Goal: Information Seeking & Learning: Learn about a topic

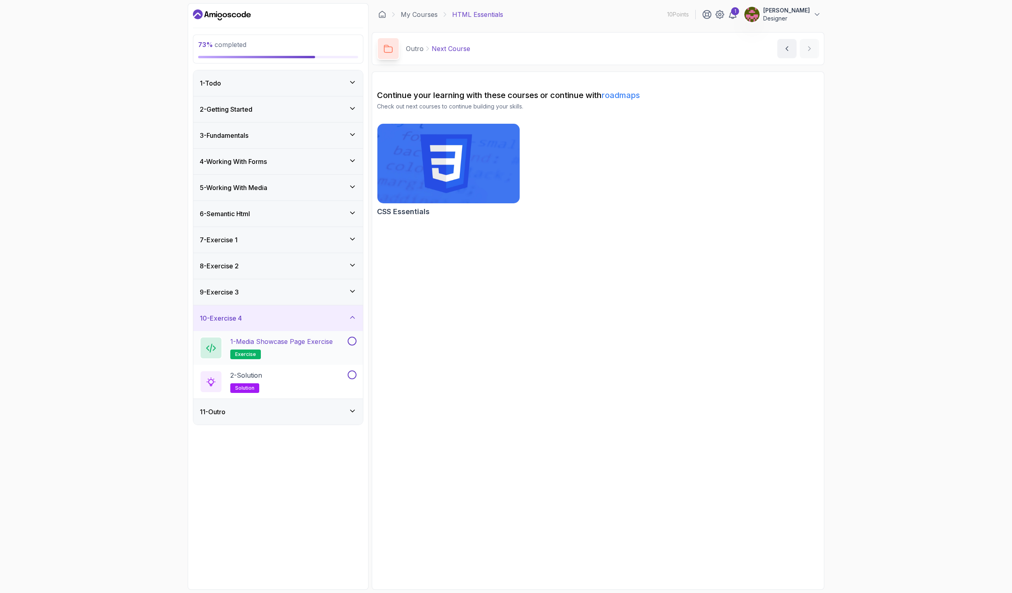
click at [290, 347] on h2 "1 - Media Showcase Page Exercise exercise" at bounding box center [281, 348] width 103 height 23
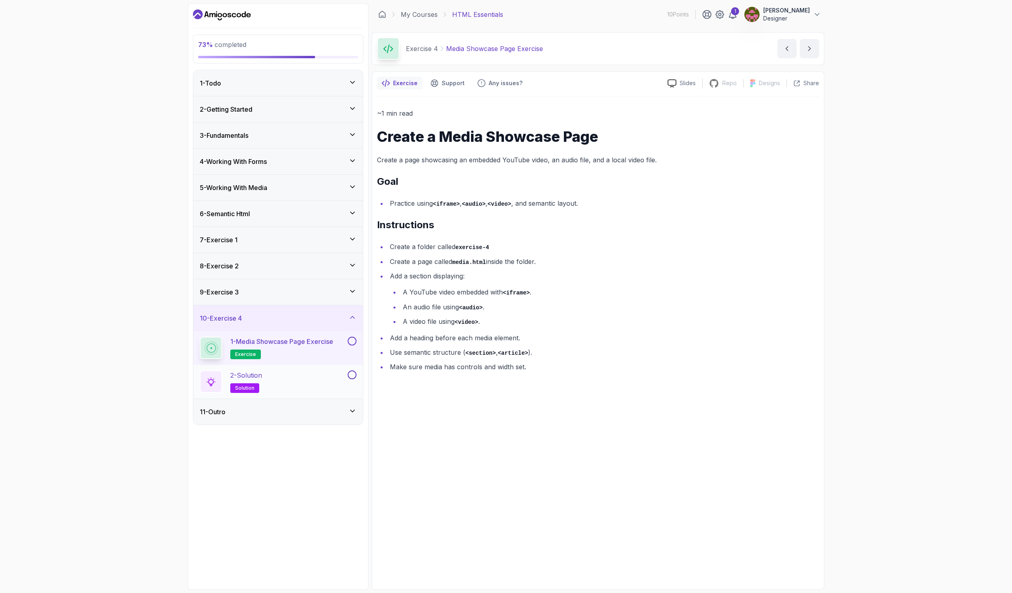
click at [271, 385] on div "2 - Solution solution" at bounding box center [273, 382] width 146 height 23
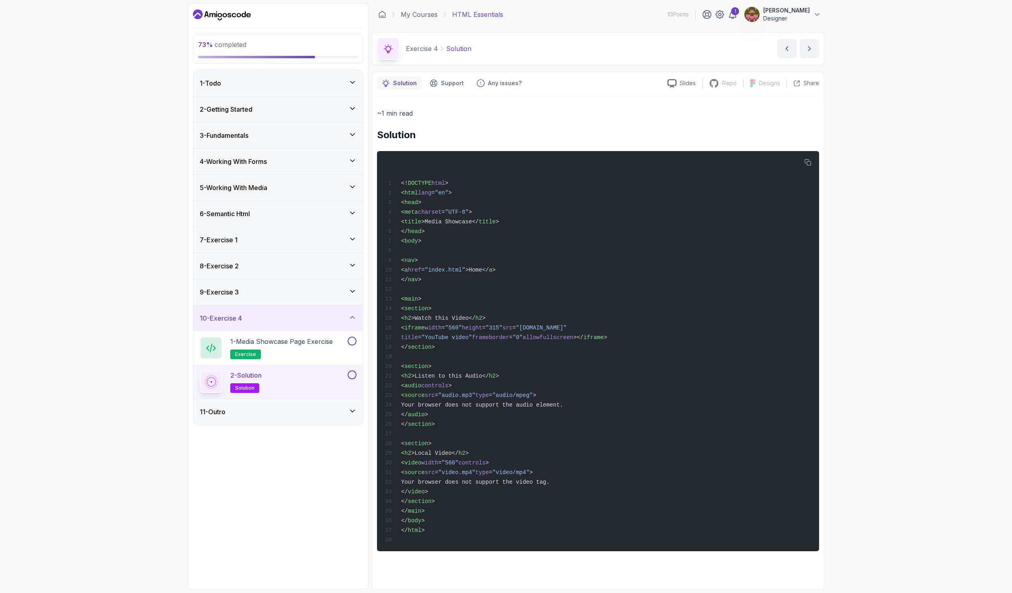
click at [272, 283] on div "9 - Exercise 3" at bounding box center [278, 292] width 170 height 26
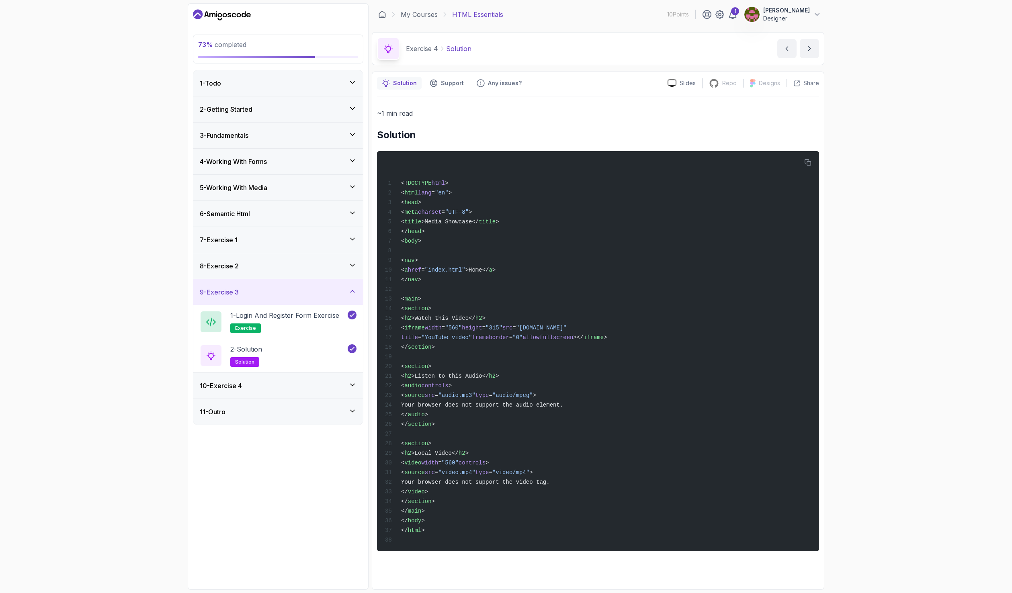
drag, startPoint x: 273, startPoint y: 283, endPoint x: 276, endPoint y: 293, distance: 11.4
click at [274, 283] on div "9 - Exercise 3" at bounding box center [278, 292] width 170 height 26
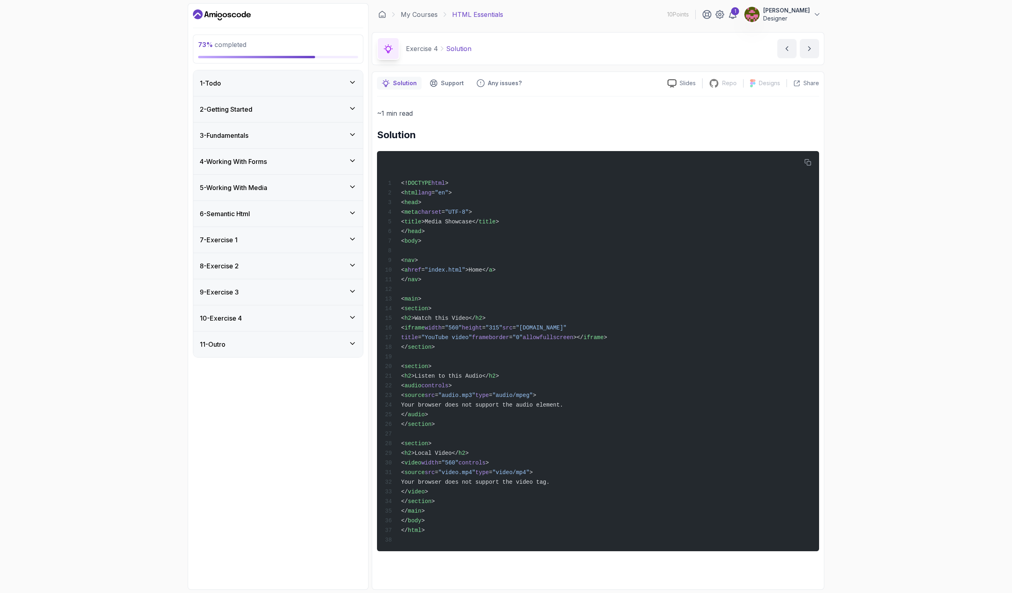
click at [273, 320] on div "10 - Exercise 4" at bounding box center [278, 319] width 157 height 10
click at [275, 347] on h2 "1 - Media Showcase Page Exercise exercise" at bounding box center [281, 348] width 103 height 23
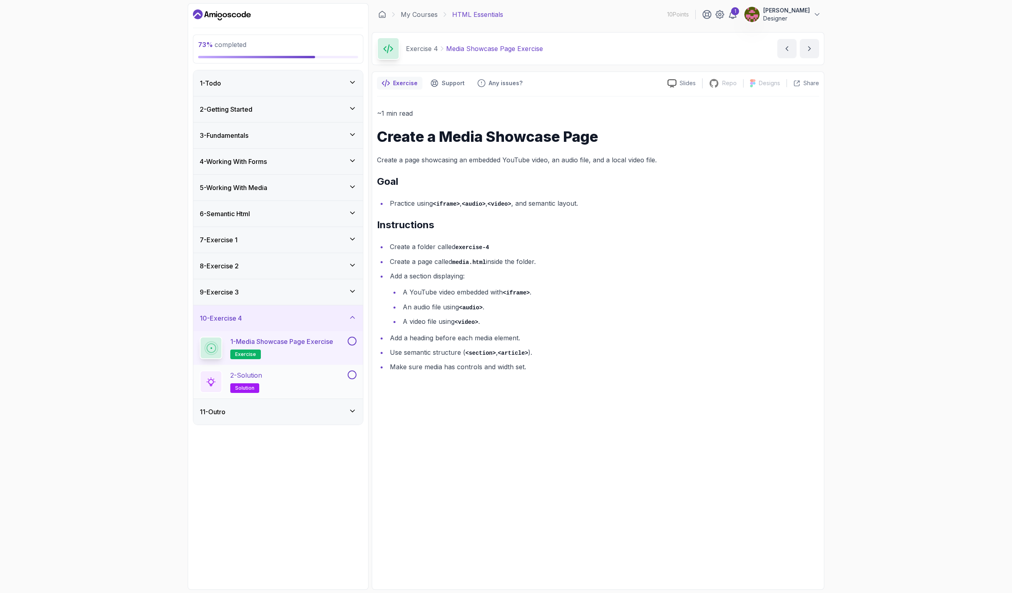
click at [274, 369] on div "2 - Solution solution" at bounding box center [278, 382] width 170 height 34
click at [271, 375] on div "2 - Solution solution" at bounding box center [273, 382] width 146 height 23
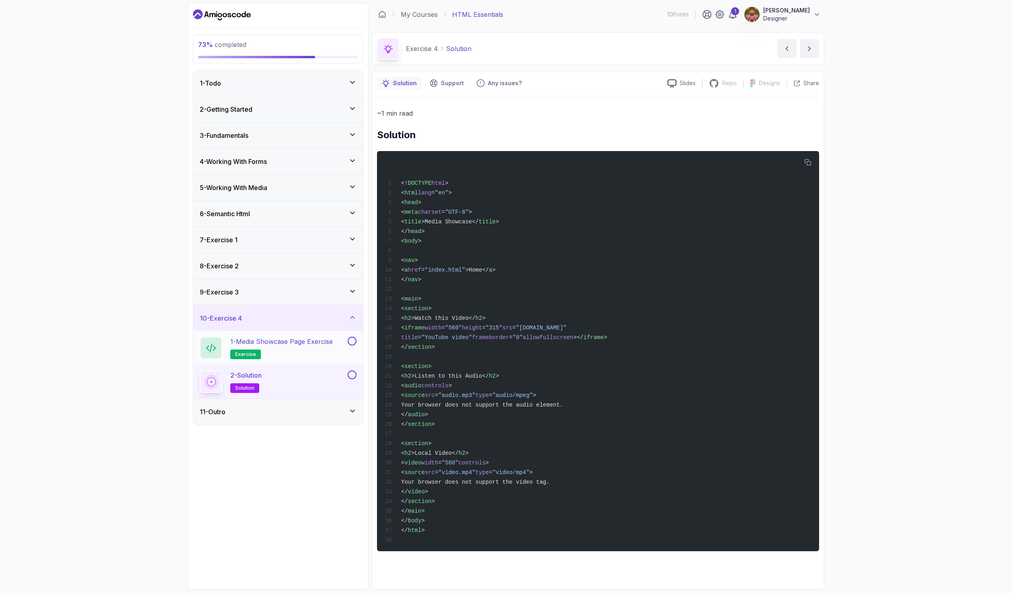
click at [254, 351] on p "exercise" at bounding box center [245, 355] width 31 height 10
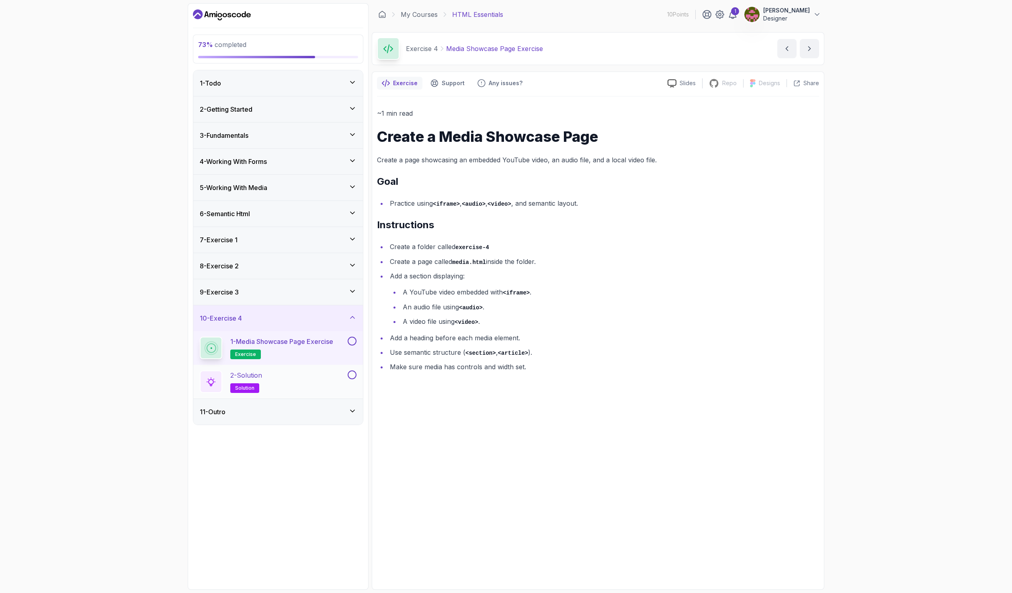
click at [306, 372] on div "2 - Solution solution" at bounding box center [273, 382] width 146 height 23
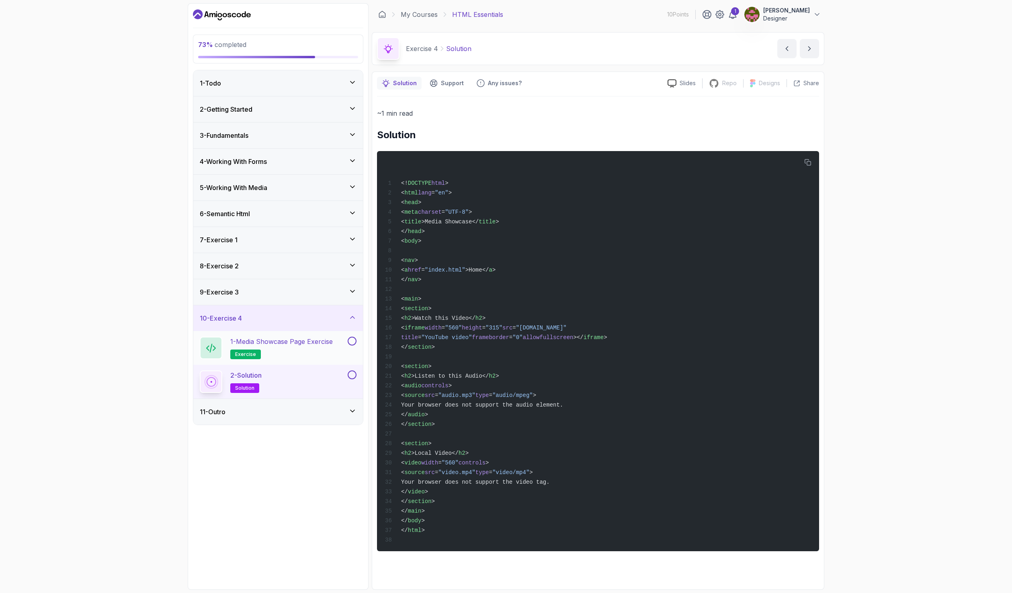
click at [296, 338] on p "1 - Media Showcase Page Exercise" at bounding box center [281, 342] width 103 height 10
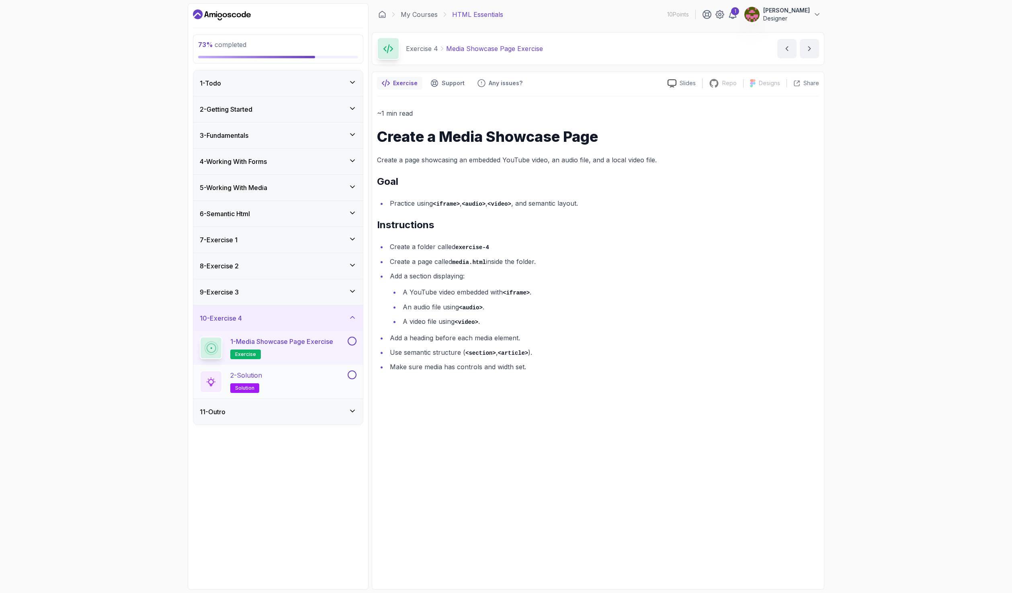
click at [320, 368] on div "2 - Solution solution" at bounding box center [278, 382] width 170 height 34
click at [315, 377] on div "2 - Solution solution" at bounding box center [273, 382] width 146 height 23
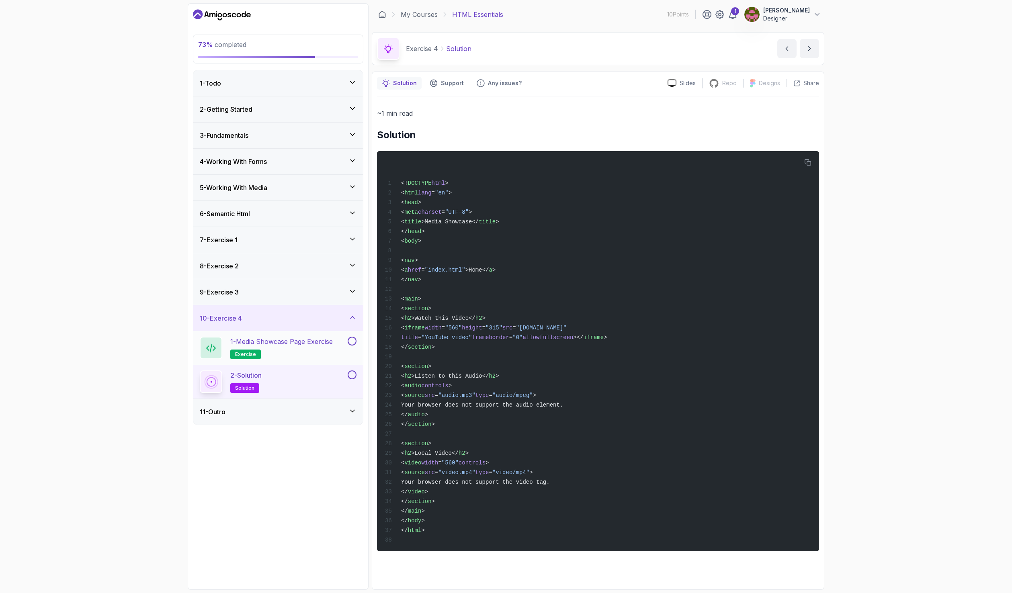
click at [314, 341] on p "1 - Media Showcase Page Exercise" at bounding box center [281, 342] width 103 height 10
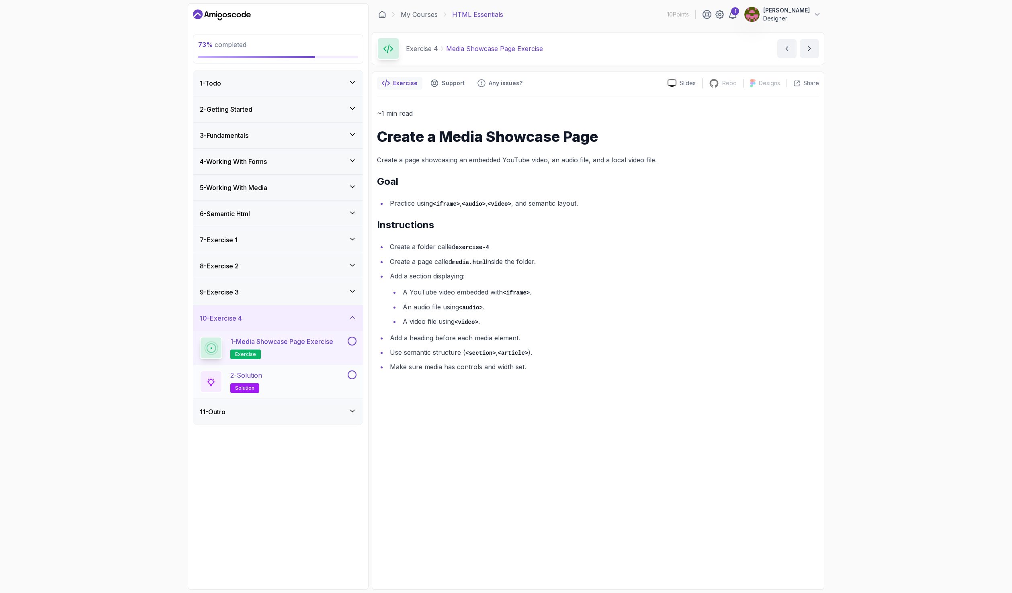
click at [321, 379] on div "2 - Solution solution" at bounding box center [273, 382] width 146 height 23
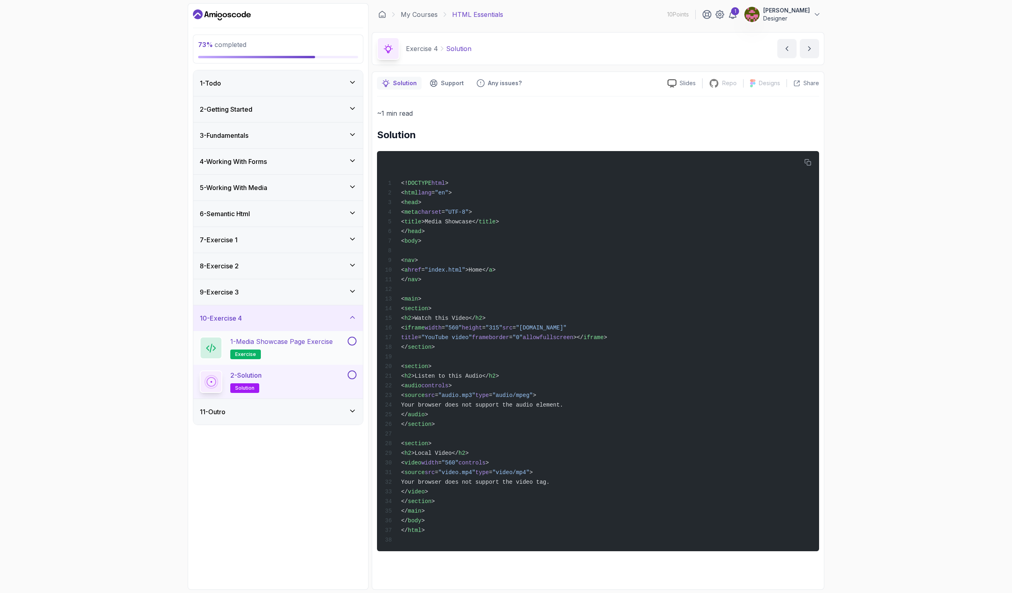
click at [299, 356] on h2 "1 - Media Showcase Page Exercise exercise" at bounding box center [281, 348] width 103 height 23
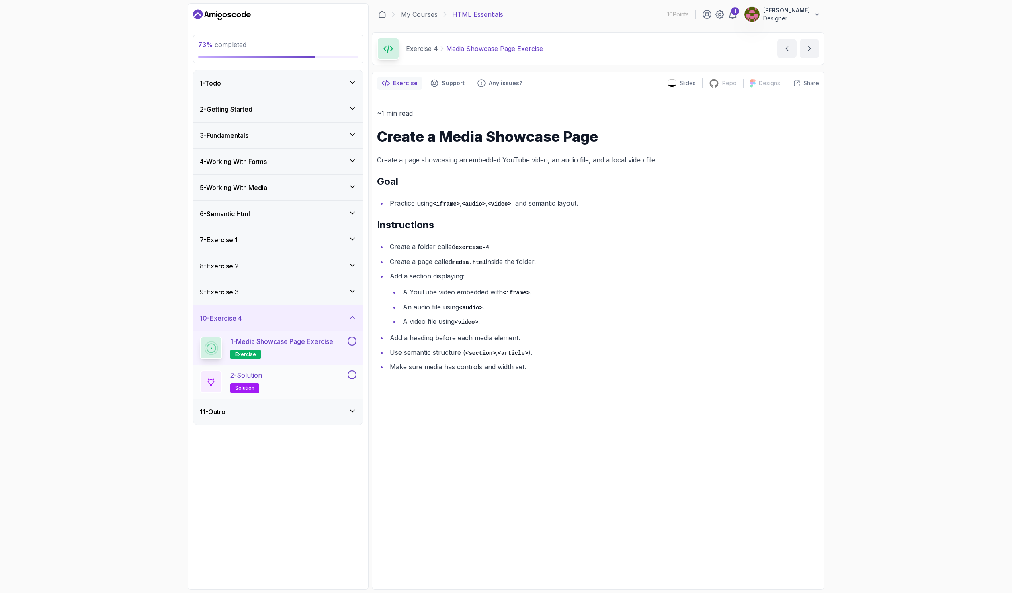
click at [302, 377] on div "2 - Solution solution" at bounding box center [273, 382] width 146 height 23
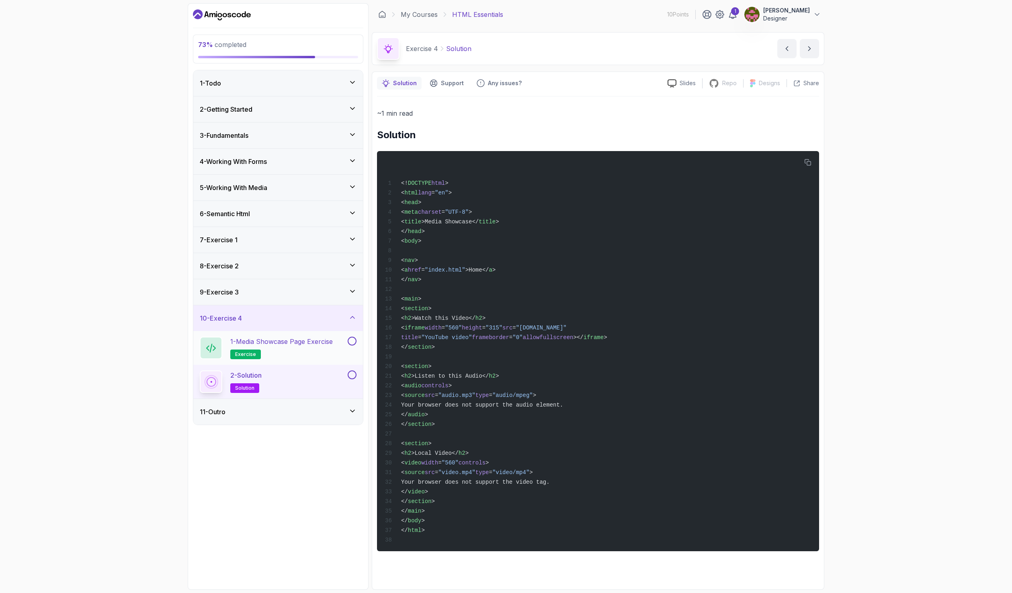
click at [295, 346] on p "1 - Media Showcase Page Exercise" at bounding box center [281, 342] width 103 height 10
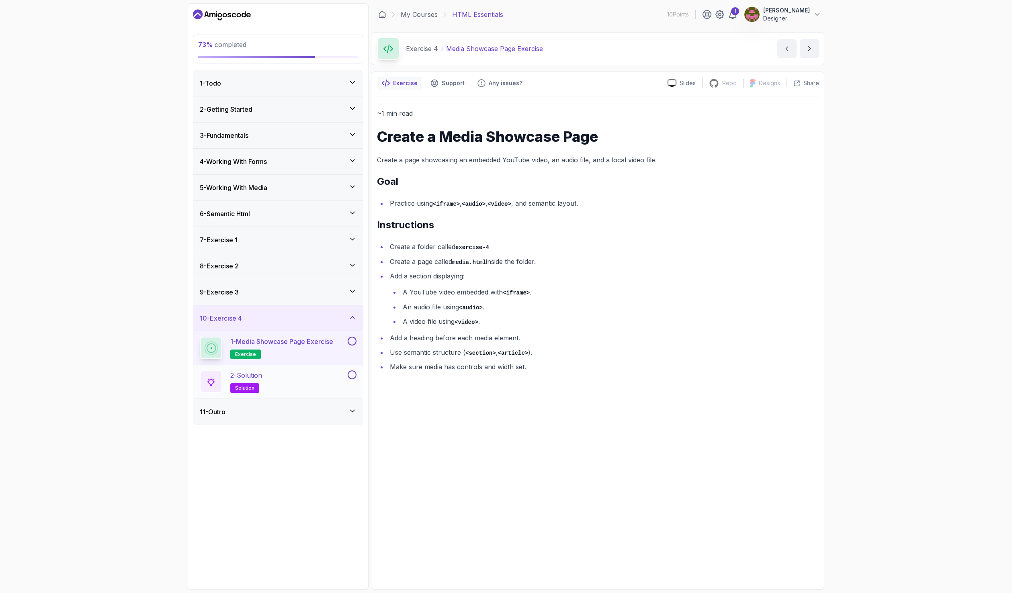
click at [275, 383] on div "2 - Solution solution" at bounding box center [273, 382] width 146 height 23
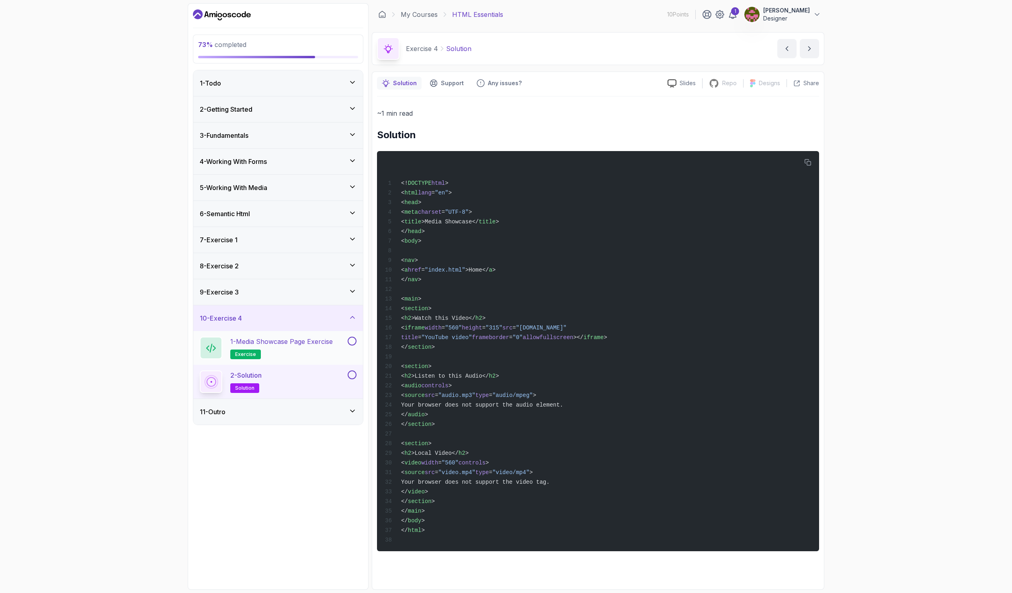
click at [282, 342] on p "1 - Media Showcase Page Exercise" at bounding box center [281, 342] width 103 height 10
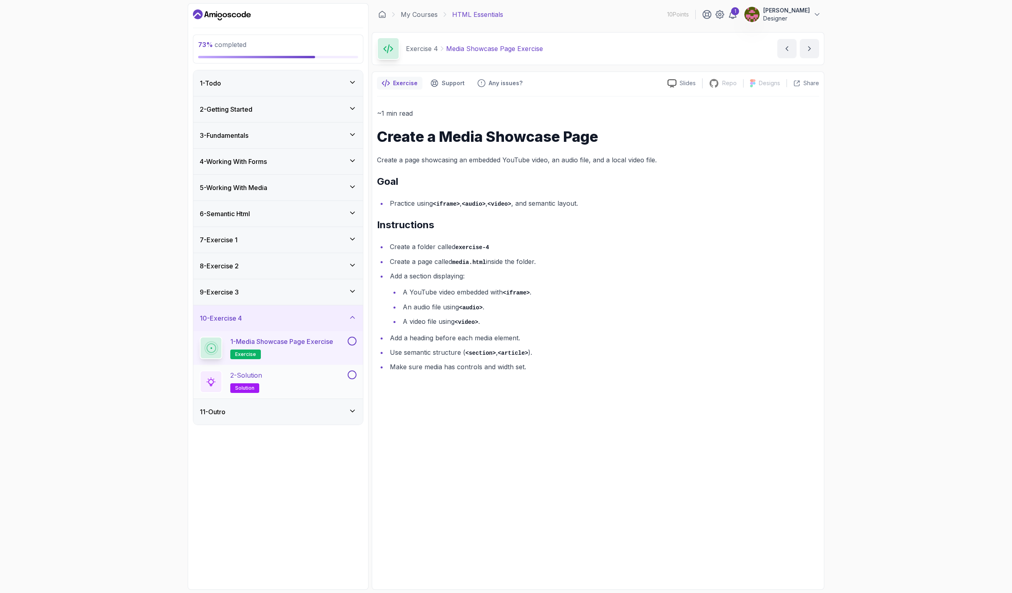
click at [302, 385] on div "2 - Solution solution" at bounding box center [273, 382] width 146 height 23
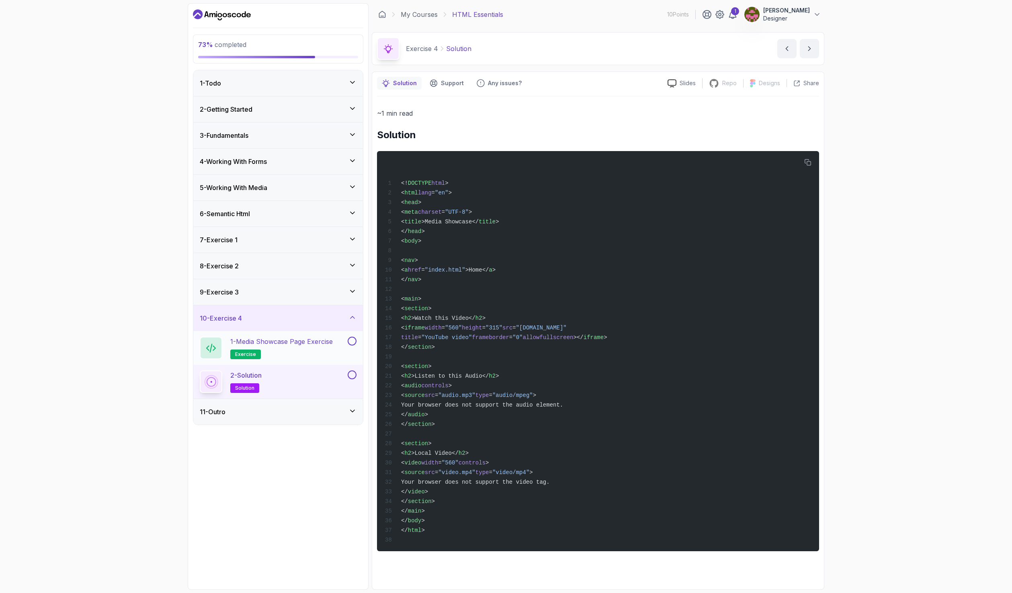
click at [353, 340] on button at bounding box center [352, 341] width 9 height 9
click at [353, 376] on button at bounding box center [352, 375] width 9 height 9
click at [355, 293] on icon at bounding box center [353, 291] width 8 height 8
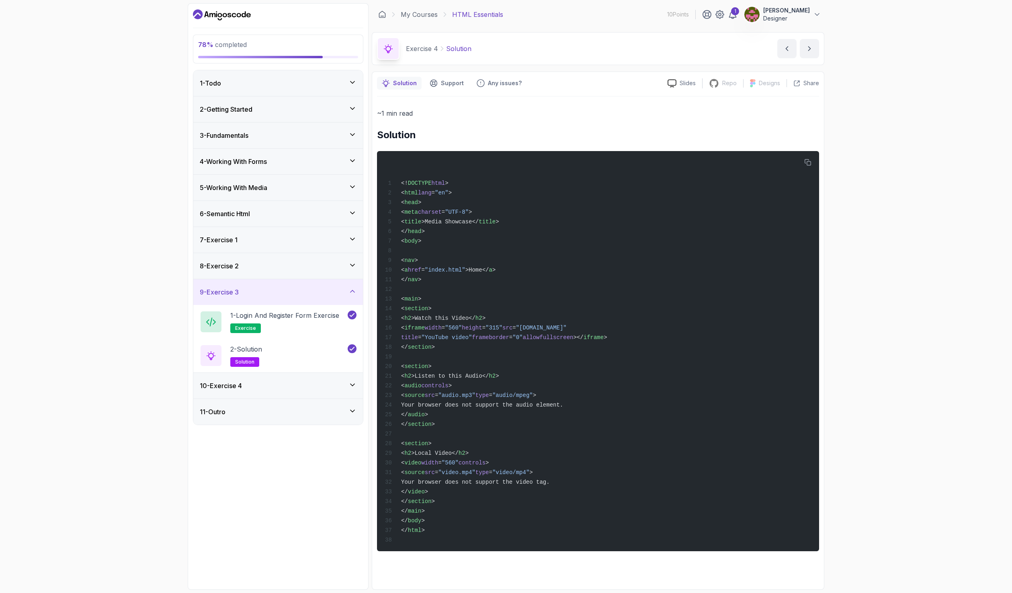
click at [349, 386] on icon at bounding box center [353, 385] width 8 height 8
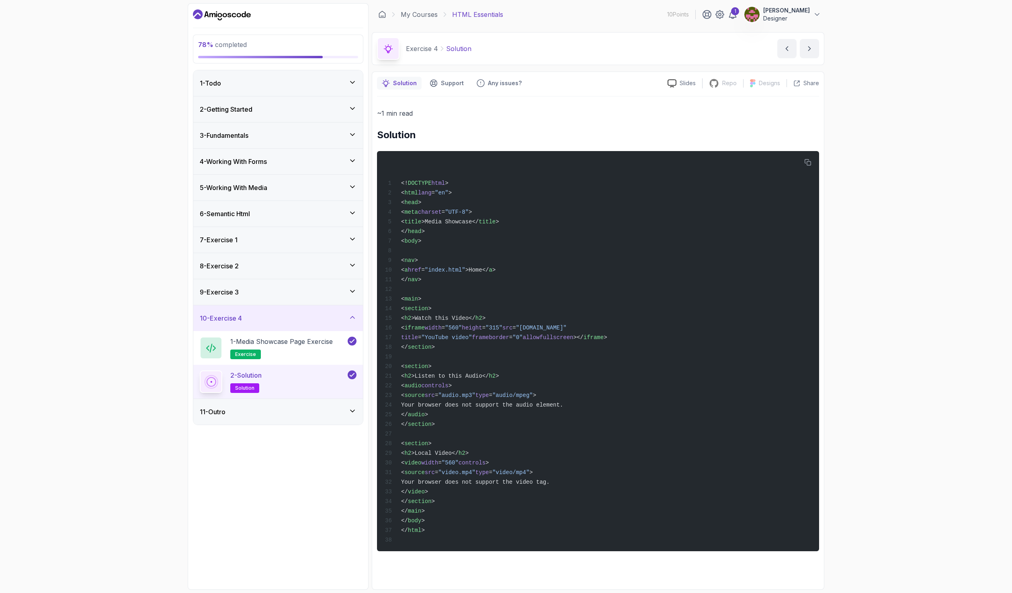
click at [352, 261] on div "8 - Exercise 2" at bounding box center [278, 266] width 170 height 26
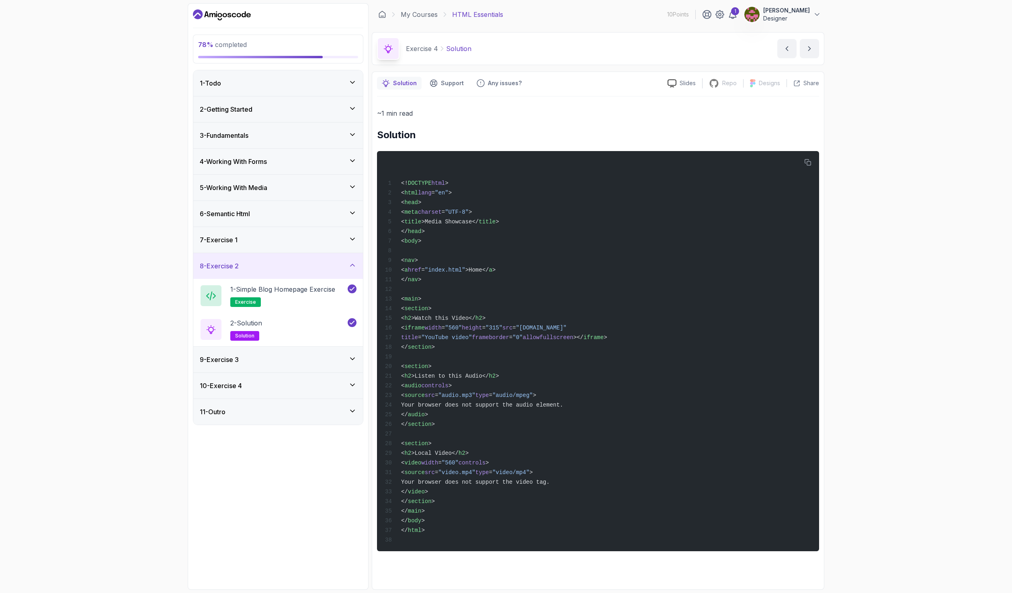
click at [353, 228] on div "7 - Exercise 1" at bounding box center [278, 240] width 170 height 26
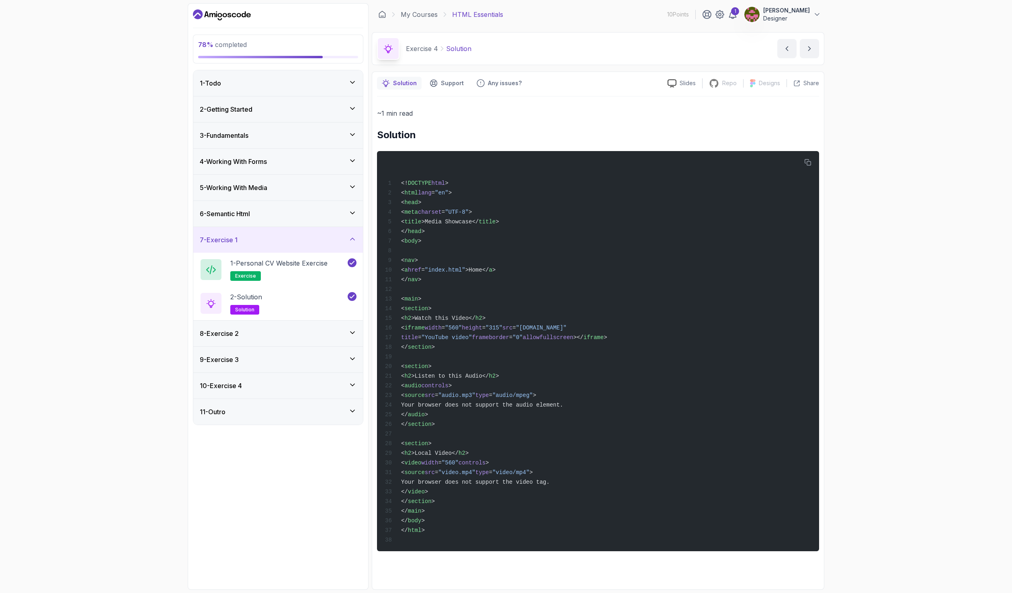
click at [352, 215] on icon at bounding box center [353, 213] width 8 height 8
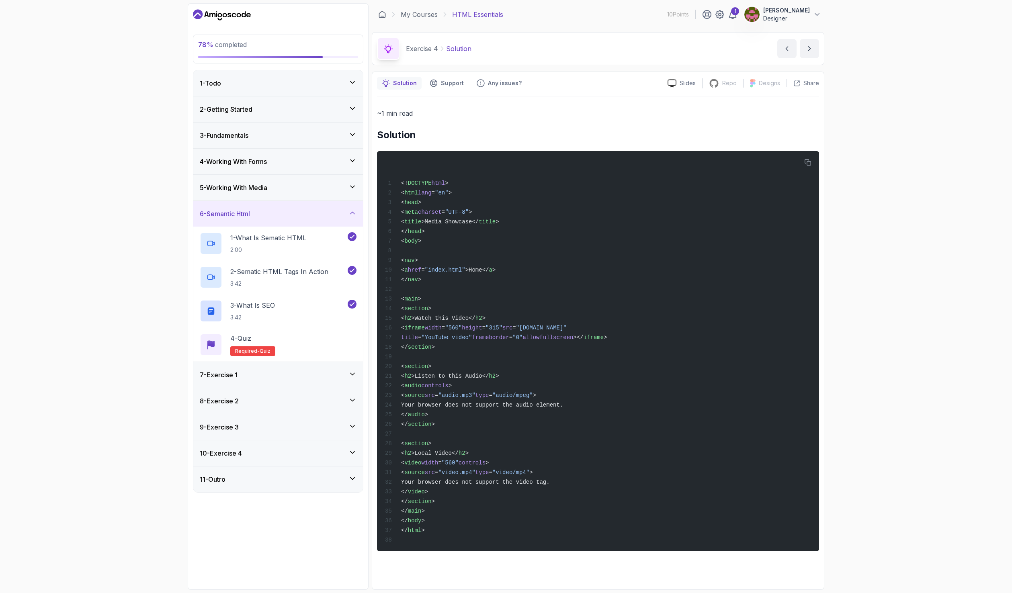
click at [351, 191] on icon at bounding box center [353, 187] width 8 height 8
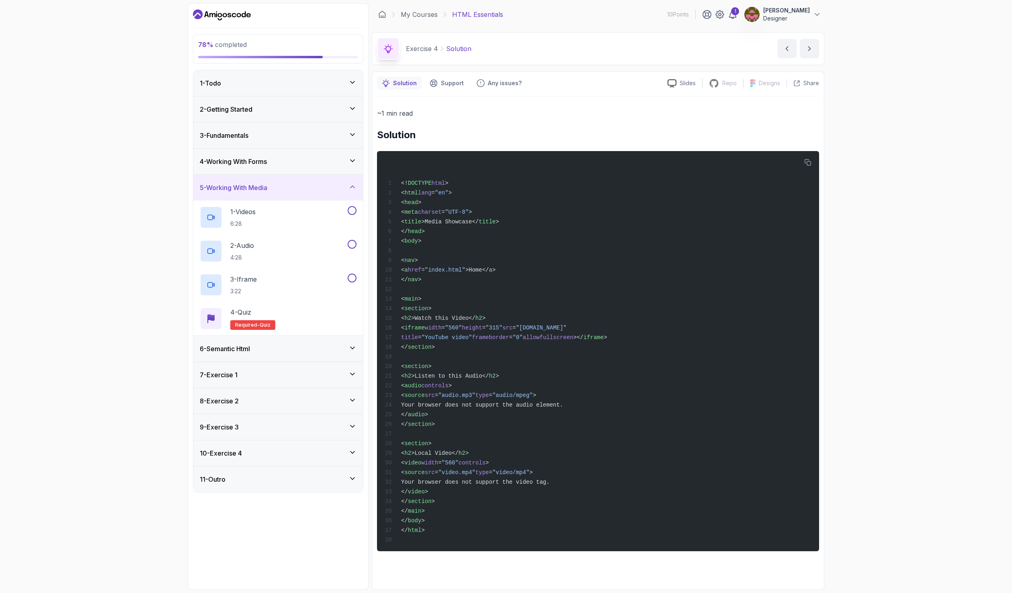
click at [344, 160] on div "4 - Working With Forms" at bounding box center [278, 162] width 157 height 10
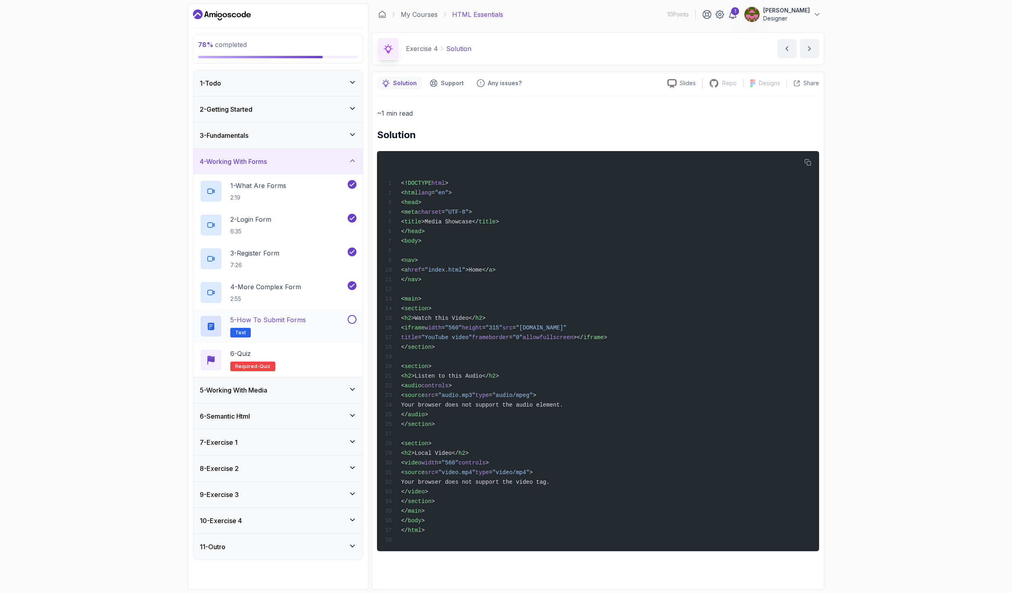
click at [352, 318] on button at bounding box center [352, 319] width 9 height 9
click at [300, 129] on div "3 - Fundamentals" at bounding box center [278, 136] width 170 height 26
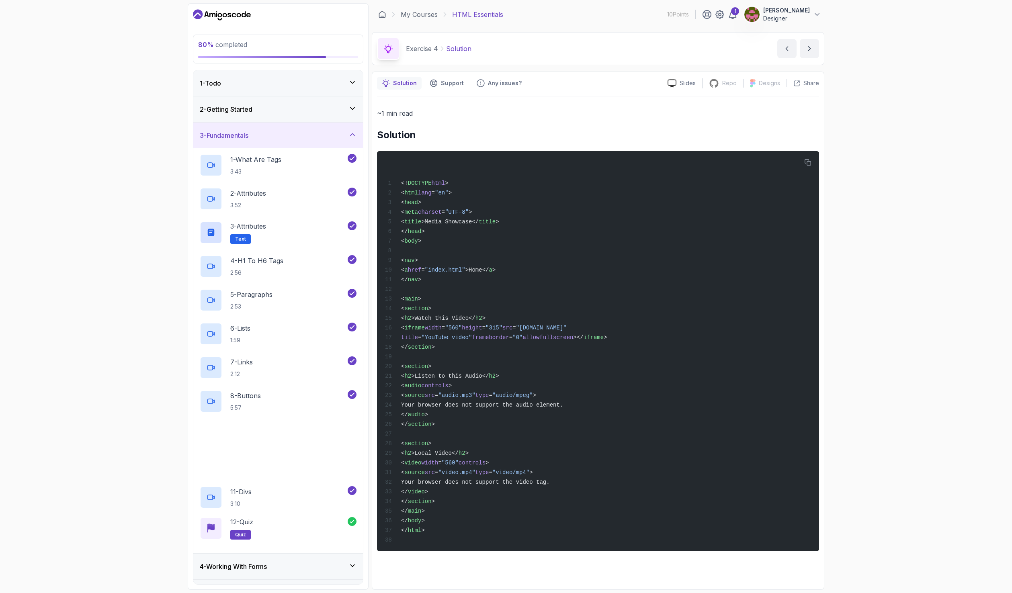
click at [303, 111] on div "2 - Getting Started" at bounding box center [278, 110] width 157 height 10
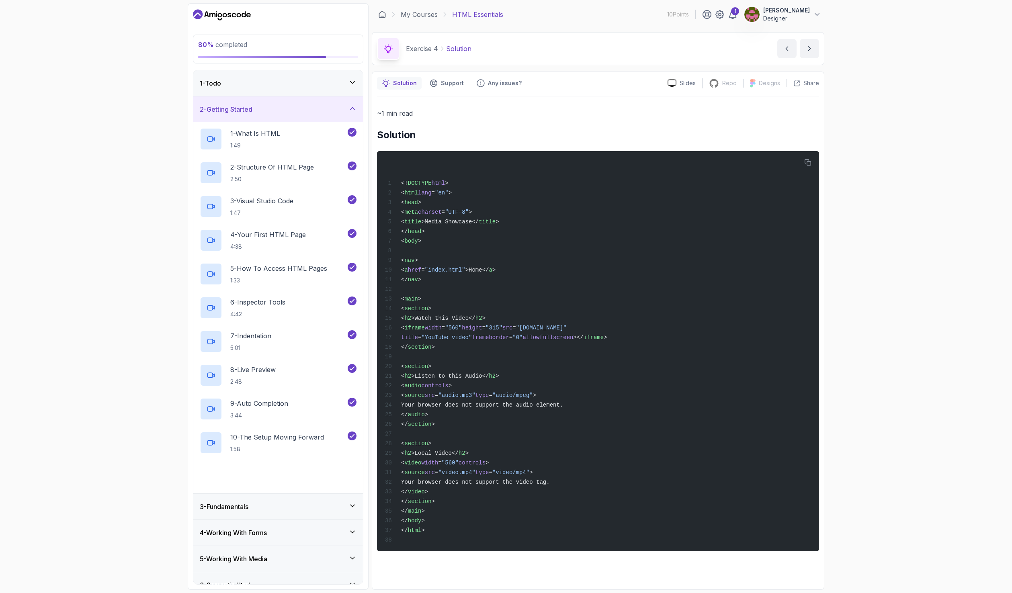
click at [288, 86] on div "1 - Todo" at bounding box center [278, 83] width 157 height 10
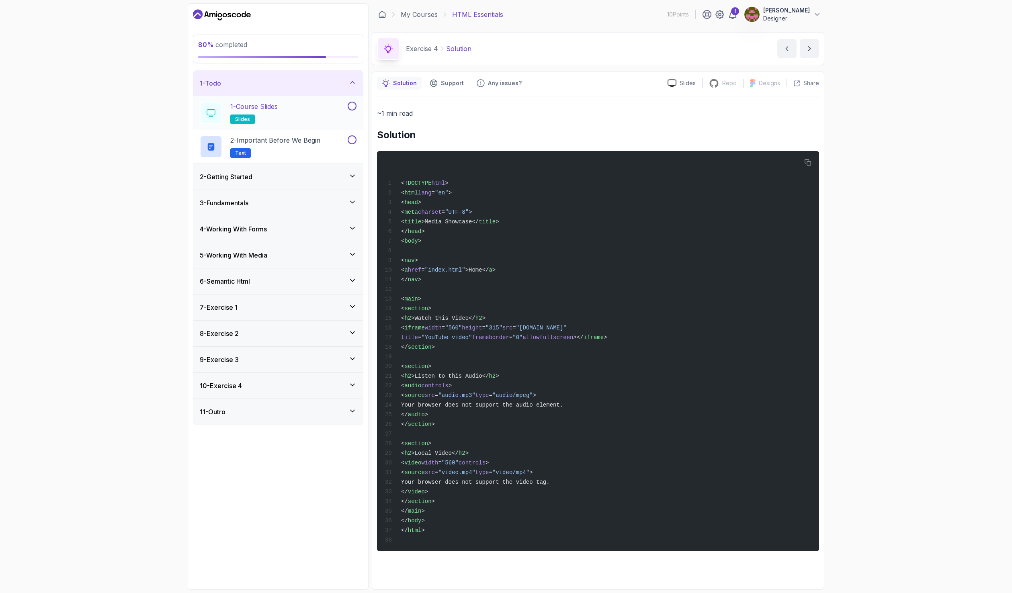
drag, startPoint x: 351, startPoint y: 106, endPoint x: 351, endPoint y: 112, distance: 6.5
click at [352, 106] on button at bounding box center [352, 106] width 9 height 9
click at [354, 141] on button at bounding box center [352, 139] width 9 height 9
click at [293, 252] on div "5 - Working With Media" at bounding box center [278, 255] width 157 height 10
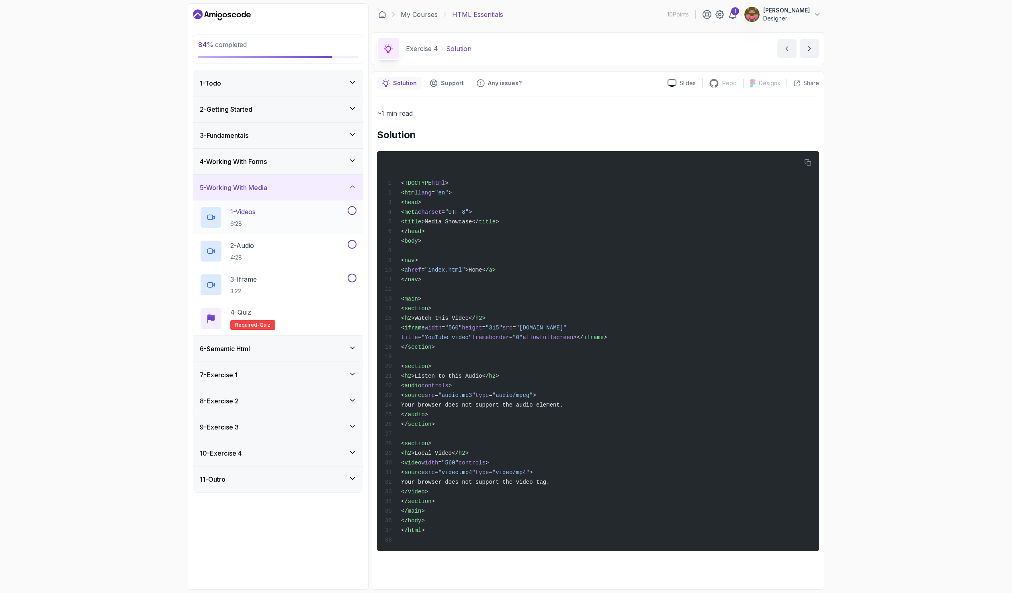
click at [353, 214] on button at bounding box center [352, 210] width 9 height 9
drag, startPoint x: 351, startPoint y: 243, endPoint x: 350, endPoint y: 249, distance: 5.8
click at [351, 244] on button at bounding box center [352, 244] width 9 height 9
click at [351, 273] on div "3 - Iframe 3:22" at bounding box center [278, 285] width 170 height 34
click at [352, 277] on button at bounding box center [352, 278] width 9 height 9
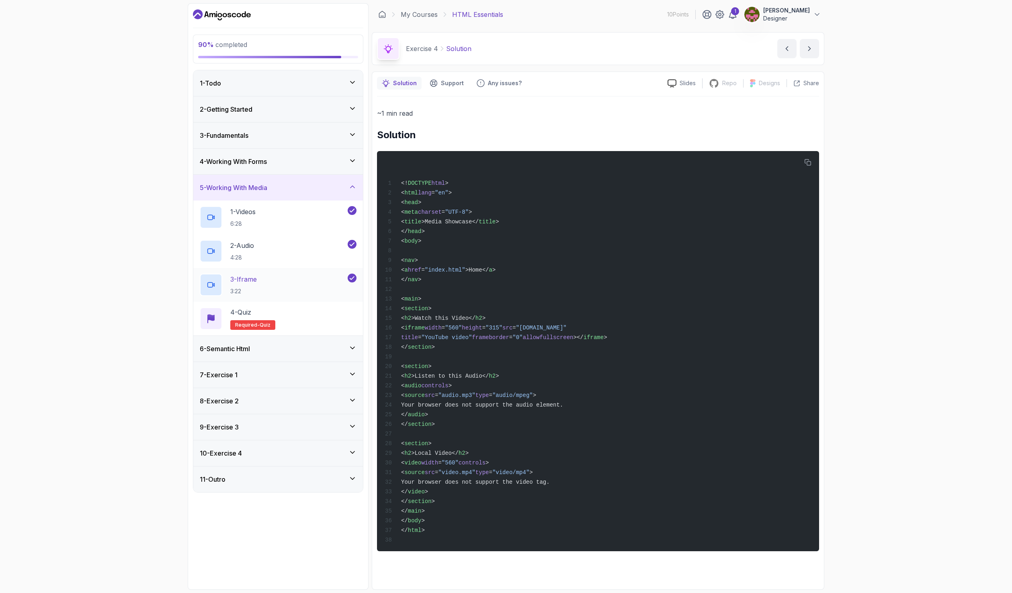
click at [352, 277] on icon at bounding box center [352, 278] width 7 height 8
click at [355, 242] on icon at bounding box center [352, 244] width 7 height 8
click at [352, 214] on icon at bounding box center [352, 211] width 7 height 8
click at [279, 219] on div "1 - Videos 6:28" at bounding box center [273, 217] width 146 height 23
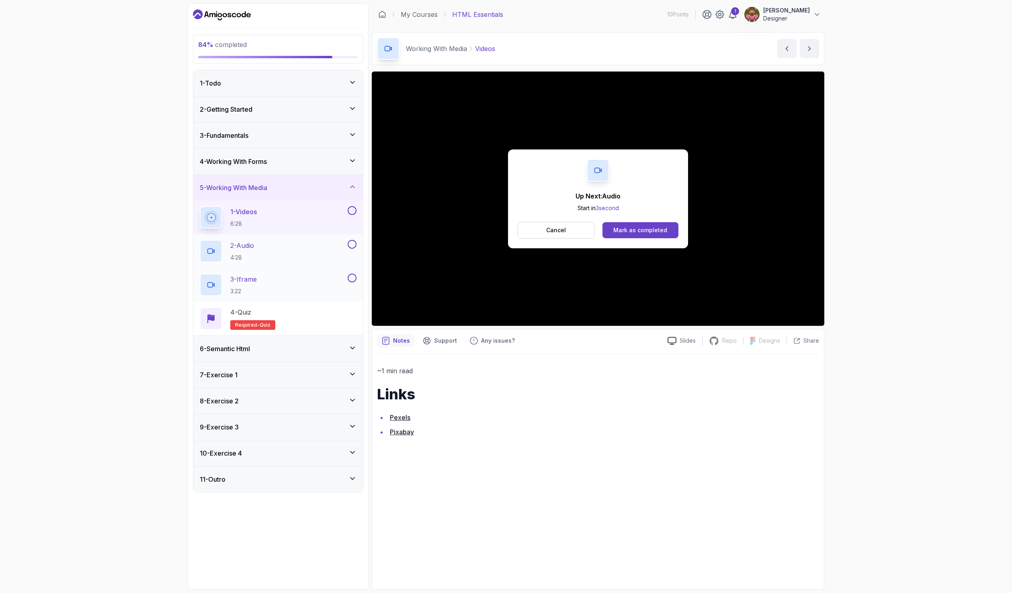
drag, startPoint x: 352, startPoint y: 215, endPoint x: 303, endPoint y: 241, distance: 55.6
click at [352, 215] on button "1 - Videos 6:28" at bounding box center [278, 217] width 157 height 23
click at [277, 250] on div "2 - Audio 4:28" at bounding box center [273, 251] width 146 height 23
click at [354, 213] on button at bounding box center [352, 210] width 9 height 9
click at [354, 245] on button at bounding box center [352, 244] width 9 height 9
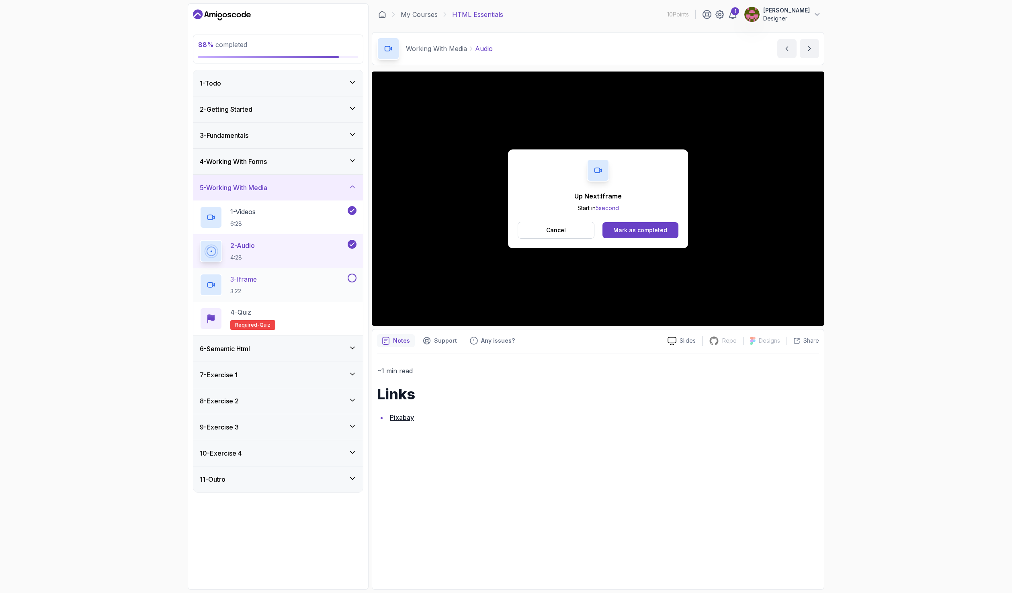
click at [304, 289] on div "3 - Iframe 3:22" at bounding box center [273, 285] width 146 height 23
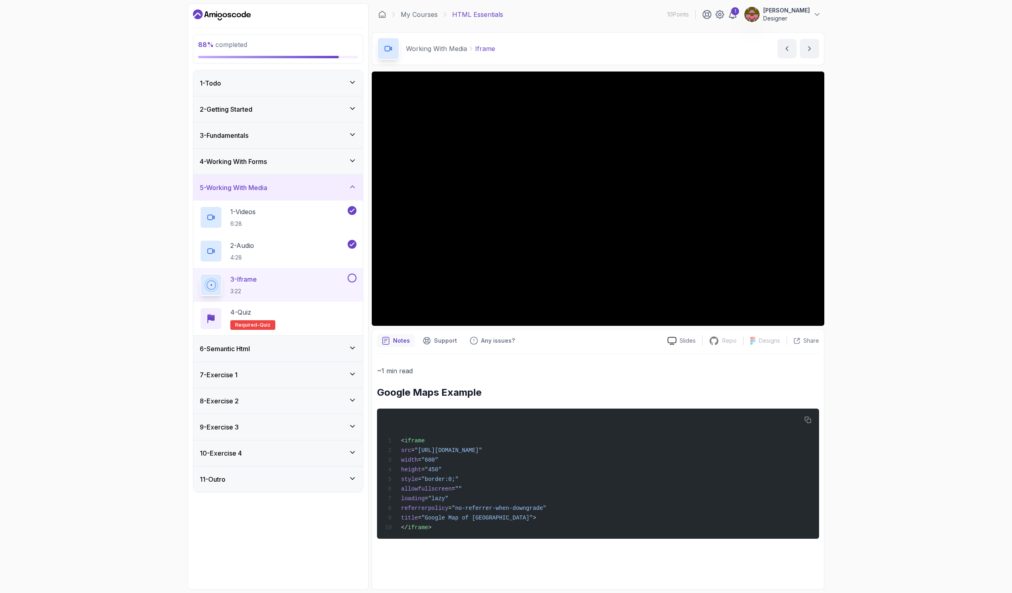
click at [350, 276] on button at bounding box center [352, 278] width 9 height 9
click at [338, 319] on div "4 - Quiz Required- quiz" at bounding box center [278, 319] width 157 height 23
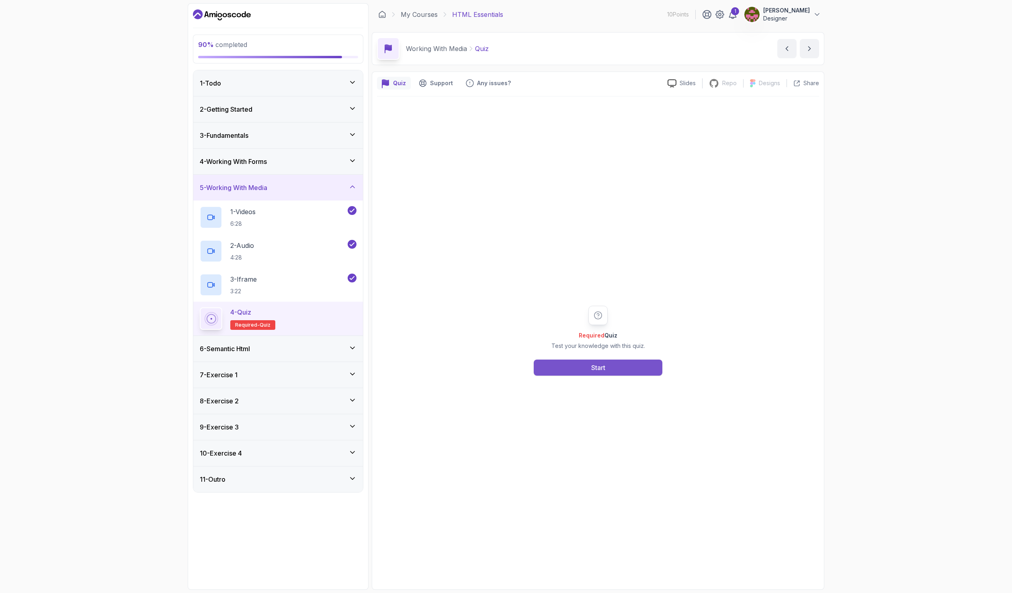
click at [596, 367] on div "Start" at bounding box center [598, 368] width 14 height 10
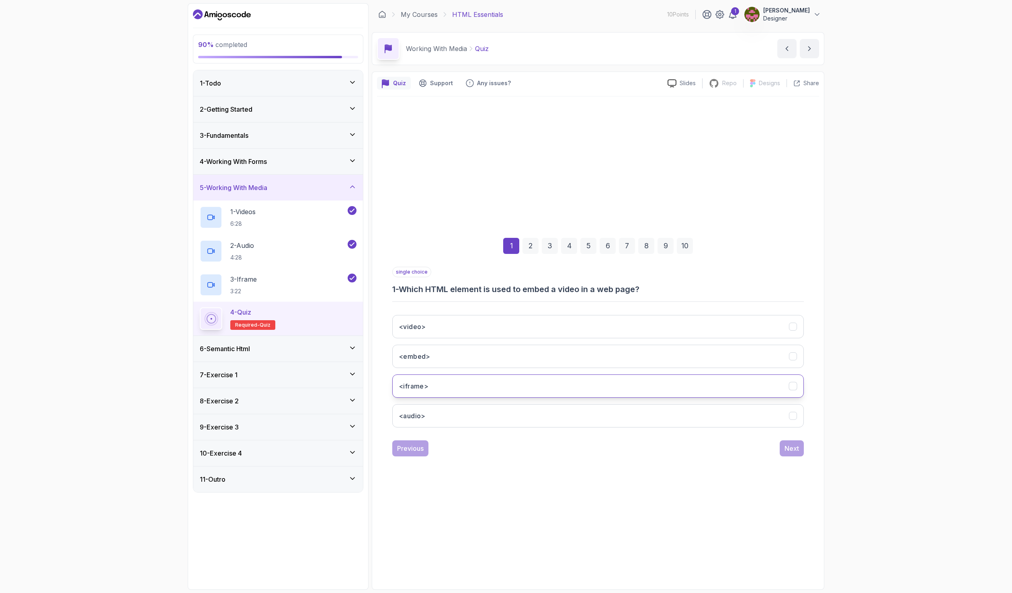
click at [457, 393] on button "<iframe>" at bounding box center [598, 386] width 412 height 23
click at [785, 449] on div "Next" at bounding box center [792, 449] width 14 height 10
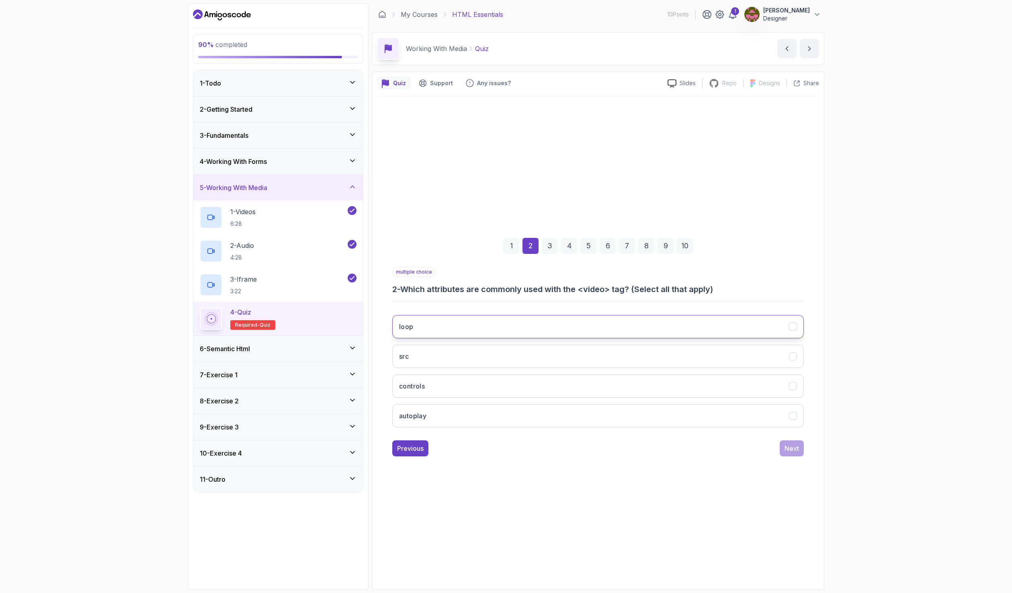
click at [450, 328] on button "loop" at bounding box center [598, 326] width 412 height 23
click at [467, 389] on button "controls" at bounding box center [598, 386] width 412 height 23
click at [480, 417] on button "autoplay" at bounding box center [598, 415] width 412 height 23
click at [789, 445] on div "Next" at bounding box center [792, 449] width 14 height 10
click at [497, 327] on h3 "To embed audio content in a web page" at bounding box center [461, 327] width 124 height 10
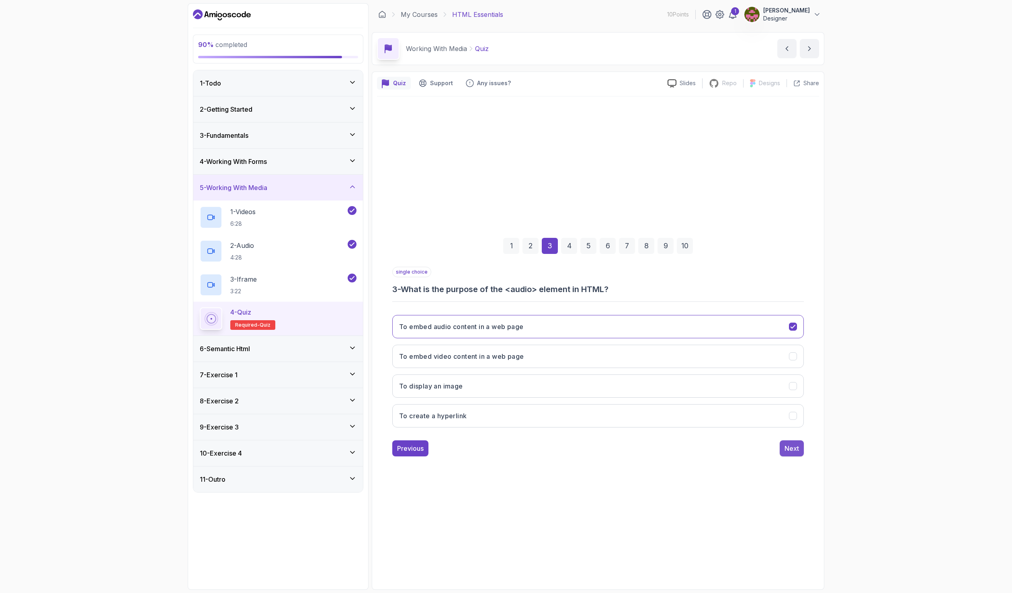
click at [790, 451] on div "Next" at bounding box center [792, 449] width 14 height 10
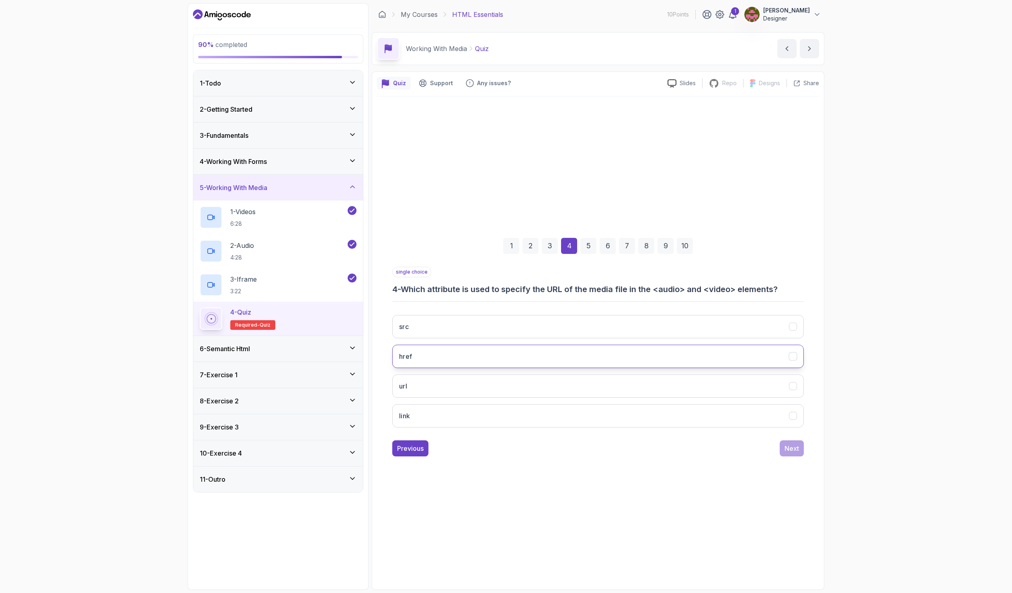
click at [477, 360] on button "href" at bounding box center [598, 356] width 412 height 23
click at [560, 324] on button "src" at bounding box center [598, 326] width 412 height 23
click at [790, 449] on div "Next" at bounding box center [792, 449] width 14 height 10
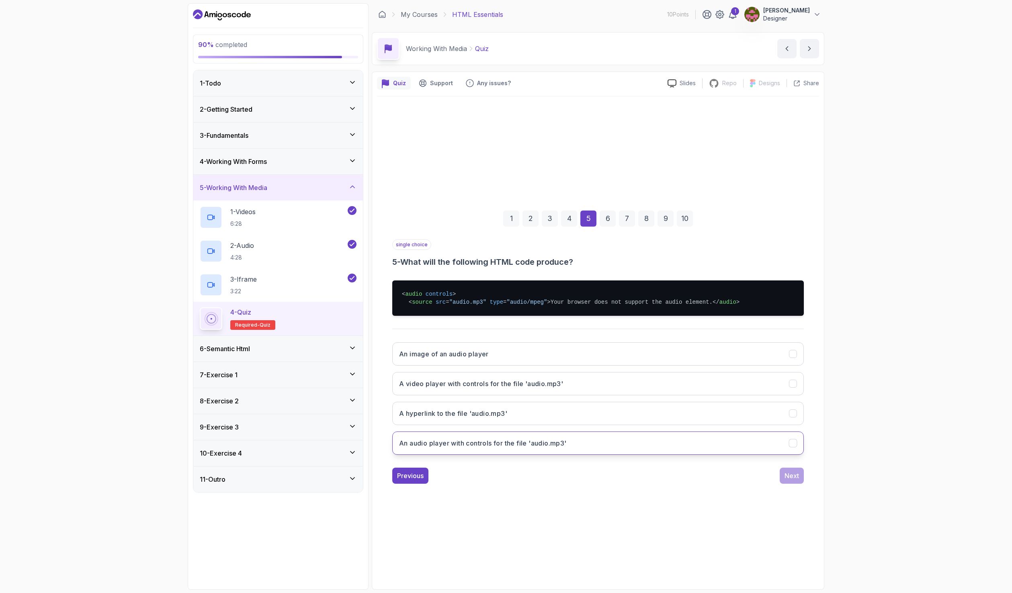
click at [554, 448] on h3 "An audio player with controls for the file 'audio.mp3'" at bounding box center [483, 444] width 168 height 10
click at [790, 481] on div "Next" at bounding box center [792, 476] width 14 height 10
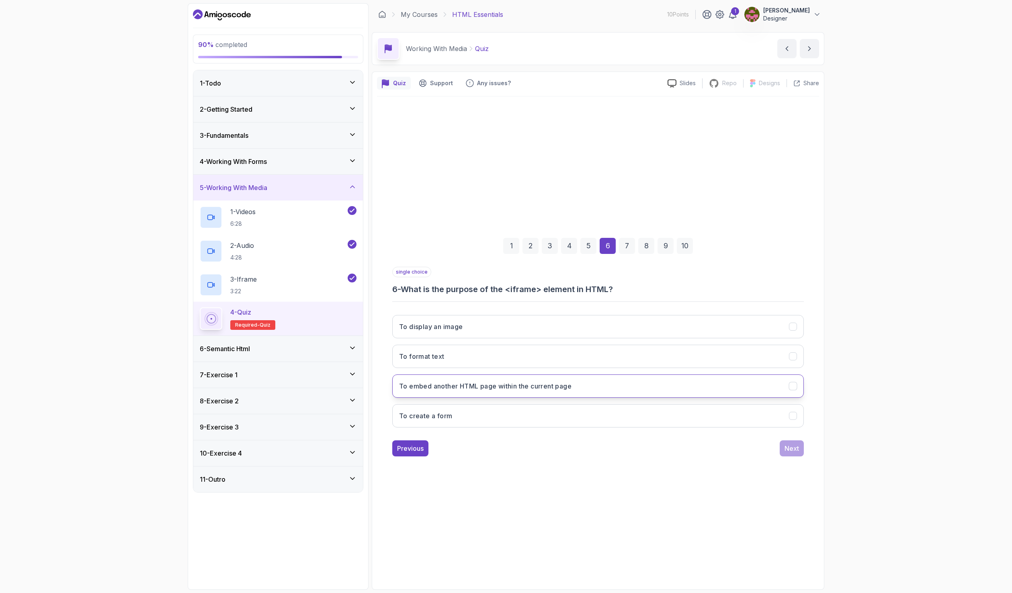
click at [505, 388] on h3 "To embed another HTML page within the current page" at bounding box center [485, 386] width 172 height 10
click at [796, 448] on div "Next" at bounding box center [792, 449] width 14 height 10
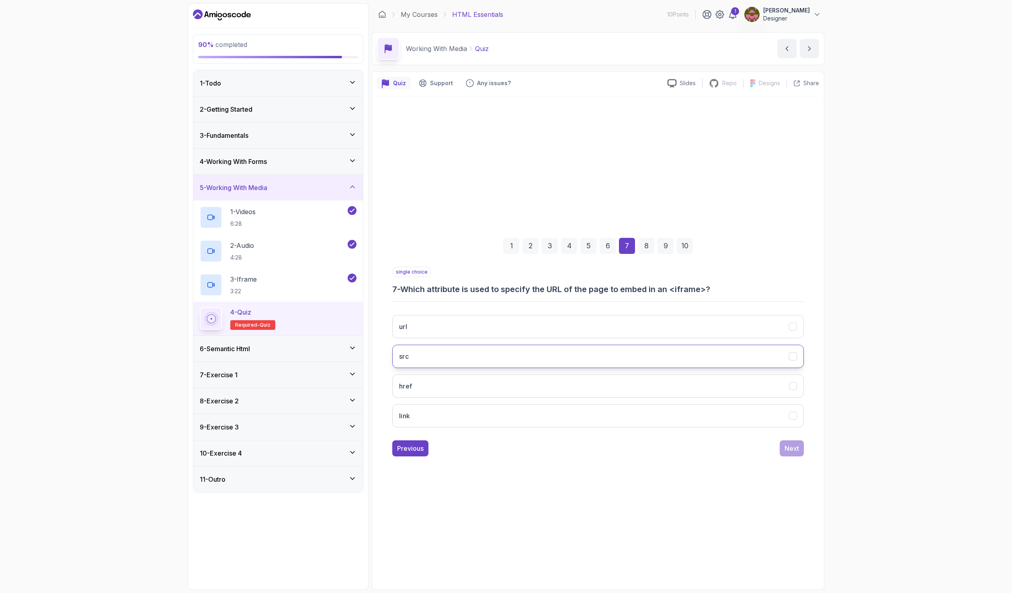
click at [492, 364] on button "src" at bounding box center [598, 356] width 412 height 23
click at [799, 446] on div "Next" at bounding box center [792, 449] width 14 height 10
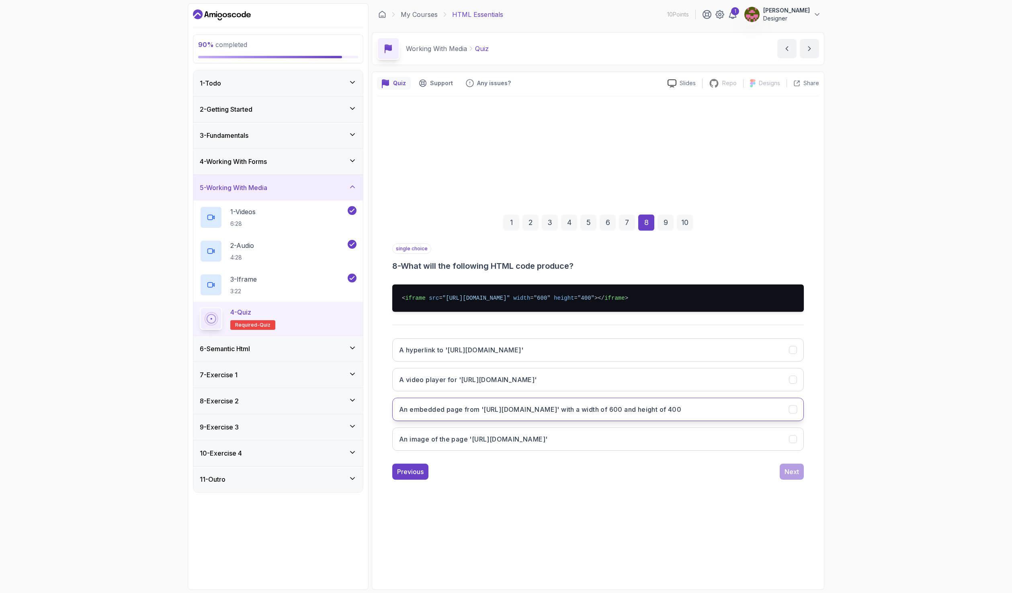
click at [584, 408] on h3 "An embedded page from 'https://example.com' with a width of 600 and height of 4…" at bounding box center [540, 410] width 282 height 10
click at [794, 478] on button "Next" at bounding box center [792, 472] width 24 height 16
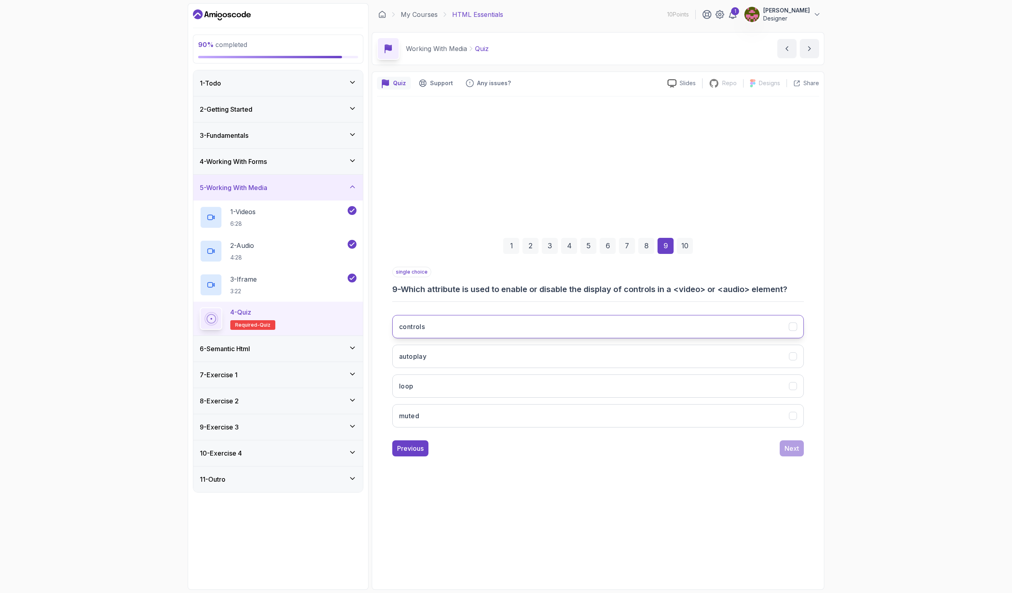
click at [595, 320] on button "controls" at bounding box center [598, 326] width 412 height 23
click at [795, 445] on div "Next" at bounding box center [792, 449] width 14 height 10
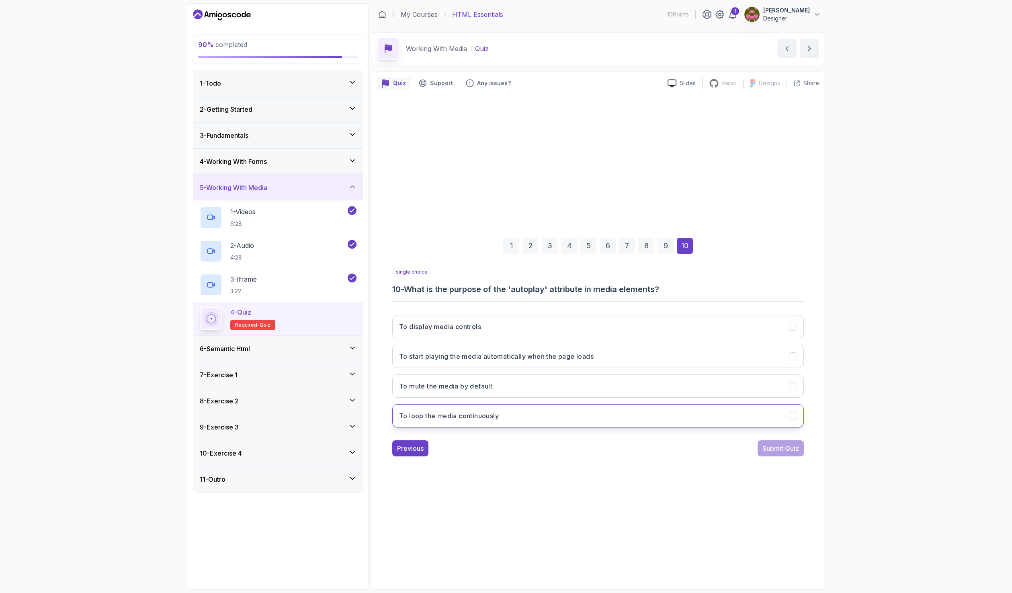
click at [547, 414] on button "To loop the media continuously" at bounding box center [598, 415] width 412 height 23
click at [782, 449] on div "Submit Quiz" at bounding box center [781, 449] width 37 height 10
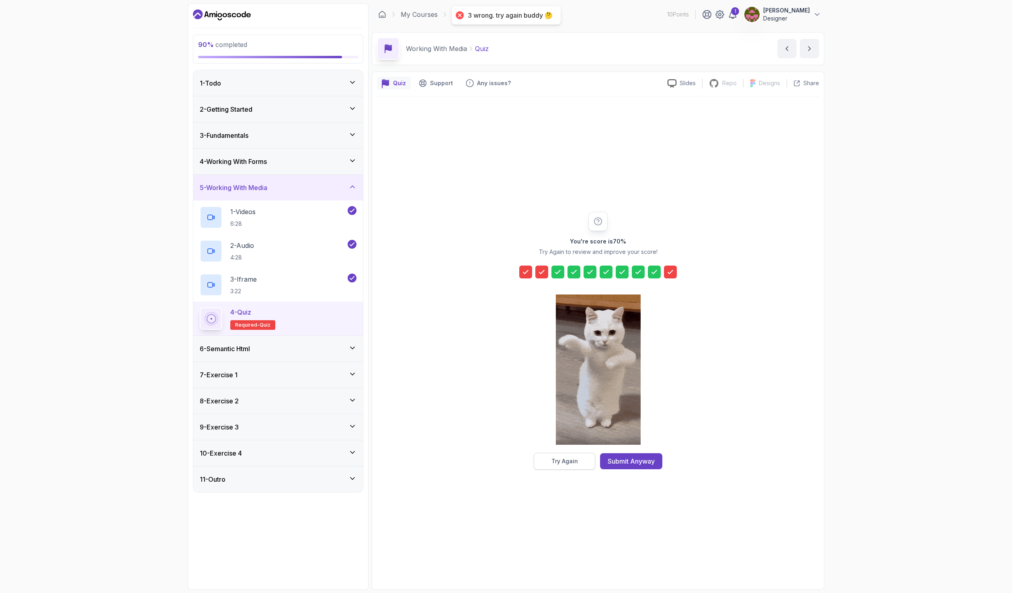
click at [572, 457] on button "Try Again" at bounding box center [565, 461] width 62 height 17
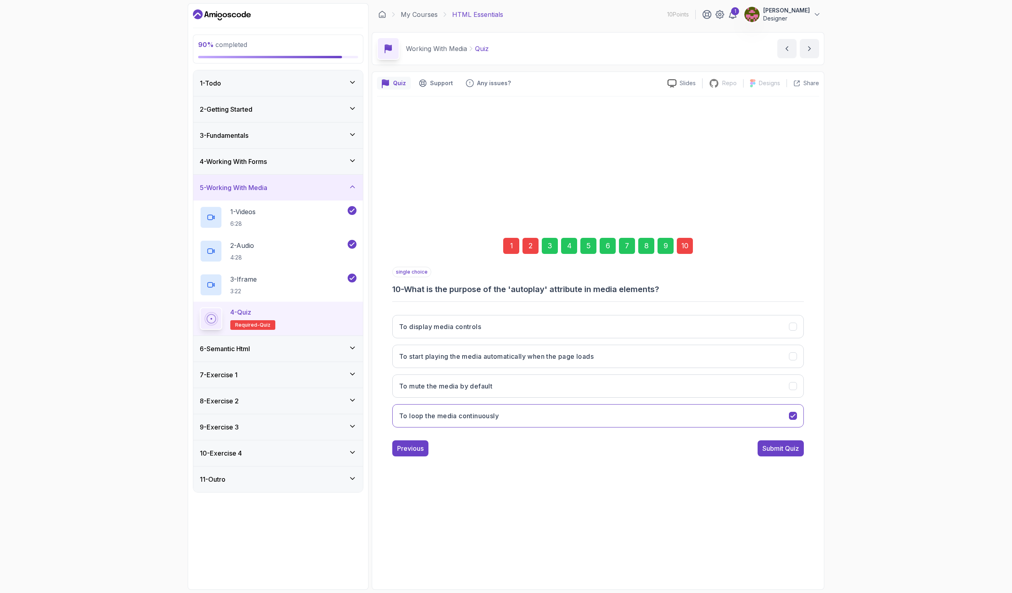
click at [507, 248] on div "1" at bounding box center [511, 246] width 16 height 16
click at [691, 244] on div "10" at bounding box center [685, 246] width 16 height 16
click at [501, 334] on button "To start playing the media automatically when the page loads" at bounding box center [598, 326] width 412 height 23
click at [529, 241] on div "2" at bounding box center [531, 246] width 16 height 16
click at [514, 254] on div "1" at bounding box center [511, 246] width 16 height 16
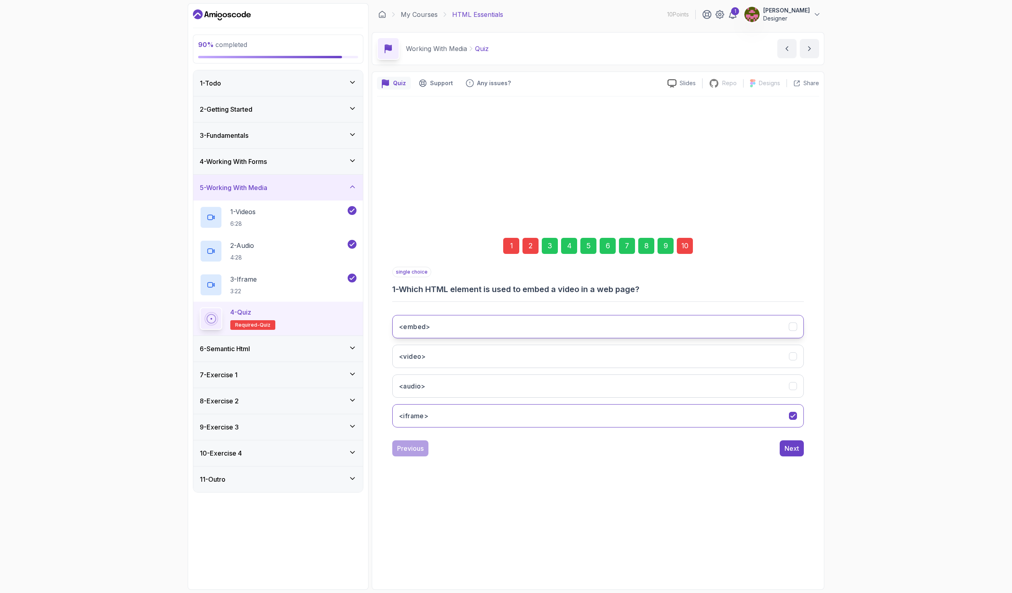
click at [482, 324] on button "<embed>" at bounding box center [598, 326] width 412 height 23
click at [796, 444] on div "Next" at bounding box center [792, 449] width 14 height 10
drag, startPoint x: 683, startPoint y: 244, endPoint x: 715, endPoint y: 294, distance: 59.8
click at [683, 244] on div "10" at bounding box center [685, 246] width 16 height 16
click at [791, 447] on div "Submit Quiz" at bounding box center [781, 449] width 37 height 10
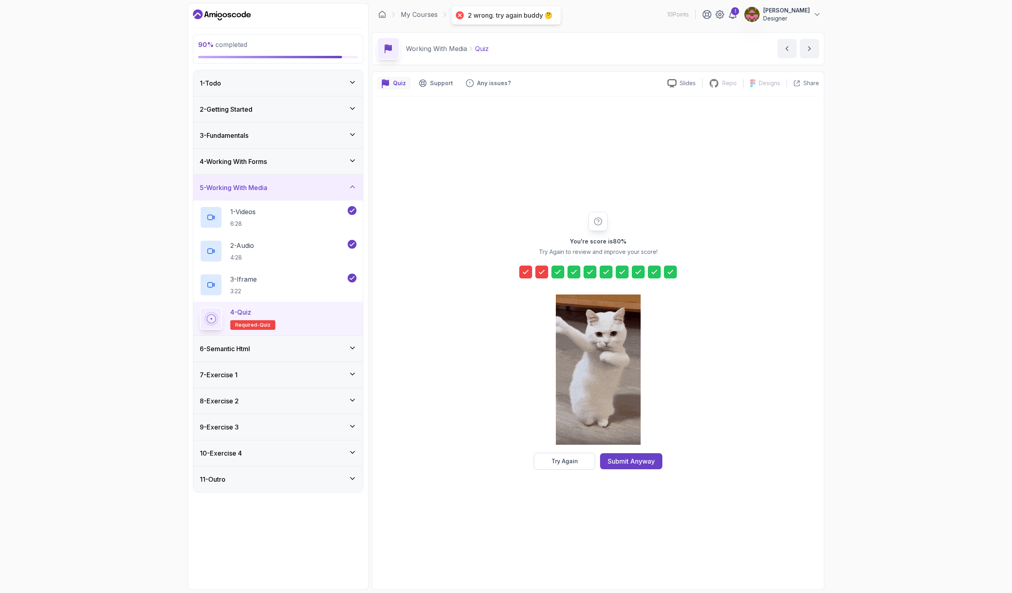
click at [525, 275] on icon at bounding box center [526, 272] width 8 height 8
click at [579, 460] on button "Try Again" at bounding box center [565, 461] width 62 height 17
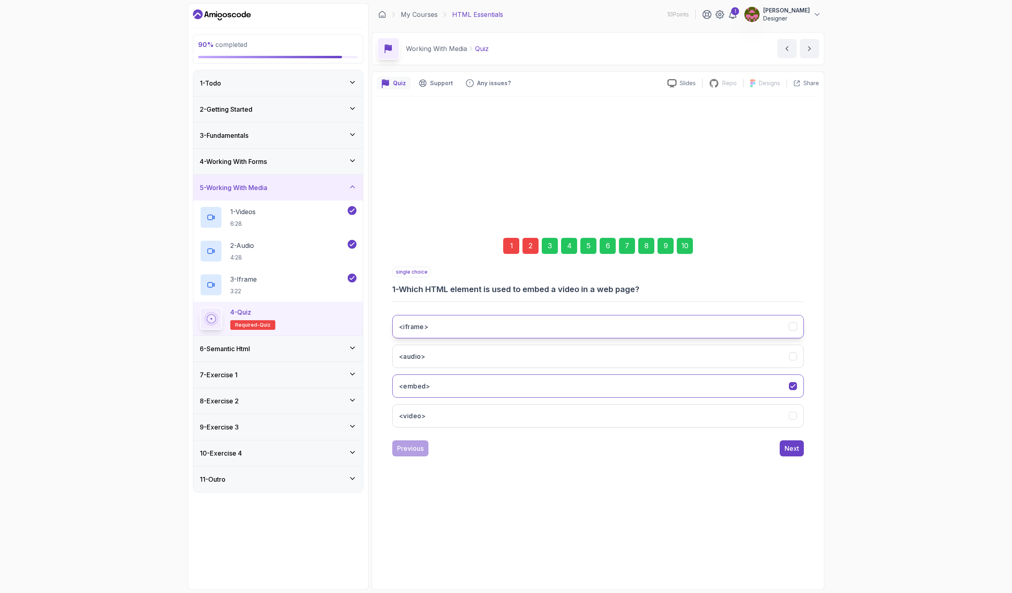
click at [488, 329] on button "<iframe>" at bounding box center [598, 326] width 412 height 23
click at [682, 244] on div "10" at bounding box center [685, 246] width 16 height 16
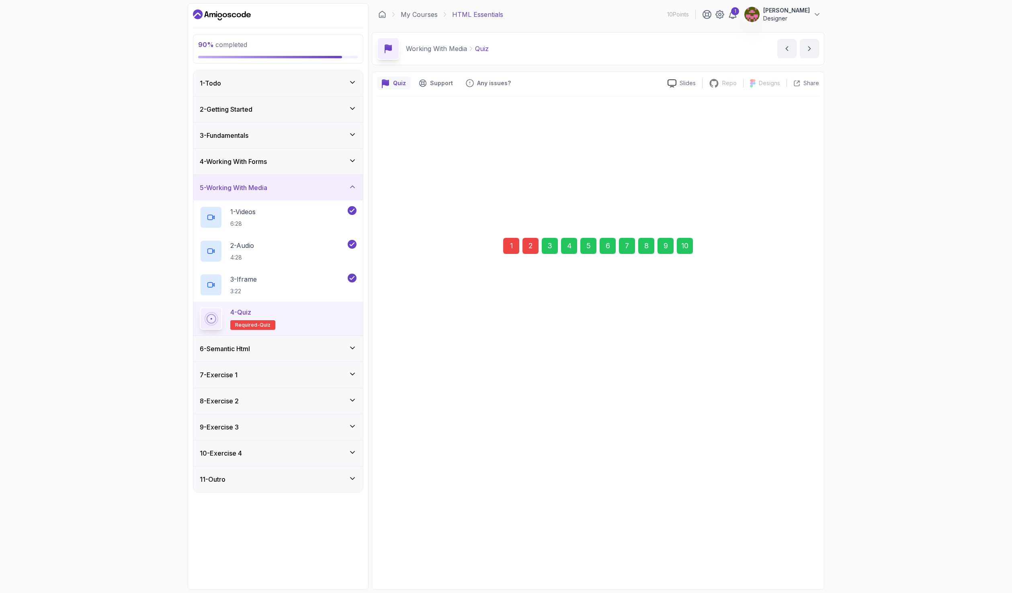
click at [785, 449] on div "Submit Quiz" at bounding box center [781, 449] width 37 height 10
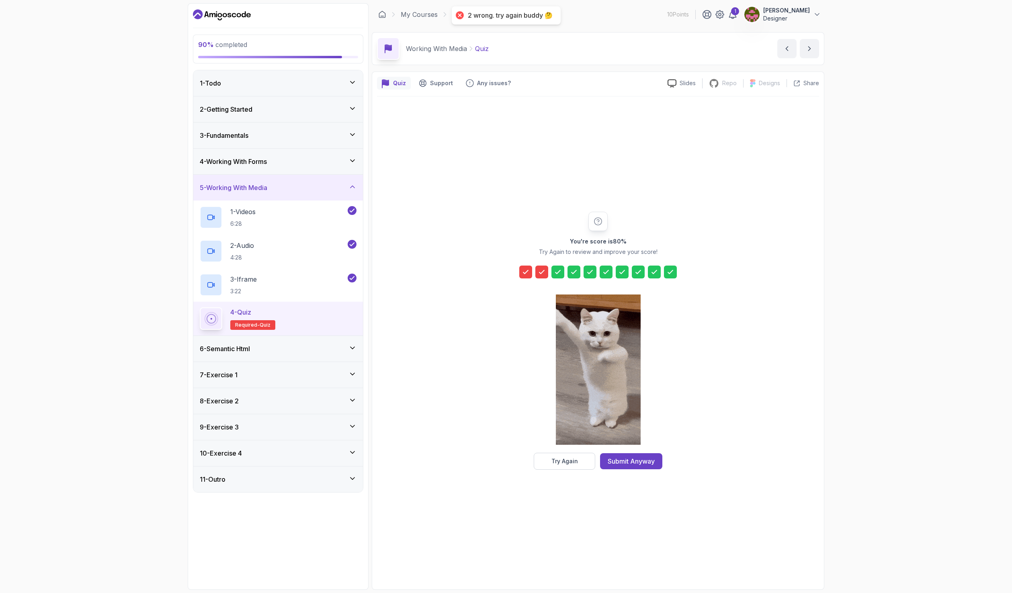
click at [522, 272] on icon at bounding box center [526, 272] width 8 height 8
click at [589, 465] on button "Try Again" at bounding box center [565, 461] width 62 height 17
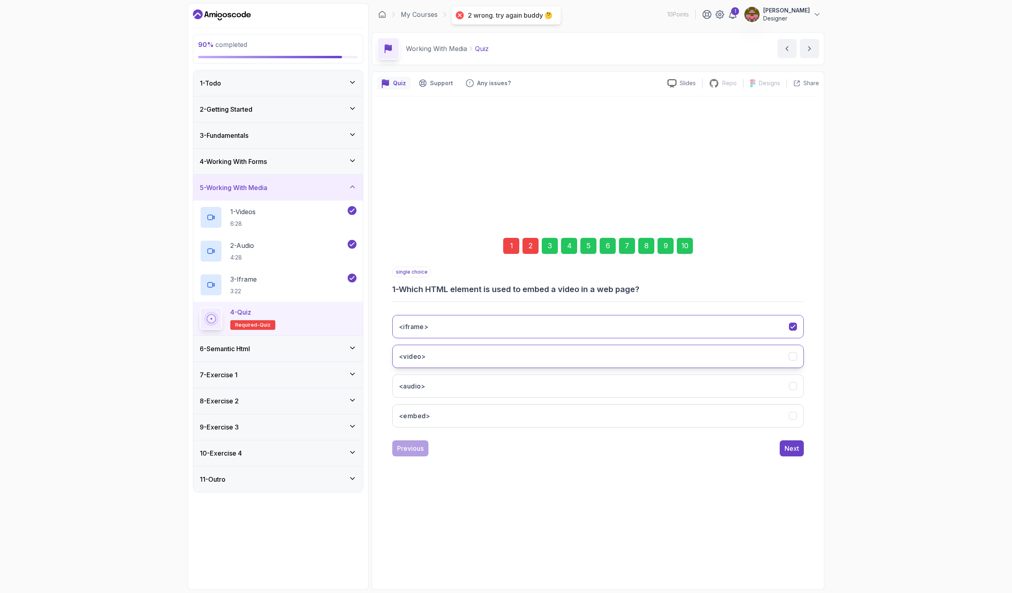
click at [467, 360] on button "<video>" at bounding box center [598, 356] width 412 height 23
click at [682, 243] on div "10" at bounding box center [685, 246] width 16 height 16
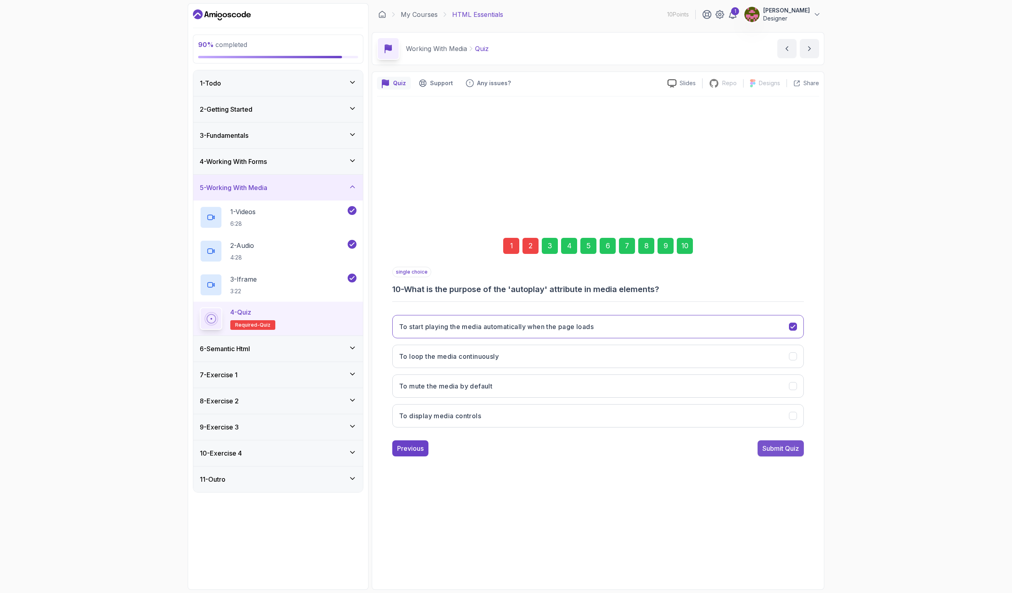
click at [795, 451] on div "Submit Quiz" at bounding box center [781, 449] width 37 height 10
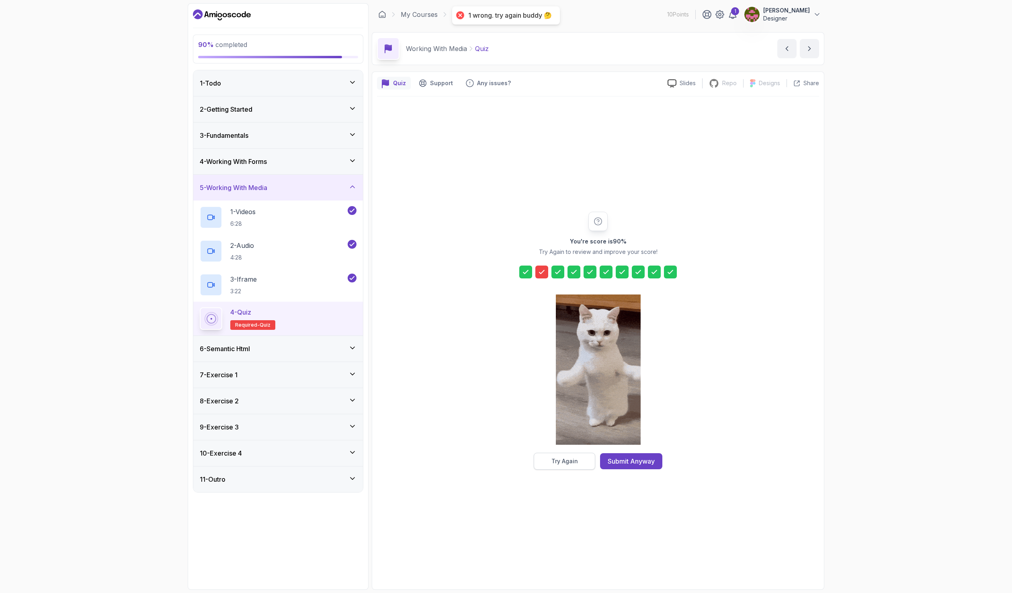
click at [577, 459] on div "Try Again" at bounding box center [565, 461] width 27 height 8
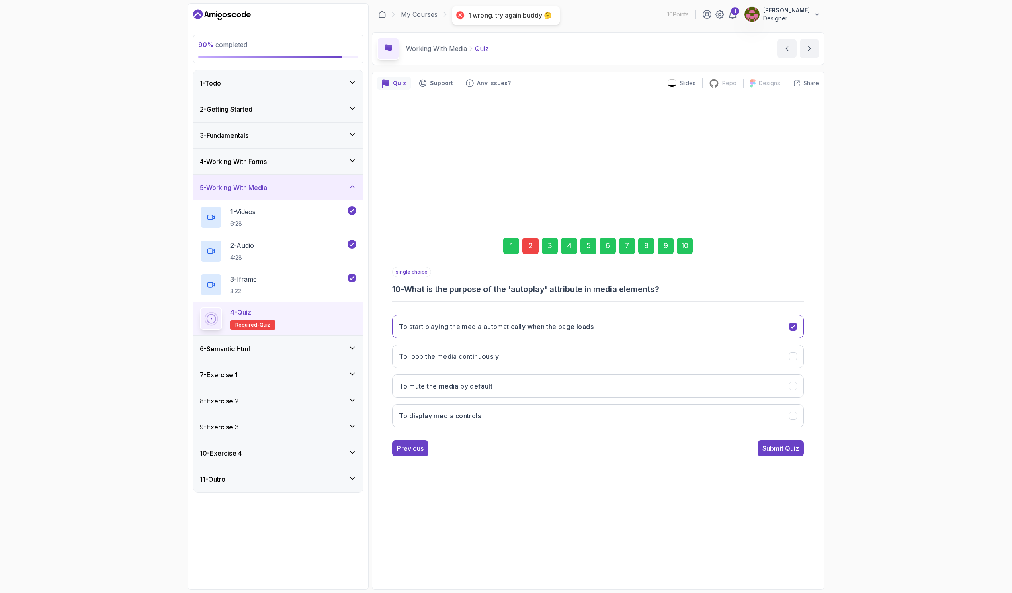
click at [534, 244] on div "2" at bounding box center [531, 246] width 16 height 16
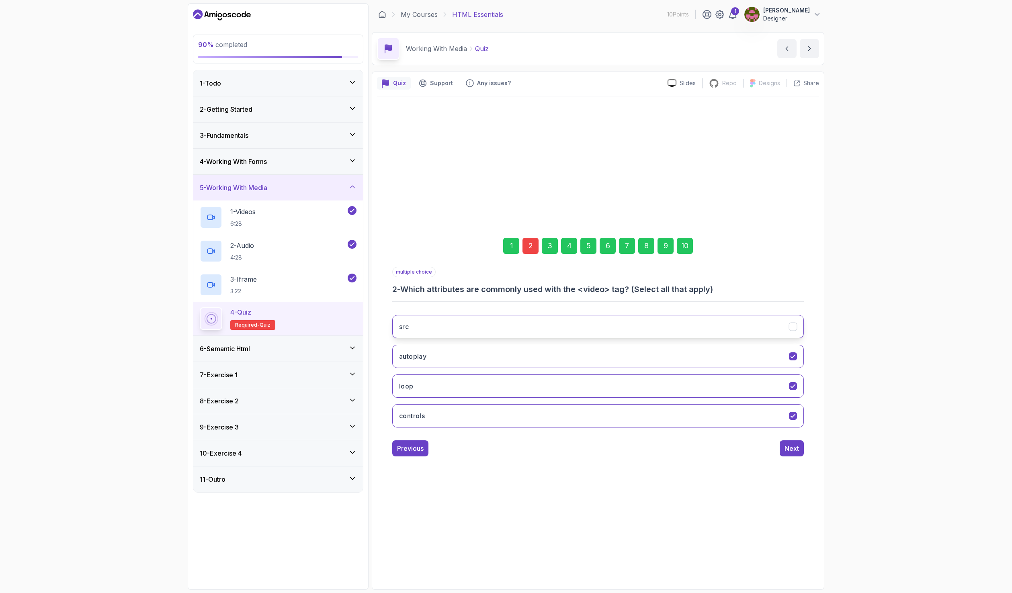
drag, startPoint x: 497, startPoint y: 351, endPoint x: 499, endPoint y: 337, distance: 13.4
click at [497, 350] on button "autoplay" at bounding box center [598, 356] width 412 height 23
click at [499, 330] on button "src" at bounding box center [598, 326] width 412 height 23
click at [506, 354] on button "autoplay" at bounding box center [598, 356] width 412 height 23
click at [504, 393] on button "loop" at bounding box center [598, 386] width 412 height 23
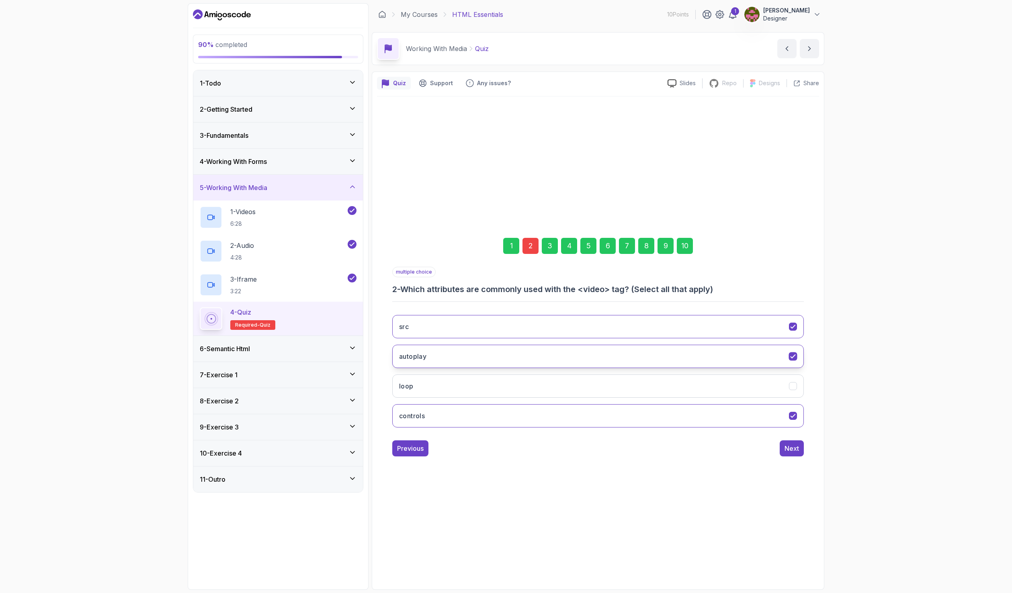
click at [492, 349] on button "autoplay" at bounding box center [598, 356] width 412 height 23
click at [491, 409] on button "controls" at bounding box center [598, 415] width 412 height 23
click at [791, 450] on div "Next" at bounding box center [792, 449] width 14 height 10
click at [683, 244] on div "10" at bounding box center [685, 246] width 16 height 16
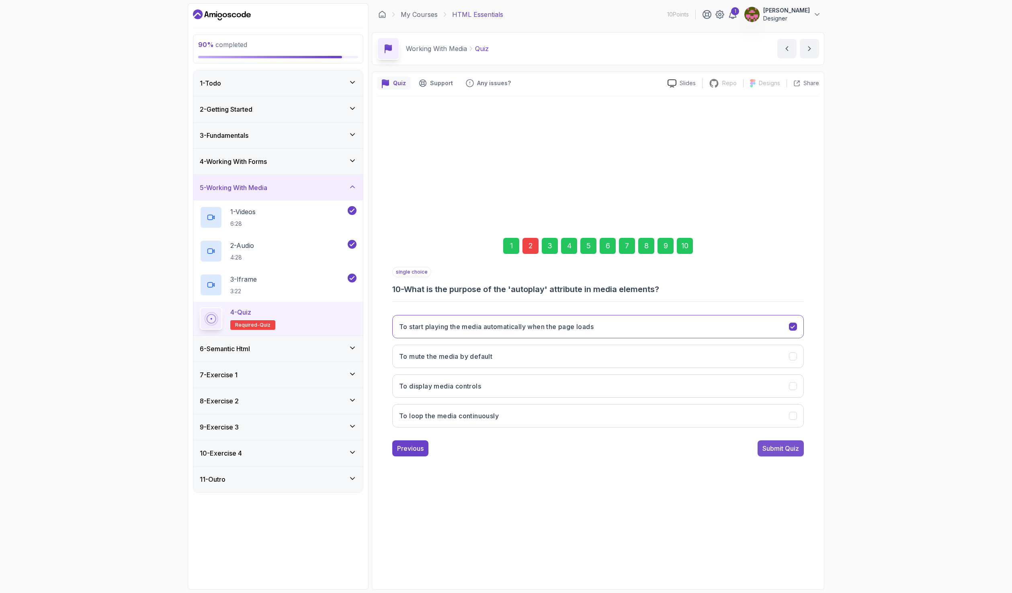
click at [785, 449] on div "Submit Quiz" at bounding box center [781, 449] width 37 height 10
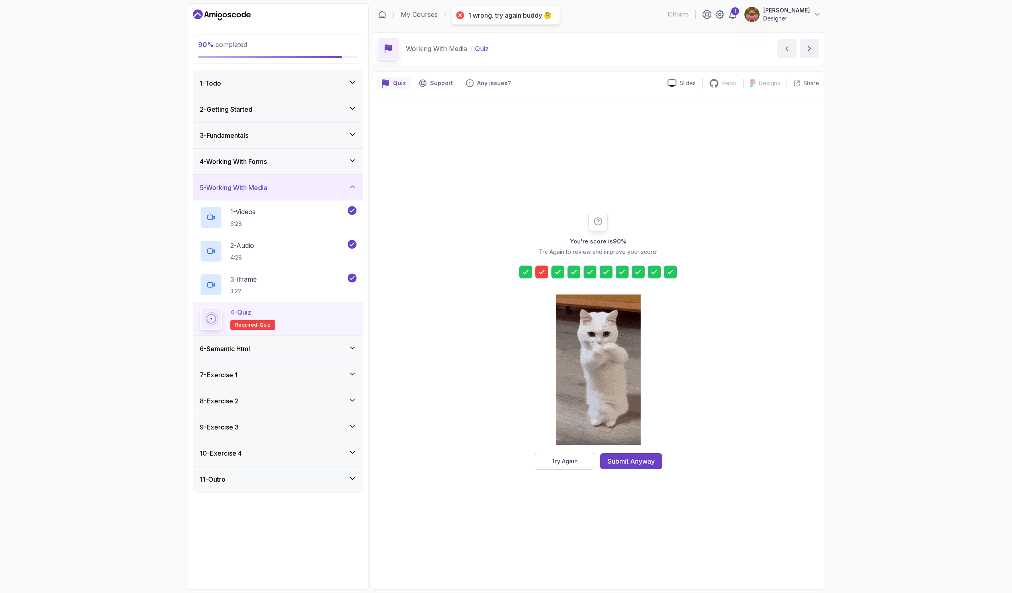
click at [566, 464] on div "Try Again" at bounding box center [565, 461] width 27 height 8
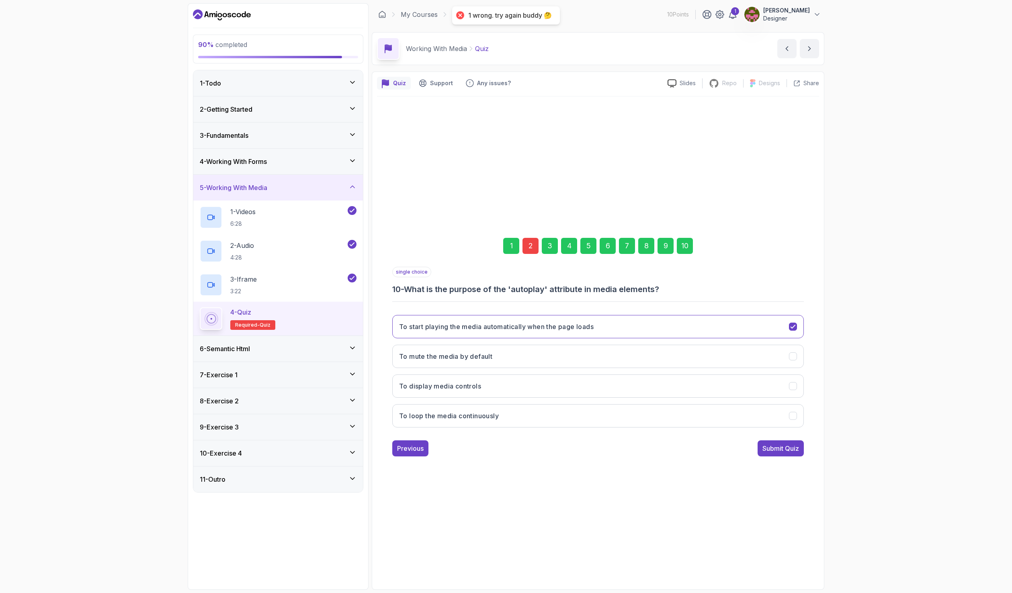
click at [532, 249] on div "2" at bounding box center [531, 246] width 16 height 16
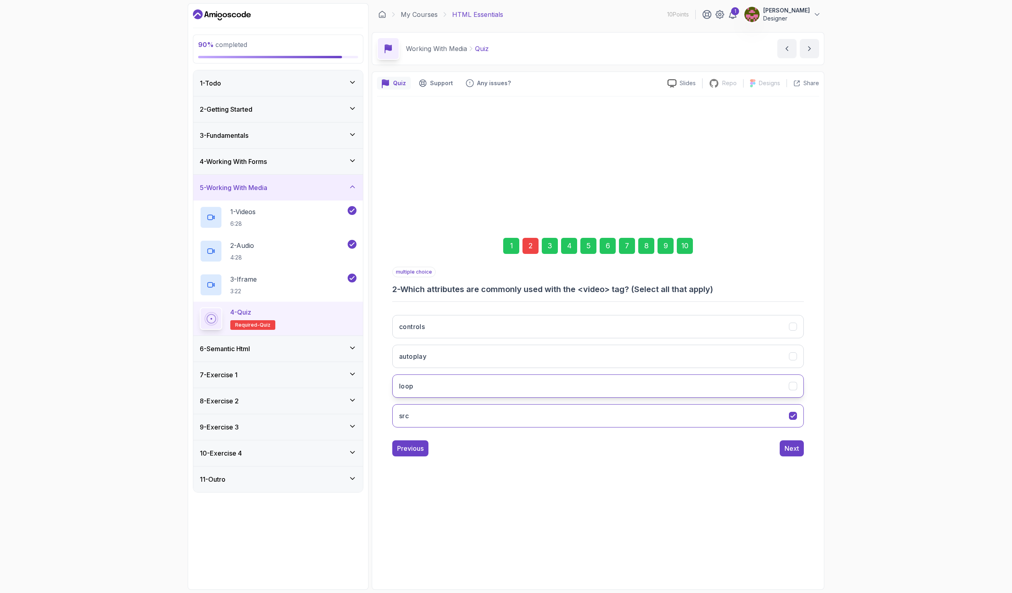
drag, startPoint x: 470, startPoint y: 388, endPoint x: 472, endPoint y: 359, distance: 29.4
click at [471, 386] on button "loop" at bounding box center [598, 386] width 412 height 23
drag, startPoint x: 472, startPoint y: 359, endPoint x: 476, endPoint y: 336, distance: 22.5
click at [472, 357] on button "autoplay" at bounding box center [598, 356] width 412 height 23
click at [476, 336] on button "controls" at bounding box center [598, 326] width 412 height 23
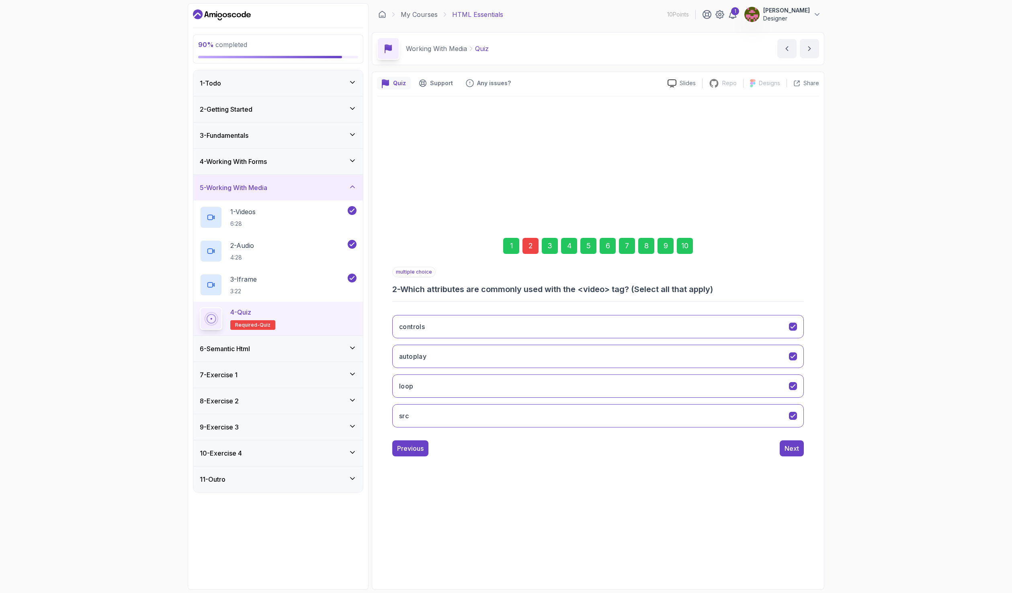
click at [681, 239] on div "10" at bounding box center [685, 246] width 16 height 16
click at [789, 443] on button "Submit Quiz" at bounding box center [781, 449] width 46 height 16
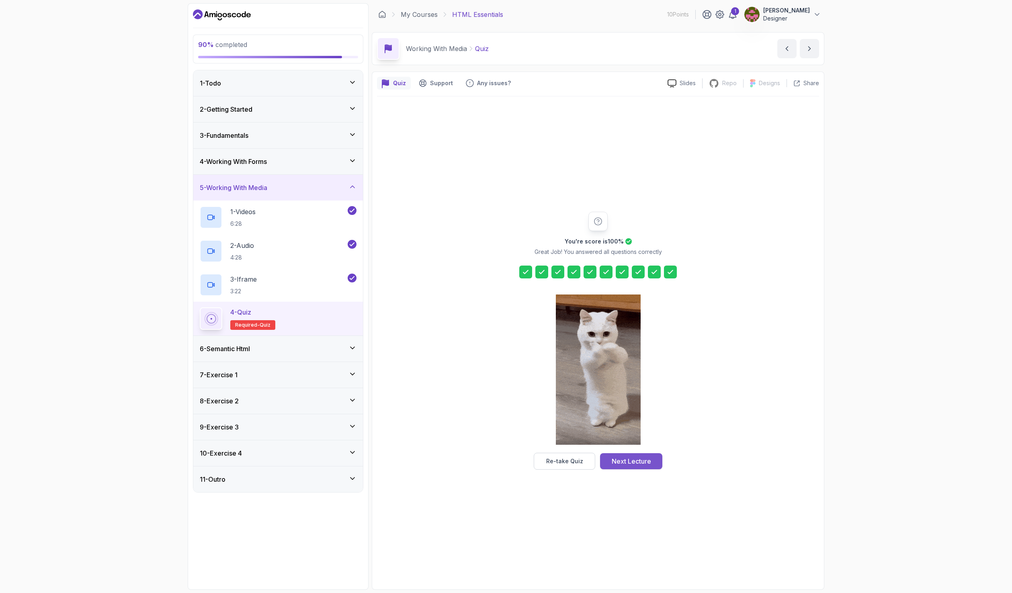
click at [636, 463] on div "Next Lecture" at bounding box center [631, 462] width 39 height 10
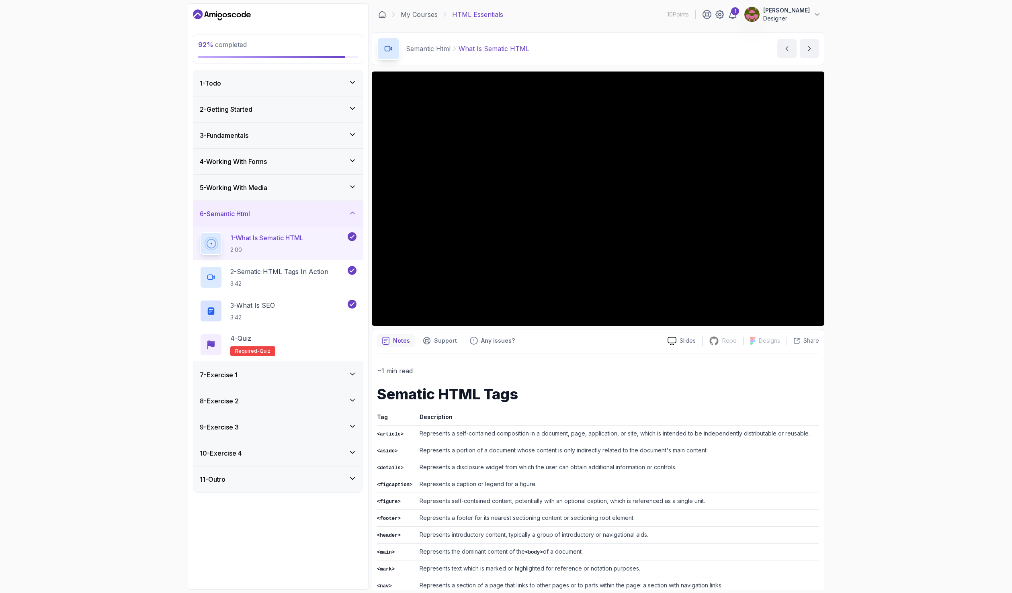
click at [298, 210] on div "6 - Semantic Html" at bounding box center [278, 214] width 157 height 10
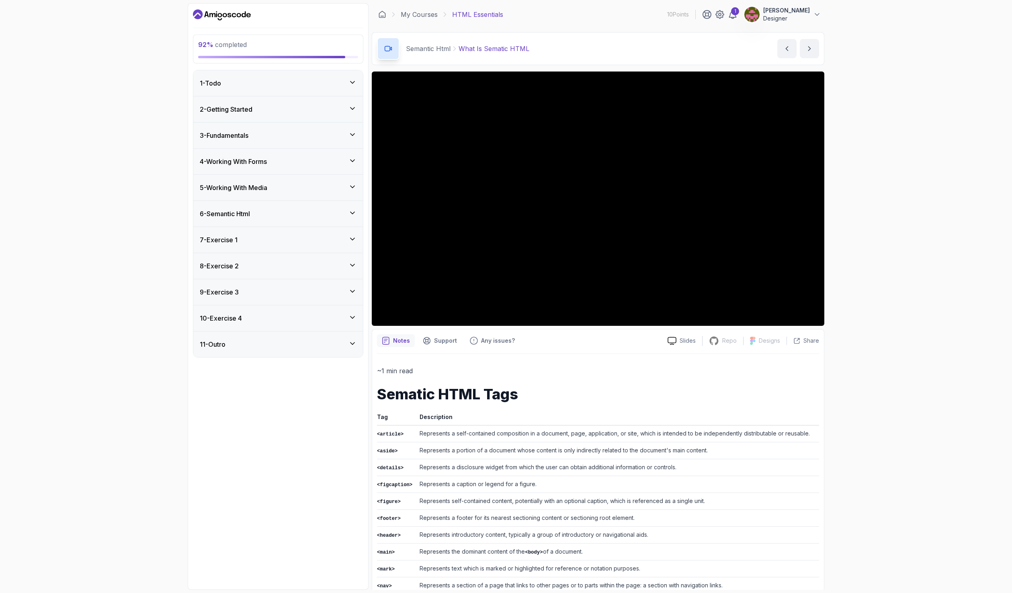
click at [252, 87] on div "1 - Todo" at bounding box center [278, 83] width 157 height 10
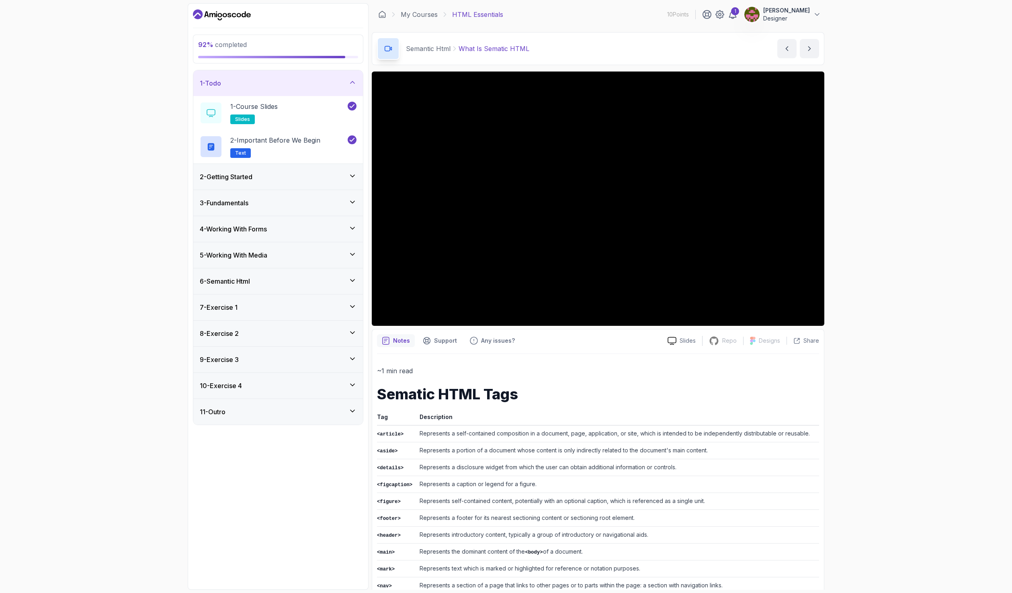
click at [257, 179] on div "2 - Getting Started" at bounding box center [278, 177] width 157 height 10
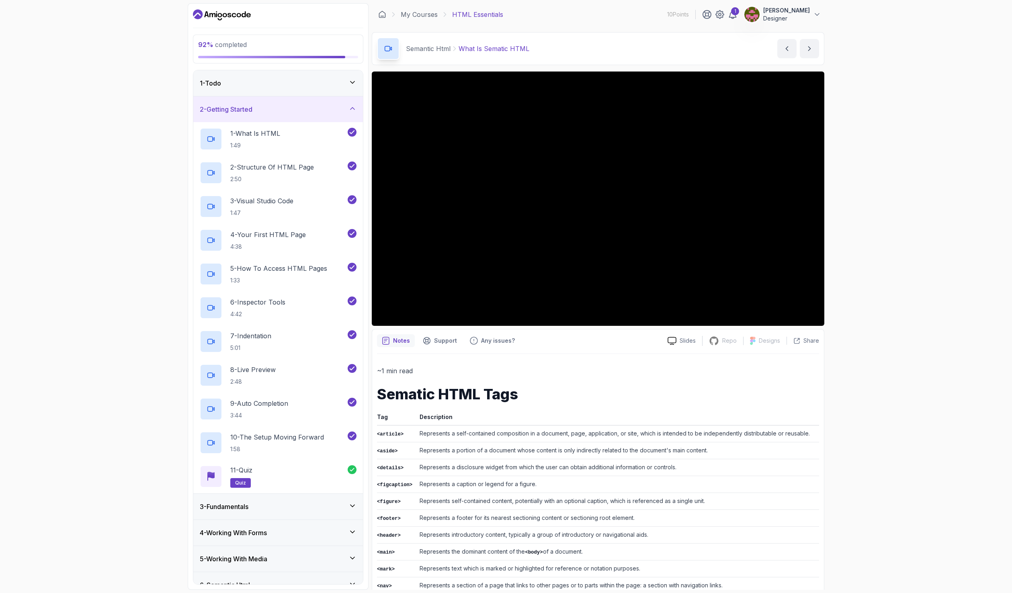
click at [274, 505] on div "3 - Fundamentals" at bounding box center [278, 507] width 157 height 10
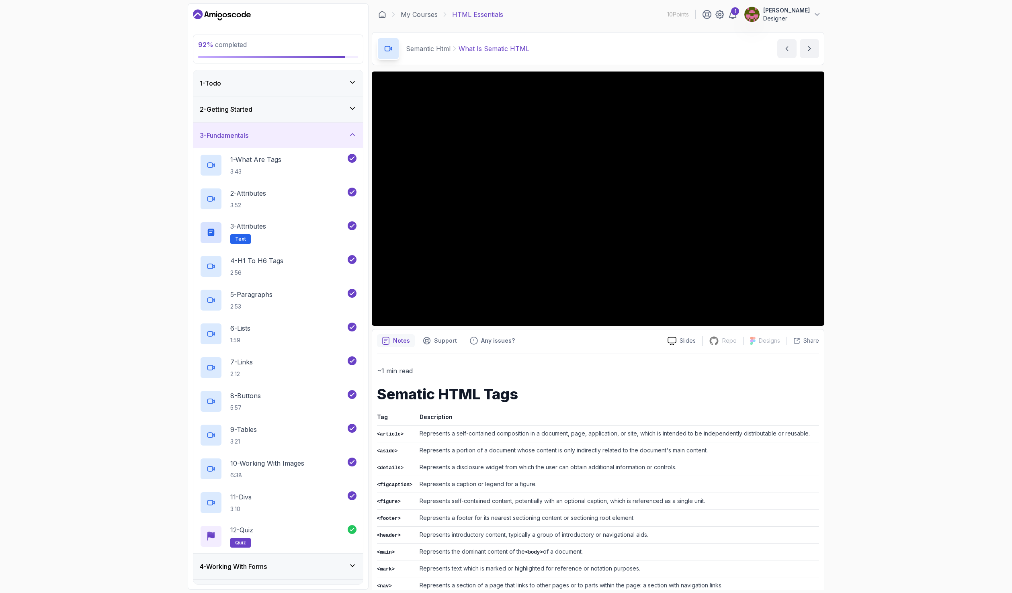
click at [287, 566] on div "4 - Working With Forms" at bounding box center [278, 567] width 157 height 10
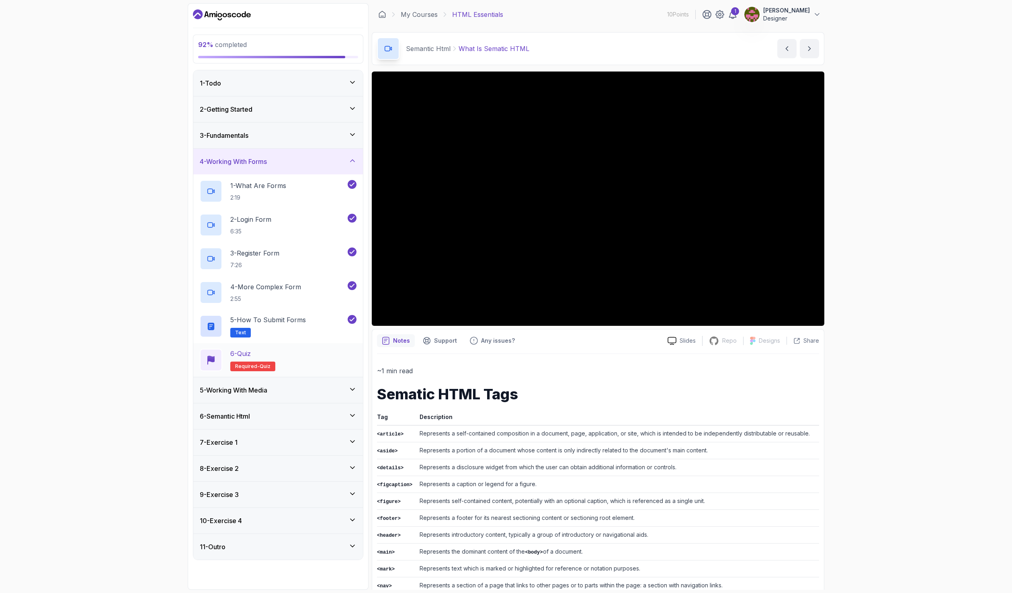
click at [308, 359] on div "6 - Quiz Required- quiz" at bounding box center [278, 360] width 157 height 23
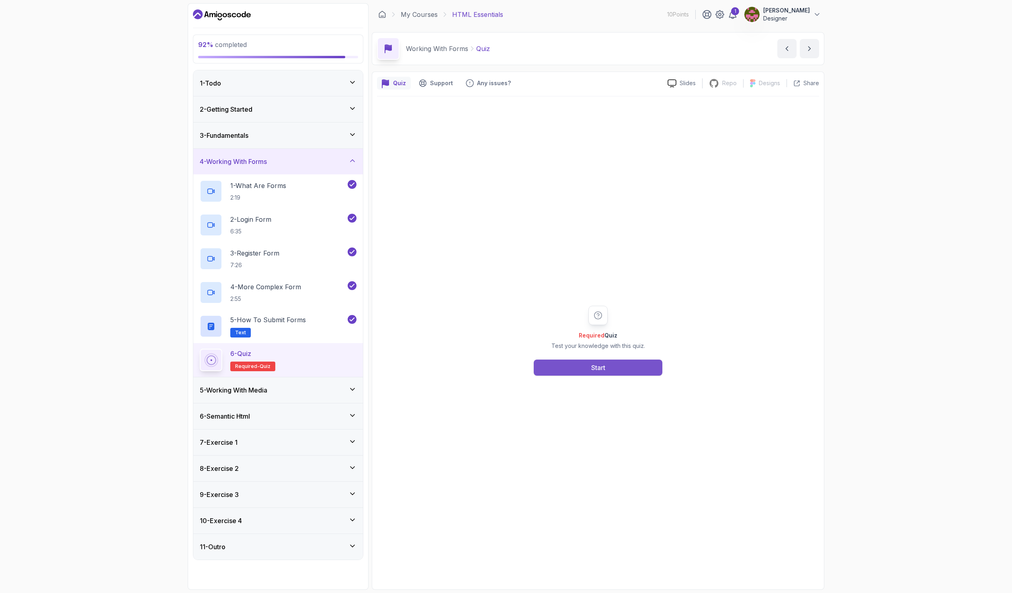
click at [608, 369] on button "Start" at bounding box center [598, 368] width 129 height 16
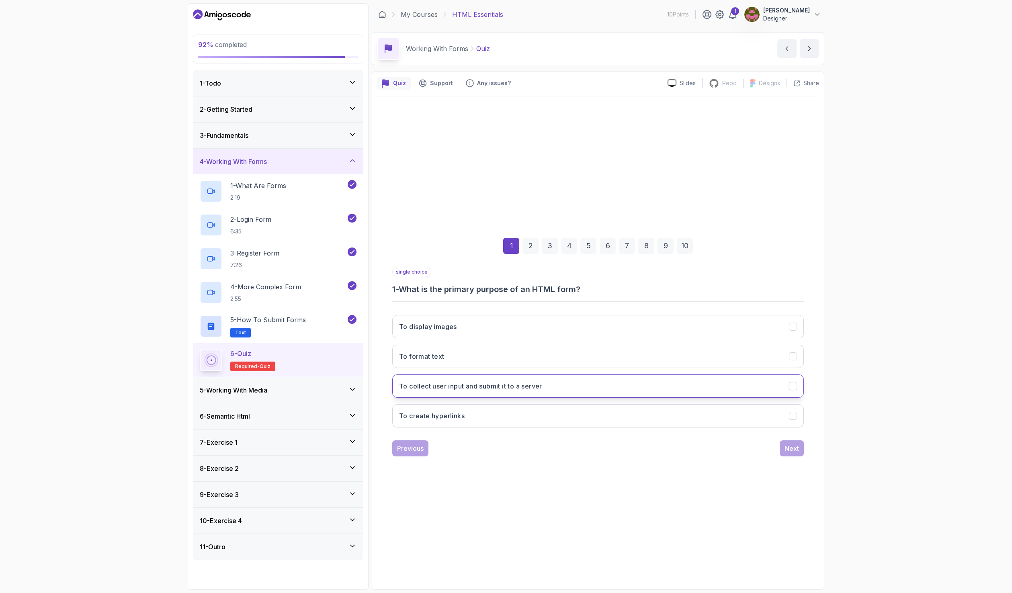
click at [599, 386] on button "To collect user input and submit it to a server" at bounding box center [598, 386] width 412 height 23
click at [794, 449] on div "Next" at bounding box center [792, 449] width 14 height 10
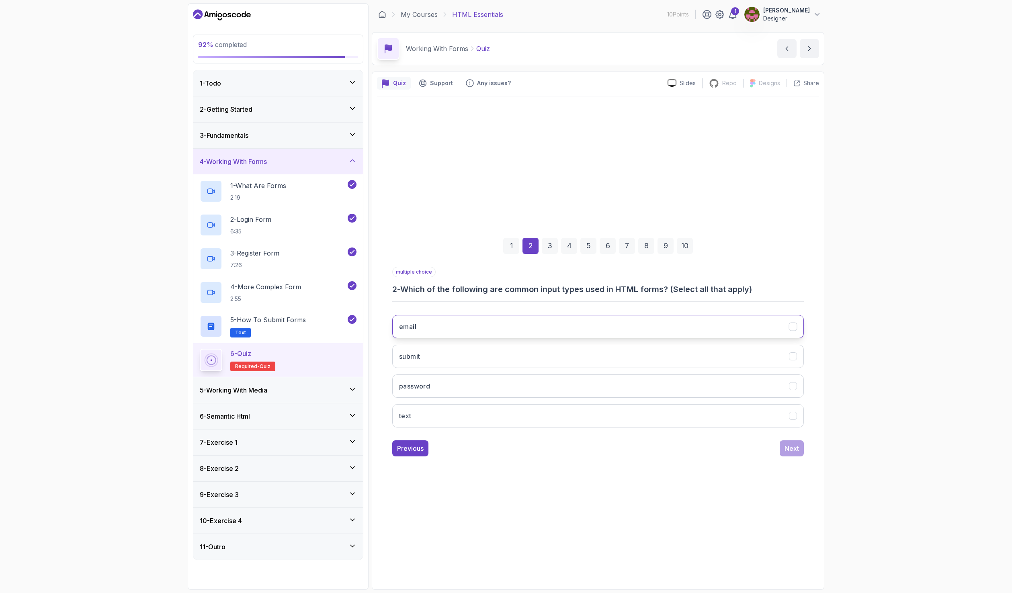
click at [471, 332] on button "email" at bounding box center [598, 326] width 412 height 23
drag, startPoint x: 464, startPoint y: 357, endPoint x: 468, endPoint y: 376, distance: 19.7
click at [466, 361] on button "submit" at bounding box center [598, 356] width 412 height 23
click at [467, 387] on button "password" at bounding box center [598, 386] width 412 height 23
click at [678, 414] on button "text" at bounding box center [598, 415] width 412 height 23
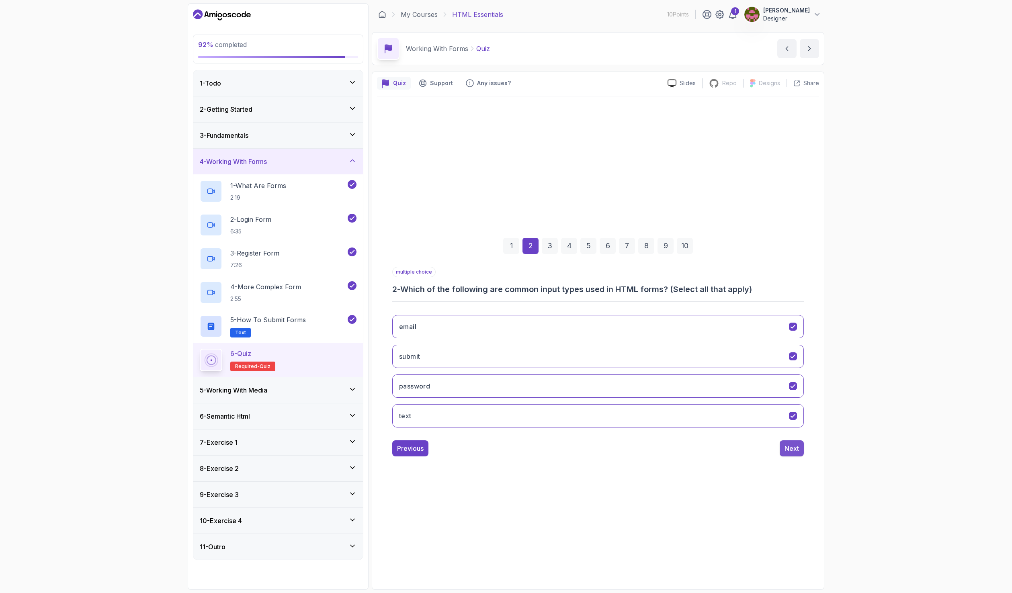
click at [791, 447] on div "Next" at bounding box center [792, 449] width 14 height 10
click at [506, 320] on button "action" at bounding box center [598, 326] width 412 height 23
click at [800, 450] on button "Next" at bounding box center [792, 449] width 24 height 16
click at [491, 356] on button "<textarea>" at bounding box center [598, 356] width 412 height 23
click at [793, 446] on div "Next" at bounding box center [792, 449] width 14 height 10
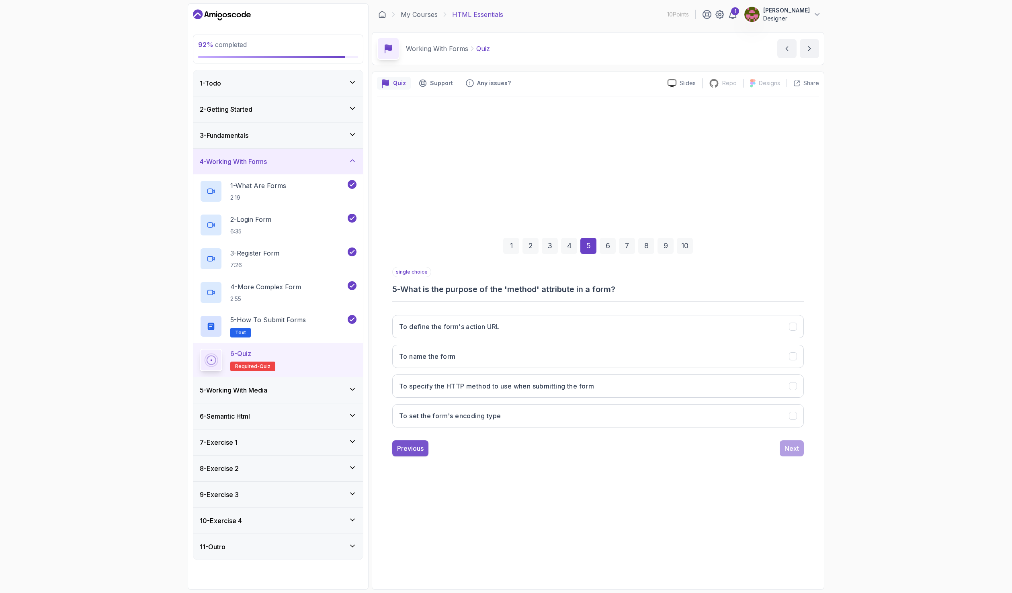
click at [412, 446] on div "Previous" at bounding box center [410, 449] width 27 height 10
click at [450, 326] on button "<select>" at bounding box center [598, 326] width 412 height 23
click at [793, 449] on div "Next" at bounding box center [792, 449] width 14 height 10
drag, startPoint x: 556, startPoint y: 387, endPoint x: 608, endPoint y: 396, distance: 53.3
click at [553, 388] on h3 "To specify the HTTP method to use when submitting the form" at bounding box center [496, 386] width 195 height 10
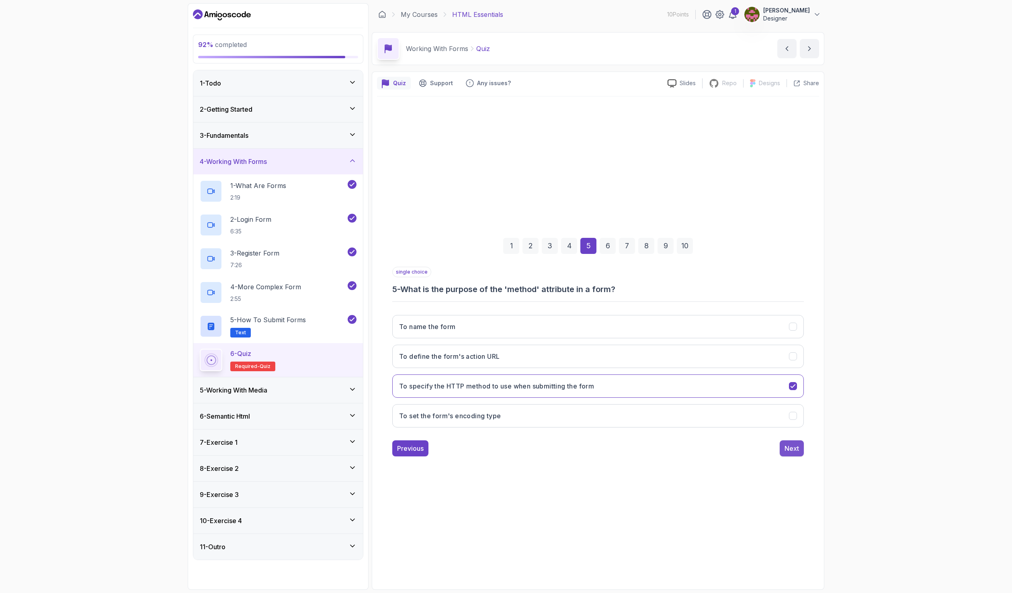
click at [790, 452] on div "Next" at bounding box center [792, 449] width 14 height 10
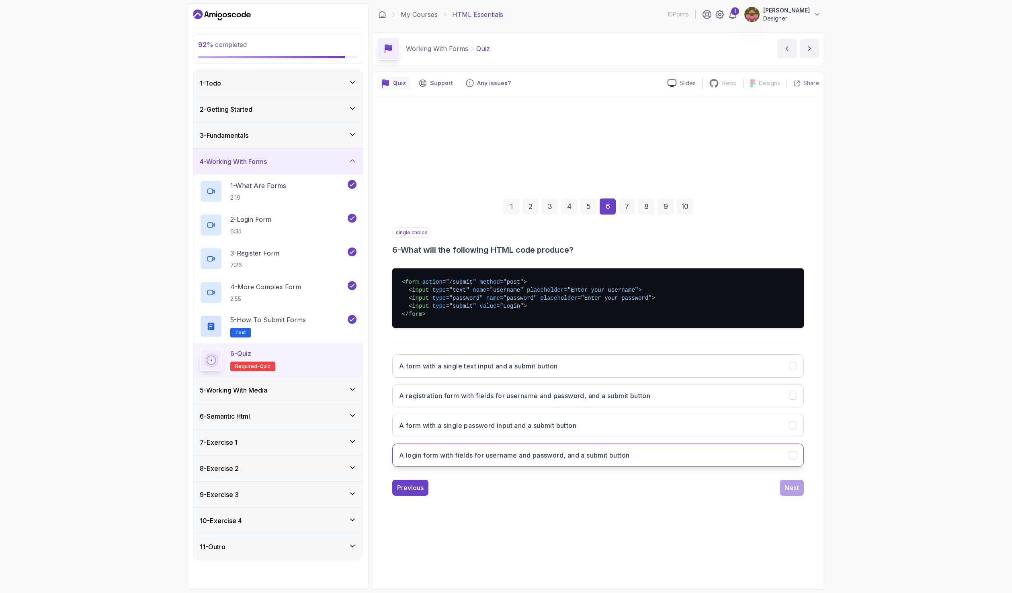
click at [629, 459] on h3 "A login form with fields for username and password, and a submit button" at bounding box center [514, 456] width 230 height 10
click at [794, 489] on div "Next" at bounding box center [792, 488] width 14 height 10
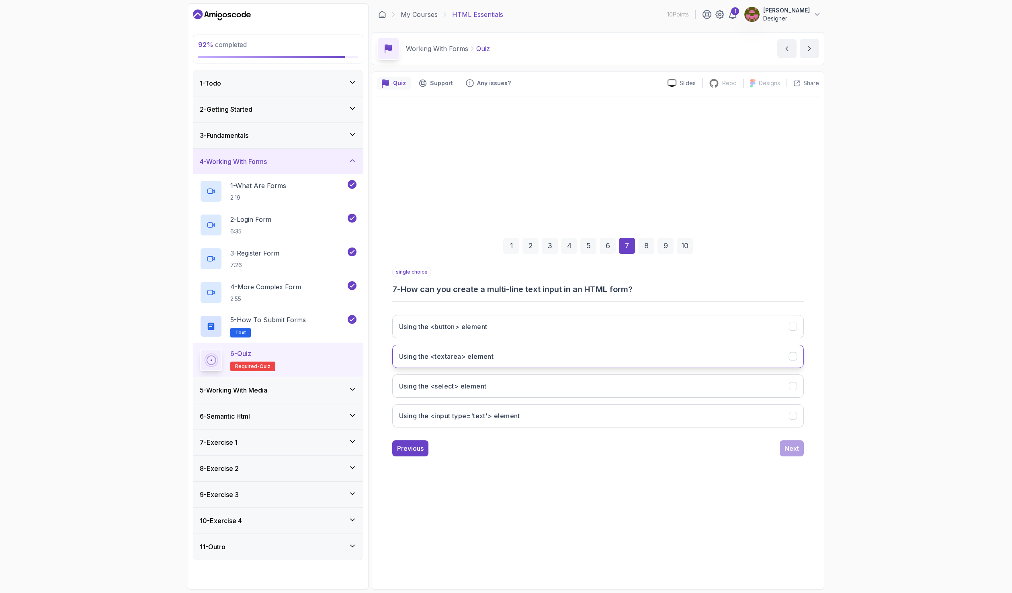
click at [489, 358] on h3 "Using the <textarea> element" at bounding box center [446, 357] width 94 height 10
click at [796, 449] on div "Next" at bounding box center [792, 449] width 14 height 10
click at [476, 333] on button "To provide a hint to the user about what to enter in the field" at bounding box center [598, 326] width 412 height 23
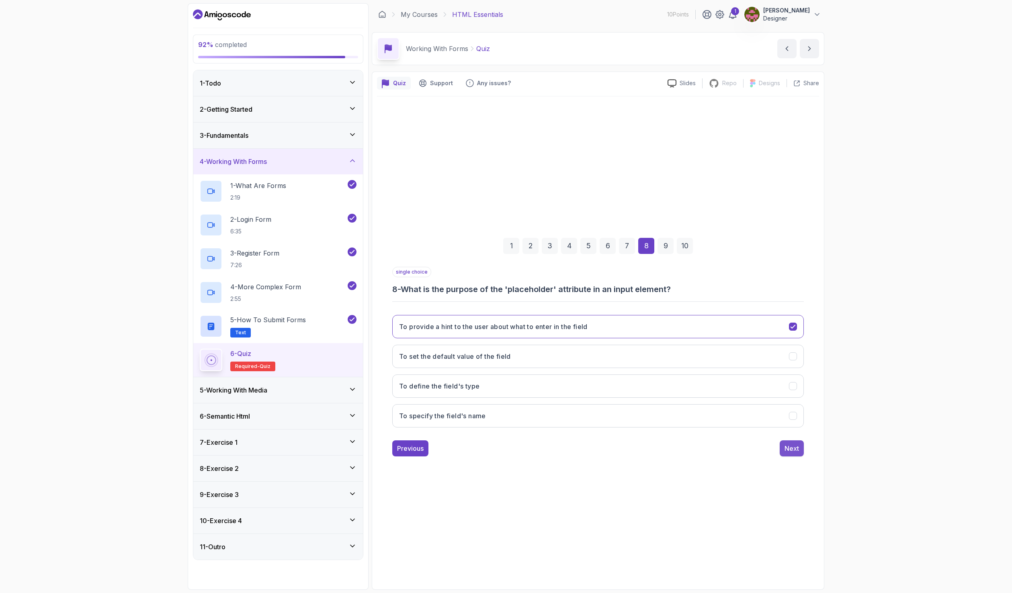
click at [794, 449] on div "Next" at bounding box center [792, 449] width 14 height 10
click at [489, 327] on button "<option>" at bounding box center [598, 326] width 412 height 23
click at [789, 450] on div "Next" at bounding box center [792, 449] width 14 height 10
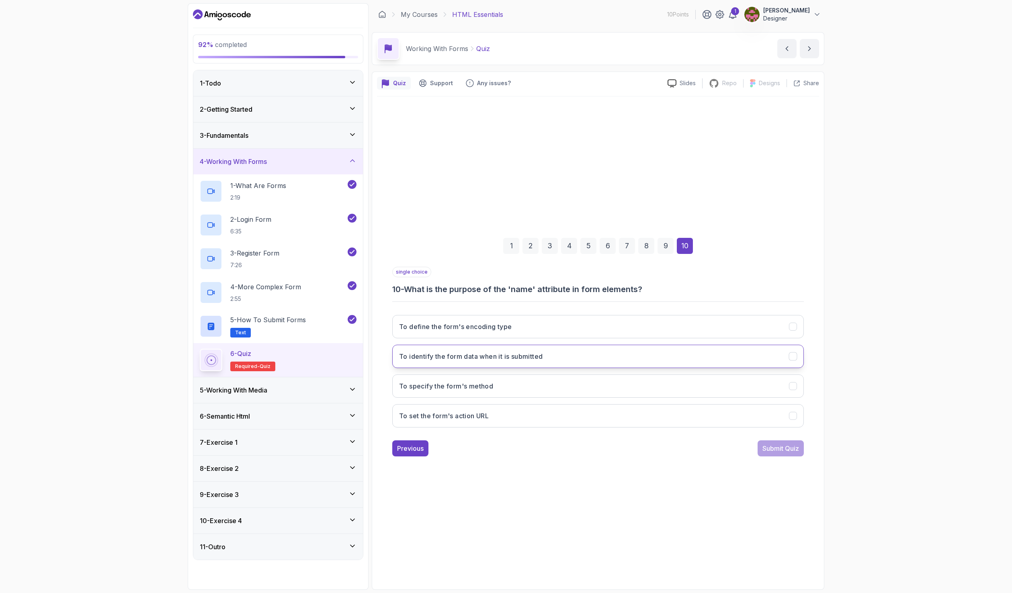
click at [562, 357] on button "To identify the form data when it is submitted" at bounding box center [598, 356] width 412 height 23
click at [798, 456] on button "Submit Quiz" at bounding box center [781, 449] width 46 height 16
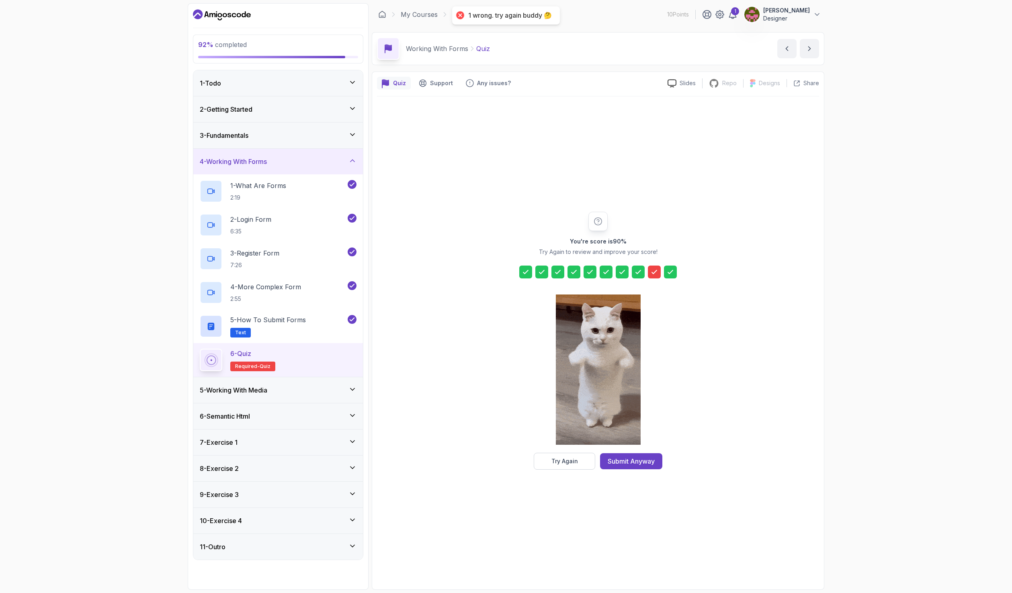
click at [653, 274] on icon at bounding box center [654, 272] width 8 height 8
click at [556, 459] on div "Try Again" at bounding box center [565, 461] width 27 height 8
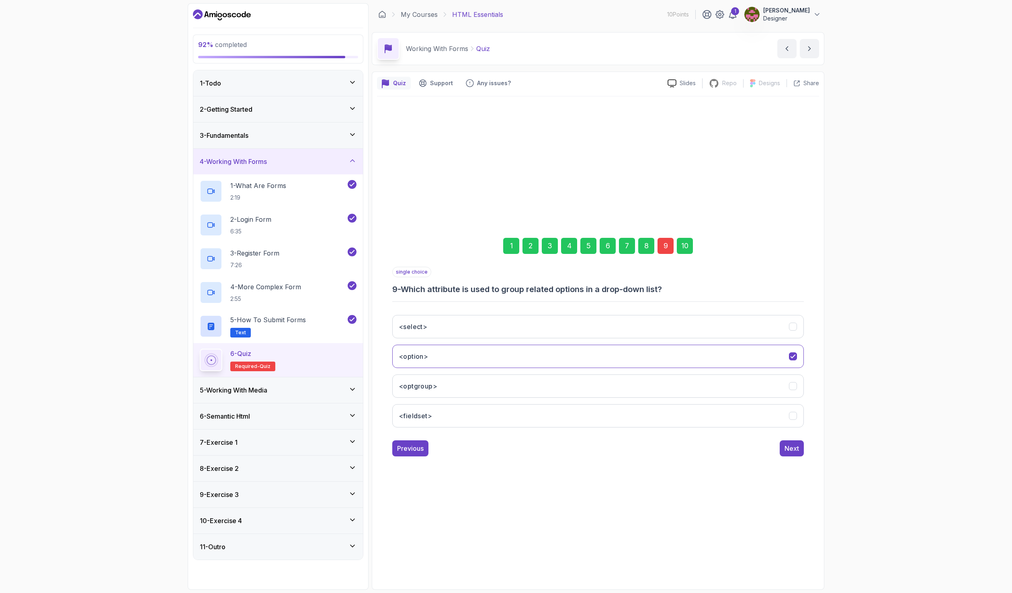
click at [662, 238] on div "9" at bounding box center [666, 246] width 16 height 16
click at [661, 241] on div "9" at bounding box center [666, 246] width 16 height 16
click at [509, 392] on button "<optgroup>" at bounding box center [598, 386] width 412 height 23
click at [691, 243] on div "10" at bounding box center [685, 246] width 16 height 16
click at [787, 452] on div "Submit Quiz" at bounding box center [781, 449] width 37 height 10
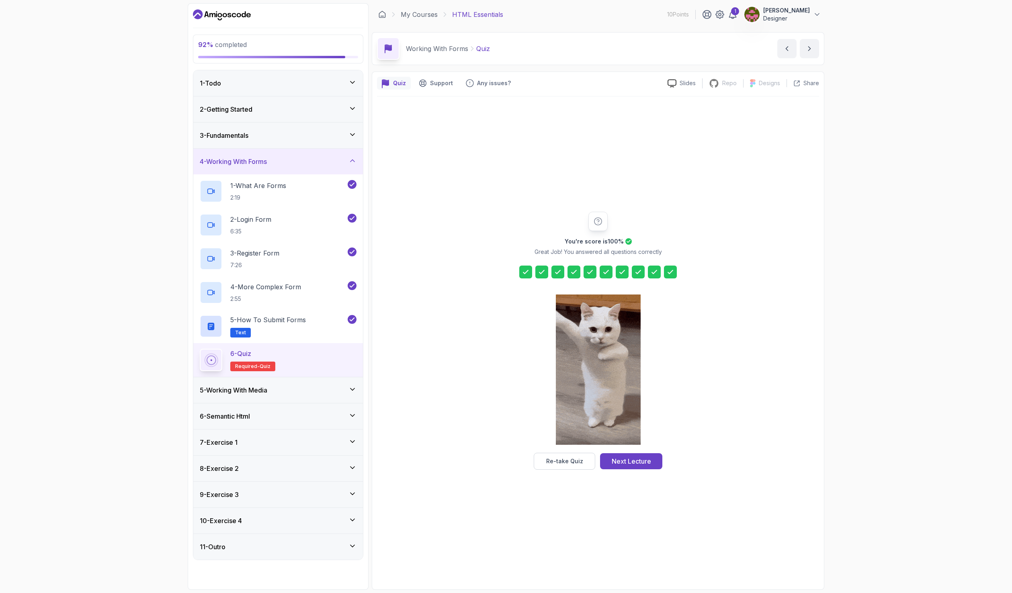
click at [666, 276] on div at bounding box center [670, 272] width 13 height 13
click at [669, 273] on icon at bounding box center [670, 272] width 8 height 8
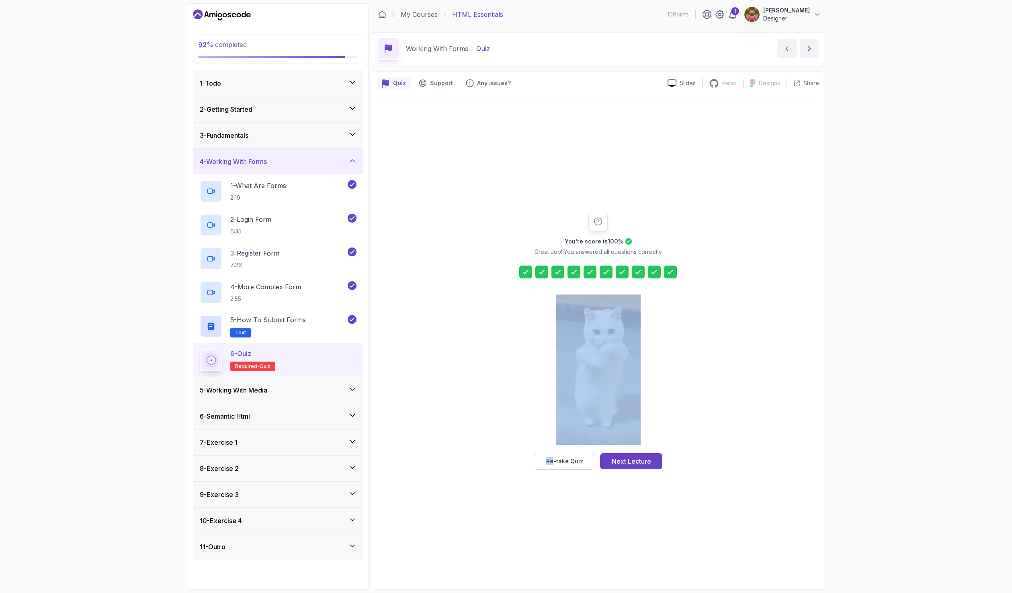
click at [669, 273] on icon at bounding box center [670, 272] width 8 height 8
click at [576, 460] on div "Re-take Quiz" at bounding box center [564, 461] width 37 height 8
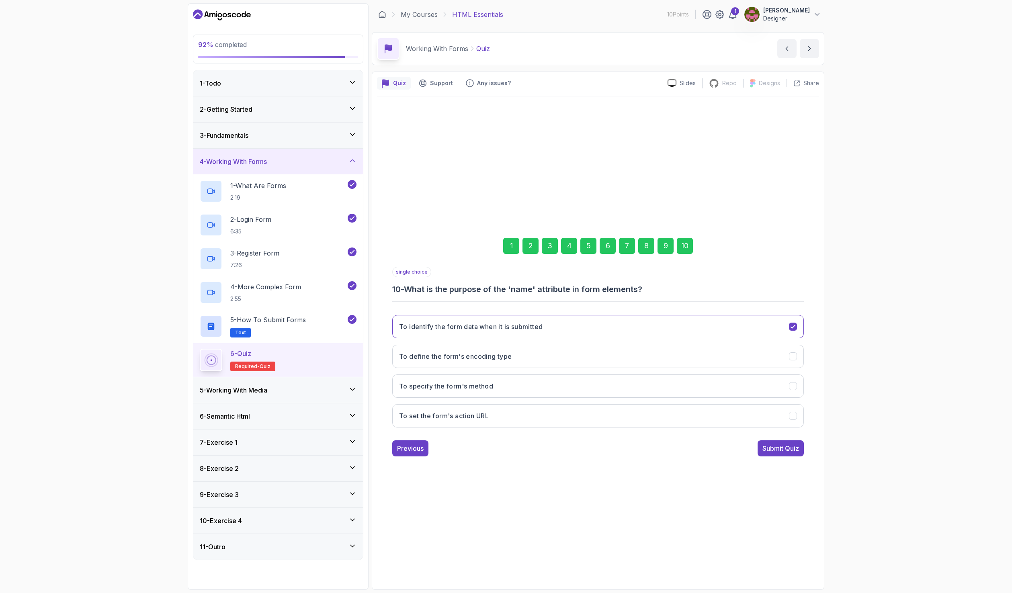
click at [681, 251] on div "10" at bounding box center [685, 246] width 16 height 16
click at [683, 246] on div "10" at bounding box center [685, 246] width 16 height 16
click at [770, 447] on div "Submit Quiz" at bounding box center [781, 449] width 37 height 10
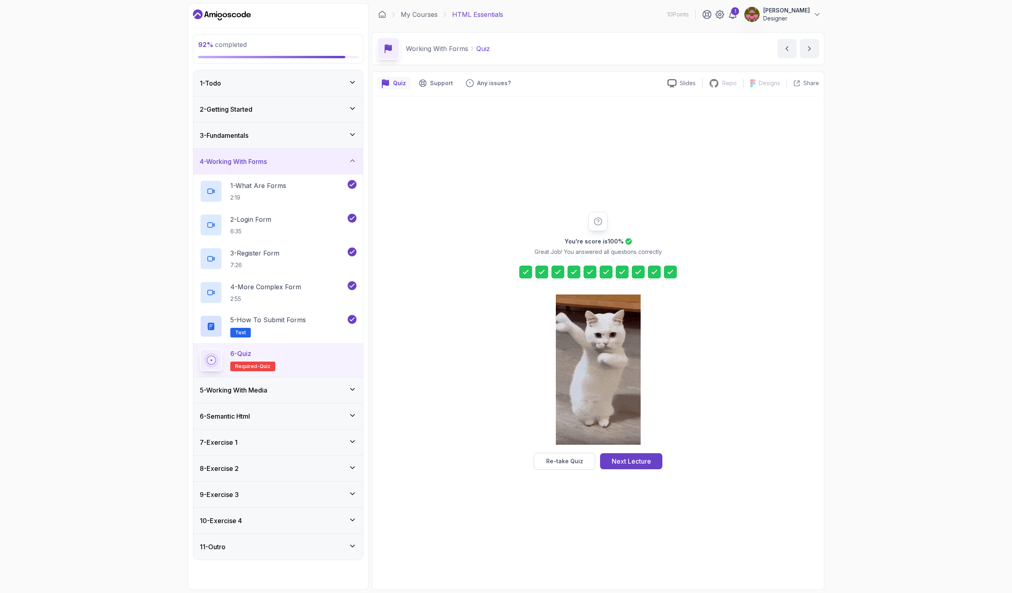
click at [293, 397] on div "5 - Working With Media" at bounding box center [278, 390] width 170 height 26
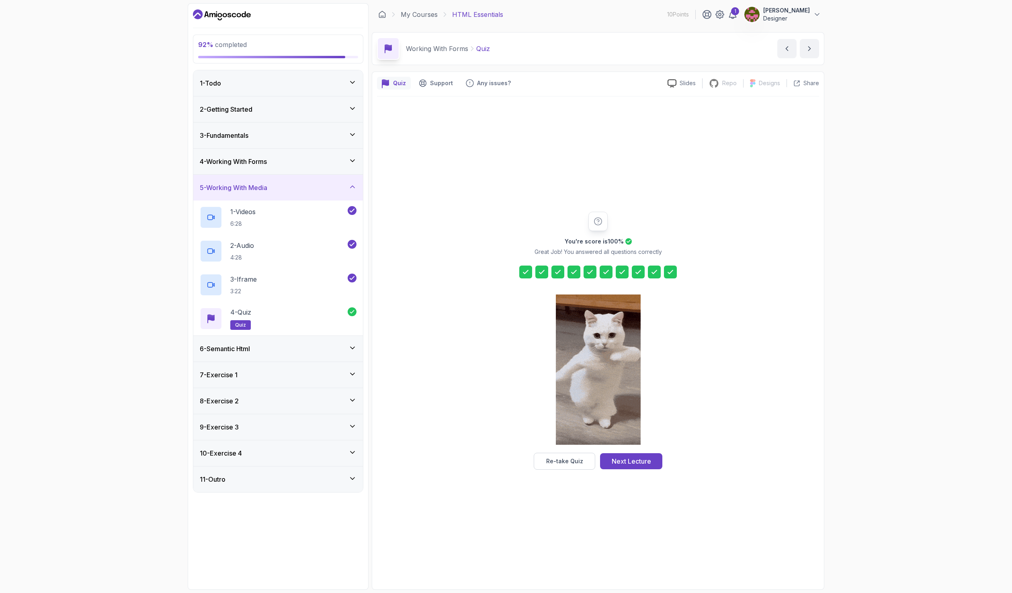
click at [295, 171] on div "4 - Working With Forms" at bounding box center [278, 162] width 170 height 26
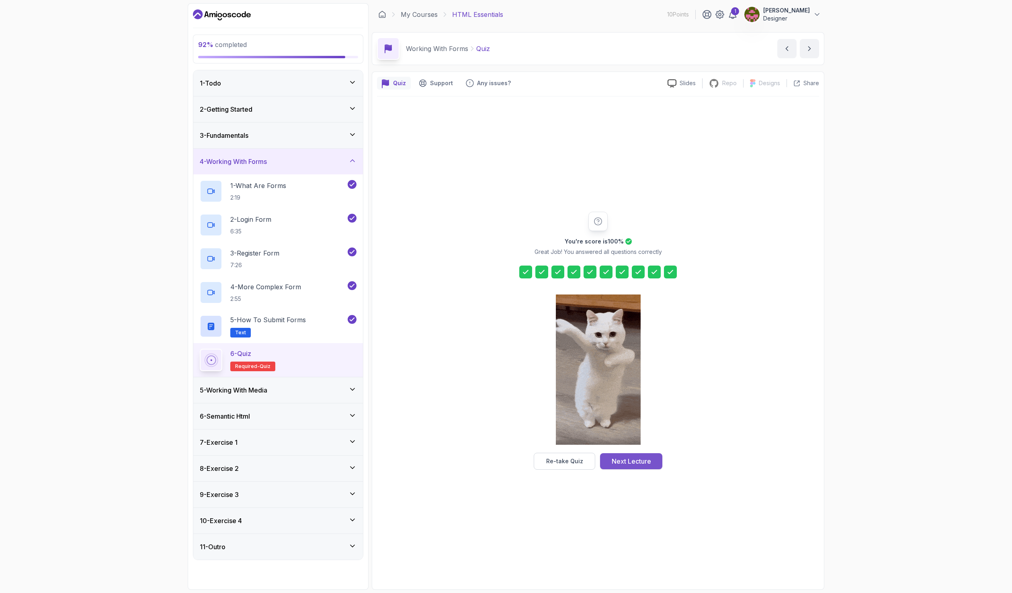
click at [645, 459] on div "Next Lecture" at bounding box center [631, 462] width 39 height 10
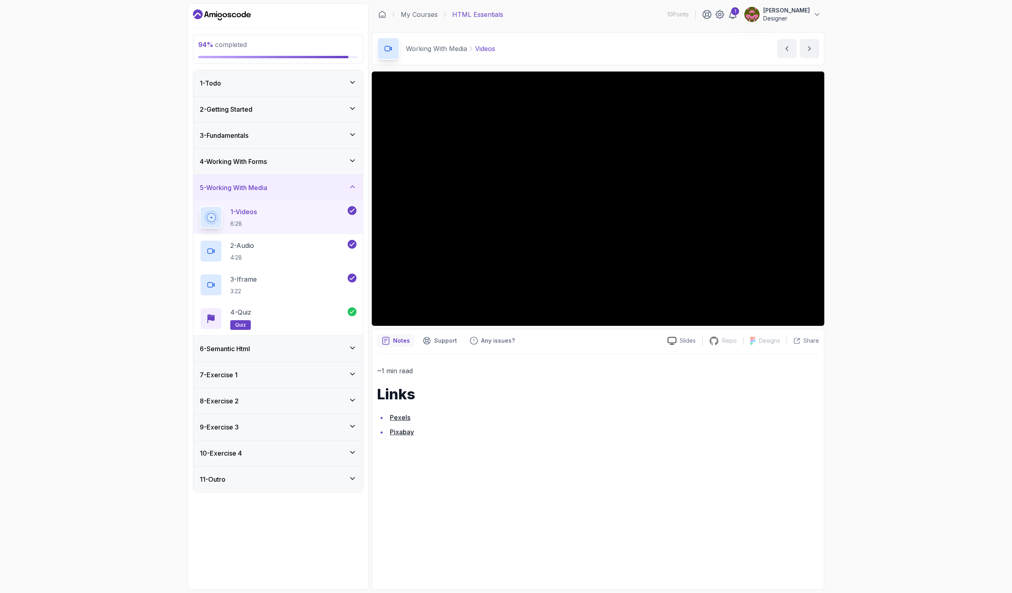
click at [279, 164] on div "4 - Working With Forms" at bounding box center [278, 162] width 157 height 10
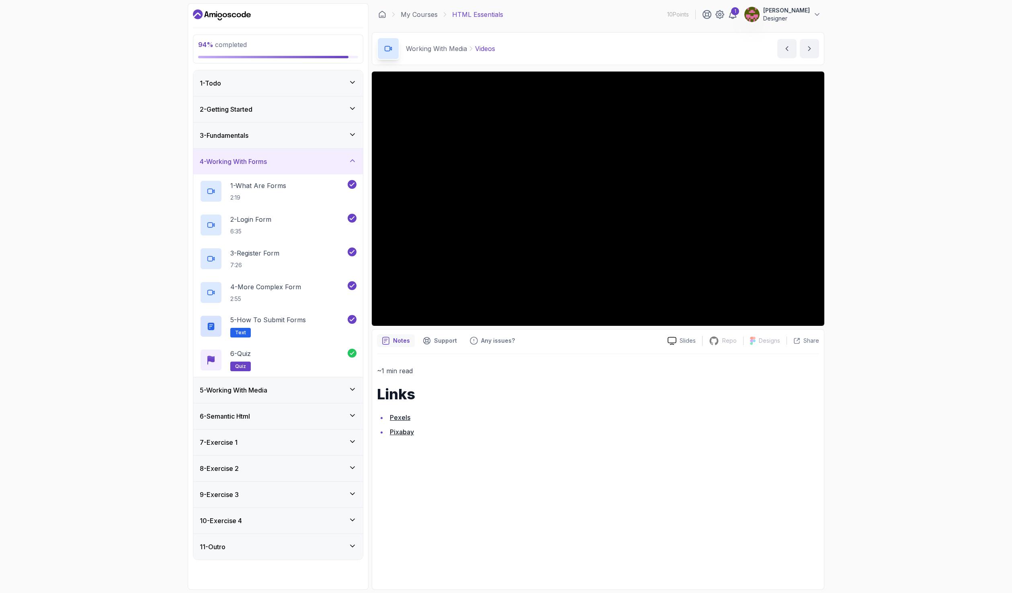
click at [282, 393] on div "5 - Working With Media" at bounding box center [278, 390] width 157 height 10
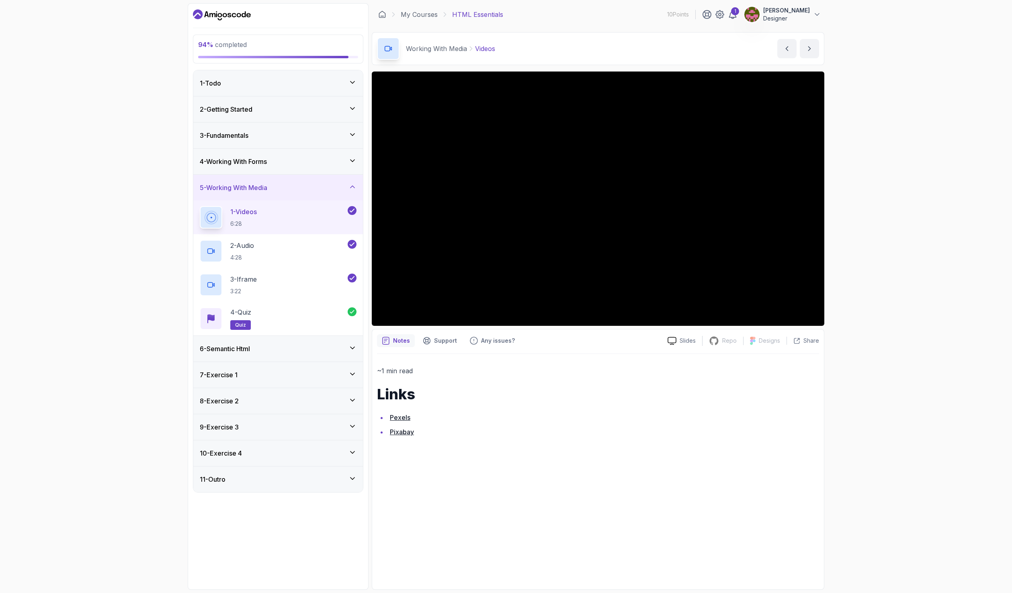
click at [284, 358] on div "6 - Semantic Html" at bounding box center [278, 349] width 170 height 26
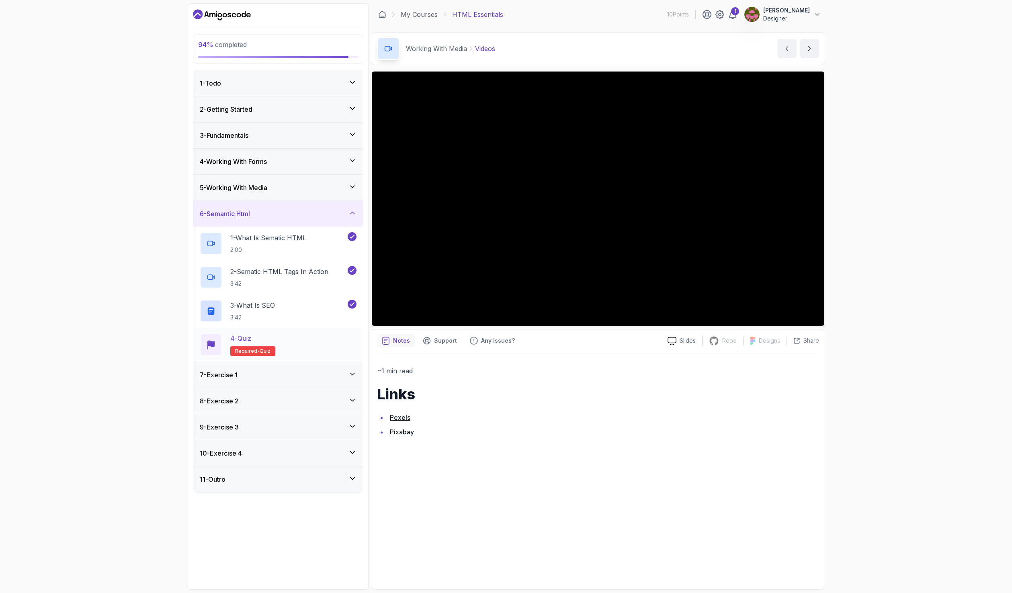
click at [289, 346] on div "4 - Quiz Required- quiz" at bounding box center [278, 345] width 157 height 23
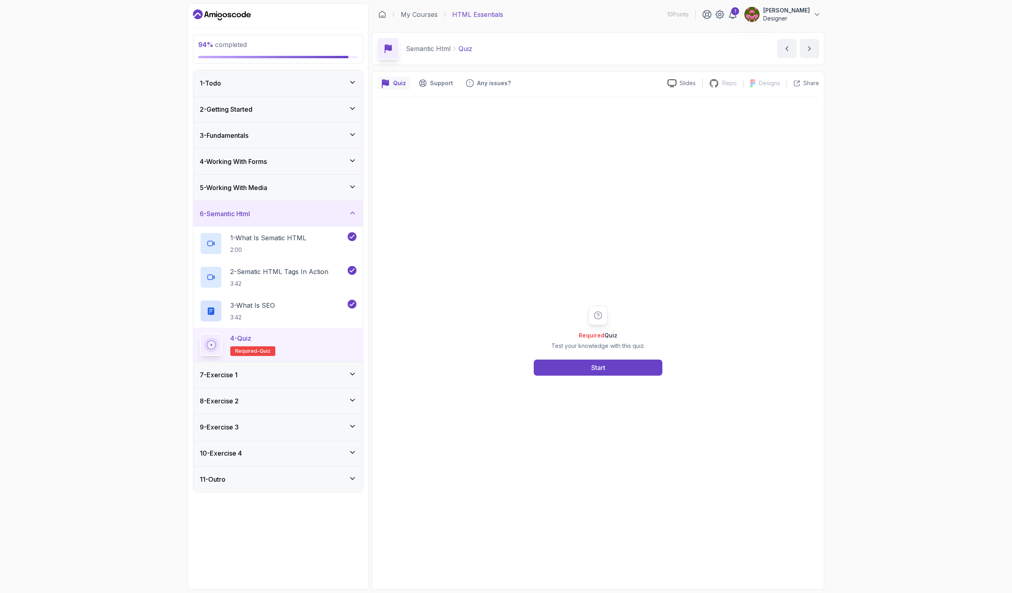
click at [581, 386] on div "Required Quiz Test your knowledge with this quiz. Start" at bounding box center [598, 340] width 442 height 488
click at [585, 373] on button "Start" at bounding box center [598, 368] width 129 height 16
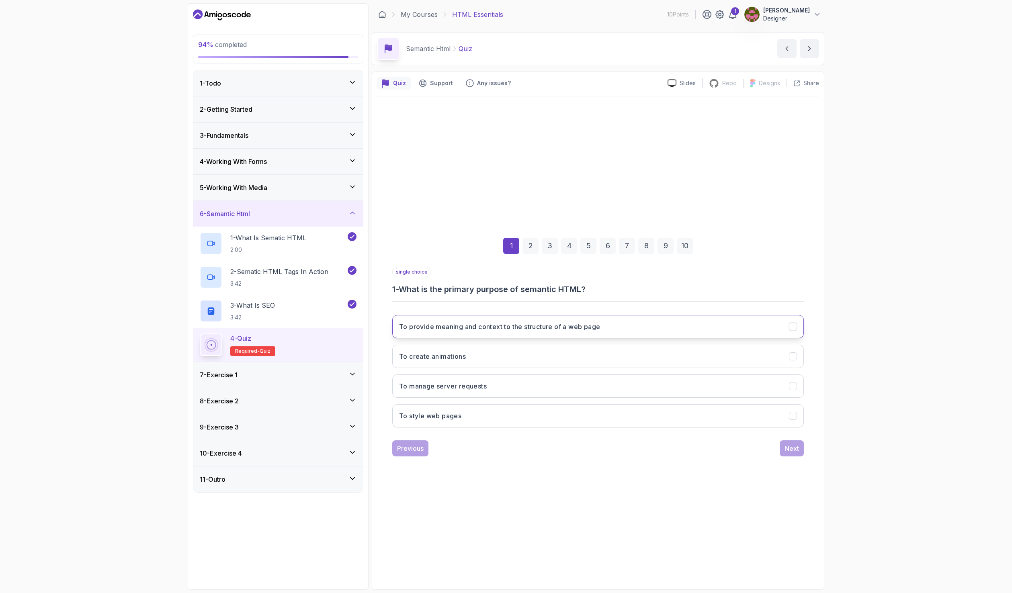
click at [500, 331] on h3 "To provide meaning and context to the structure of a web page" at bounding box center [499, 327] width 201 height 10
click at [796, 444] on div "Next" at bounding box center [792, 449] width 14 height 10
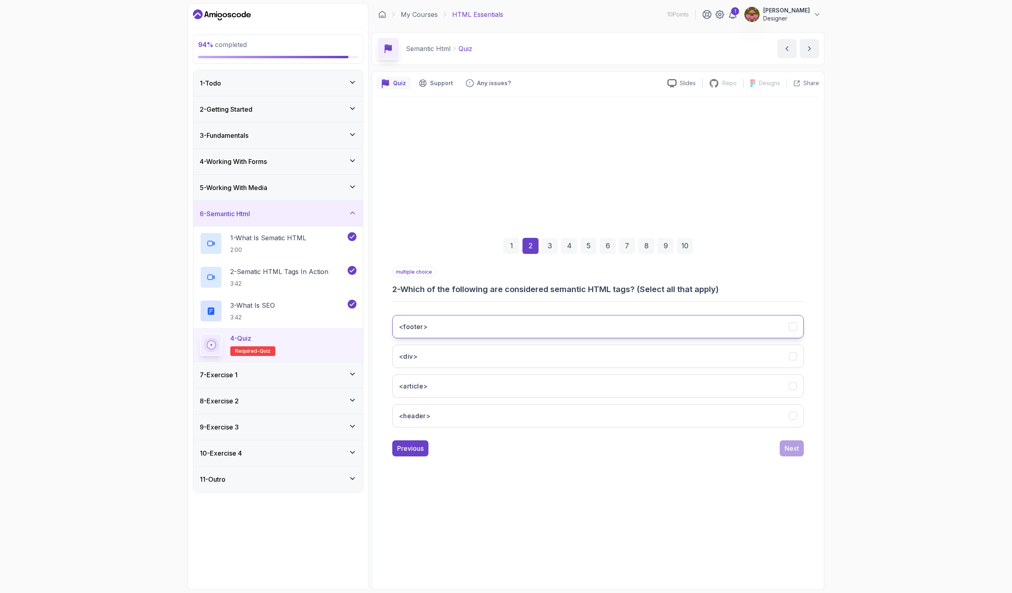
click at [496, 320] on button "<footer>" at bounding box center [598, 326] width 412 height 23
click at [466, 385] on button "<article>" at bounding box center [598, 386] width 412 height 23
drag, startPoint x: 463, startPoint y: 412, endPoint x: 462, endPoint y: 404, distance: 7.7
click at [463, 413] on button "<header>" at bounding box center [598, 415] width 412 height 23
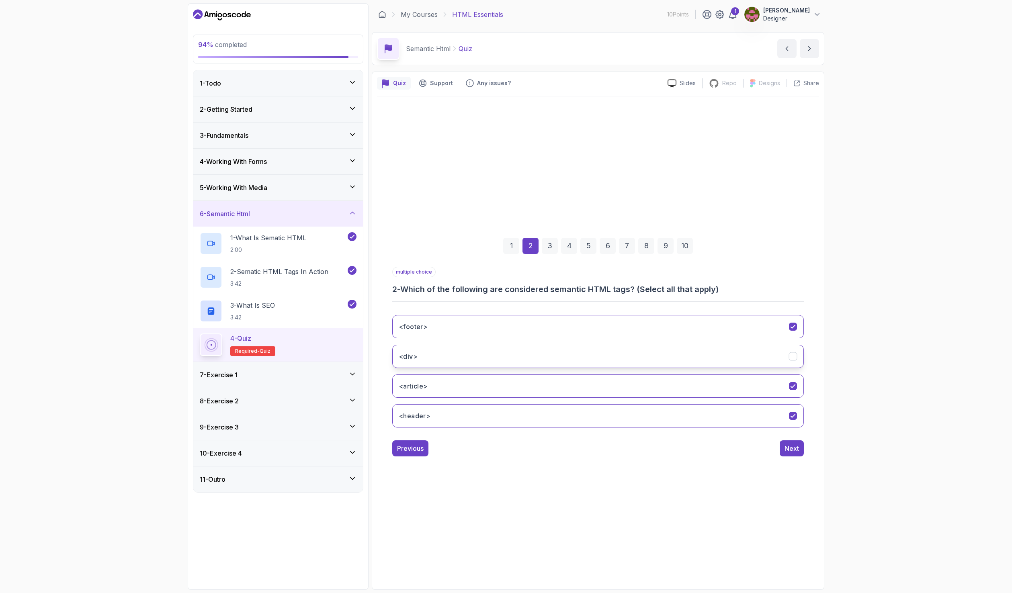
click at [460, 354] on button "<div>" at bounding box center [598, 356] width 412 height 23
click at [800, 454] on button "Next" at bounding box center [792, 449] width 24 height 16
click at [522, 358] on h3 "To define introductory content or a set of navigational links" at bounding box center [493, 357] width 188 height 10
click at [746, 373] on div "To display an image To define introductory content or a set of navigational lin…" at bounding box center [598, 371] width 412 height 125
click at [749, 393] on button "To format text" at bounding box center [598, 386] width 412 height 23
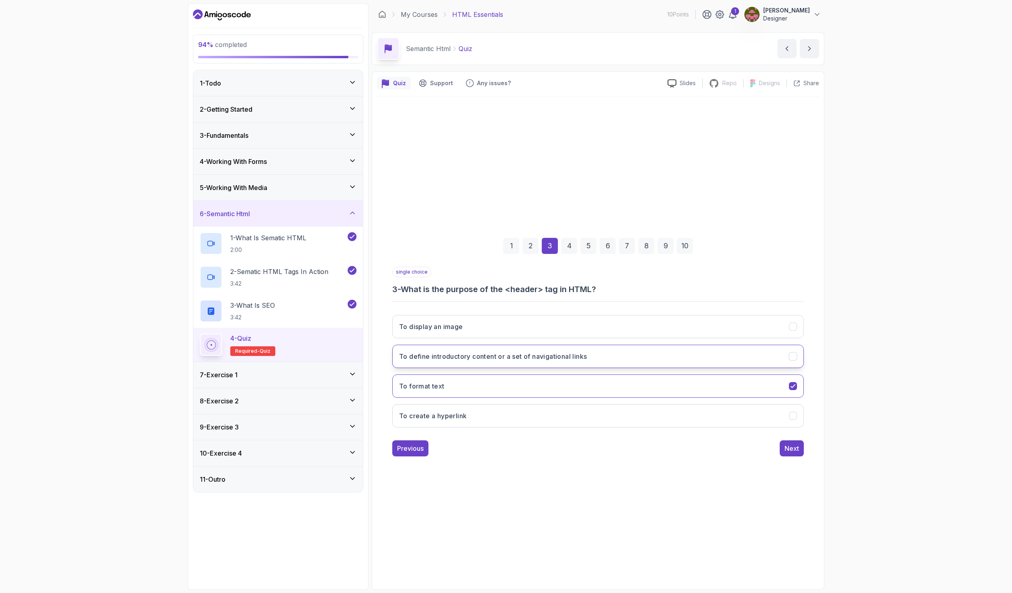
click at [739, 351] on button "To define introductory content or a set of navigational links" at bounding box center [598, 356] width 412 height 23
click at [793, 452] on div "Next" at bounding box center [792, 449] width 14 height 10
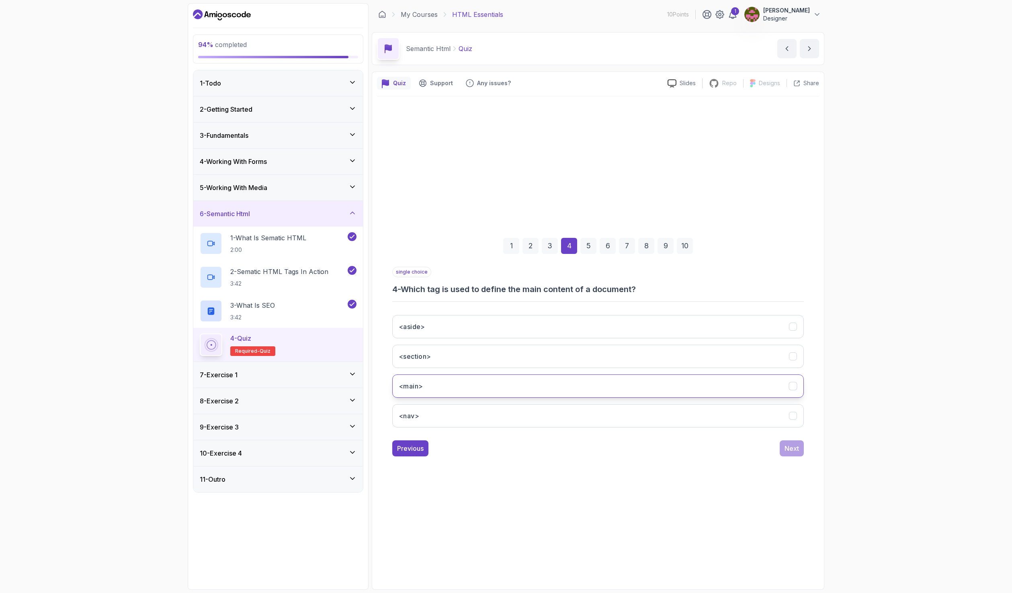
click at [481, 389] on button "<main>" at bounding box center [598, 386] width 412 height 23
click at [785, 445] on div "Next" at bounding box center [792, 449] width 14 height 10
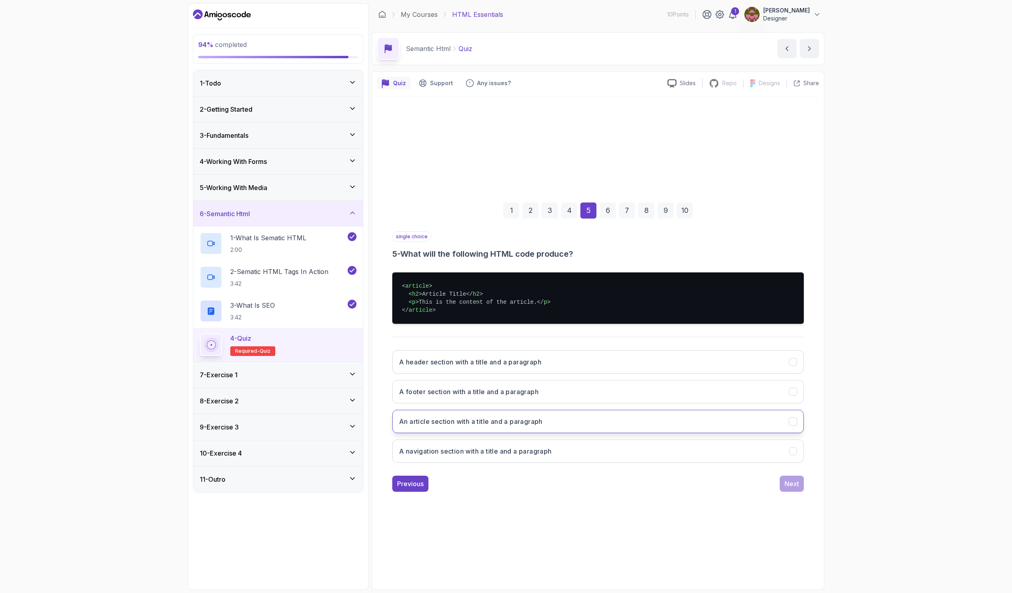
click at [590, 423] on button "An article section with a title and a paragraph" at bounding box center [598, 421] width 412 height 23
click at [789, 488] on div "Next" at bounding box center [792, 484] width 14 height 10
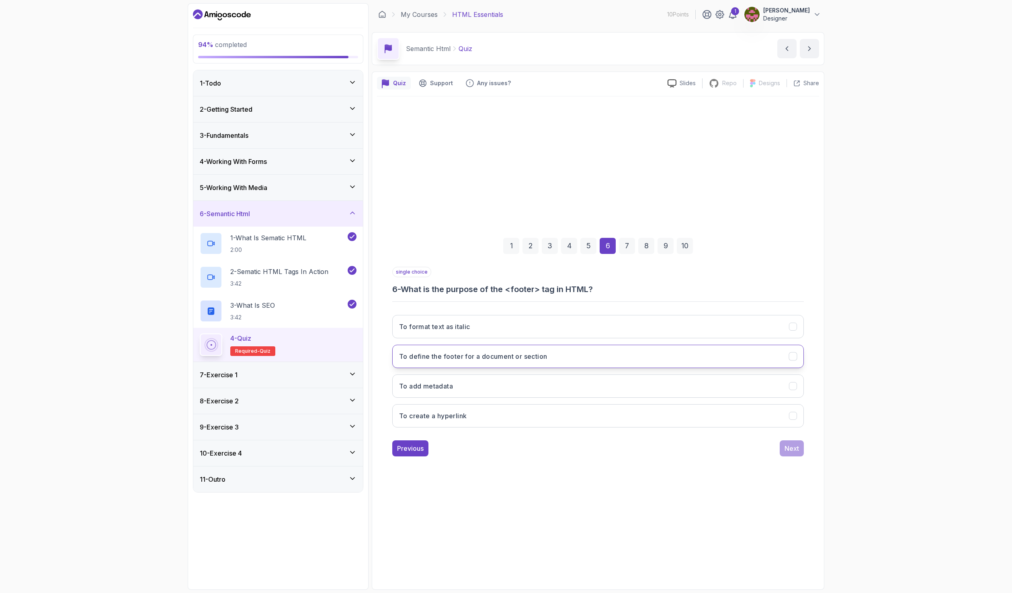
click at [562, 359] on button "To define the footer for a document or section" at bounding box center [598, 356] width 412 height 23
click at [800, 452] on button "Next" at bounding box center [792, 449] width 24 height 16
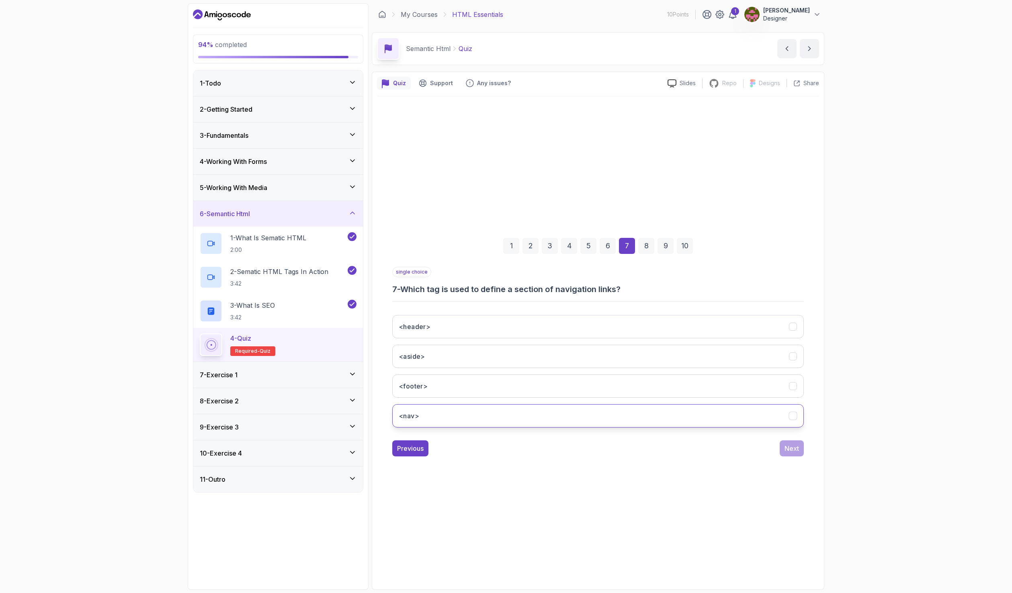
drag, startPoint x: 507, startPoint y: 419, endPoint x: 525, endPoint y: 418, distance: 17.3
click at [507, 419] on button "<nav>" at bounding box center [598, 415] width 412 height 23
click at [796, 450] on div "Next" at bounding box center [792, 449] width 14 height 10
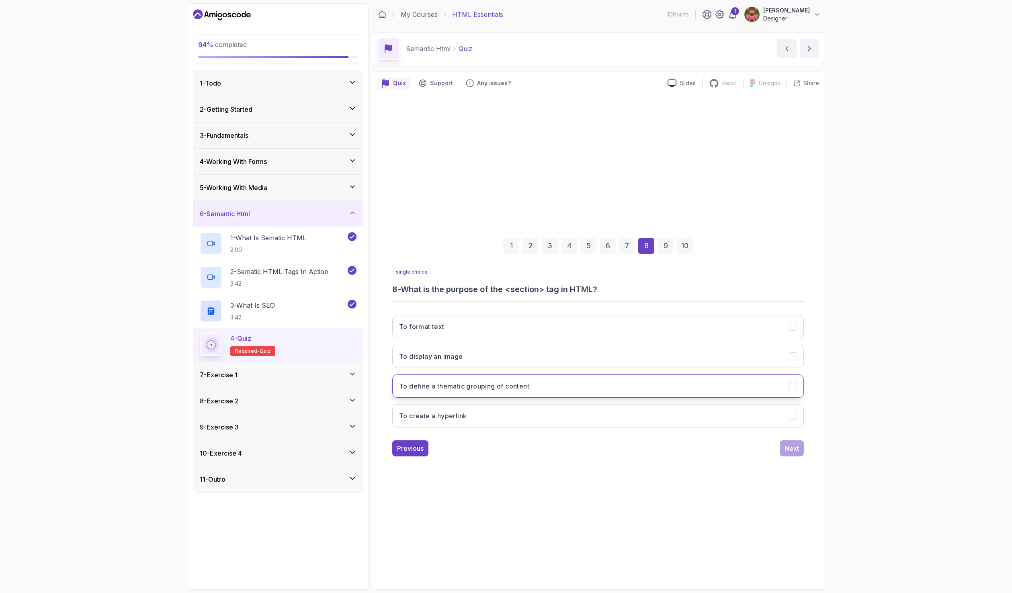
click at [567, 388] on button "To define a thematic grouping of content" at bounding box center [598, 386] width 412 height 23
click at [793, 451] on div "Next" at bounding box center [792, 449] width 14 height 10
click at [480, 322] on h3 "Easier server management" at bounding box center [442, 327] width 86 height 10
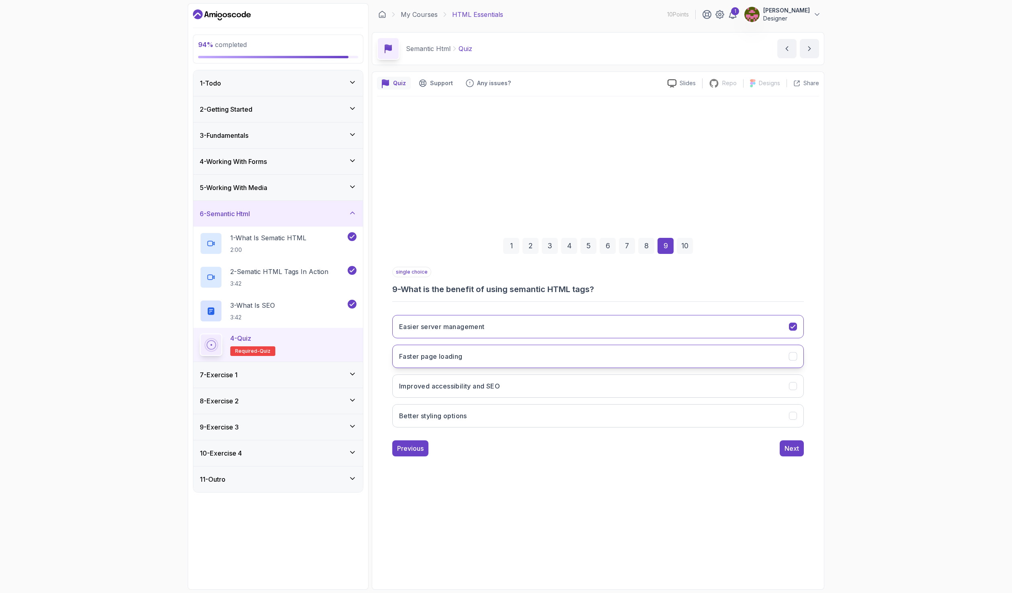
click at [470, 358] on button "Faster page loading" at bounding box center [598, 356] width 412 height 23
click at [472, 390] on h3 "Improved accessibility and SEO" at bounding box center [449, 386] width 101 height 10
click at [559, 420] on button "Better styling options" at bounding box center [598, 415] width 412 height 23
drag, startPoint x: 531, startPoint y: 379, endPoint x: 648, endPoint y: 402, distance: 119.4
click at [531, 380] on button "Improved accessibility and SEO" at bounding box center [598, 386] width 412 height 23
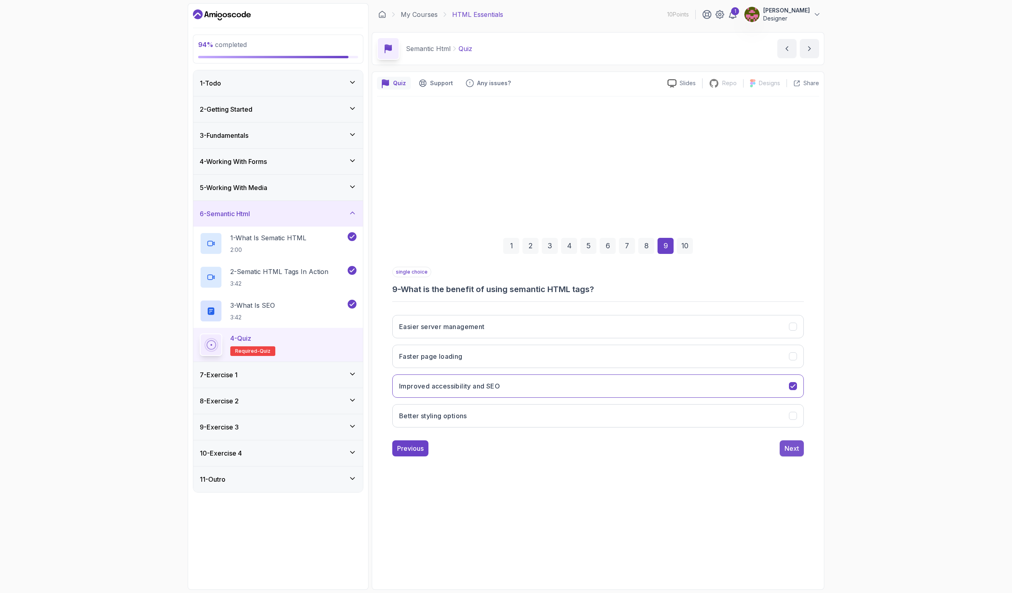
click at [789, 449] on div "Next" at bounding box center [792, 449] width 14 height 10
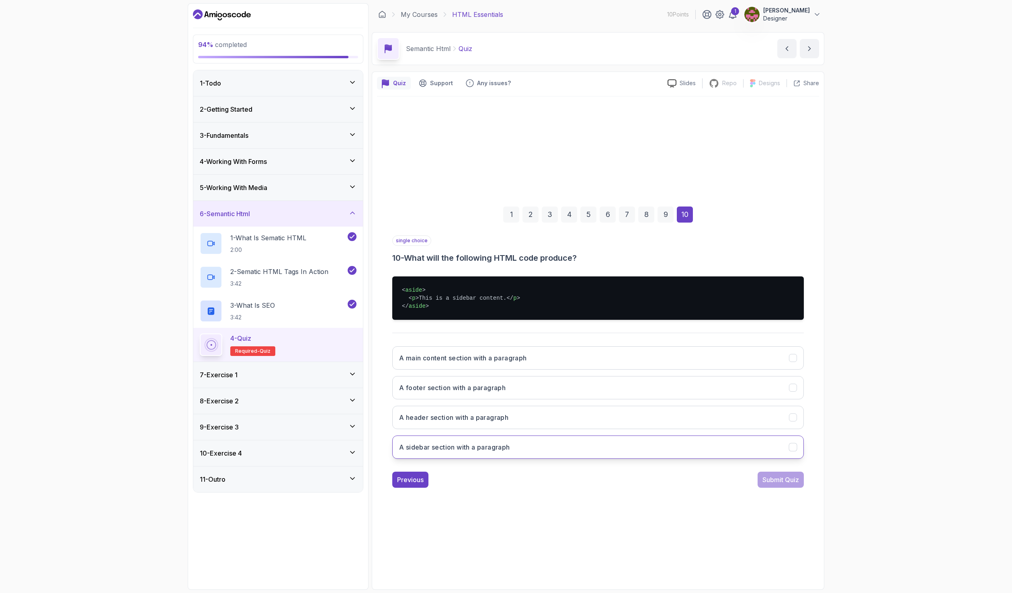
click at [532, 450] on button "A sidebar section with a paragraph" at bounding box center [598, 447] width 412 height 23
click at [768, 479] on div "Submit Quiz" at bounding box center [781, 480] width 37 height 10
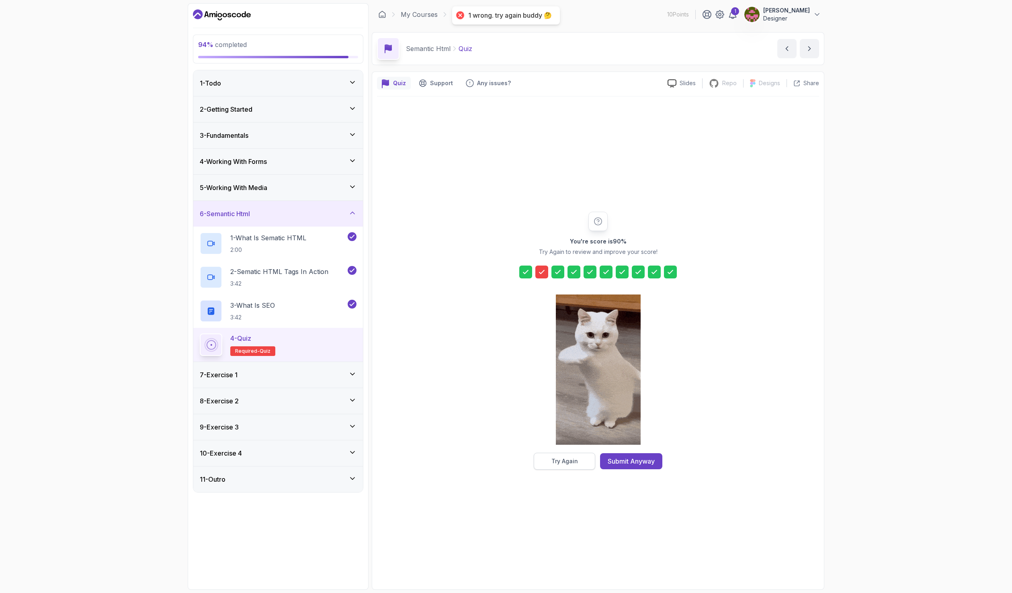
click at [569, 465] on button "Try Again" at bounding box center [565, 461] width 62 height 17
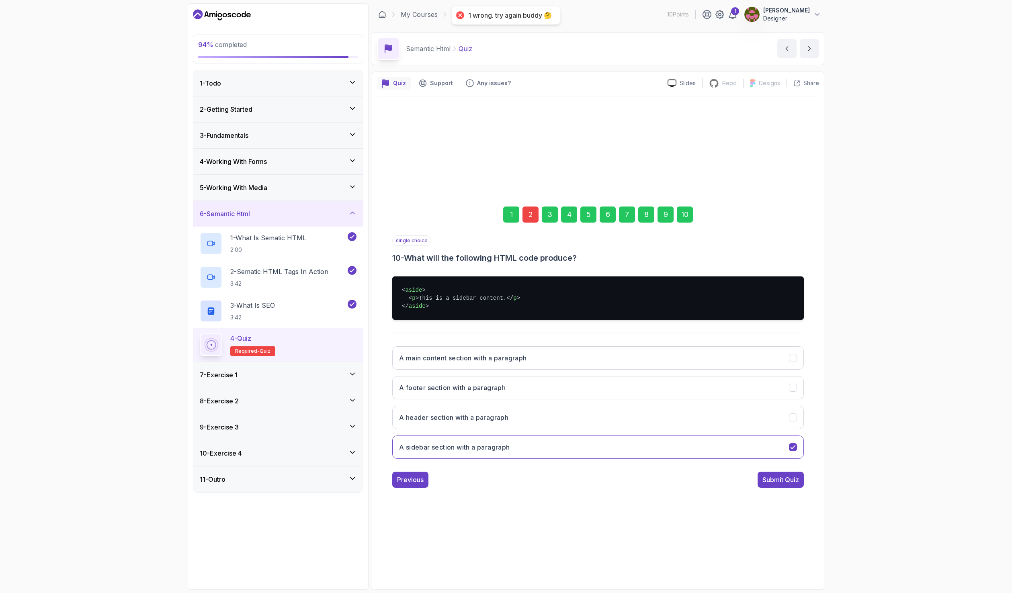
click at [533, 216] on div "2" at bounding box center [531, 215] width 16 height 16
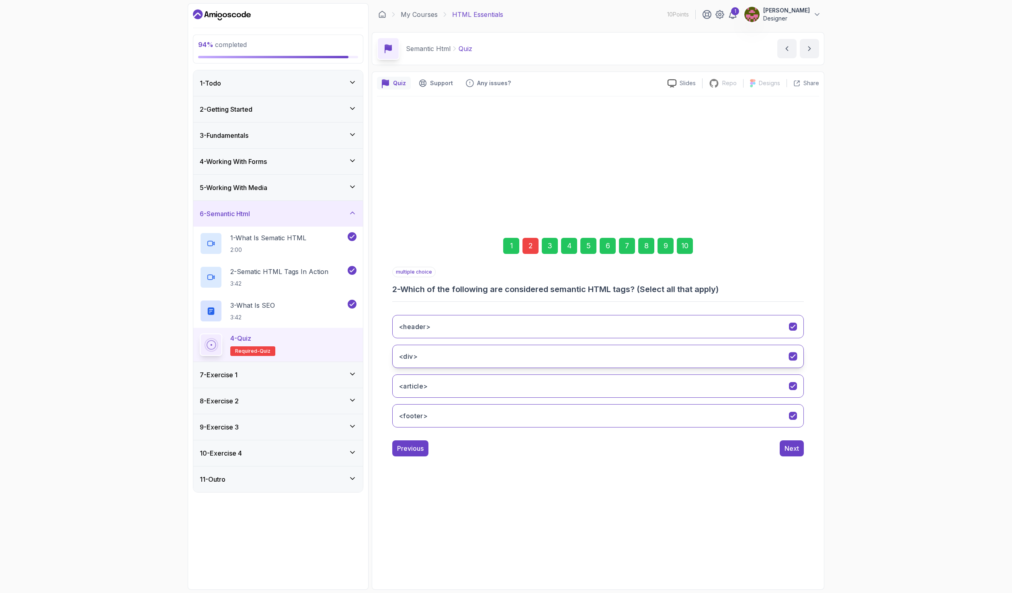
click at [504, 360] on button "<div>" at bounding box center [598, 356] width 412 height 23
click at [686, 246] on div "10" at bounding box center [685, 246] width 16 height 16
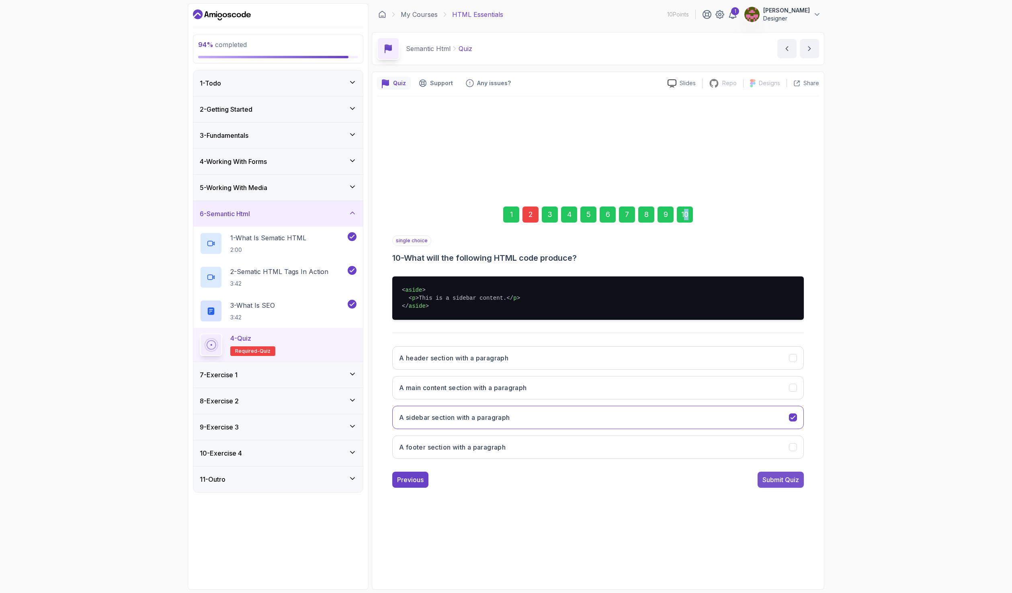
click at [774, 487] on button "Submit Quiz" at bounding box center [781, 480] width 46 height 16
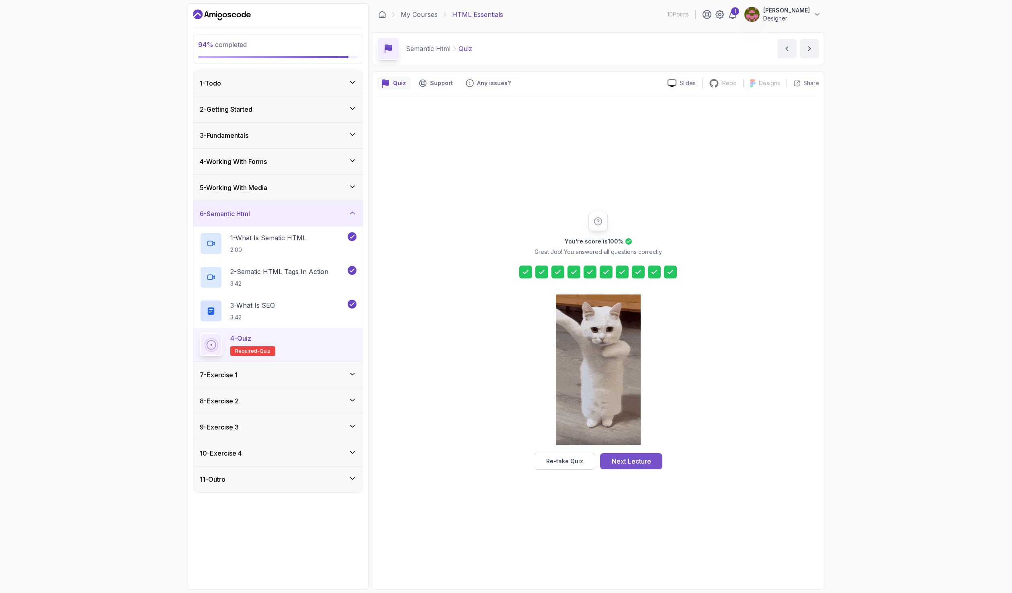
click at [615, 464] on div "Next Lecture" at bounding box center [631, 462] width 39 height 10
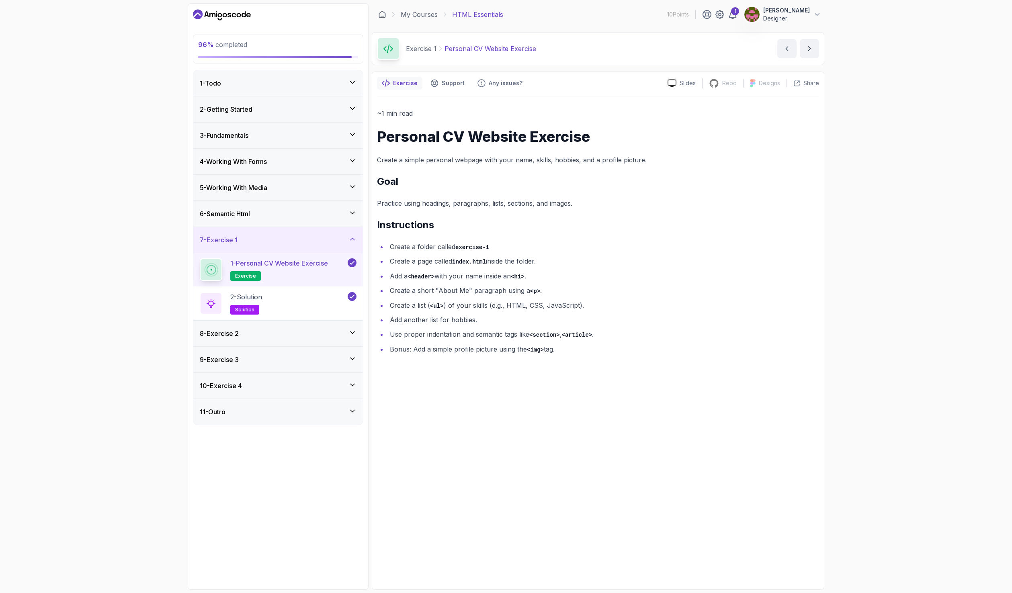
click at [269, 332] on div "8 - Exercise 2" at bounding box center [278, 334] width 157 height 10
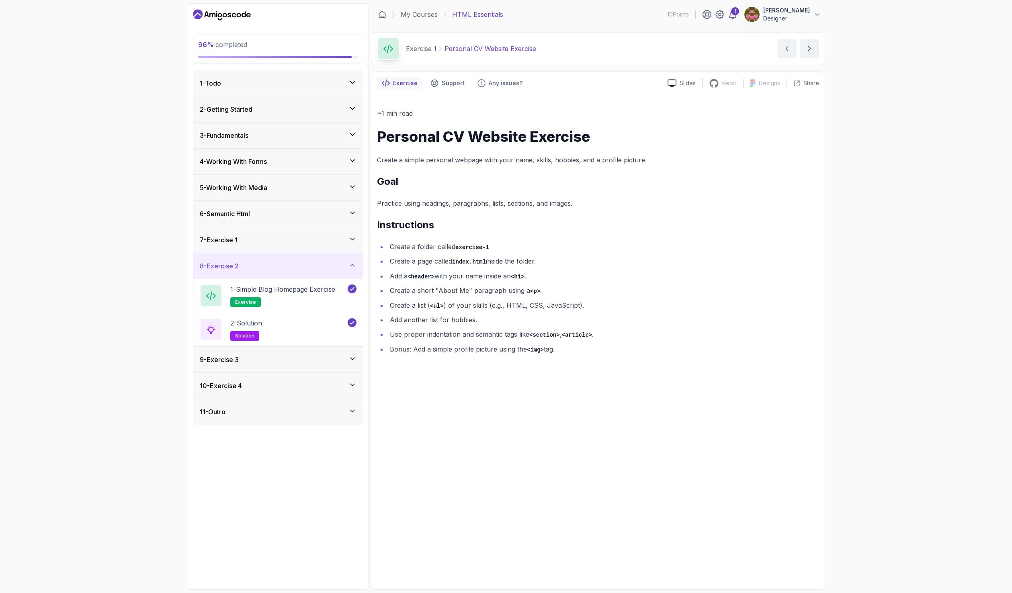
click at [262, 359] on div "9 - Exercise 3" at bounding box center [278, 360] width 157 height 10
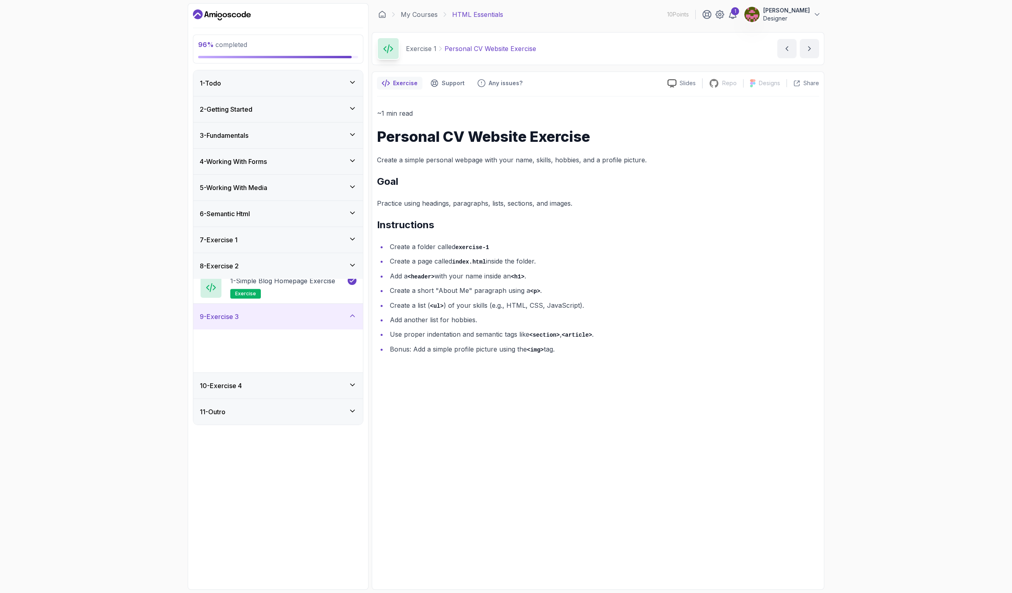
click at [249, 384] on div "10 - Exercise 4" at bounding box center [278, 386] width 157 height 10
click at [261, 412] on div "11 - Outro" at bounding box center [278, 412] width 157 height 10
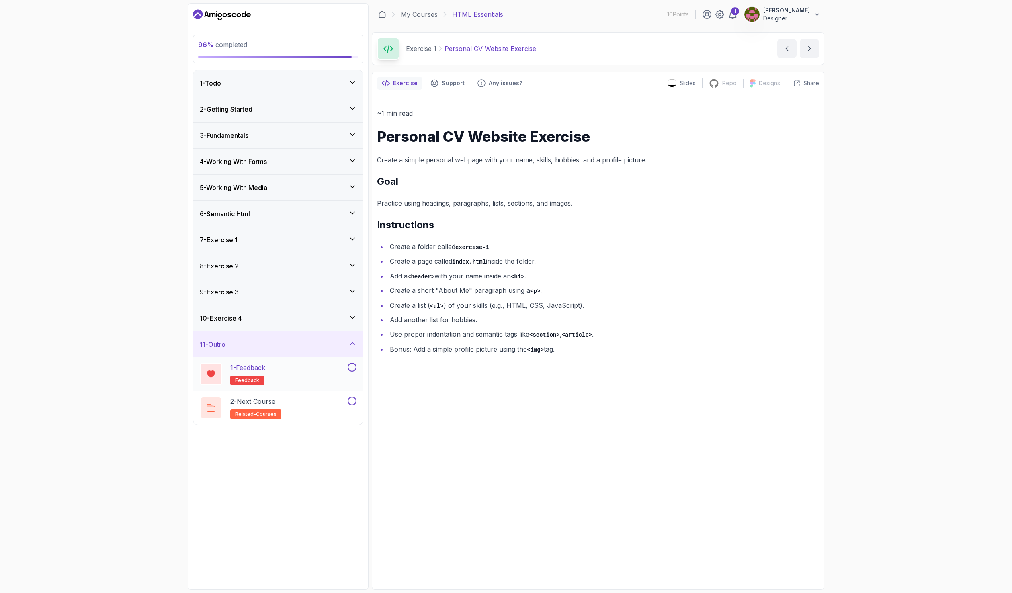
click at [353, 367] on button at bounding box center [352, 367] width 9 height 9
click at [350, 397] on button at bounding box center [352, 401] width 9 height 9
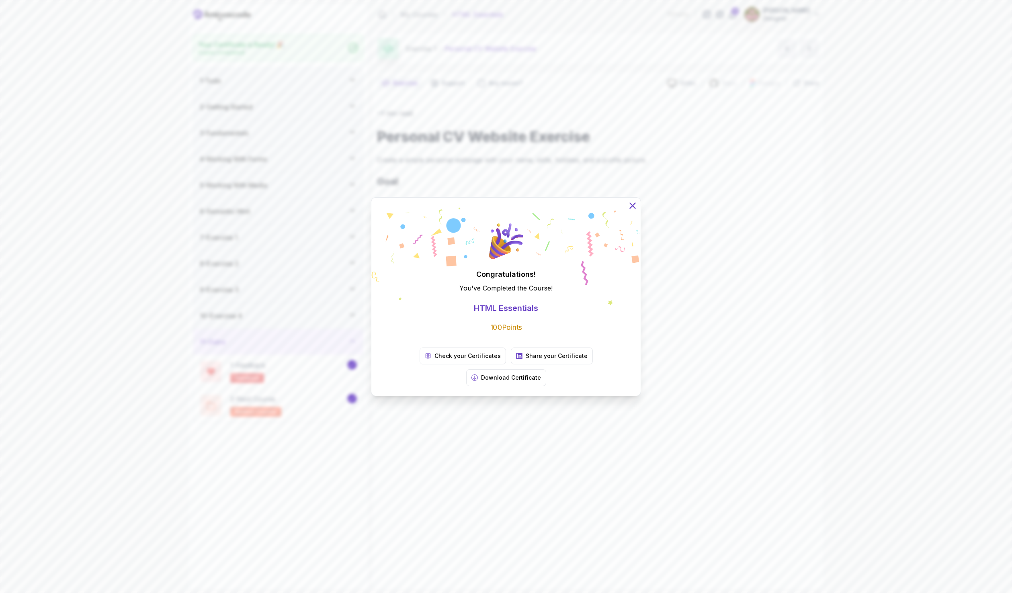
click at [634, 208] on icon at bounding box center [632, 205] width 5 height 5
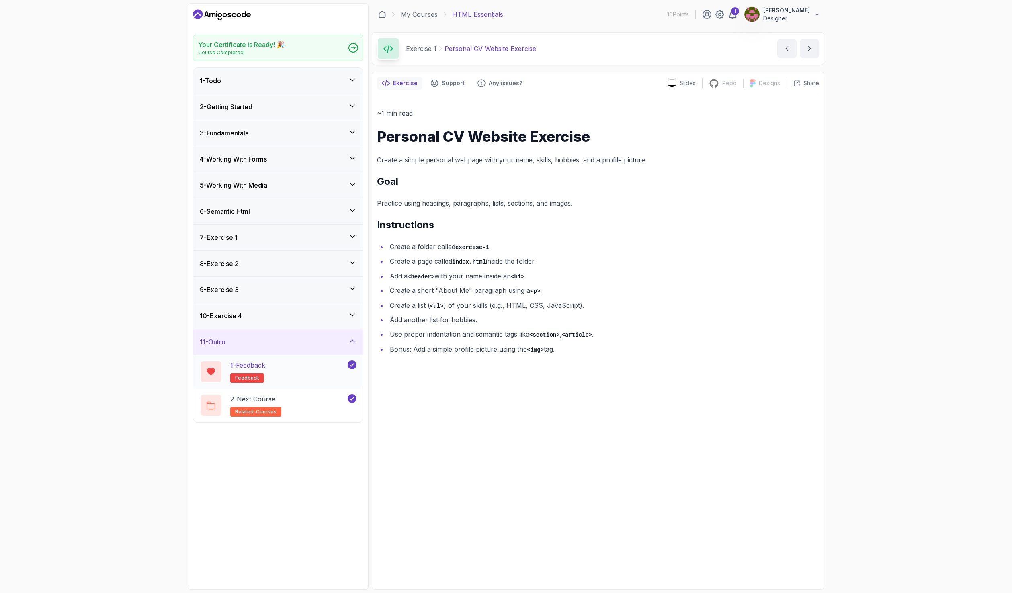
click at [277, 375] on div "1 - Feedback feedback" at bounding box center [273, 372] width 146 height 23
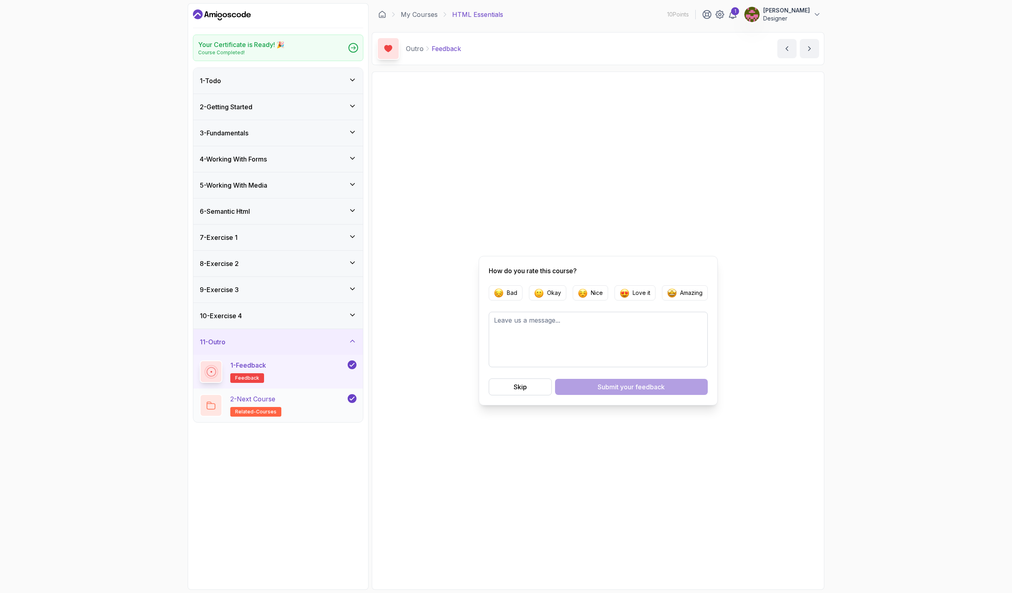
click at [279, 404] on h2 "2 - Next Course related-courses" at bounding box center [255, 405] width 51 height 23
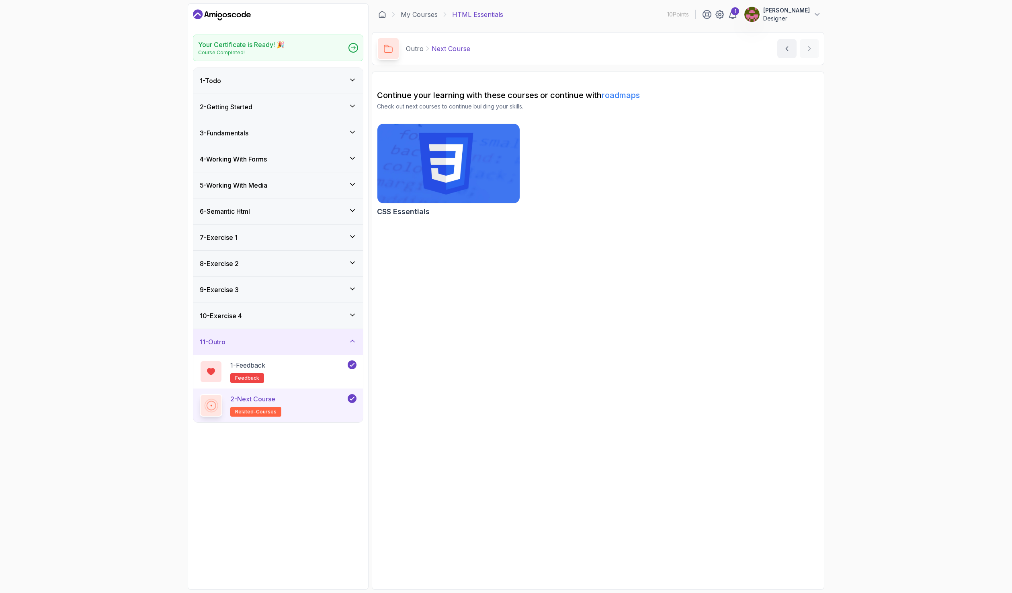
click at [450, 174] on img at bounding box center [449, 164] width 150 height 84
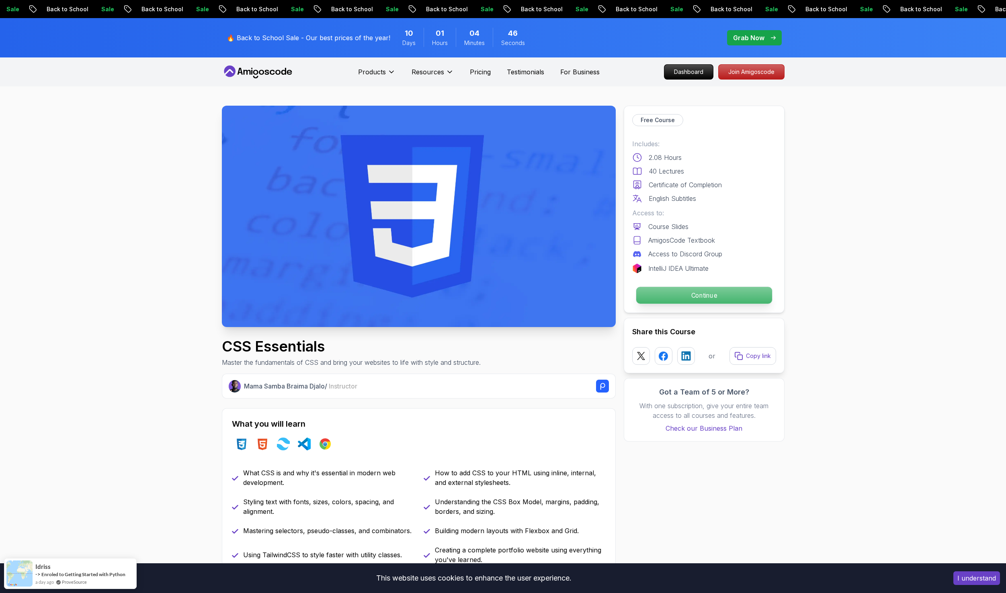
click at [689, 300] on p "Continue" at bounding box center [704, 295] width 136 height 17
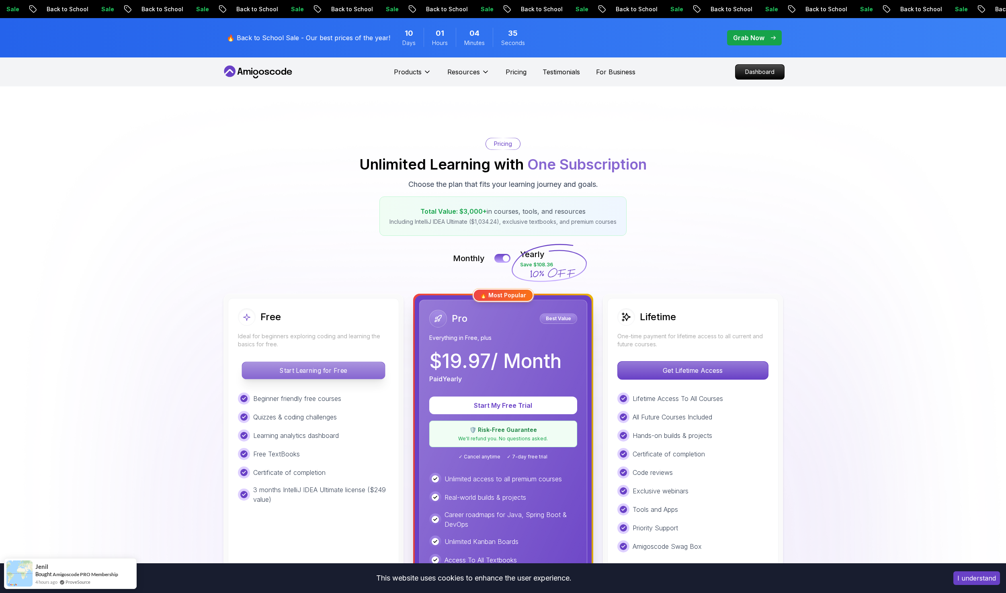
click at [350, 371] on p "Start Learning for Free" at bounding box center [313, 370] width 143 height 17
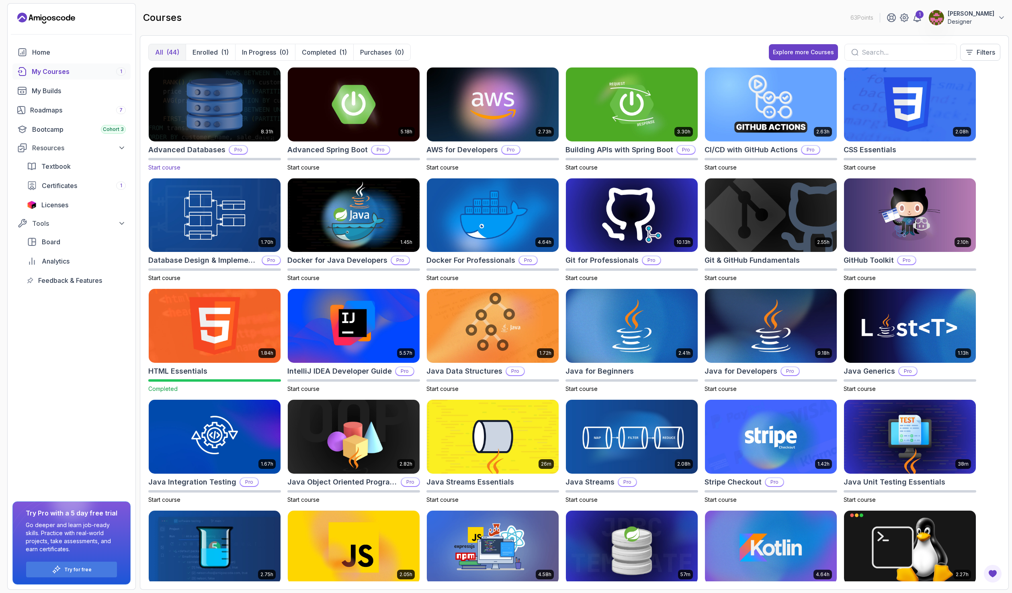
click at [196, 98] on img at bounding box center [215, 105] width 138 height 78
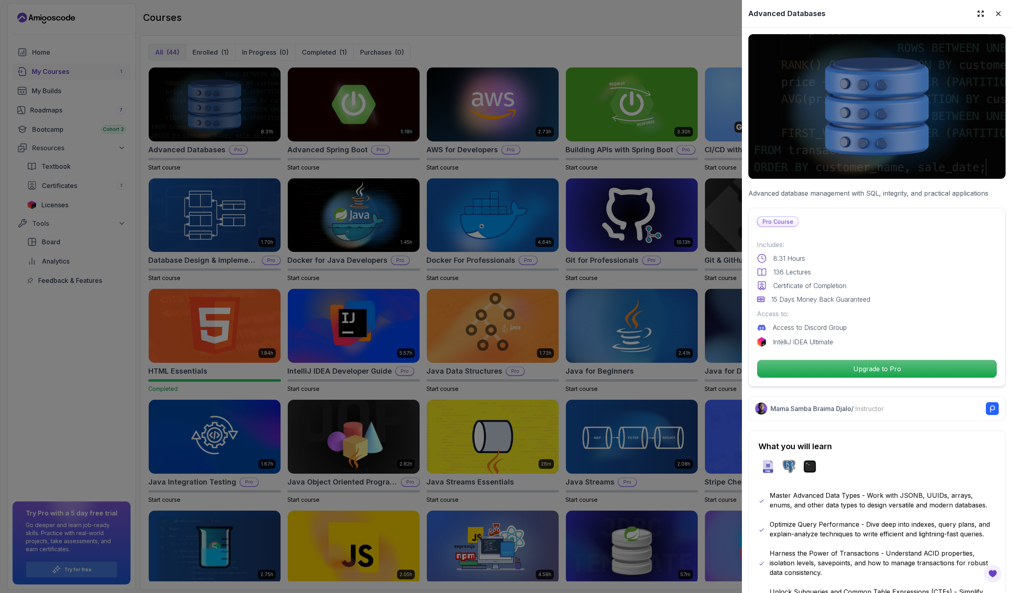
click at [643, 102] on div at bounding box center [506, 296] width 1012 height 593
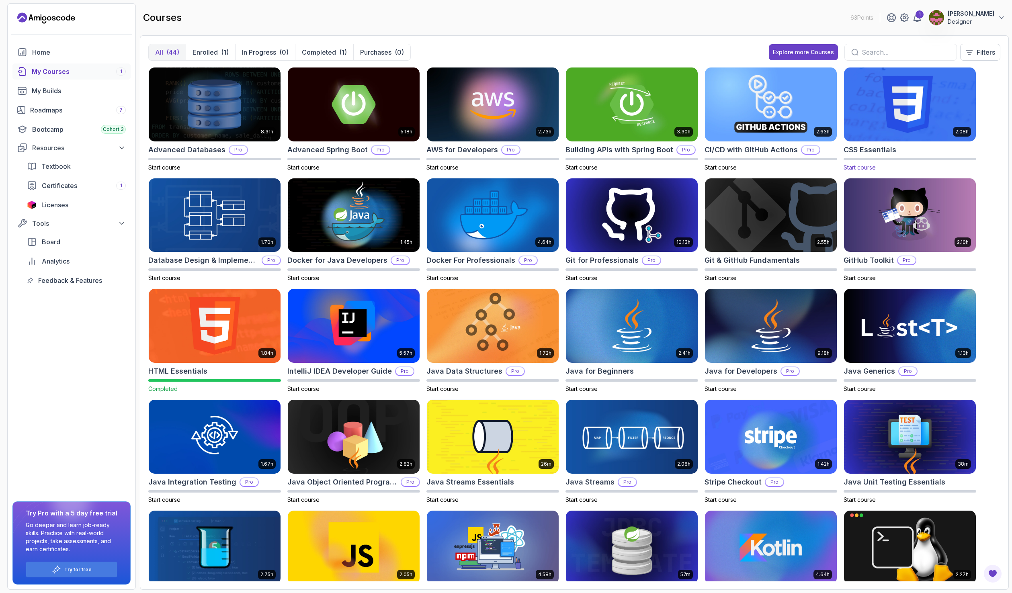
click at [942, 123] on img at bounding box center [910, 105] width 138 height 78
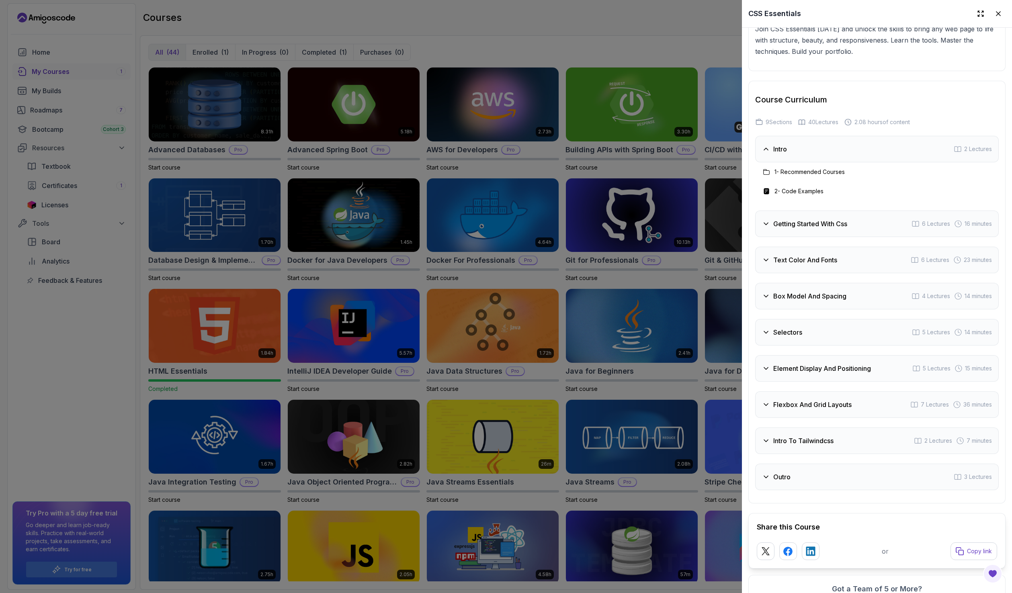
scroll to position [1437, 0]
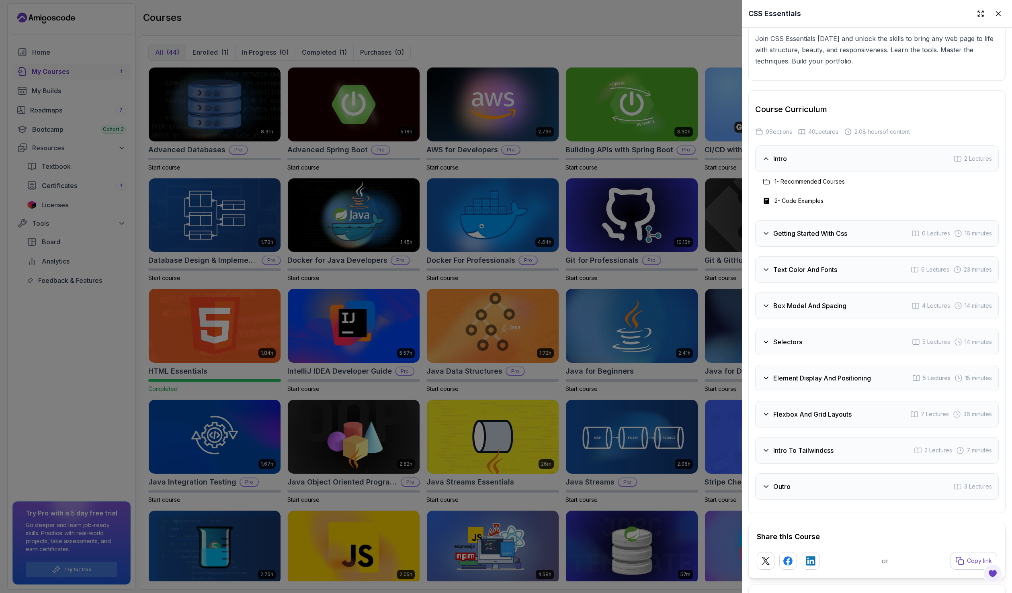
click at [832, 172] on div "Intro 2 Lectures" at bounding box center [877, 159] width 244 height 27
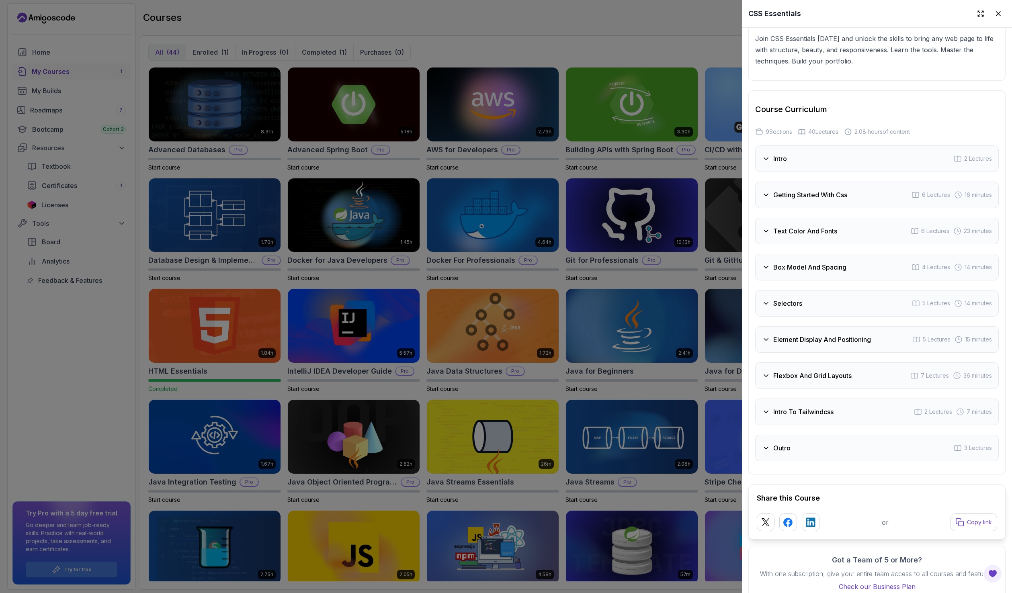
click at [832, 172] on div "Intro 2 Lectures" at bounding box center [877, 159] width 244 height 27
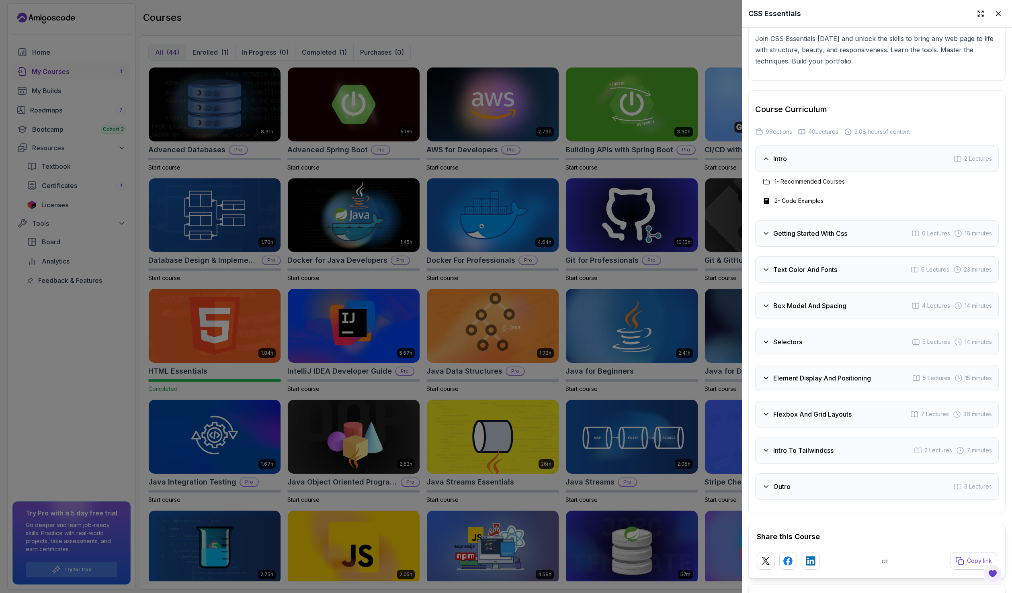
click at [820, 238] on h3 "Getting Started With Css" at bounding box center [810, 234] width 74 height 10
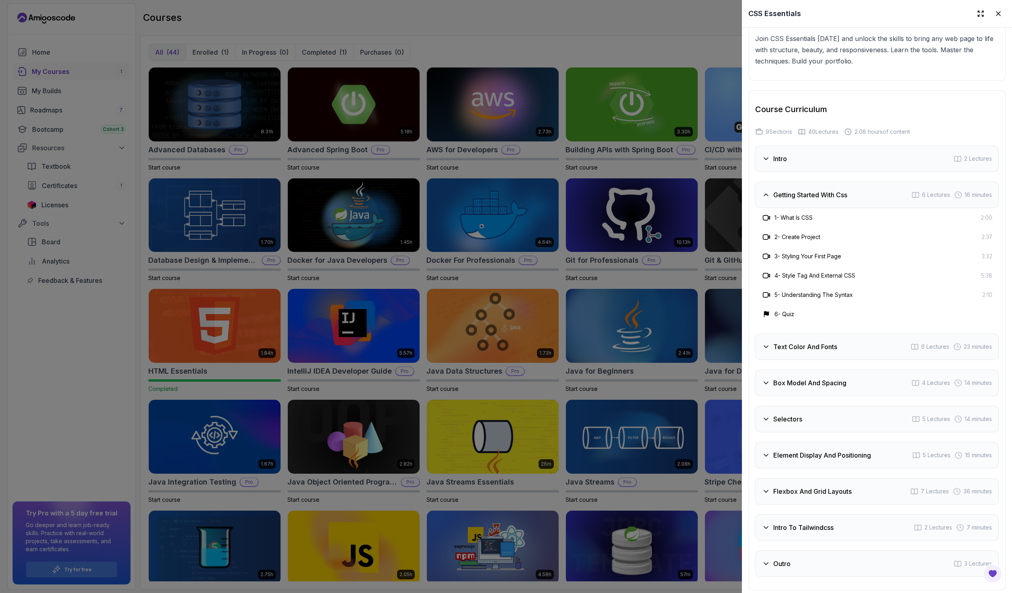
click at [829, 352] on h3 "Text Color And Fonts" at bounding box center [805, 347] width 64 height 10
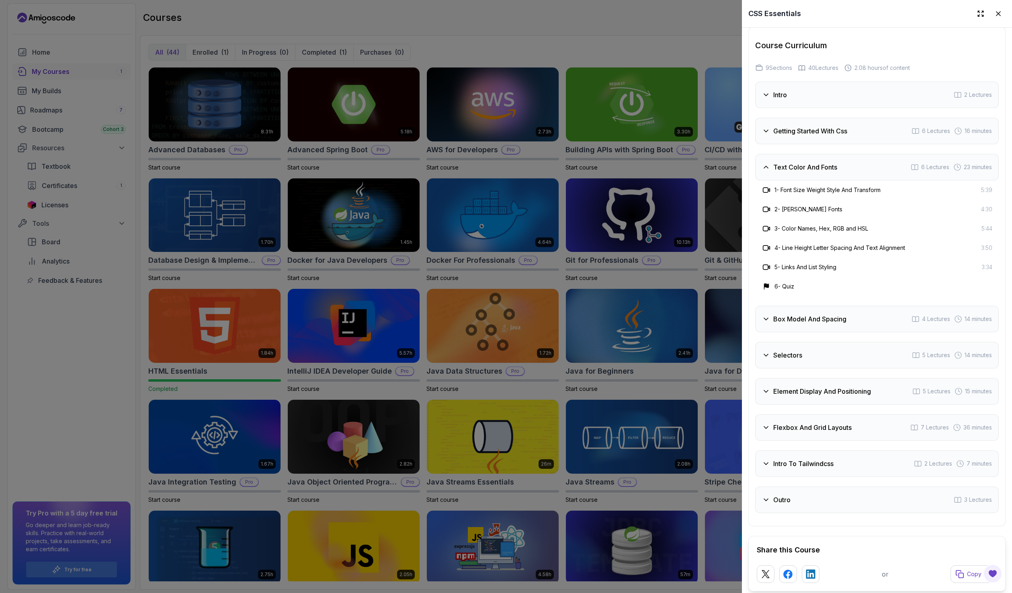
scroll to position [1517, 0]
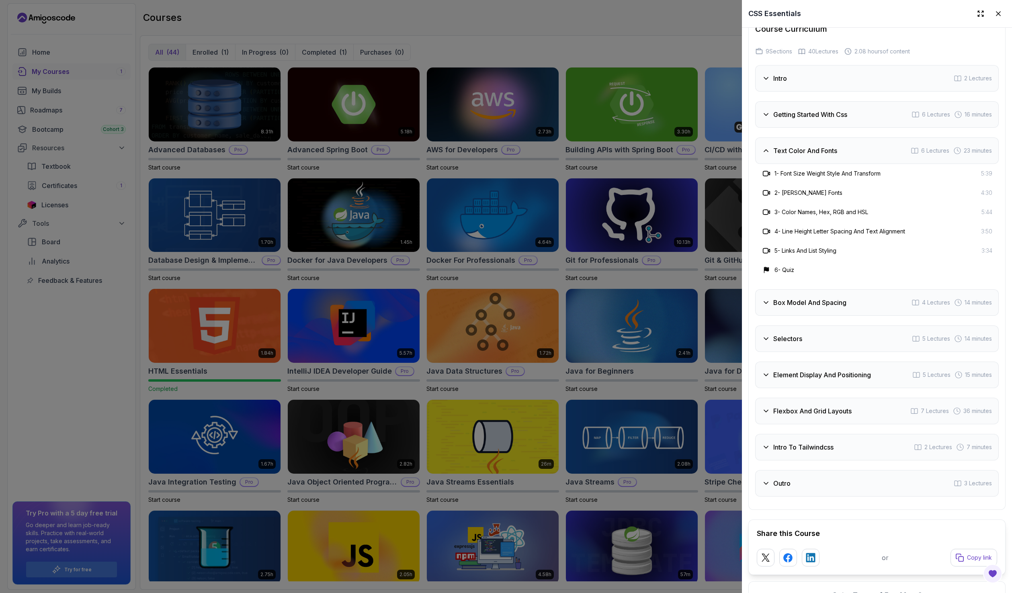
click at [833, 308] on h3 "Box Model And Spacing" at bounding box center [809, 303] width 73 height 10
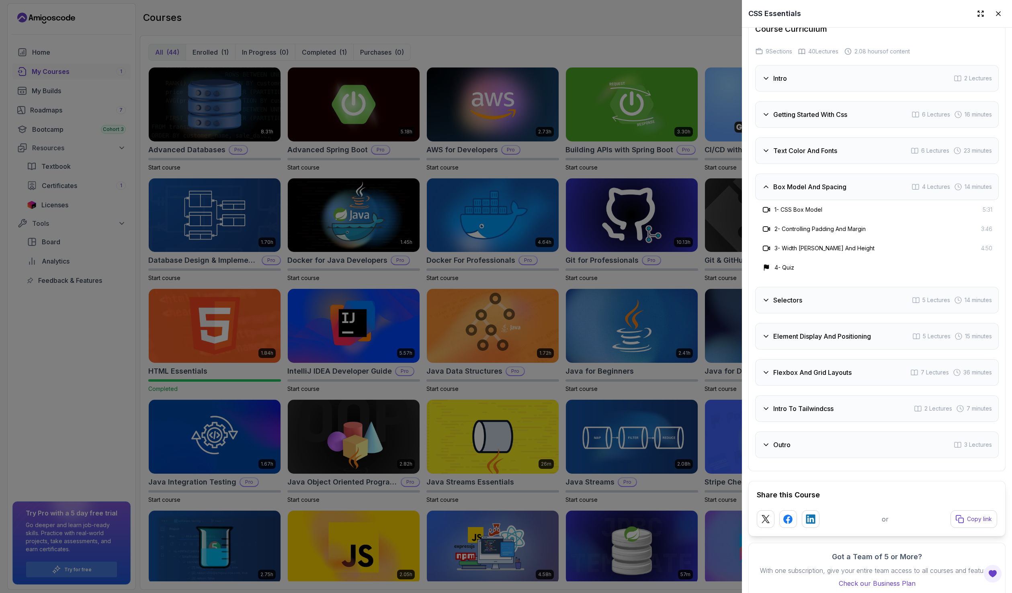
click at [828, 314] on div "Selectors 5 Lectures 14 minutes" at bounding box center [877, 300] width 244 height 27
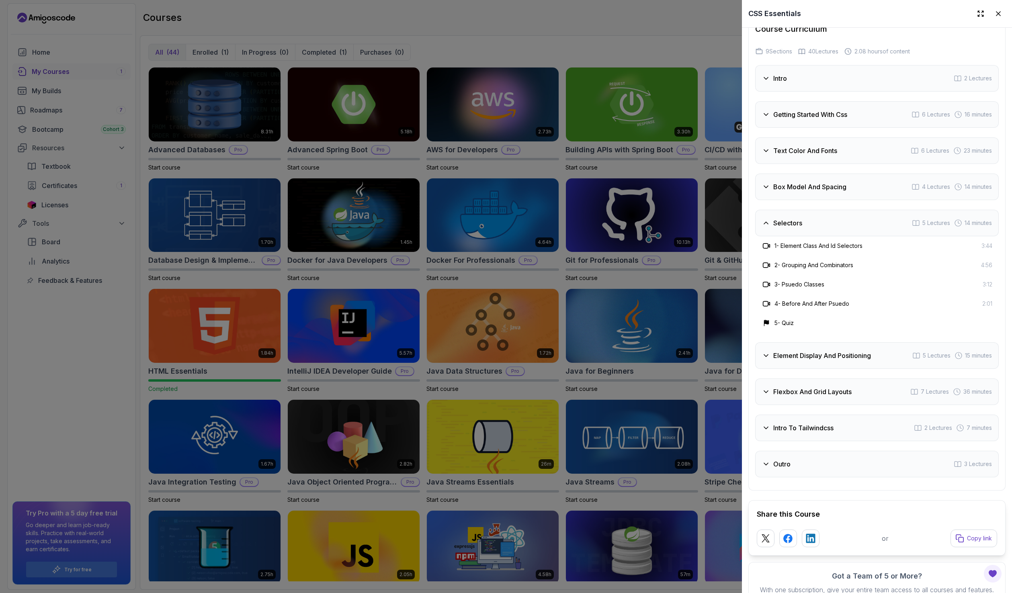
click at [831, 361] on h3 "Element Display And Positioning" at bounding box center [822, 356] width 98 height 10
click at [819, 405] on div "Flexbox And Grid Layouts 7 Lectures 36 minutes" at bounding box center [877, 392] width 244 height 27
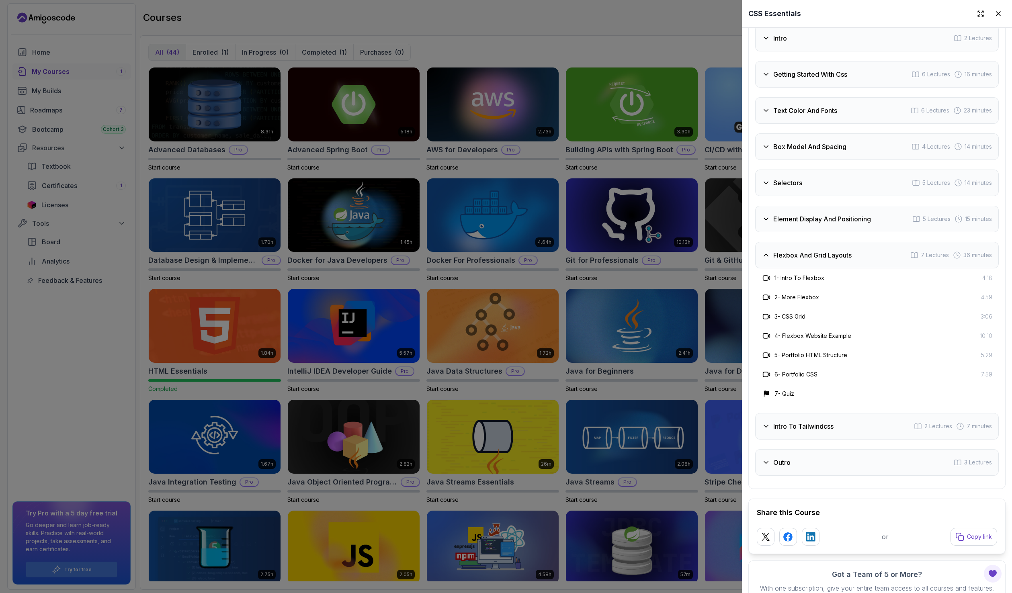
click at [817, 431] on h3 "Intro To Tailwindcss" at bounding box center [803, 427] width 60 height 10
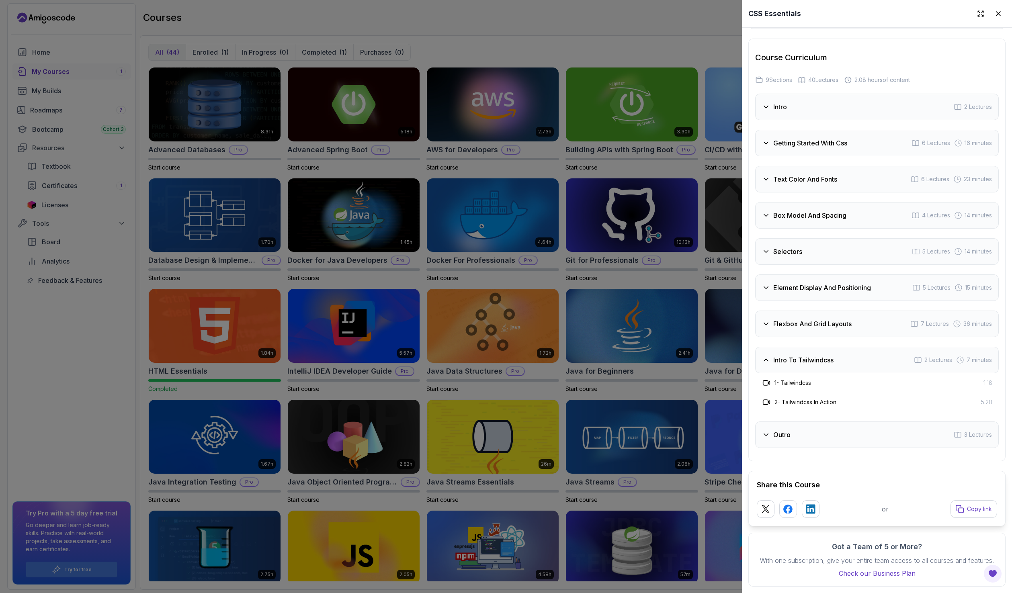
click at [822, 435] on div "Outro 3 Lectures" at bounding box center [877, 435] width 244 height 27
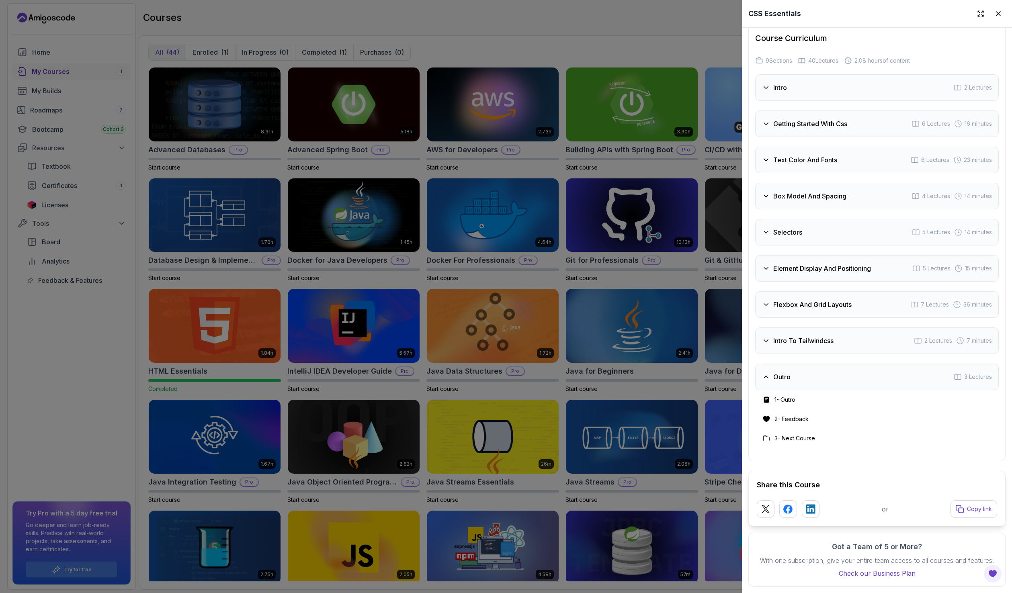
click at [822, 390] on div "Outro 3 Lectures" at bounding box center [877, 377] width 244 height 27
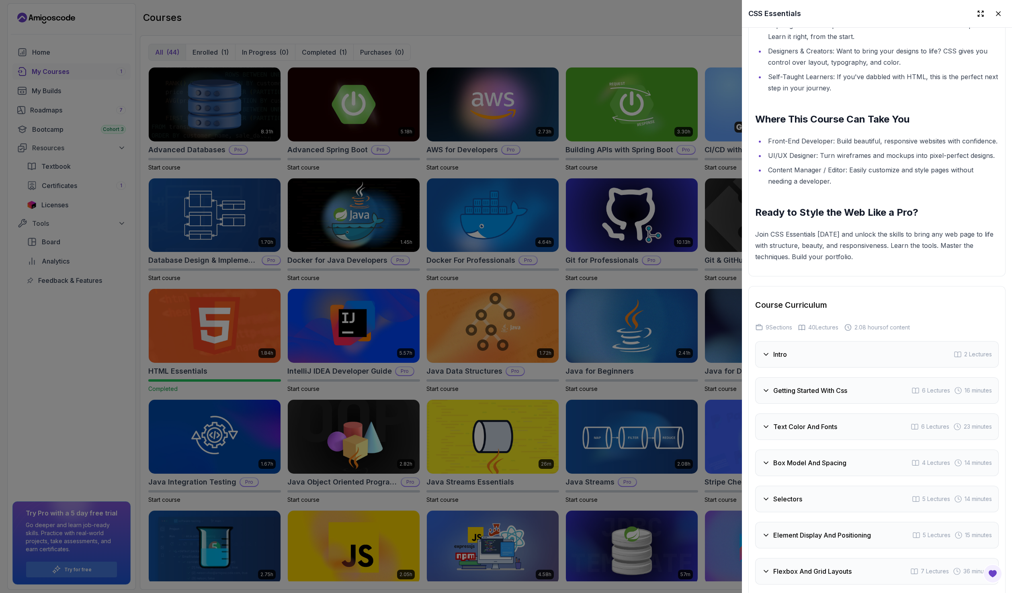
scroll to position [1197, 0]
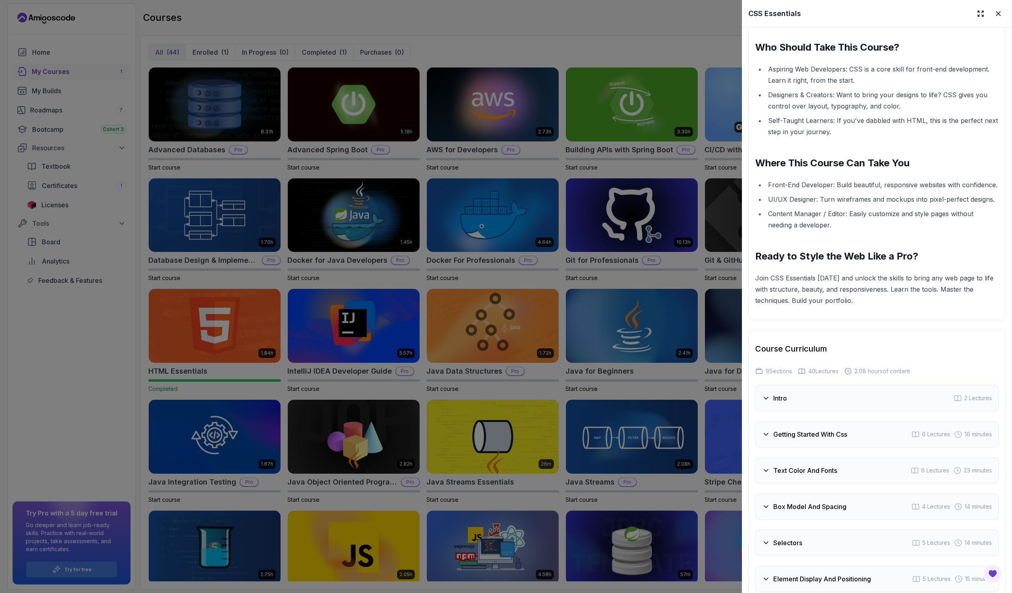
click at [574, 208] on div at bounding box center [506, 296] width 1012 height 593
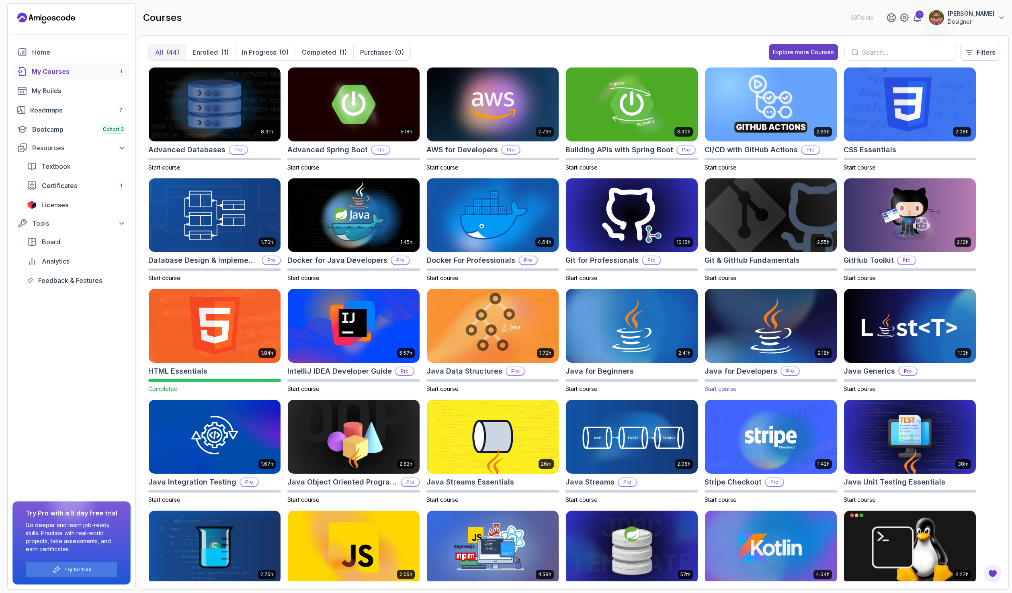
click at [782, 324] on img at bounding box center [771, 326] width 138 height 78
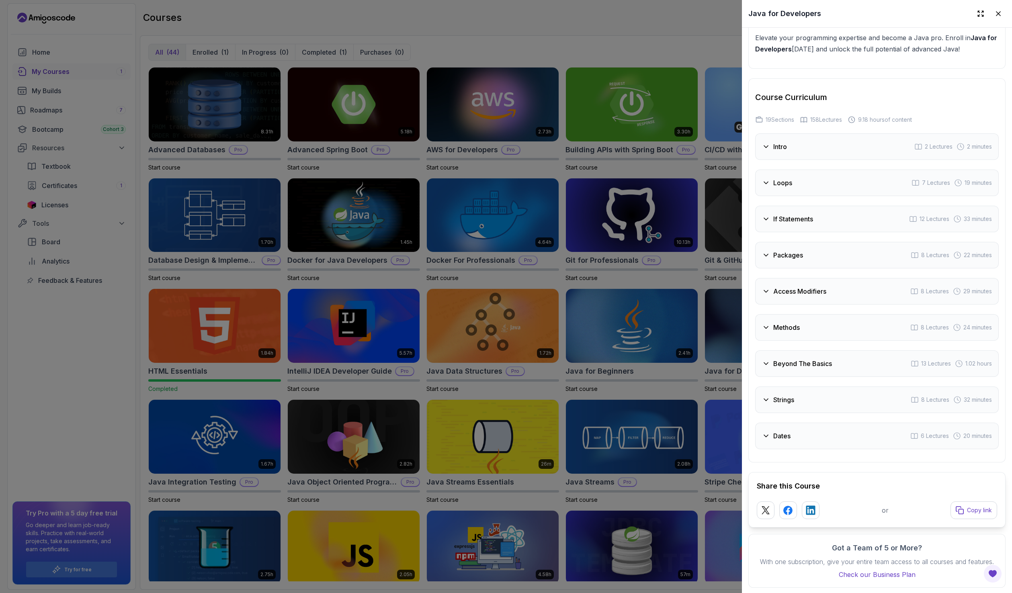
scroll to position [1269, 0]
click at [813, 144] on div "Intro 2 Lectures 2 minutes" at bounding box center [877, 145] width 244 height 27
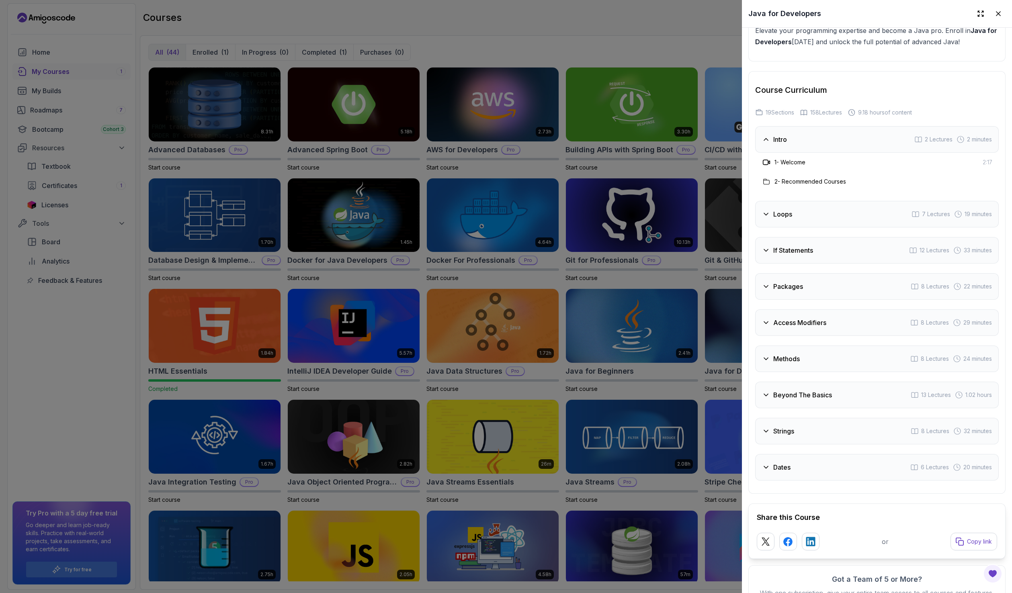
click at [813, 144] on div "Intro 2 Lectures 2 minutes" at bounding box center [877, 139] width 244 height 27
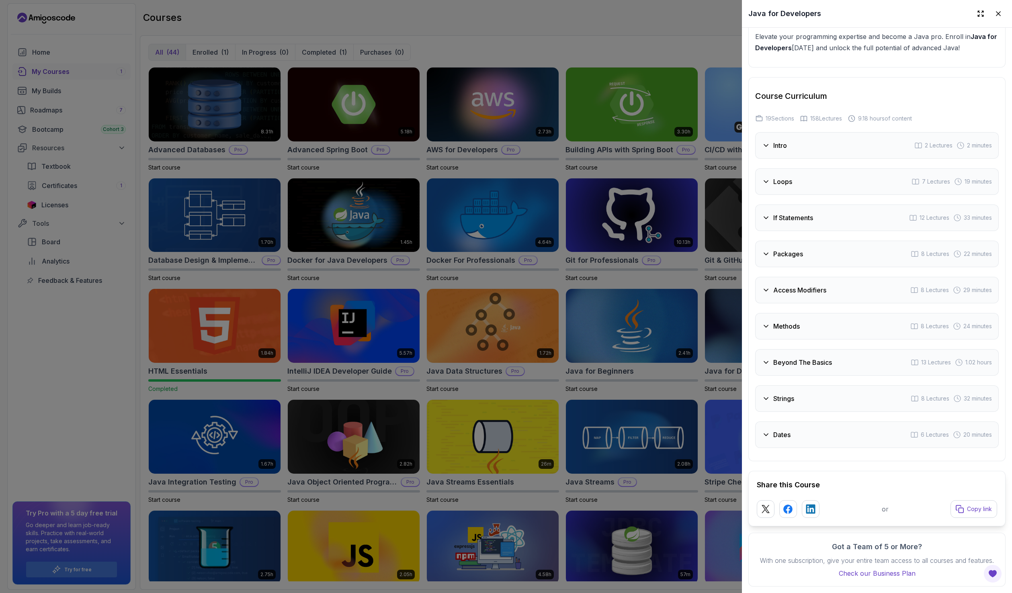
click at [818, 168] on div "Loops 7 Lectures 19 minutes" at bounding box center [877, 181] width 244 height 27
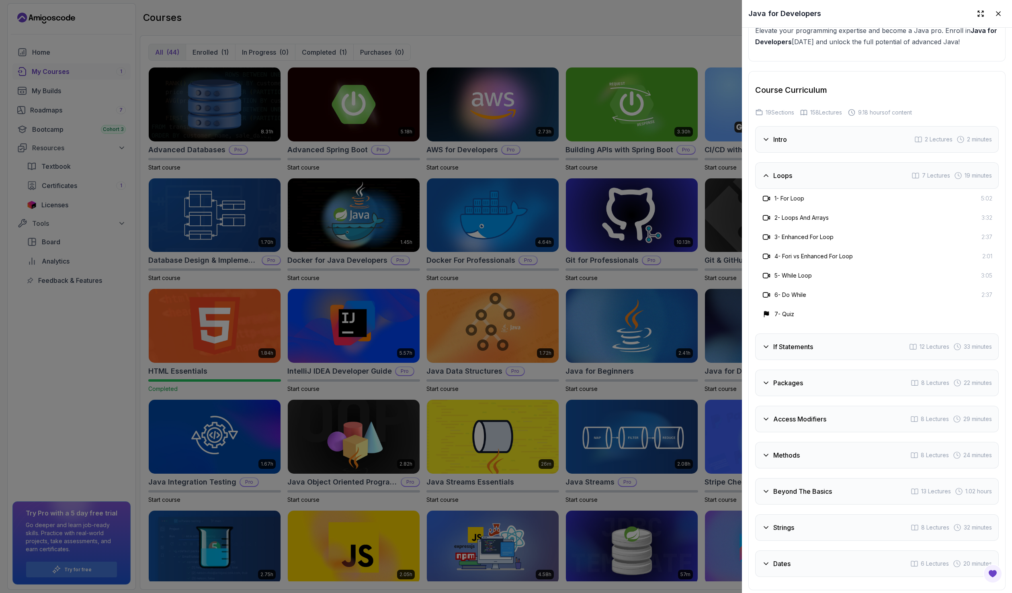
click at [821, 343] on div "If Statements 12 Lectures 33 minutes" at bounding box center [877, 347] width 244 height 27
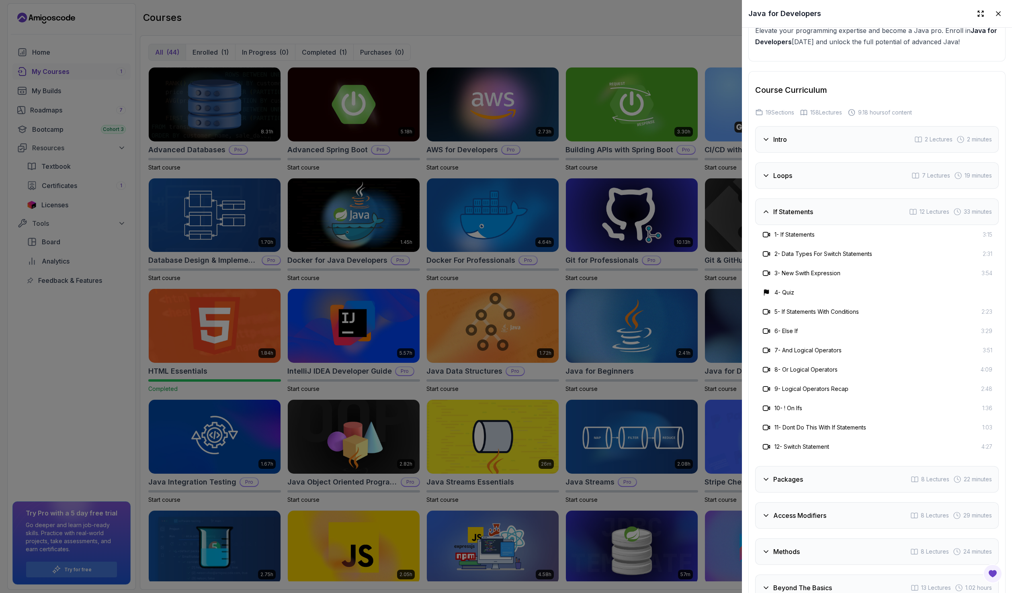
click at [820, 476] on div "Packages 8 Lectures 22 minutes" at bounding box center [877, 479] width 244 height 27
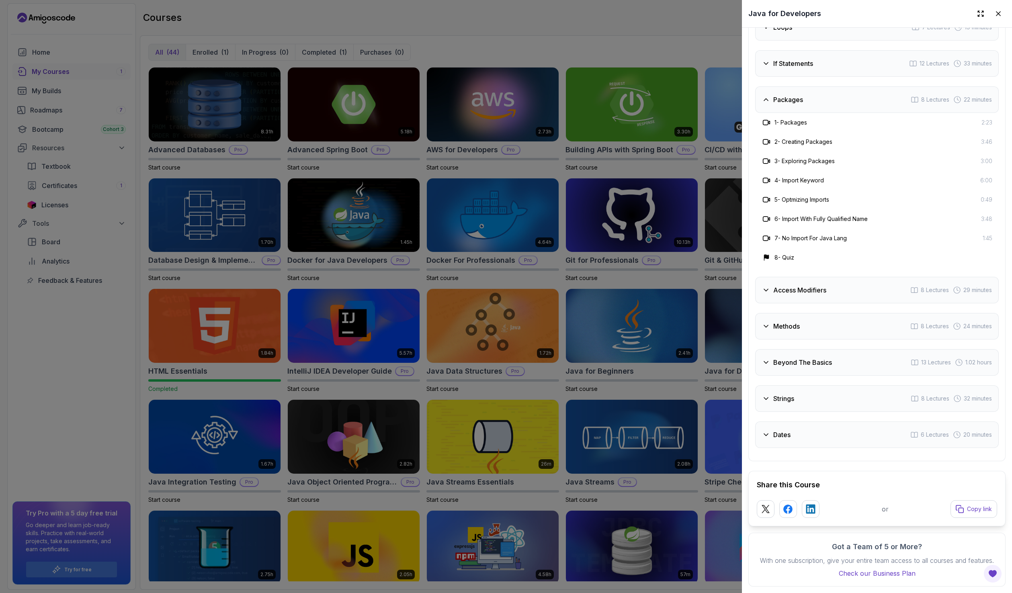
scroll to position [1423, 0]
click at [812, 358] on h3 "Beyond The Basics" at bounding box center [802, 363] width 59 height 10
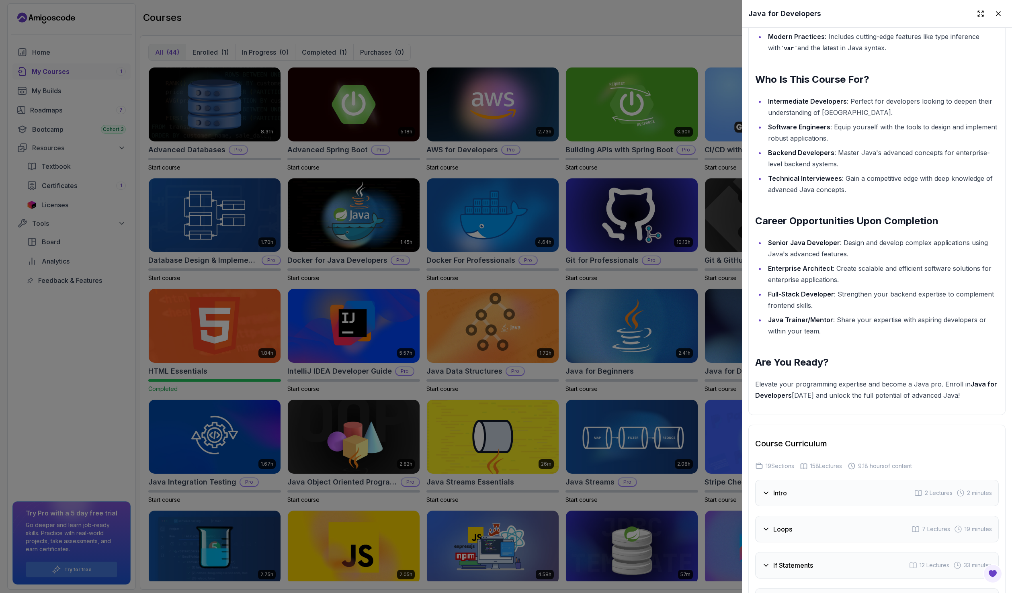
scroll to position [860, 0]
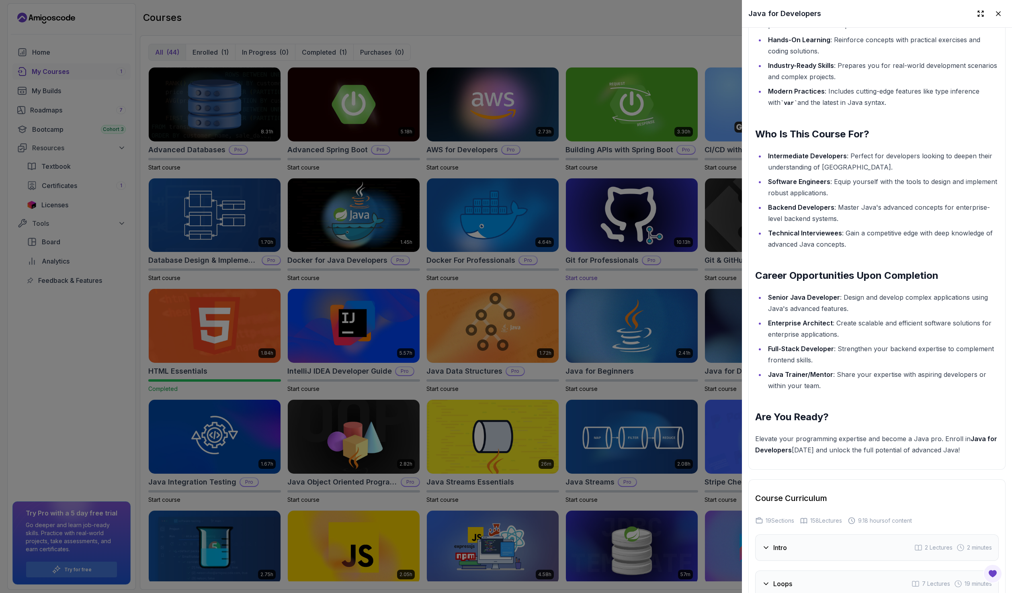
click at [619, 253] on div at bounding box center [506, 296] width 1012 height 593
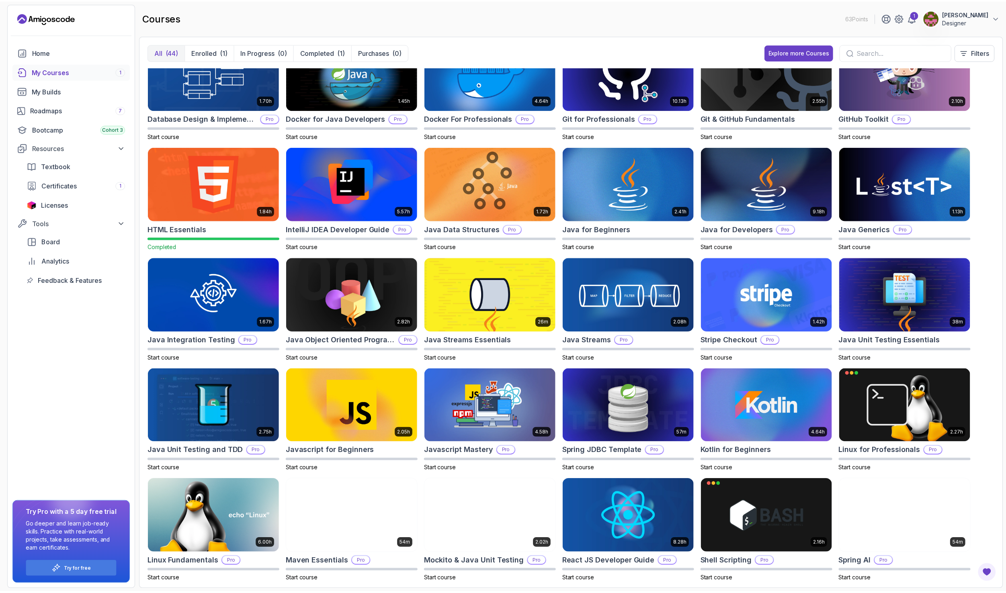
scroll to position [0, 0]
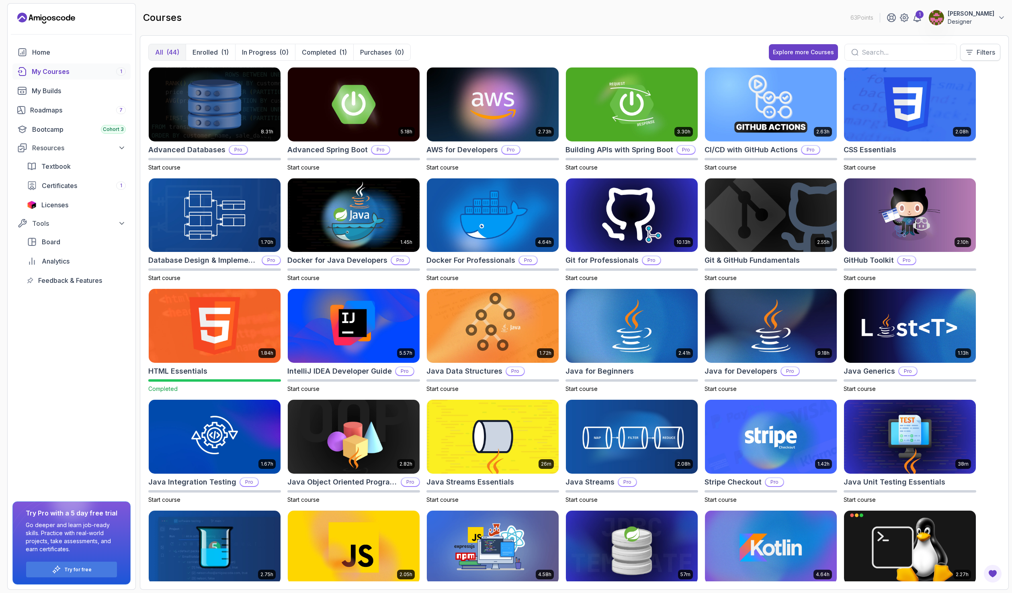
click at [988, 50] on p "Filters" at bounding box center [986, 52] width 18 height 10
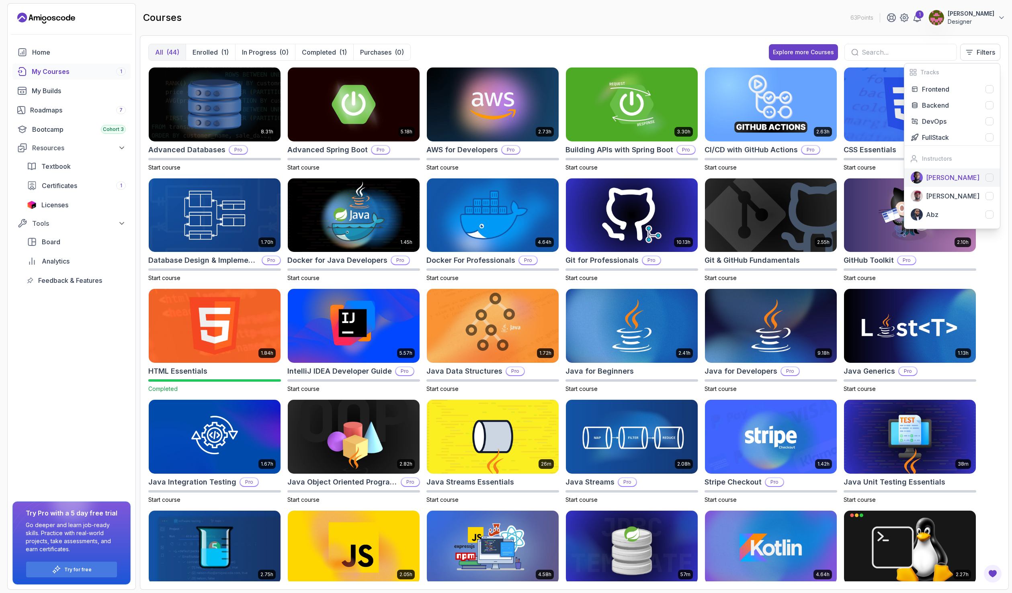
click at [940, 176] on p "Nelson Djalo" at bounding box center [952, 178] width 53 height 10
click at [780, 44] on button "Explore more Courses" at bounding box center [803, 52] width 69 height 16
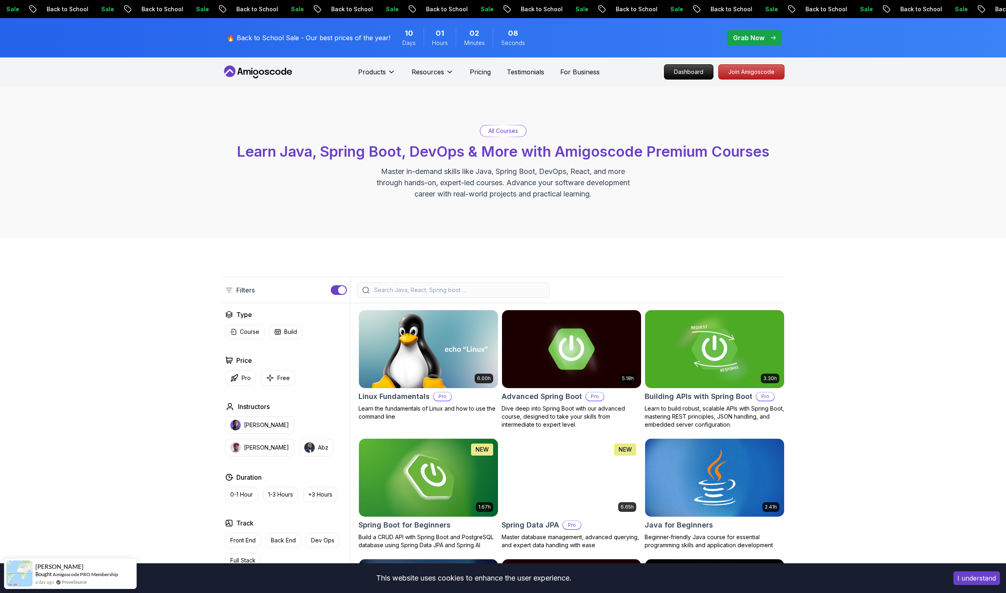
drag, startPoint x: 910, startPoint y: 78, endPoint x: 904, endPoint y: 77, distance: 6.5
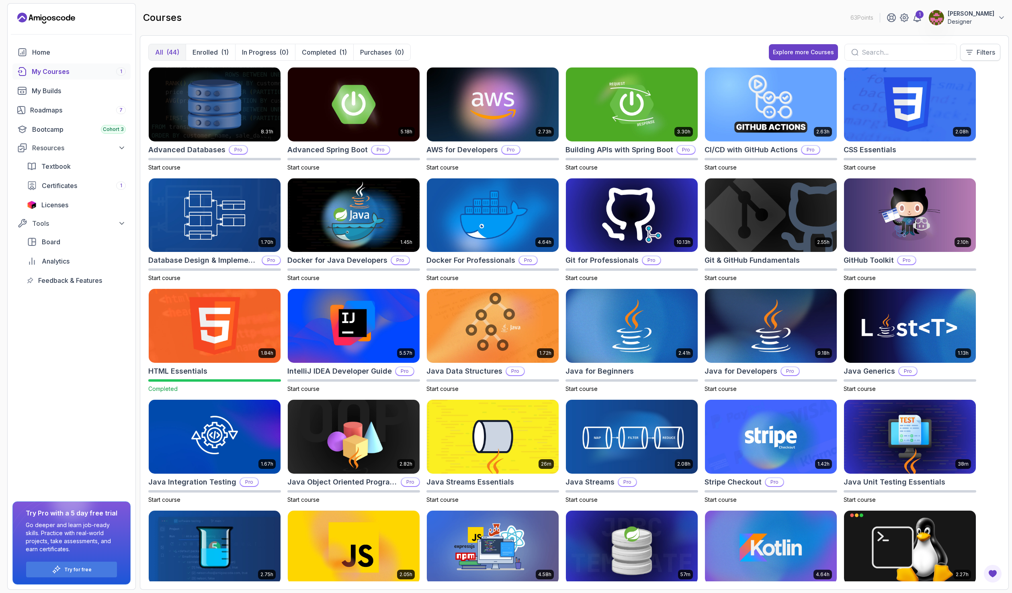
click at [980, 47] on button "Filters" at bounding box center [980, 52] width 40 height 17
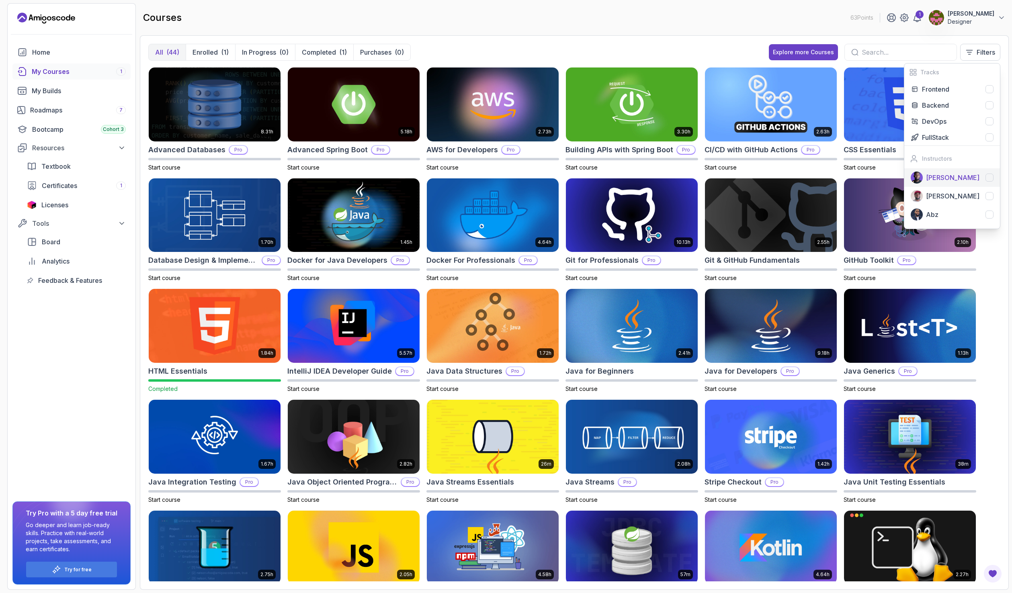
click at [946, 178] on p "Nelson Djalo" at bounding box center [952, 178] width 53 height 10
click at [500, 45] on div "All (44) Enrolled (1) In Progress (0) Completed (1) Purchases (0) Nelson Djalo …" at bounding box center [574, 55] width 852 height 23
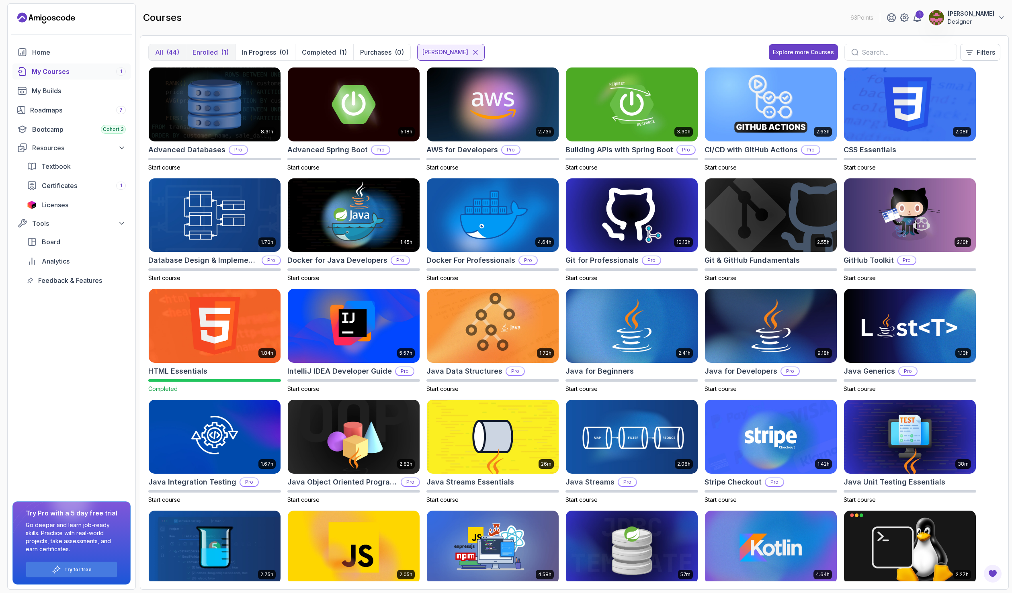
click at [215, 50] on p "Enrolled" at bounding box center [205, 52] width 25 height 10
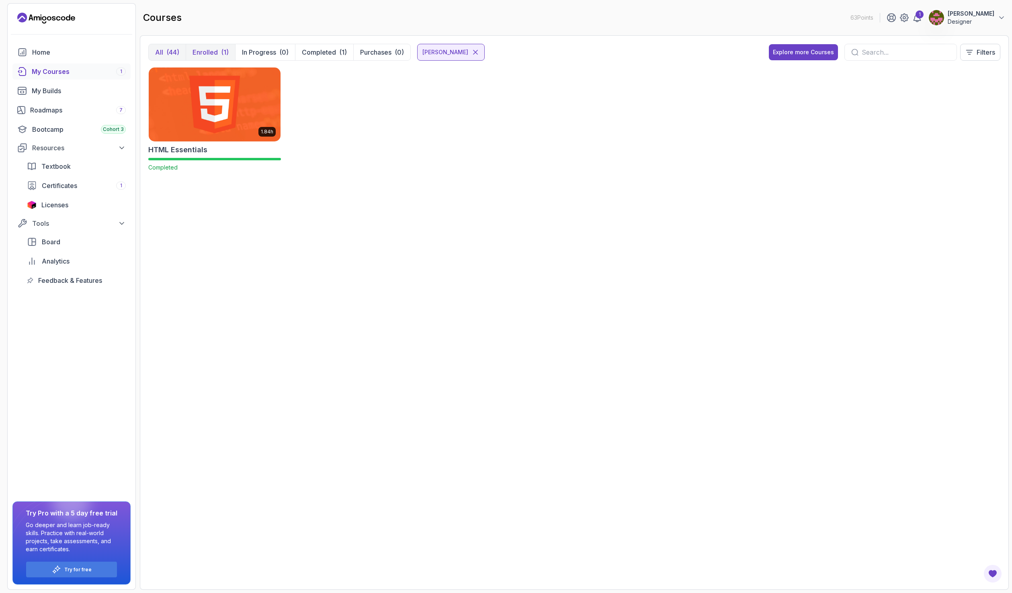
click at [171, 48] on div "(44)" at bounding box center [172, 52] width 13 height 10
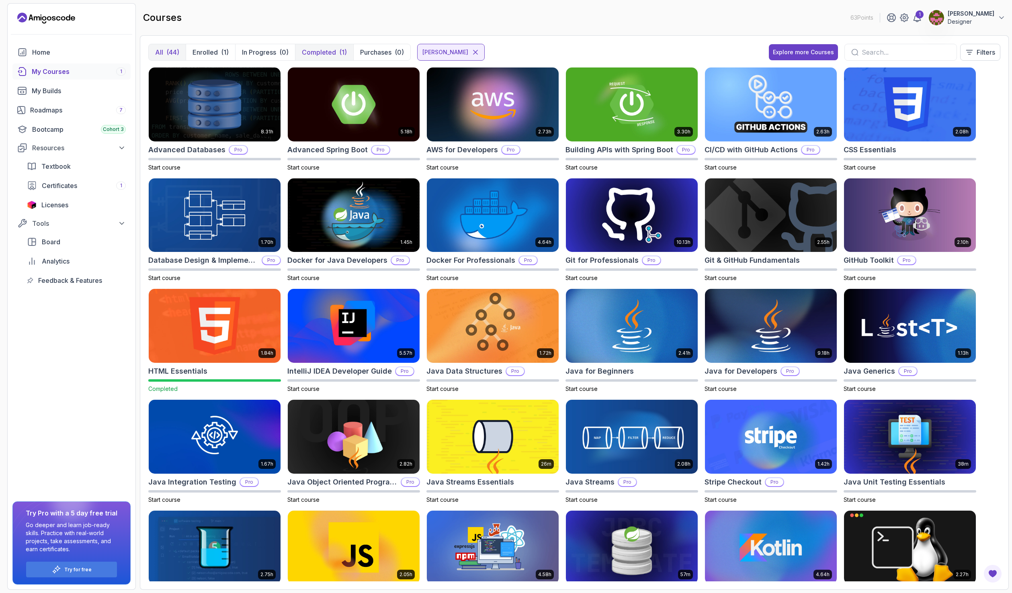
click at [322, 53] on p "Completed" at bounding box center [319, 52] width 34 height 10
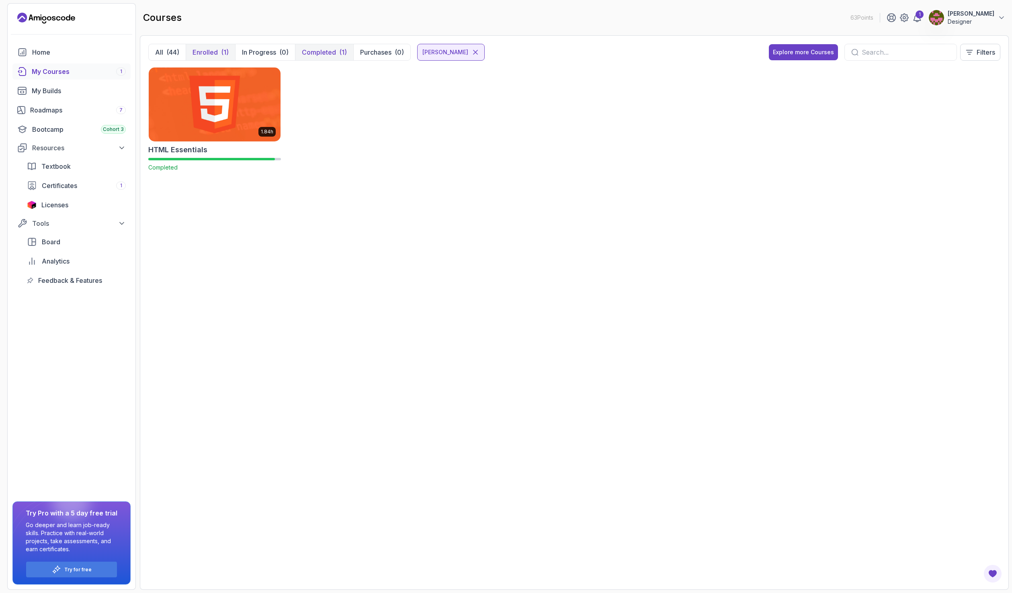
click at [214, 50] on p "Enrolled" at bounding box center [205, 52] width 25 height 10
click at [195, 55] on p "Enrolled" at bounding box center [205, 52] width 25 height 10
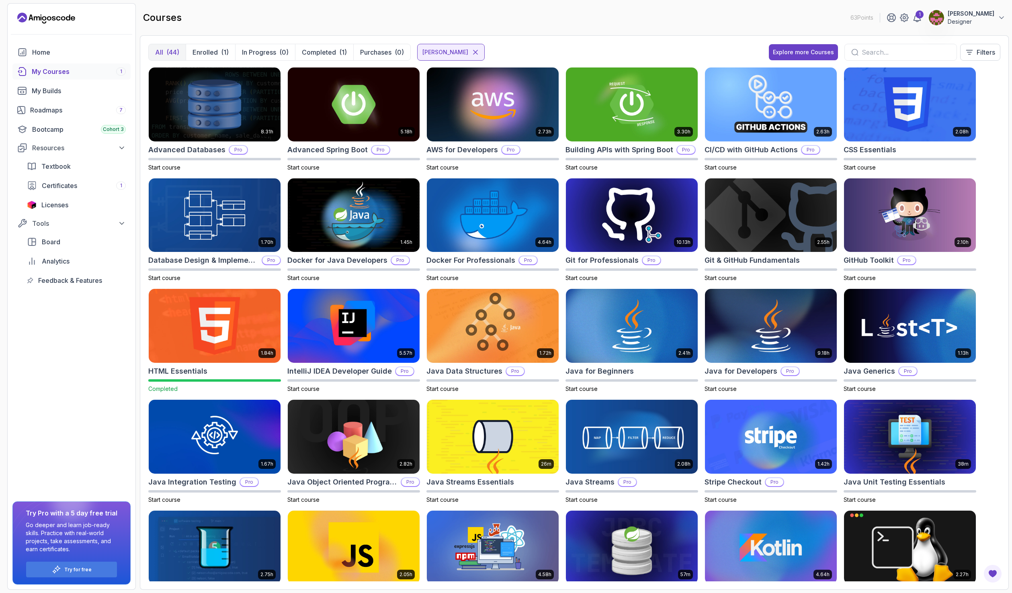
click at [176, 53] on div "(44)" at bounding box center [172, 52] width 13 height 10
click at [982, 53] on p "Filters" at bounding box center [986, 52] width 18 height 10
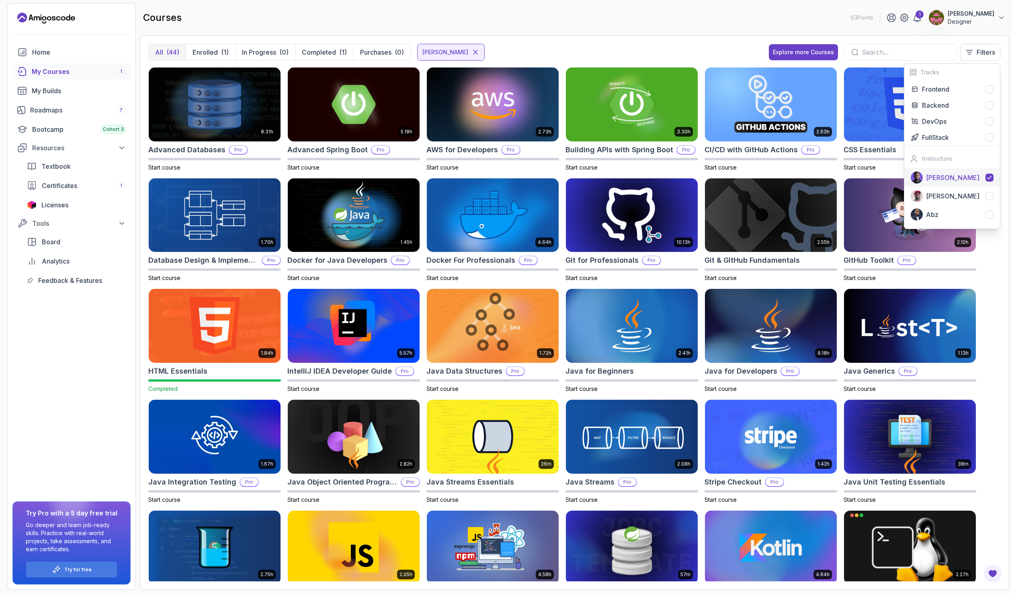
click at [964, 176] on p "Nelson Djalo" at bounding box center [952, 178] width 53 height 10
click at [642, 33] on main "courses 63 Points 1 Leonard Trüe Designer All (44) Enrolled (1) In Progress (0)…" at bounding box center [574, 296] width 869 height 587
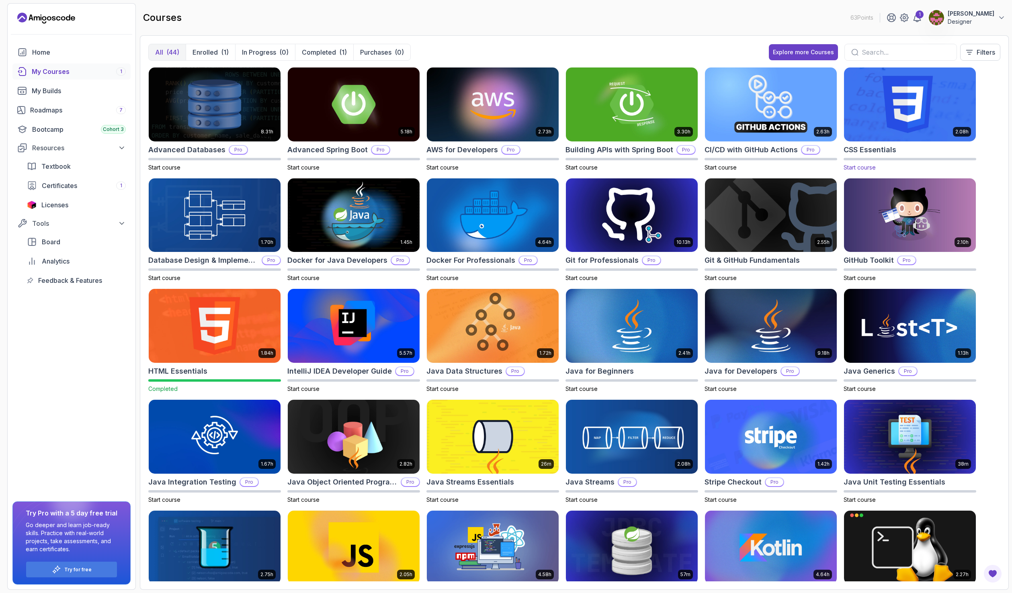
click at [890, 108] on img at bounding box center [910, 105] width 138 height 78
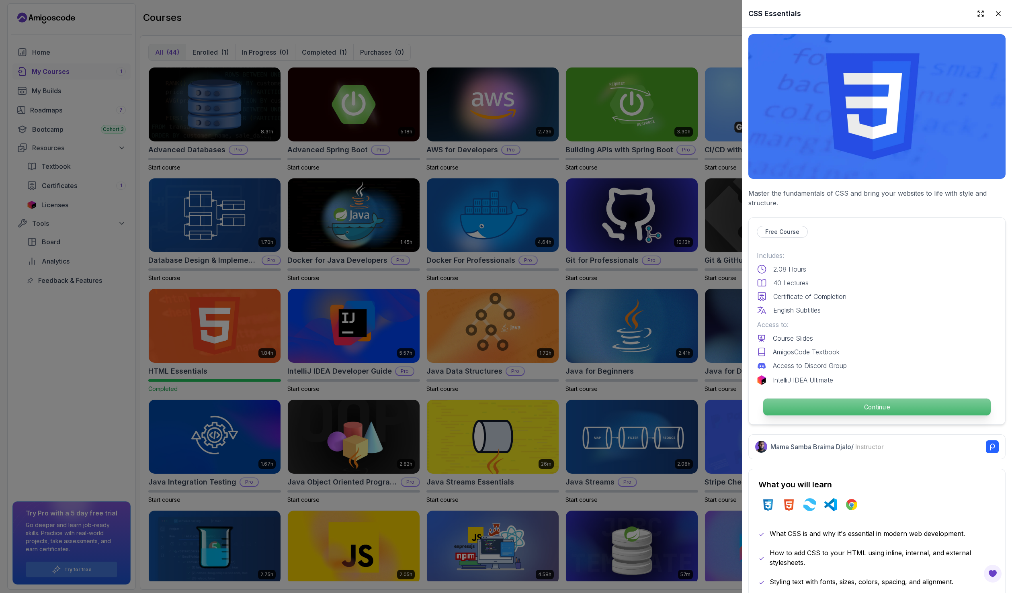
click at [860, 406] on p "Continue" at bounding box center [877, 407] width 228 height 17
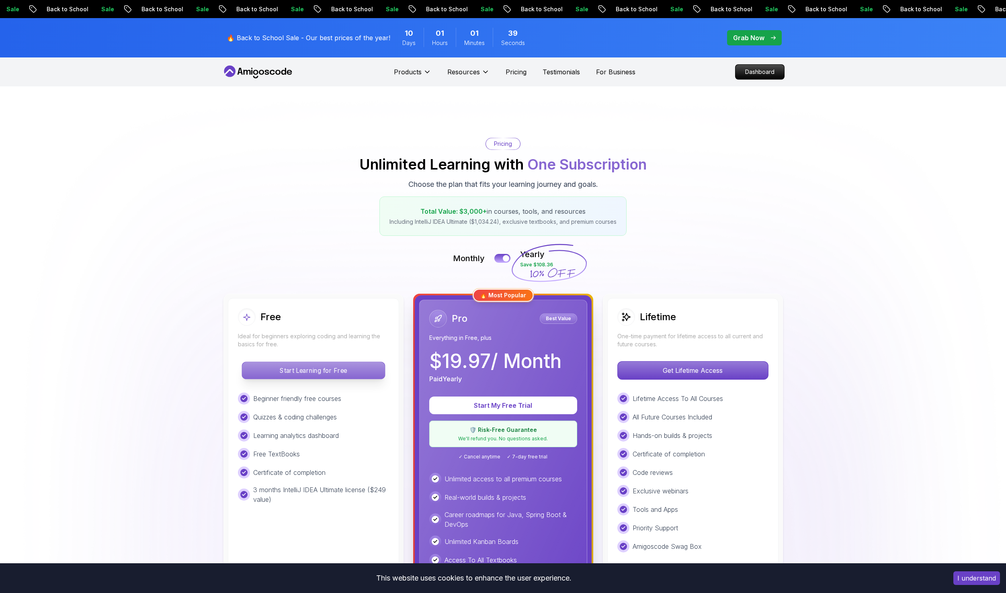
click at [346, 364] on p "Start Learning for Free" at bounding box center [313, 370] width 143 height 17
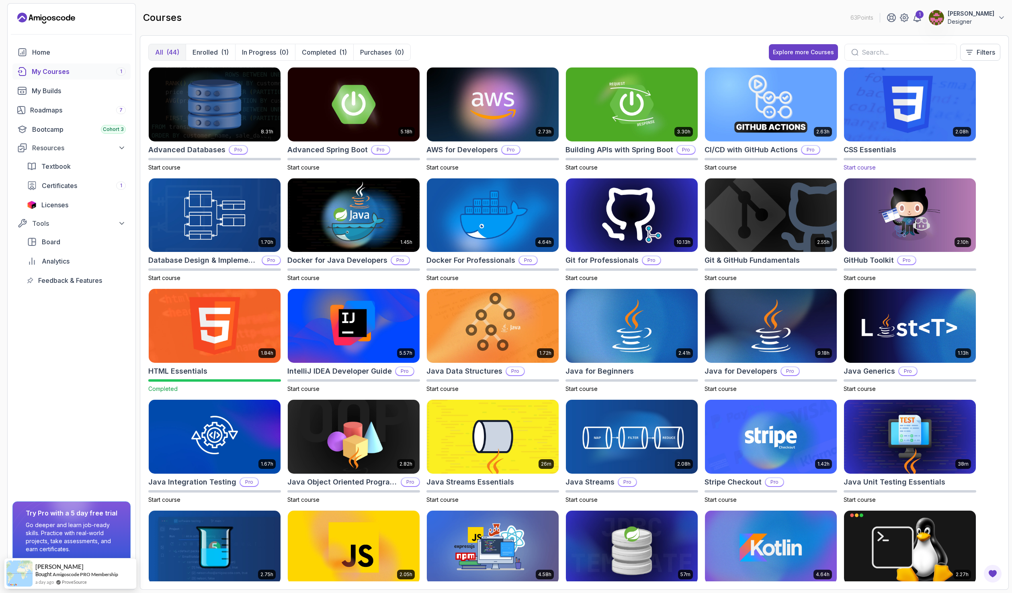
click at [889, 106] on img at bounding box center [910, 105] width 138 height 78
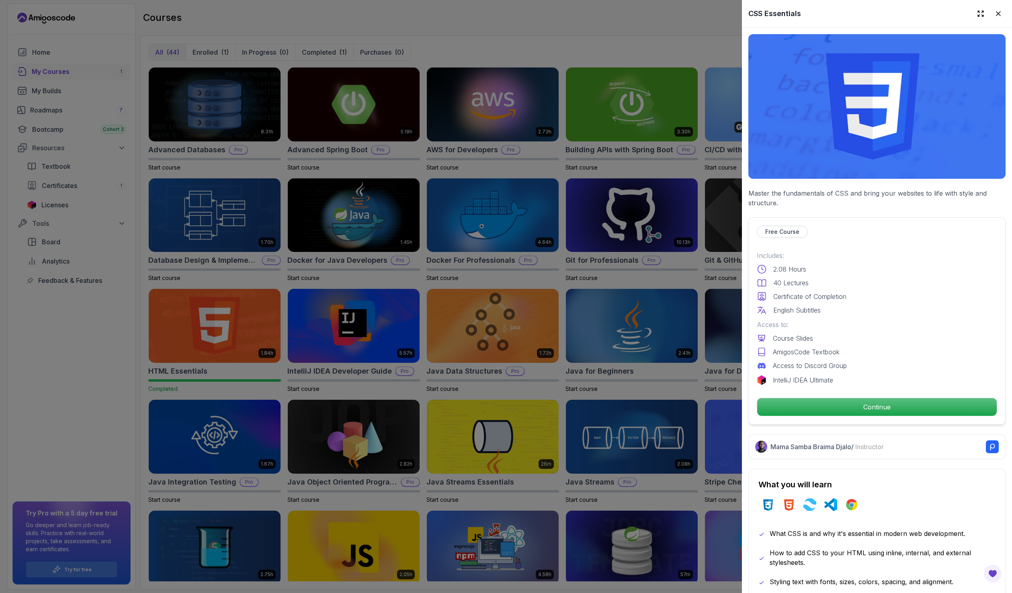
click at [847, 131] on img at bounding box center [876, 106] width 257 height 145
click at [853, 402] on p "Continue" at bounding box center [877, 407] width 228 height 17
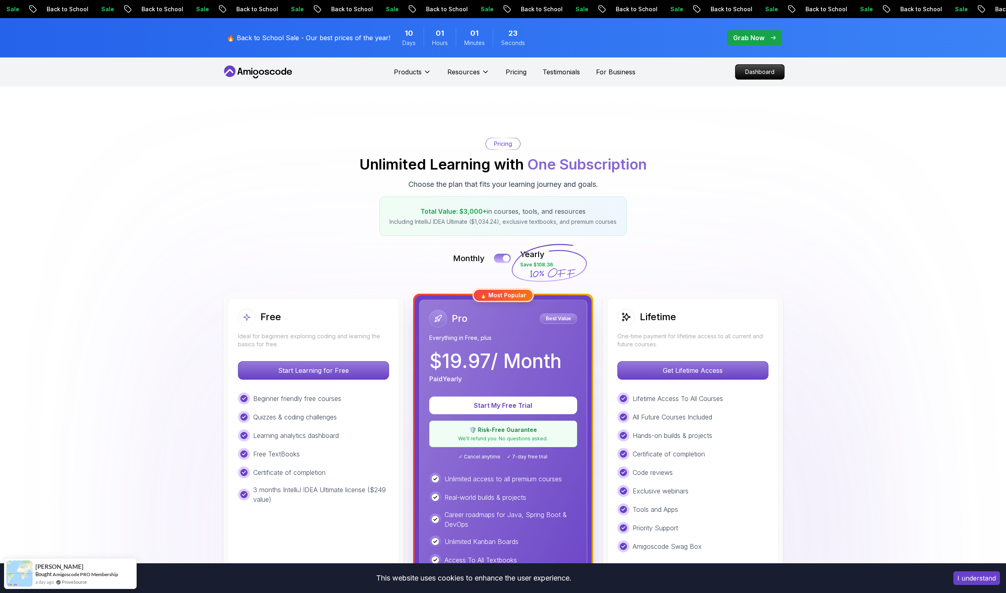
click at [496, 260] on button at bounding box center [502, 258] width 17 height 9
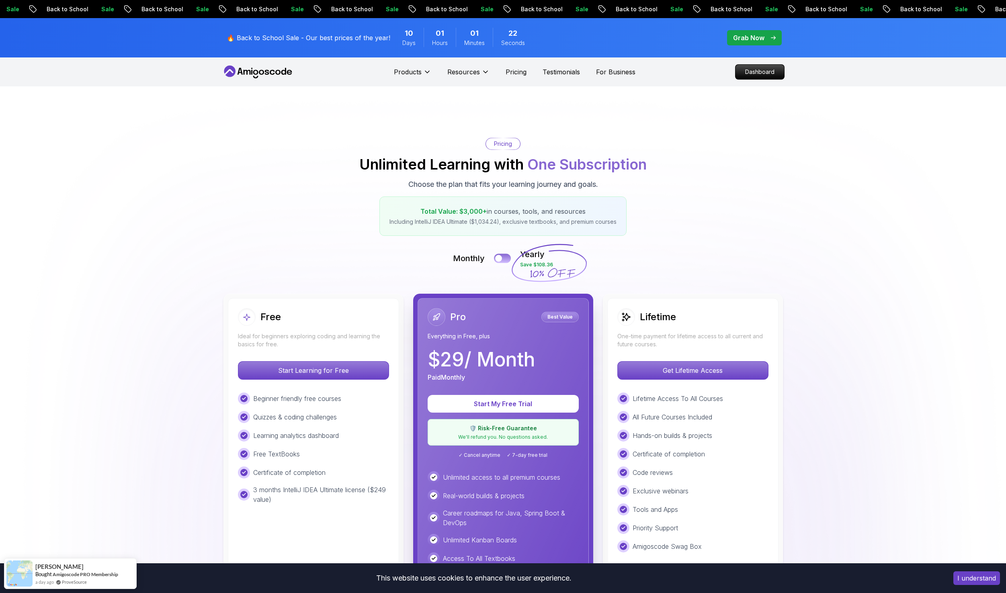
click at [503, 258] on button at bounding box center [502, 258] width 17 height 9
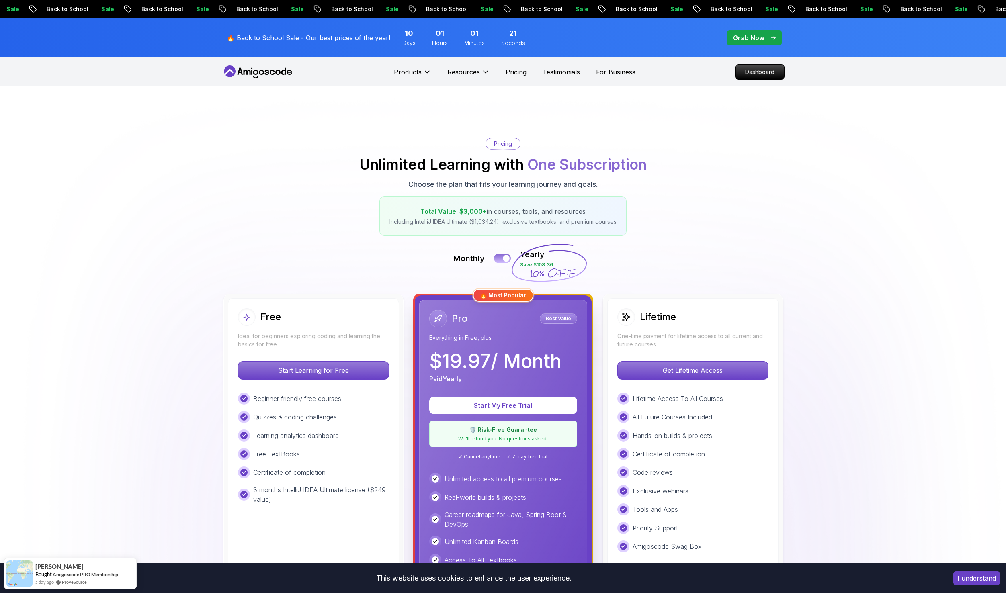
click at [503, 258] on button at bounding box center [502, 258] width 17 height 9
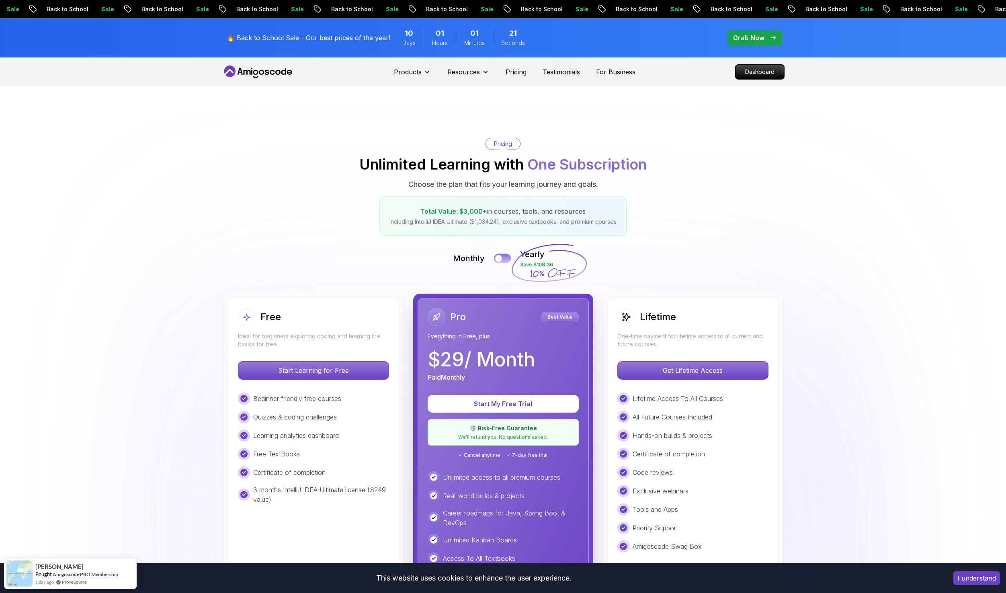
click at [503, 258] on button at bounding box center [502, 258] width 17 height 9
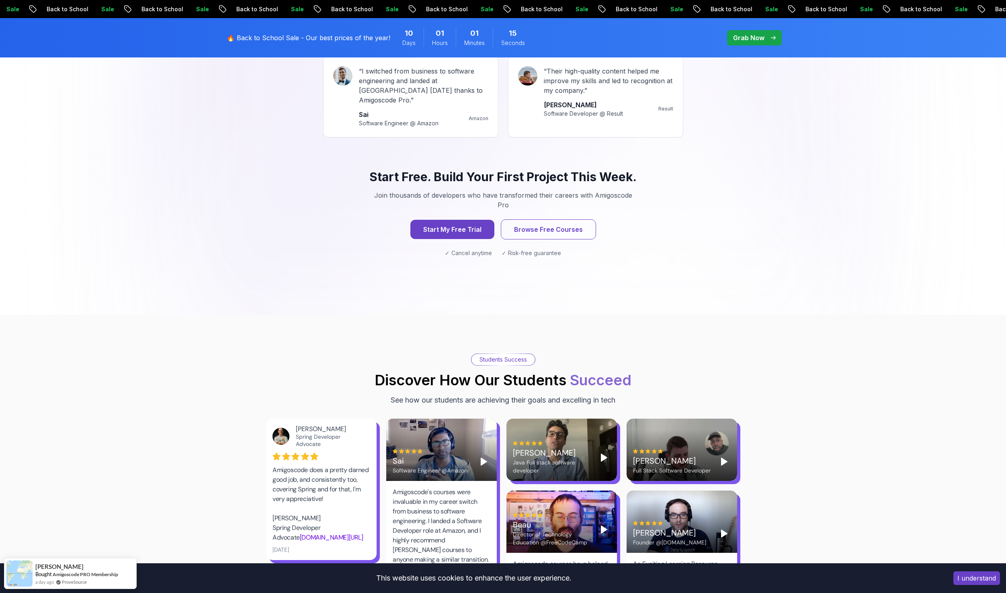
scroll to position [764, 0]
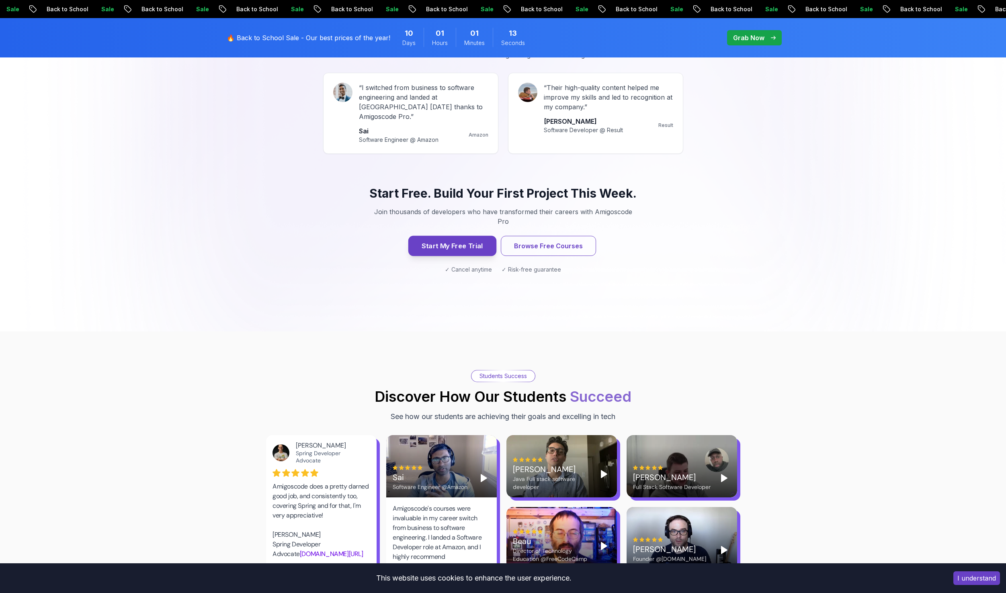
click at [435, 236] on button "Start My Free Trial" at bounding box center [452, 246] width 88 height 20
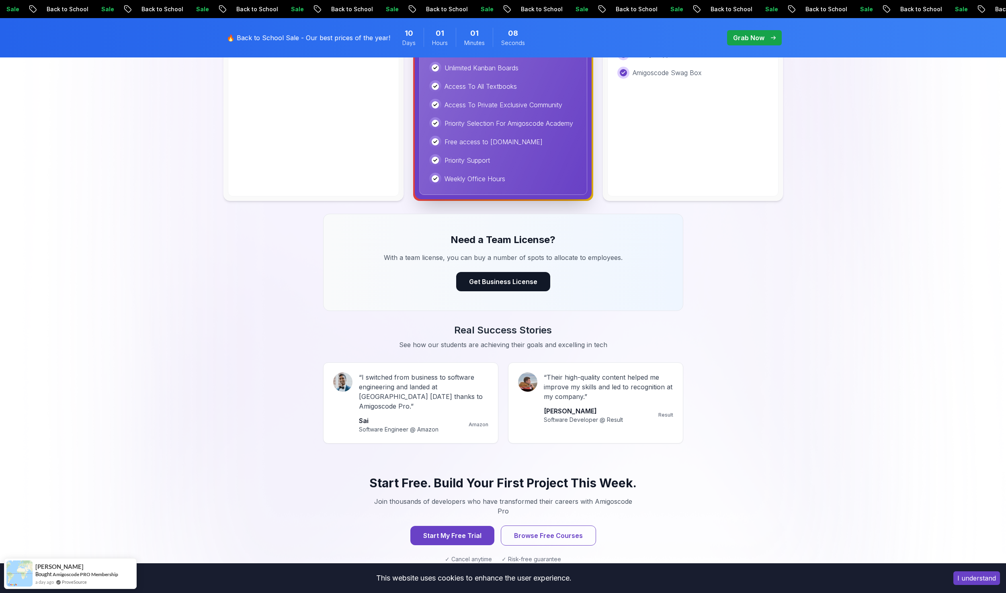
scroll to position [523, 0]
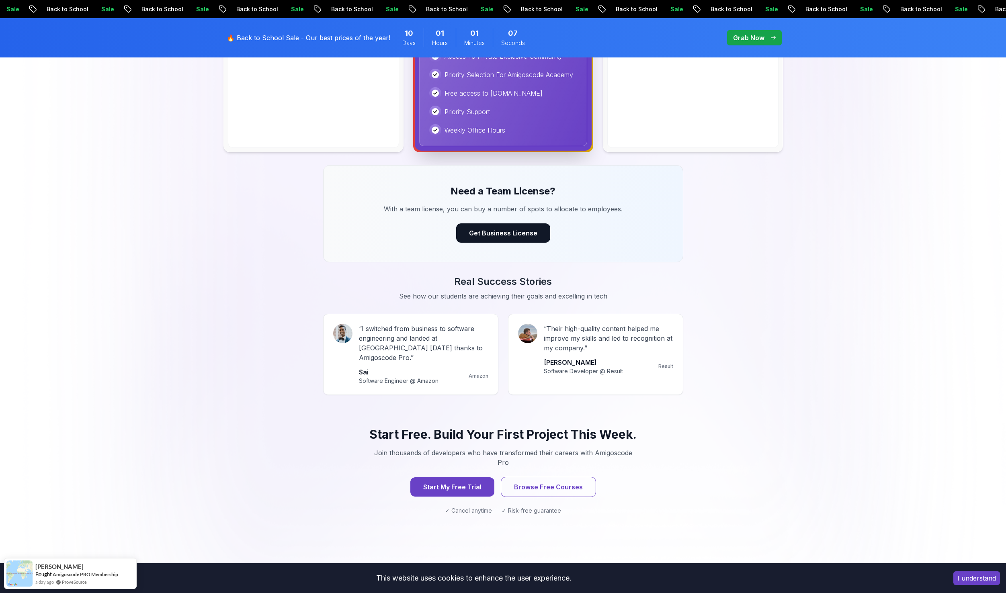
click at [963, 576] on button "I understand" at bounding box center [976, 579] width 47 height 14
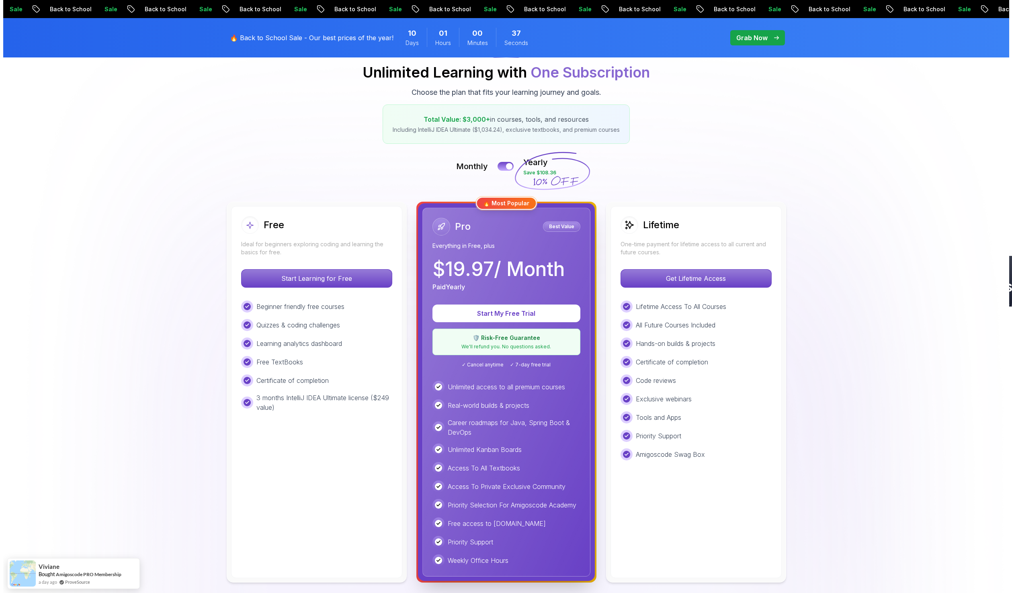
scroll to position [0, 0]
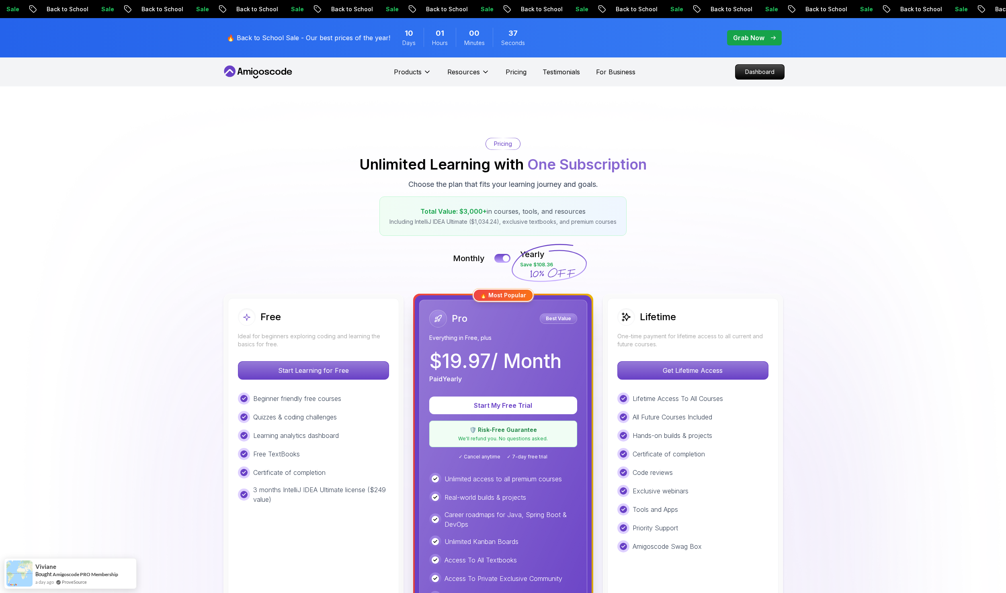
drag, startPoint x: 454, startPoint y: 498, endPoint x: 385, endPoint y: 404, distance: 116.4
click at [305, 365] on p "Start Learning for Free" at bounding box center [313, 370] width 143 height 17
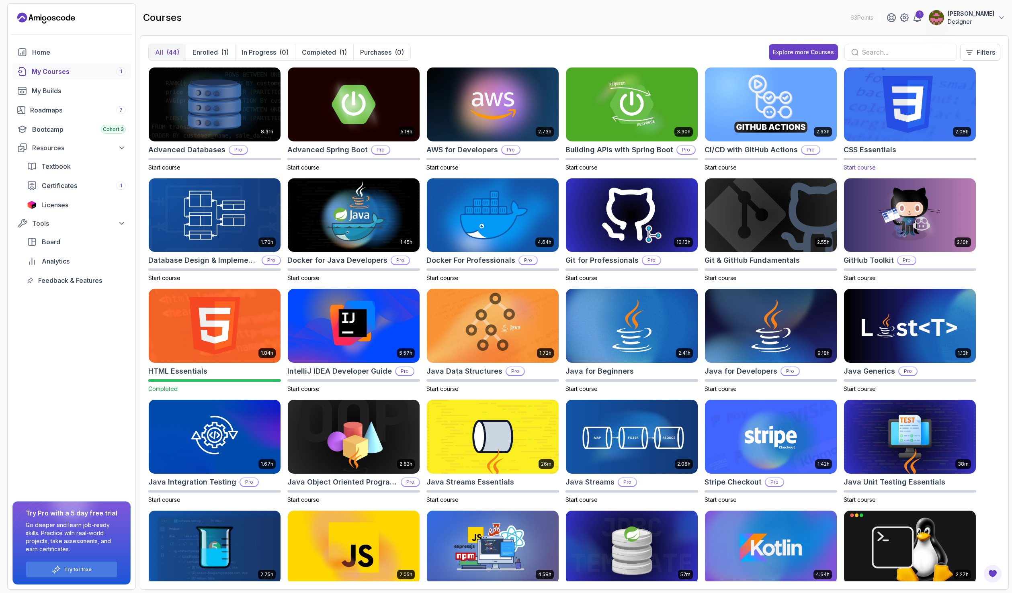
click at [867, 171] on p "Start course" at bounding box center [910, 168] width 133 height 8
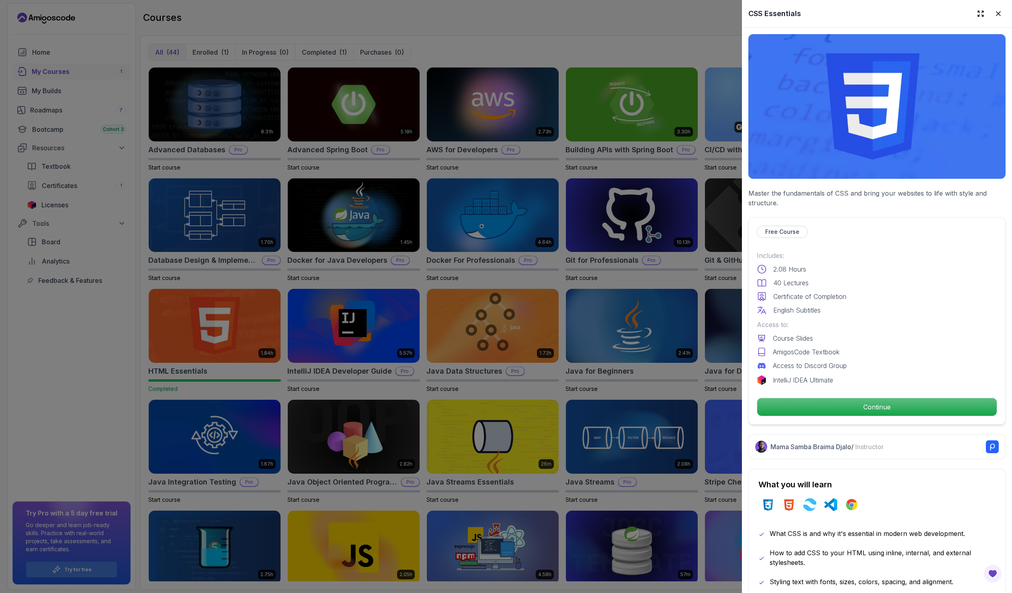
click at [788, 230] on p "Free Course" at bounding box center [782, 232] width 34 height 8
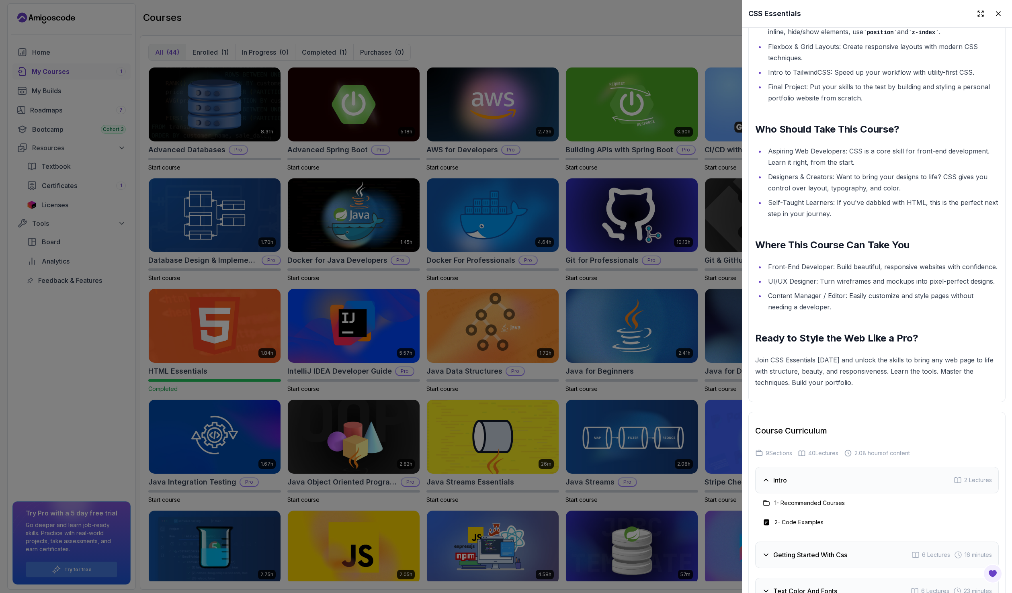
scroll to position [1156, 0]
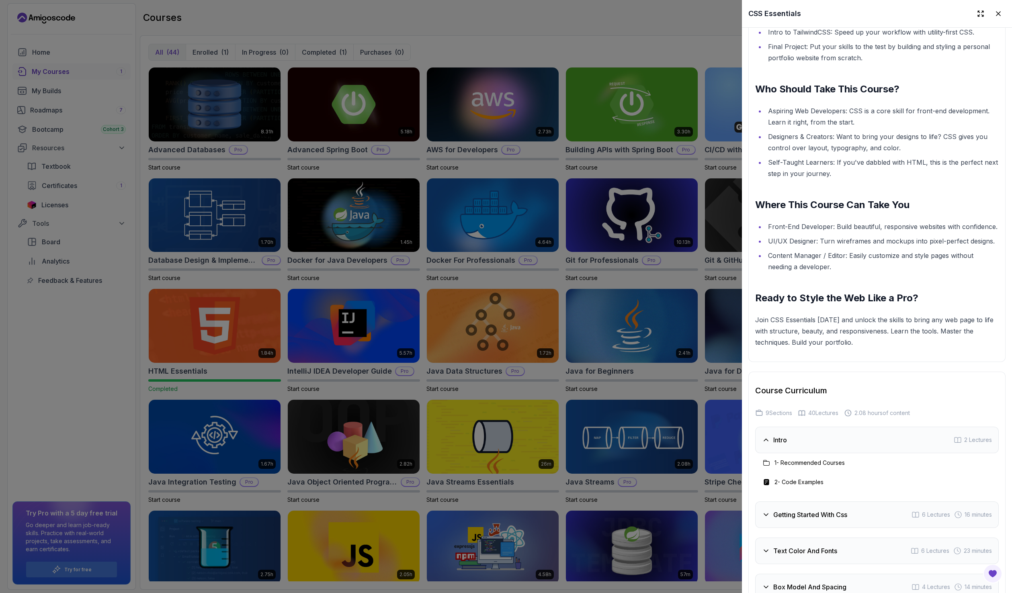
click at [797, 467] on h3 "1 - Recommended Courses" at bounding box center [810, 463] width 70 height 8
click at [798, 468] on div "1 - Recommended Courses" at bounding box center [803, 463] width 83 height 10
click at [790, 453] on div "Intro 2 Lectures" at bounding box center [877, 440] width 244 height 27
click at [791, 450] on div "Intro 2 Lectures" at bounding box center [877, 440] width 244 height 27
click at [798, 396] on h2 "Course Curriculum" at bounding box center [877, 390] width 244 height 11
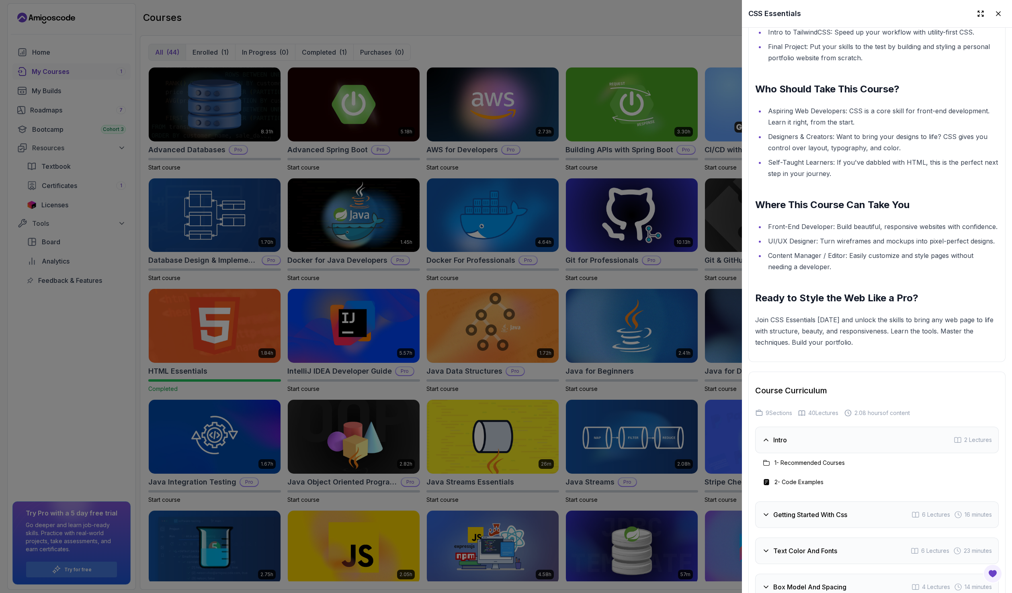
click at [799, 396] on h2 "Course Curriculum" at bounding box center [877, 390] width 244 height 11
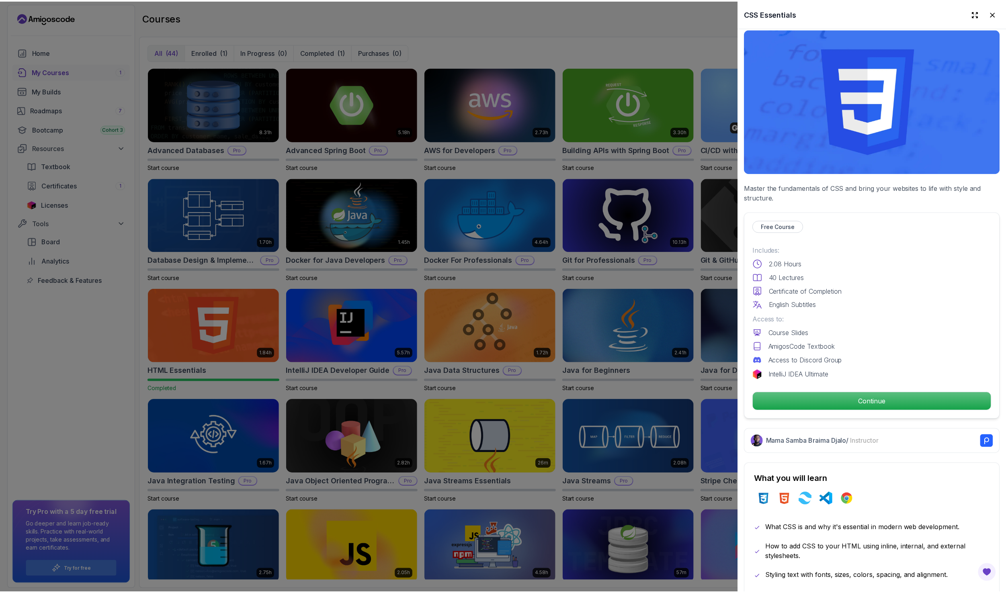
scroll to position [0, 0]
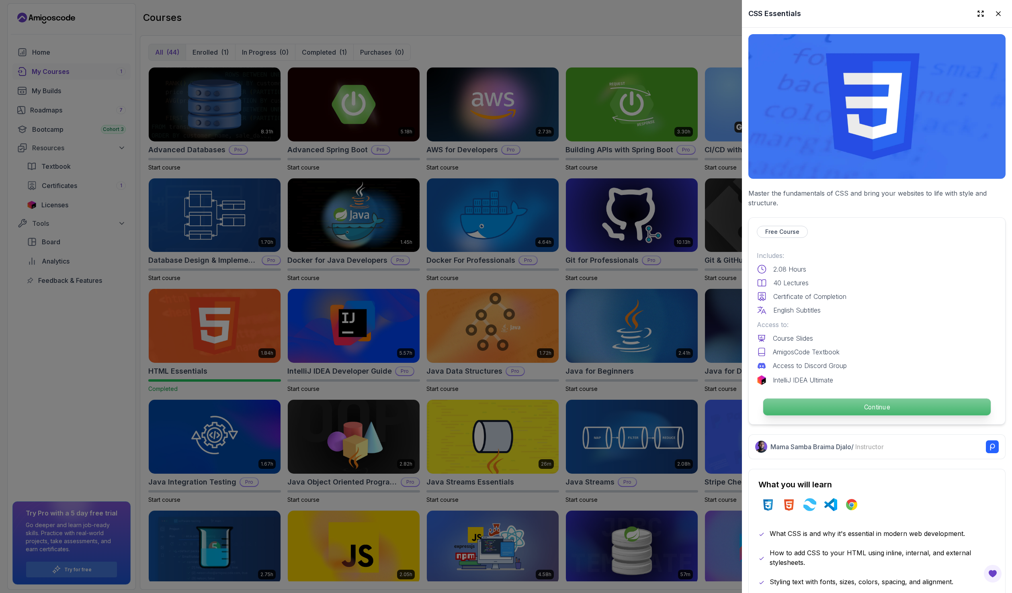
click at [848, 402] on p "Continue" at bounding box center [877, 407] width 228 height 17
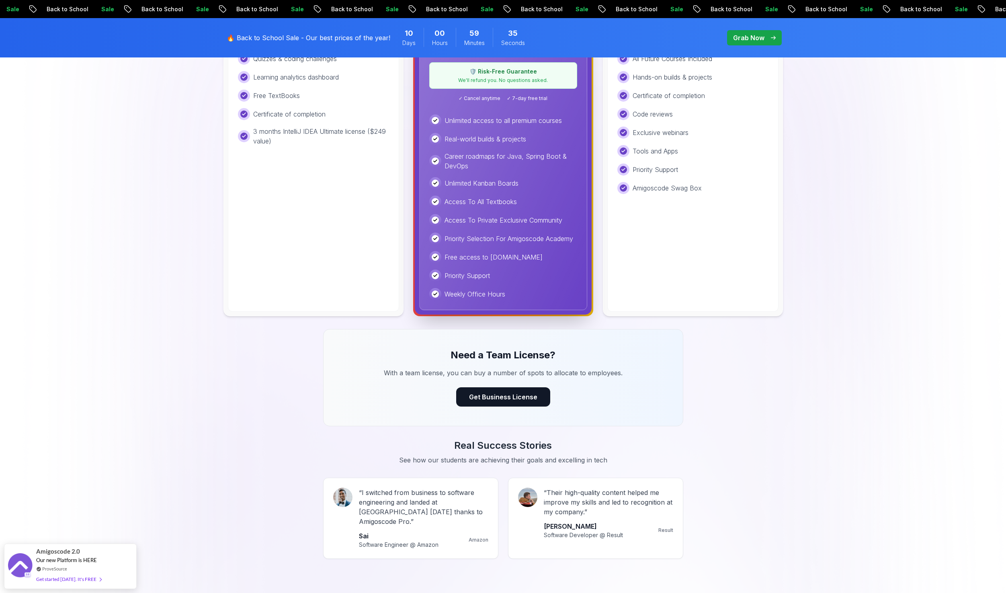
scroll to position [322, 0]
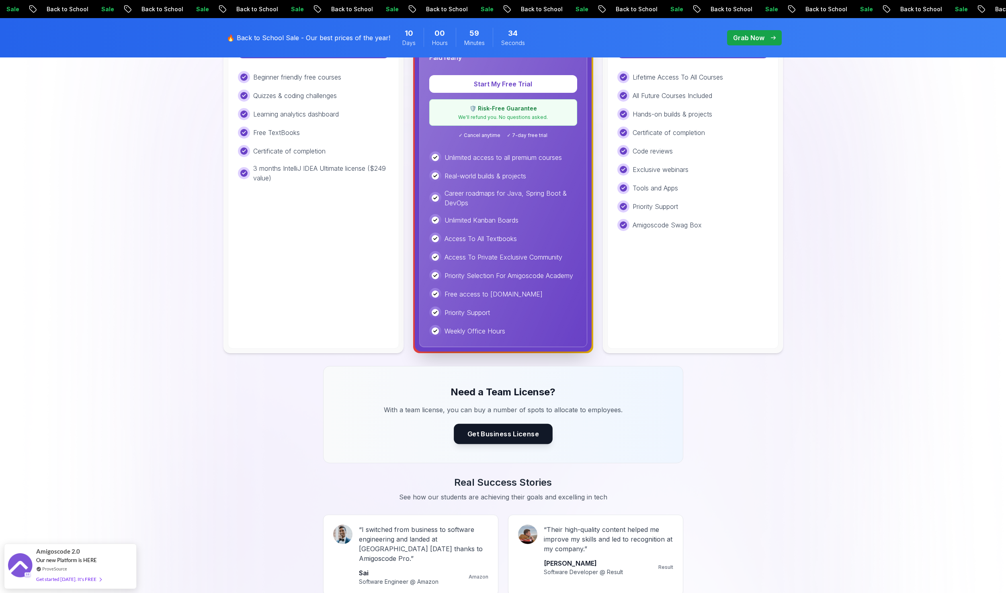
click at [514, 433] on button "Get Business License" at bounding box center [503, 434] width 99 height 20
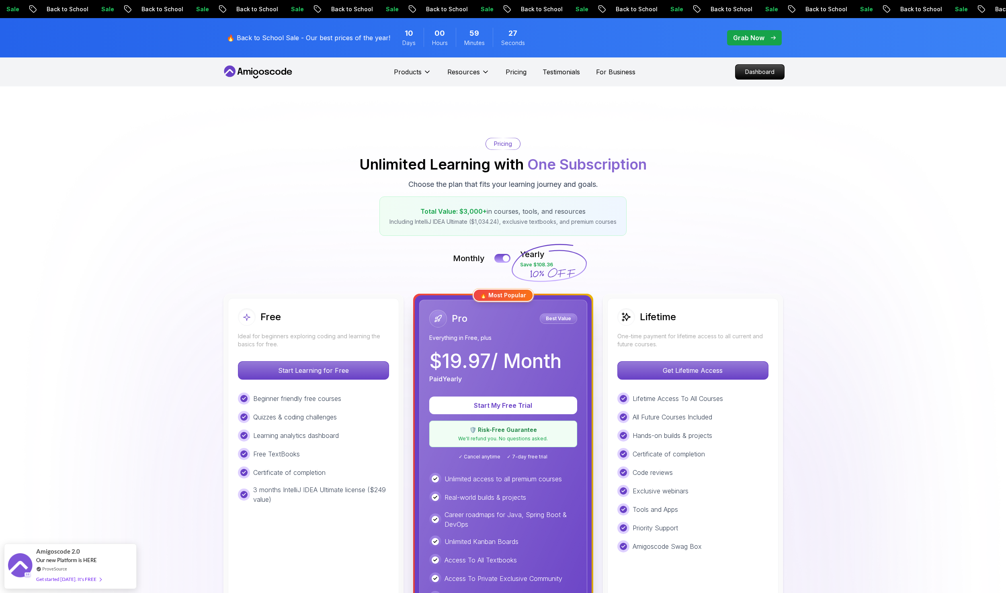
click at [543, 128] on img at bounding box center [503, 590] width 1006 height 1009
click at [652, 125] on img at bounding box center [503, 590] width 1006 height 1009
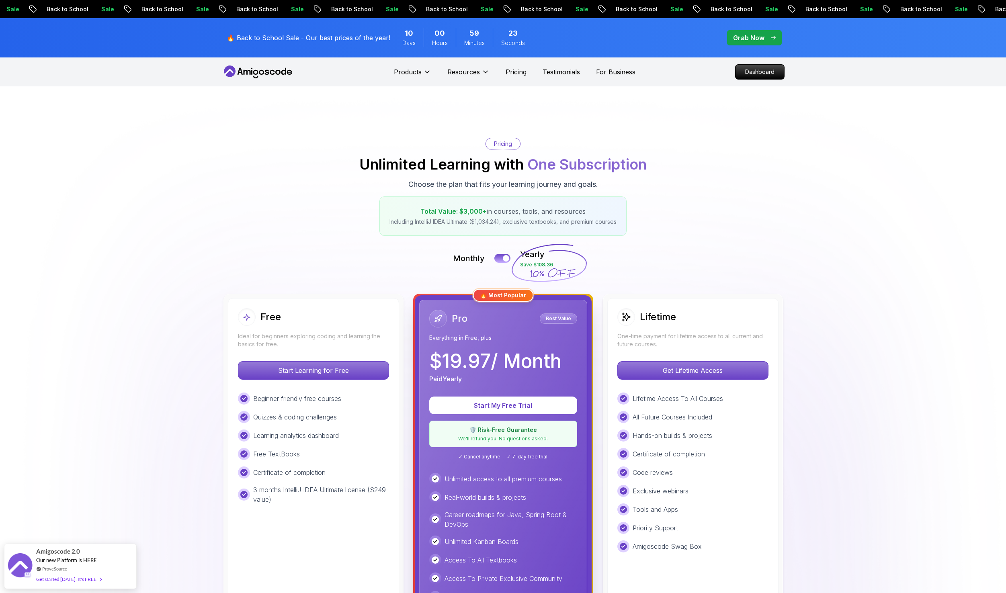
click at [636, 136] on img at bounding box center [503, 590] width 1006 height 1009
click at [337, 375] on p "Start Learning for Free" at bounding box center [313, 370] width 143 height 17
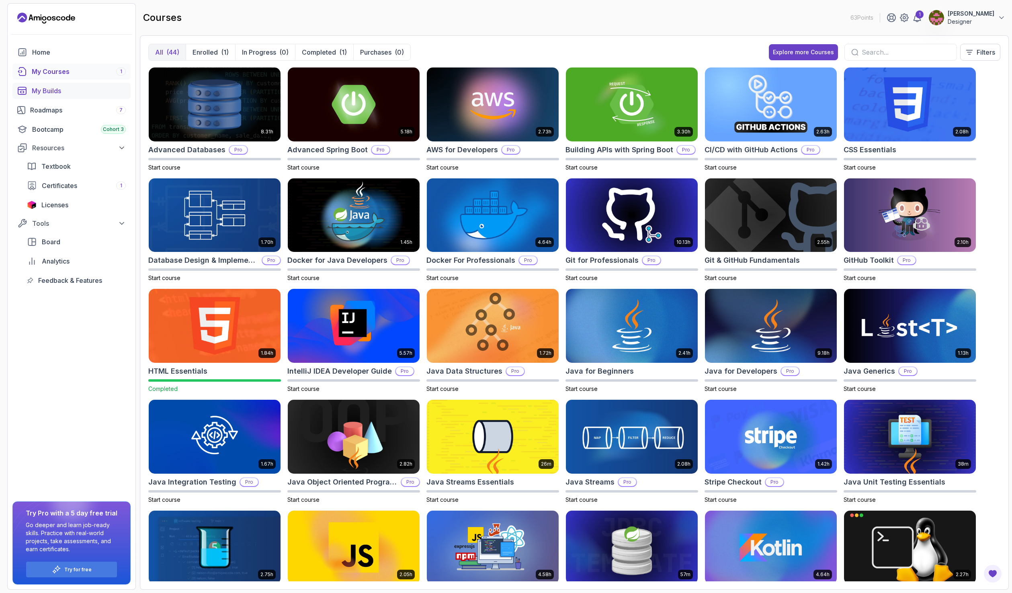
click at [61, 90] on div "My Builds" at bounding box center [79, 91] width 94 height 10
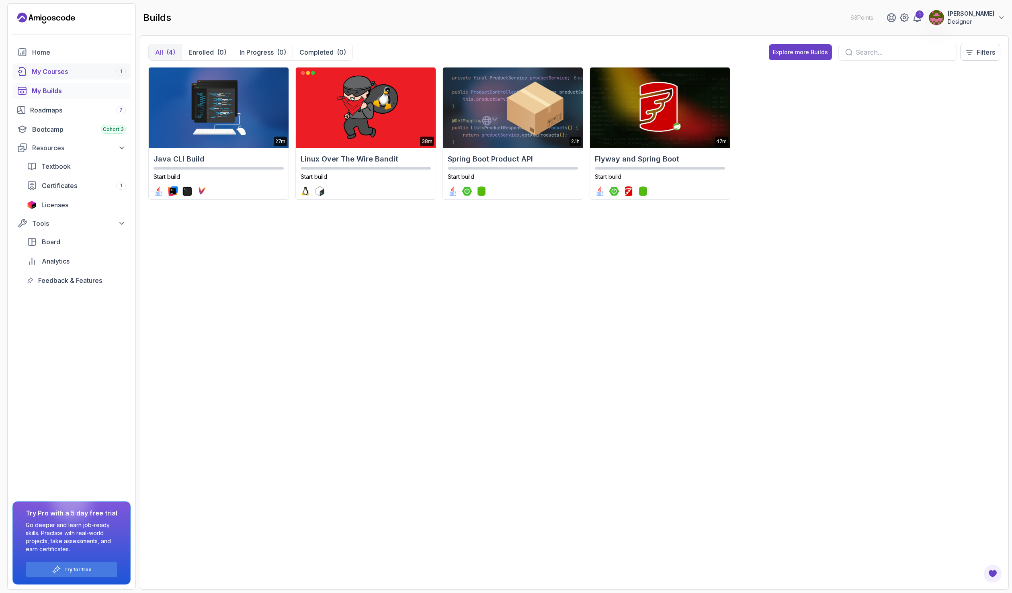
click at [70, 71] on div "My Courses 1" at bounding box center [79, 72] width 94 height 10
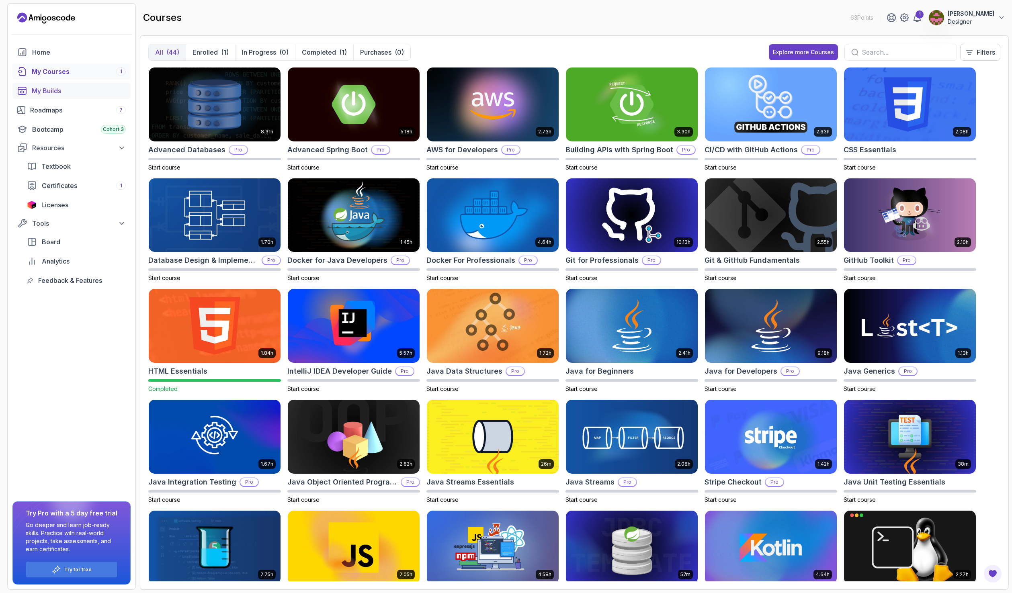
click at [69, 96] on link "My Builds" at bounding box center [71, 91] width 118 height 16
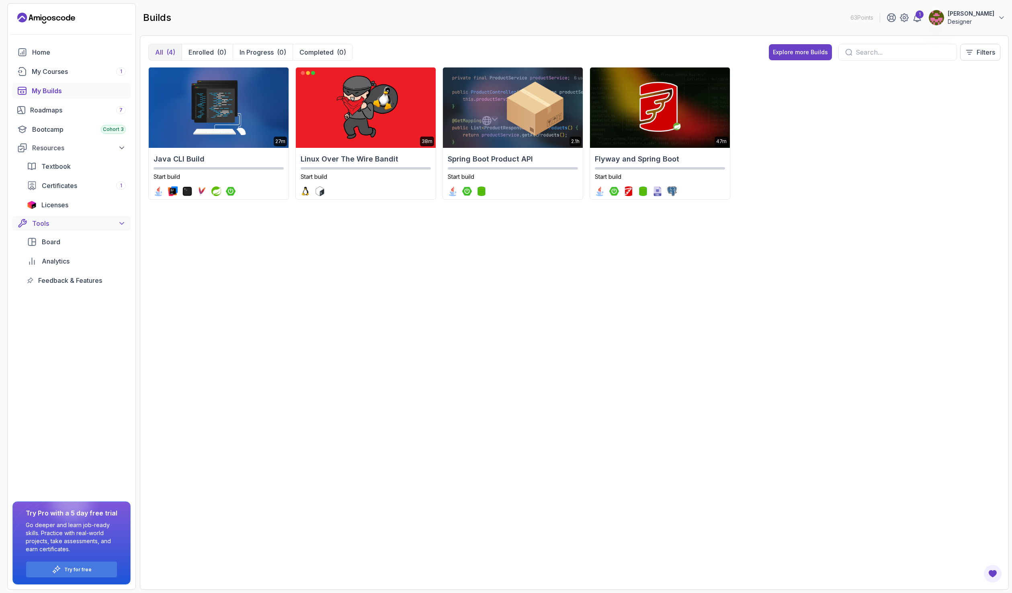
click at [57, 223] on div "Tools" at bounding box center [79, 224] width 94 height 10
click at [56, 223] on div "Tools" at bounding box center [79, 224] width 94 height 10
click at [51, 238] on span "Board" at bounding box center [51, 234] width 18 height 10
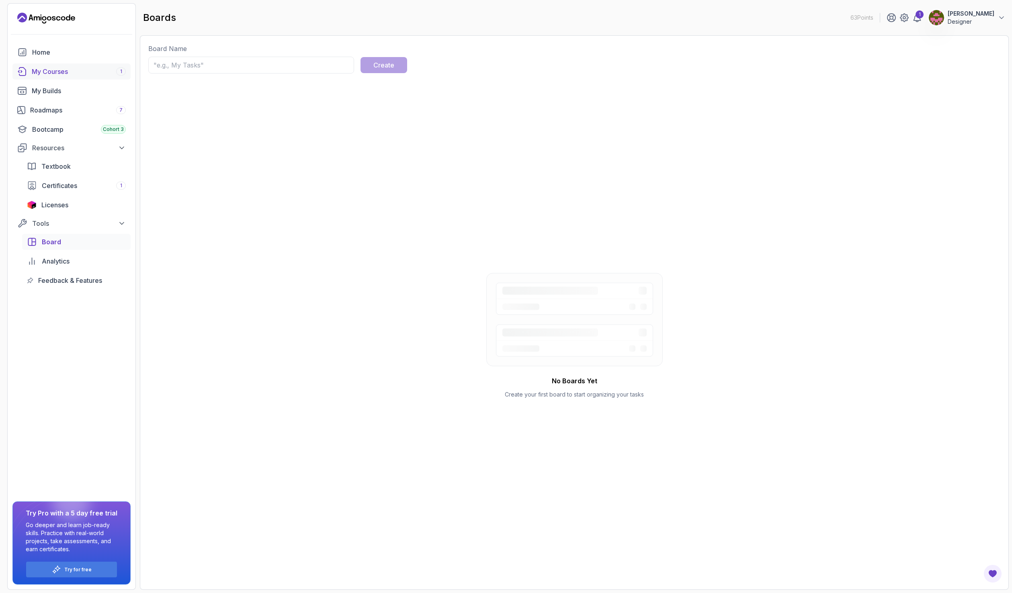
click at [61, 73] on div "My Courses 1" at bounding box center [79, 72] width 94 height 10
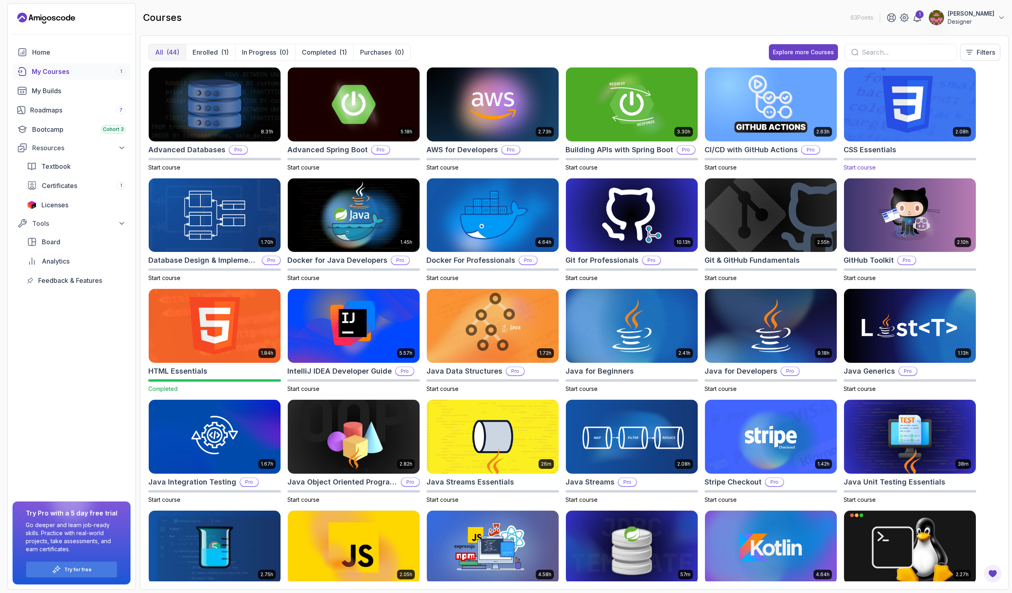
click at [895, 101] on img at bounding box center [910, 105] width 138 height 78
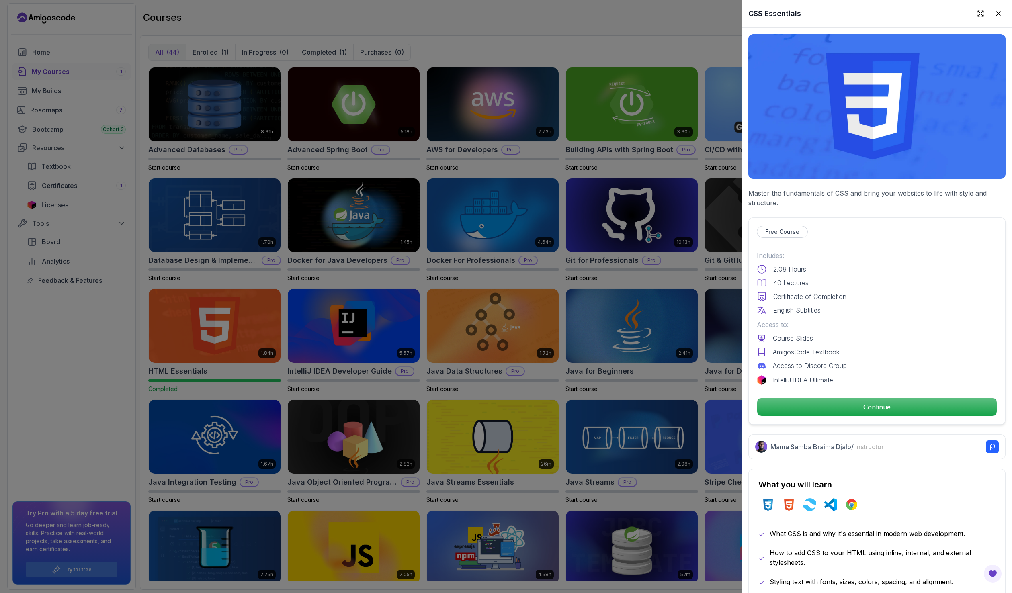
click at [289, 268] on div at bounding box center [506, 296] width 1012 height 593
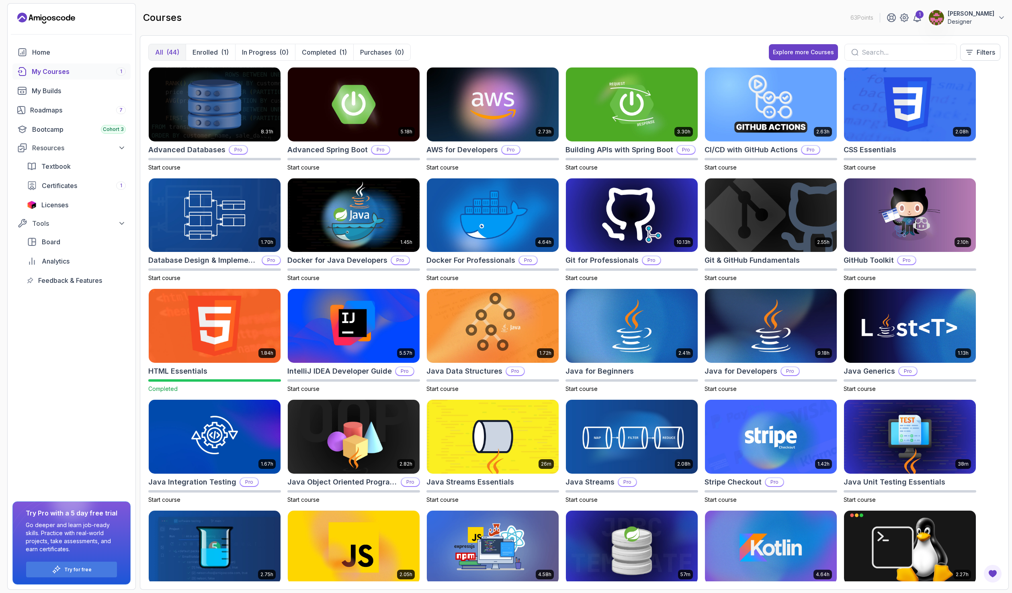
click at [234, 334] on img at bounding box center [215, 326] width 138 height 78
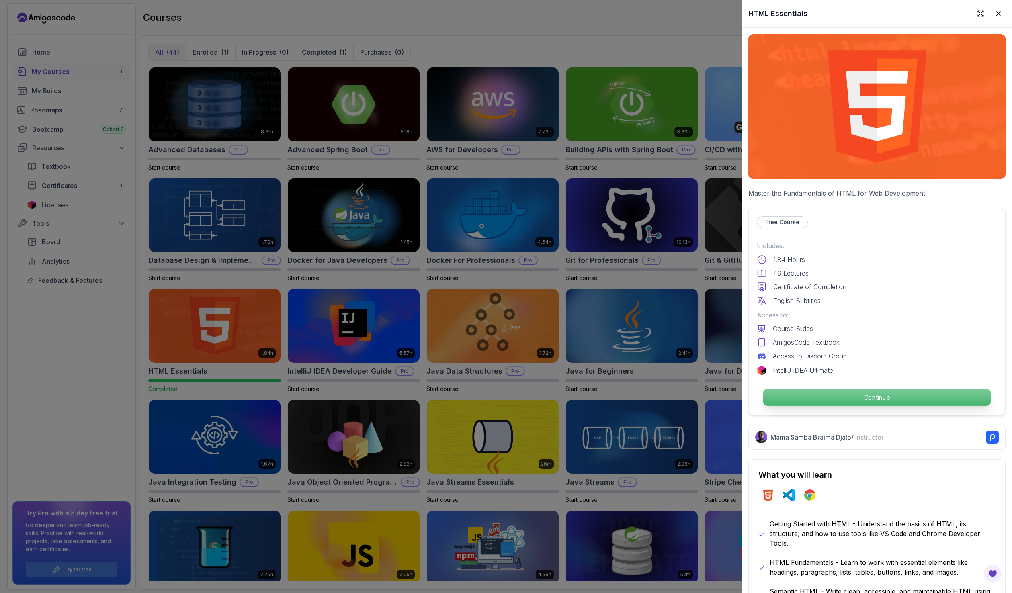
click at [887, 389] on p "Continue" at bounding box center [877, 397] width 228 height 17
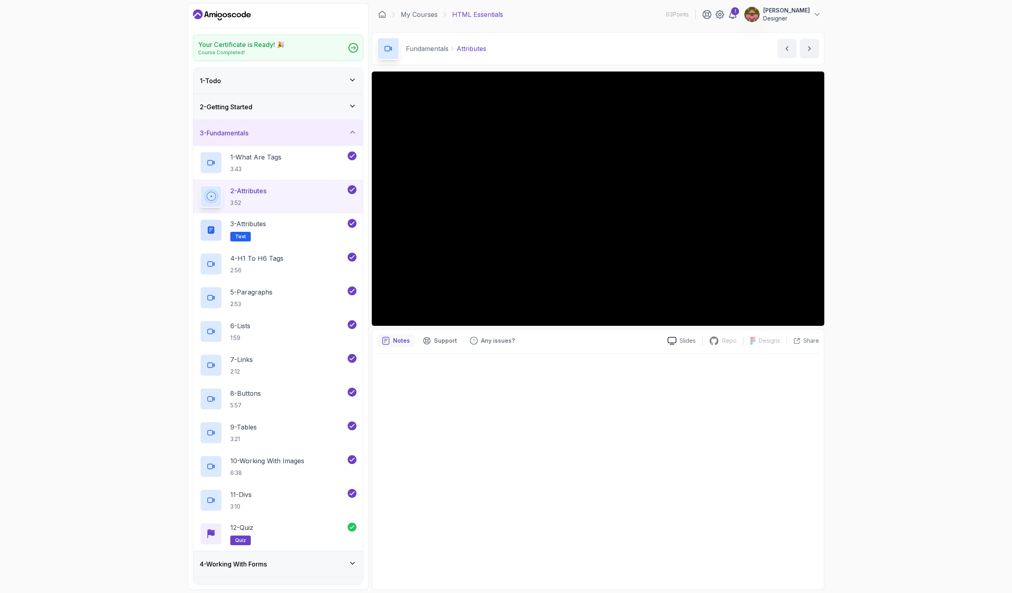
drag, startPoint x: 56, startPoint y: 165, endPoint x: 60, endPoint y: 167, distance: 4.7
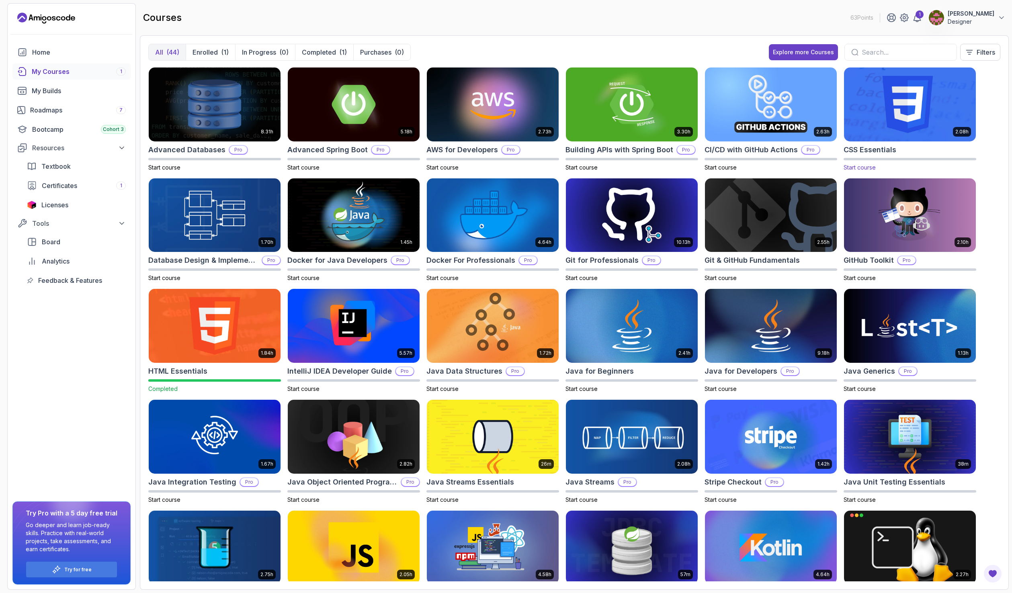
click at [886, 102] on img at bounding box center [910, 105] width 138 height 78
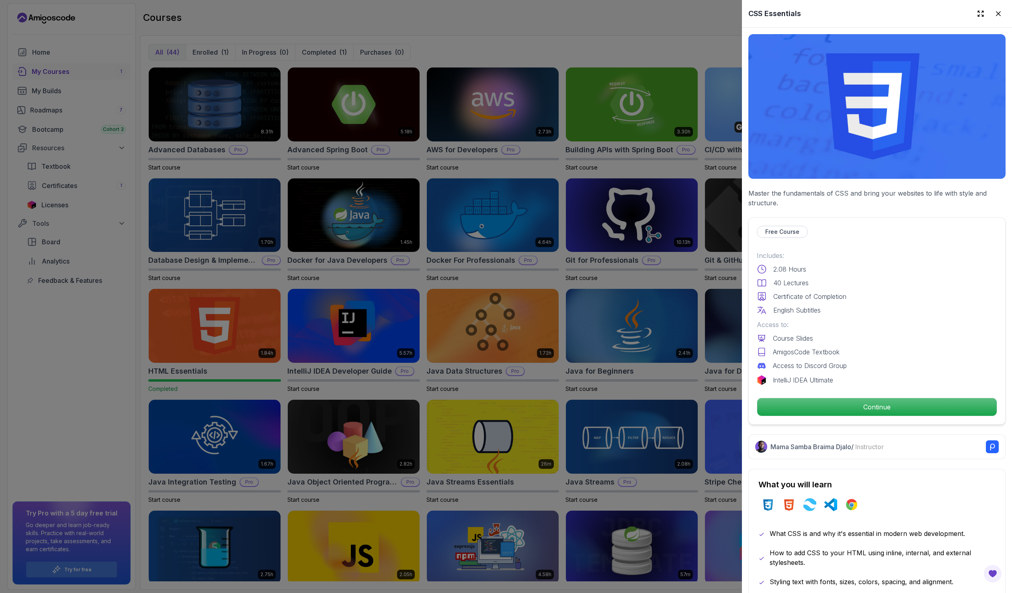
click at [522, 195] on div at bounding box center [506, 296] width 1012 height 593
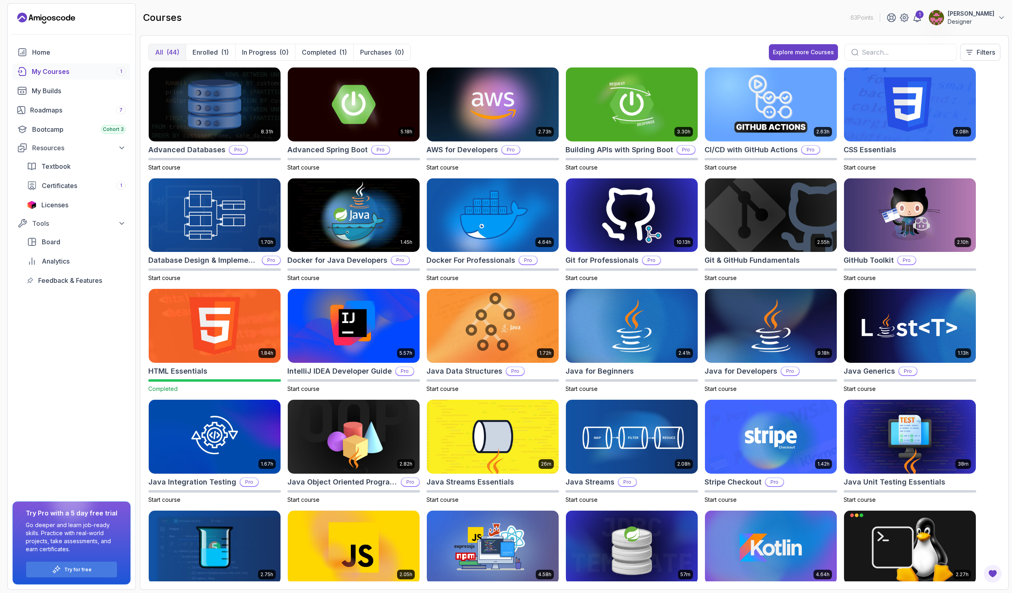
click at [882, 43] on div "All (44) Enrolled (1) In Progress (0) Completed (1) Purchases (0) Explore more …" at bounding box center [574, 312] width 869 height 555
click at [884, 51] on input "text" at bounding box center [906, 52] width 88 height 10
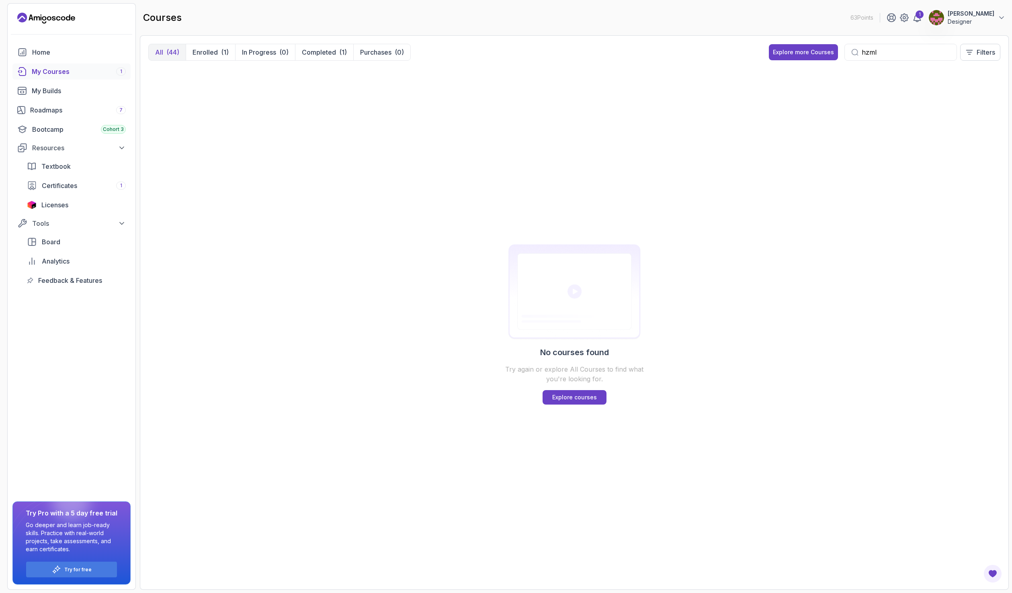
click at [864, 52] on input "hzml" at bounding box center [906, 52] width 88 height 10
click at [865, 52] on input "hzml" at bounding box center [906, 52] width 88 height 10
click at [866, 54] on input "hzml" at bounding box center [906, 52] width 88 height 10
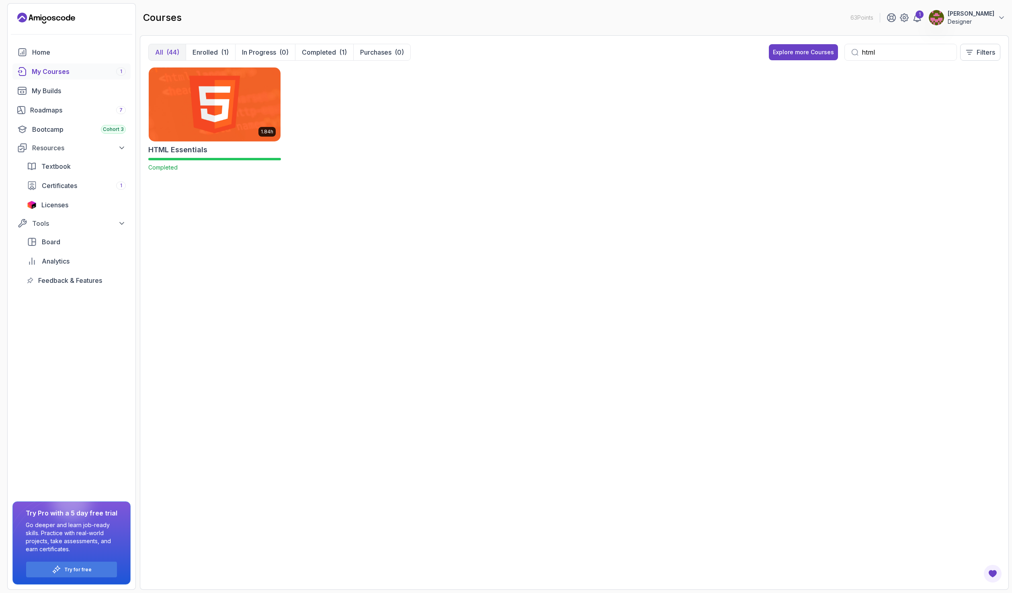
drag, startPoint x: 875, startPoint y: 51, endPoint x: 768, endPoint y: 37, distance: 107.9
click at [789, 45] on div "Explore more Courses html Filters" at bounding box center [885, 52] width 232 height 17
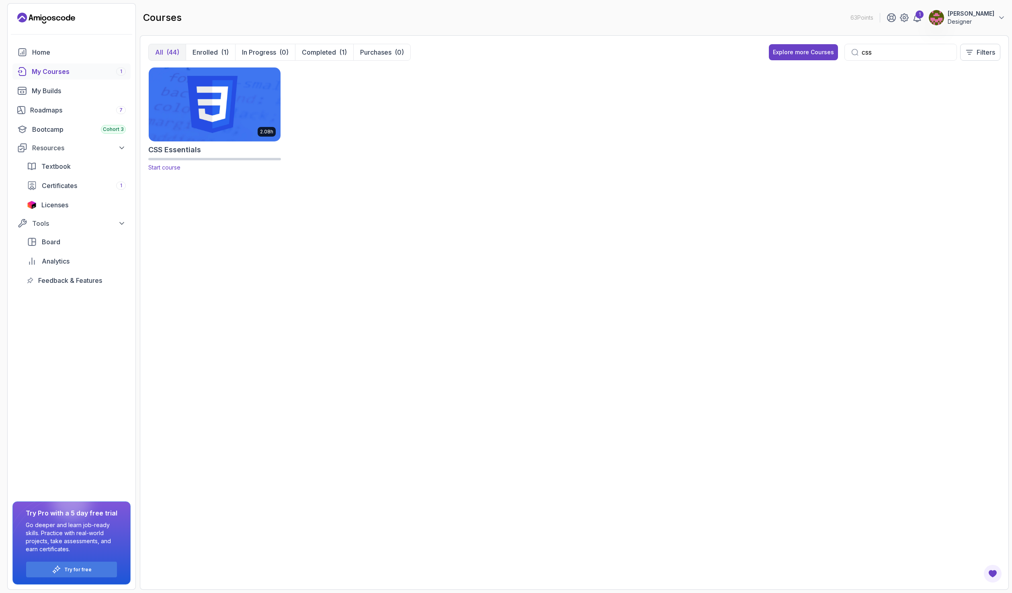
type input "css"
click at [211, 115] on img at bounding box center [215, 105] width 138 height 78
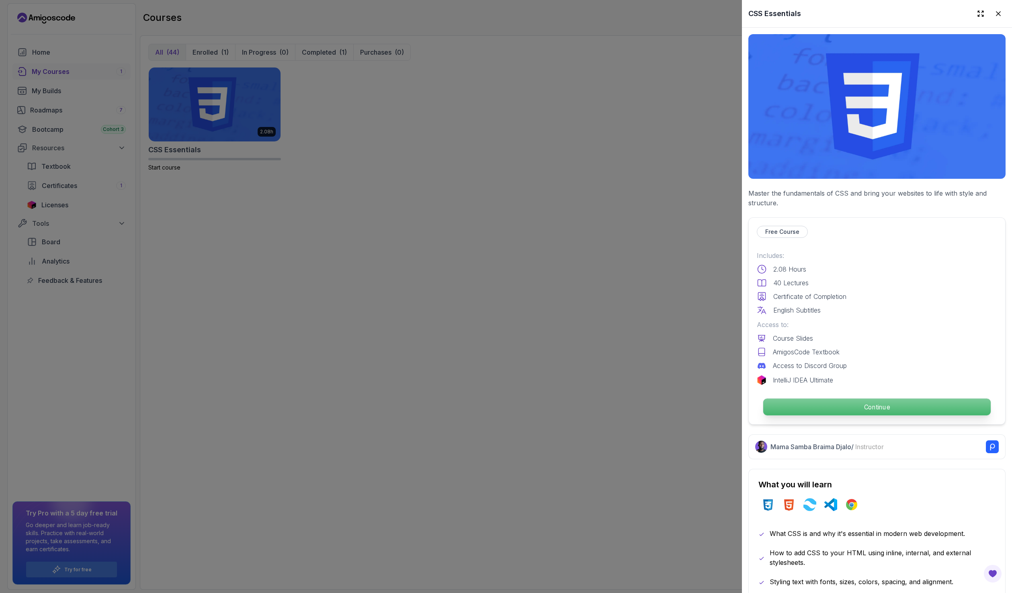
click at [884, 404] on p "Continue" at bounding box center [877, 407] width 228 height 17
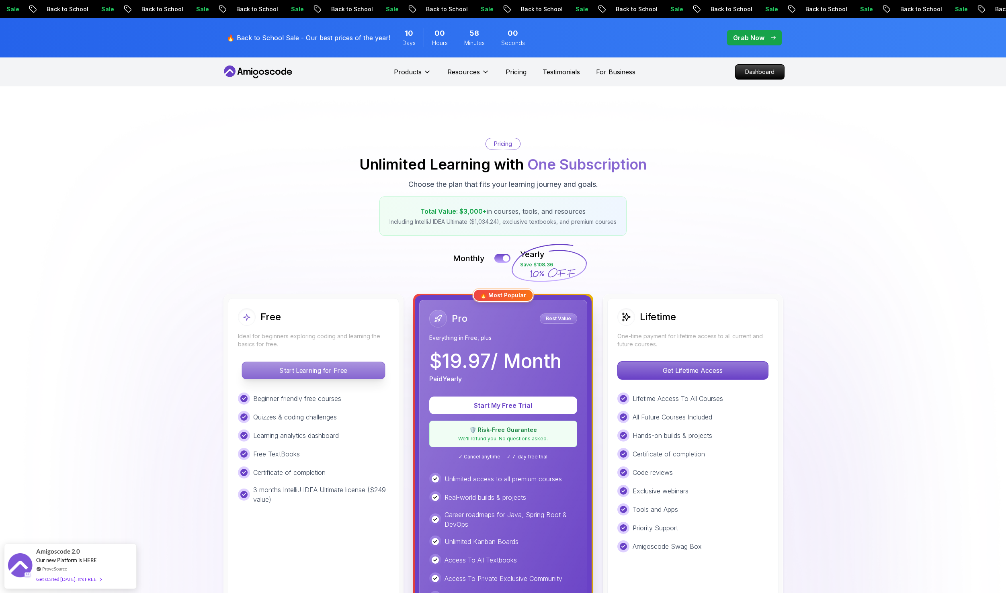
click at [340, 366] on p "Start Learning for Free" at bounding box center [313, 370] width 143 height 17
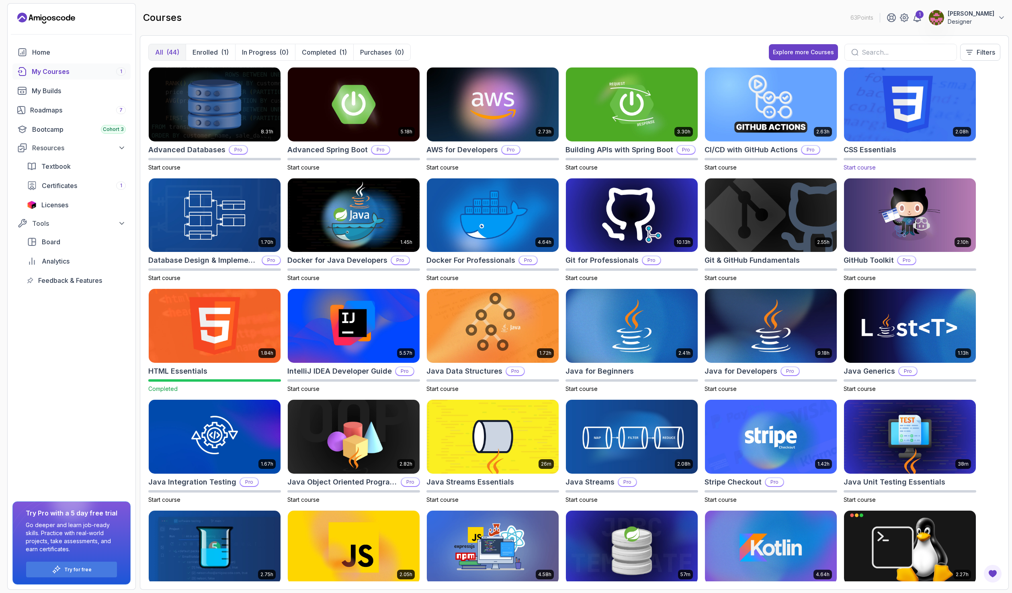
click at [914, 116] on img at bounding box center [910, 105] width 138 height 78
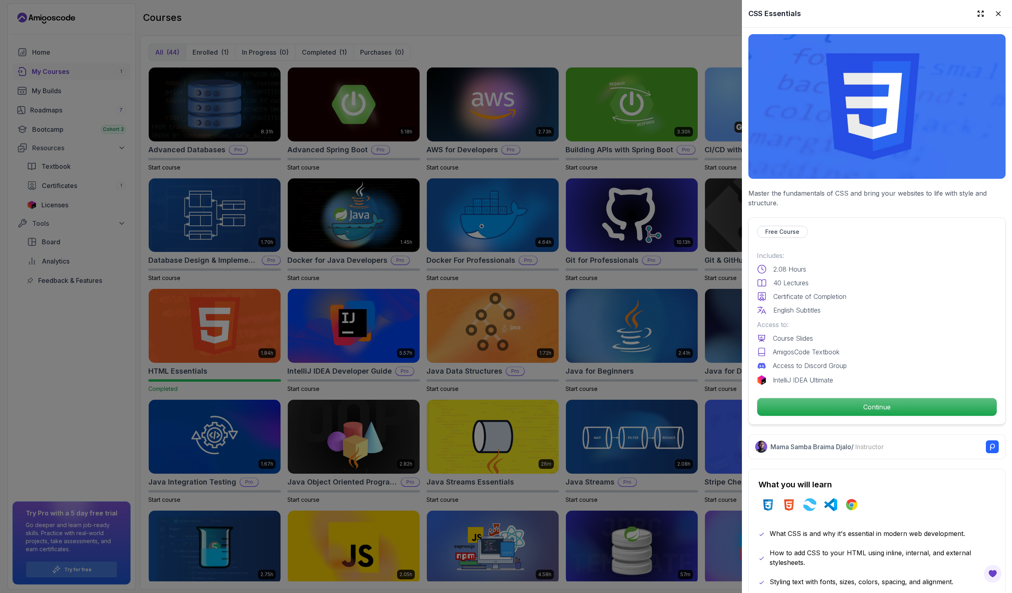
click at [683, 346] on div at bounding box center [506, 296] width 1012 height 593
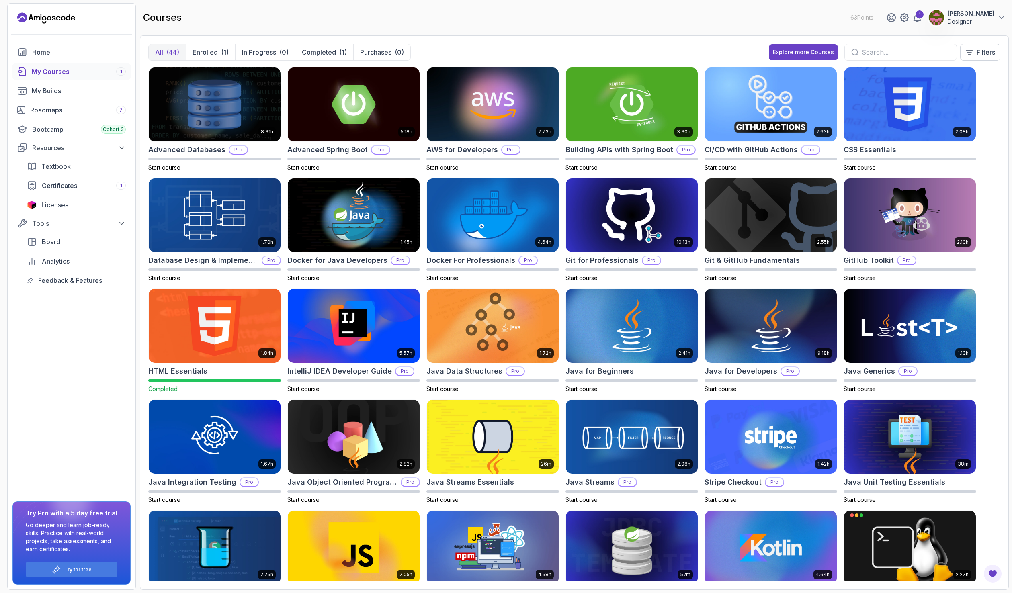
click at [184, 316] on img at bounding box center [215, 326] width 138 height 78
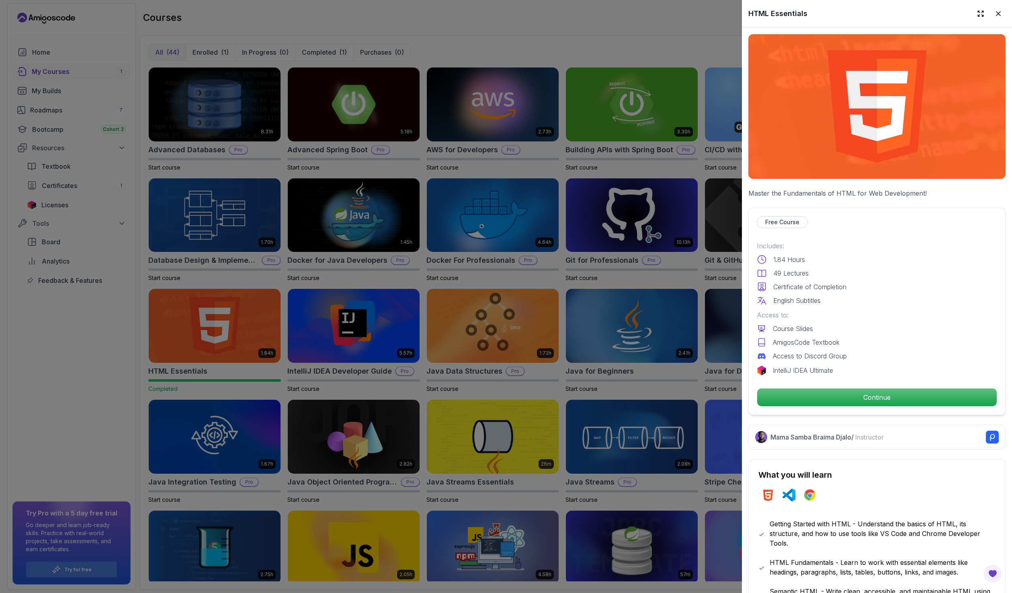
click at [480, 258] on div at bounding box center [506, 296] width 1012 height 593
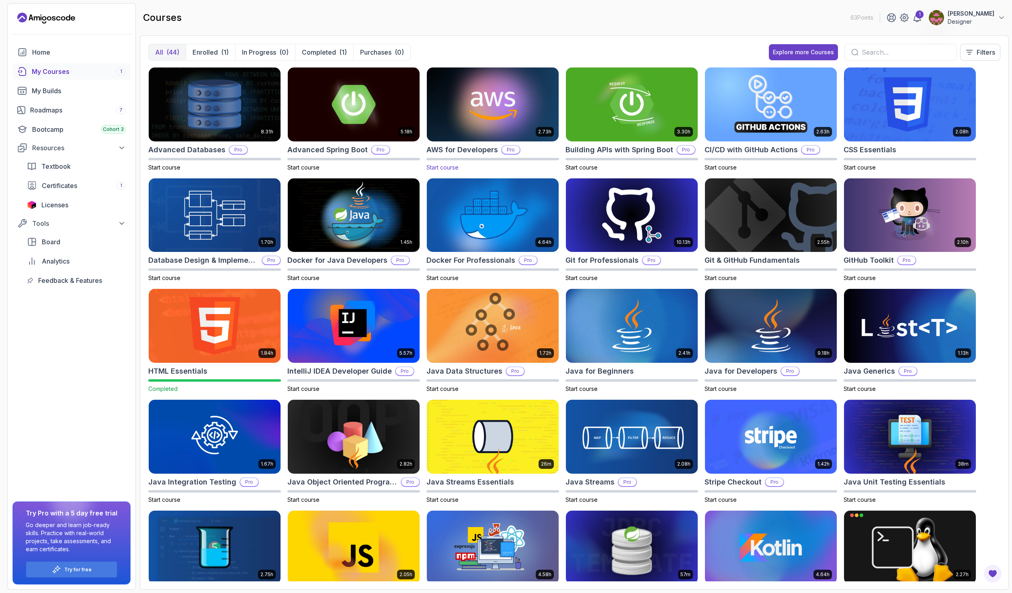
click at [488, 131] on img at bounding box center [493, 105] width 138 height 78
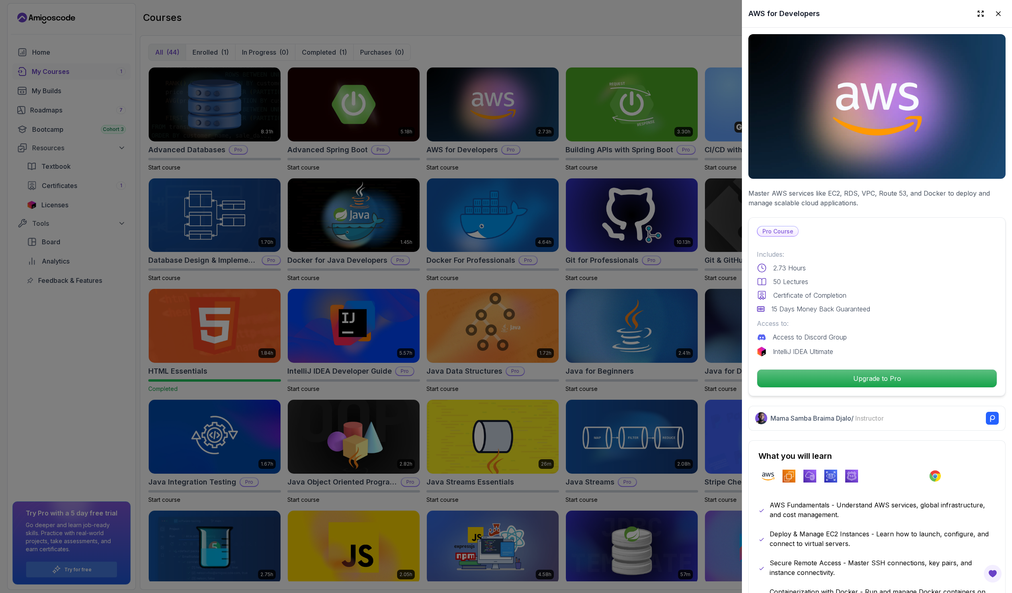
click at [390, 160] on div at bounding box center [506, 296] width 1012 height 593
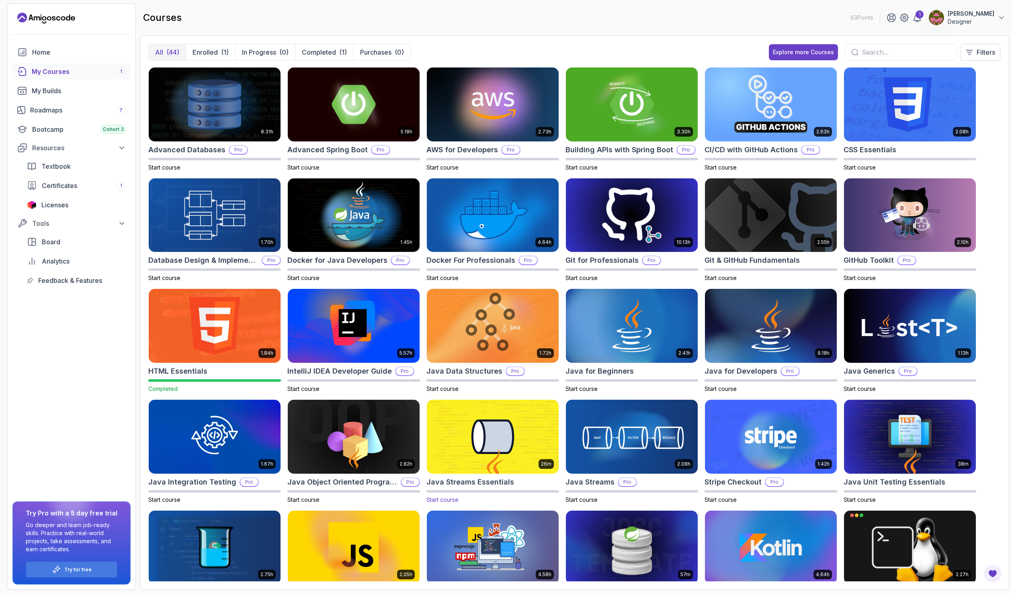
click at [513, 433] on img at bounding box center [493, 437] width 138 height 78
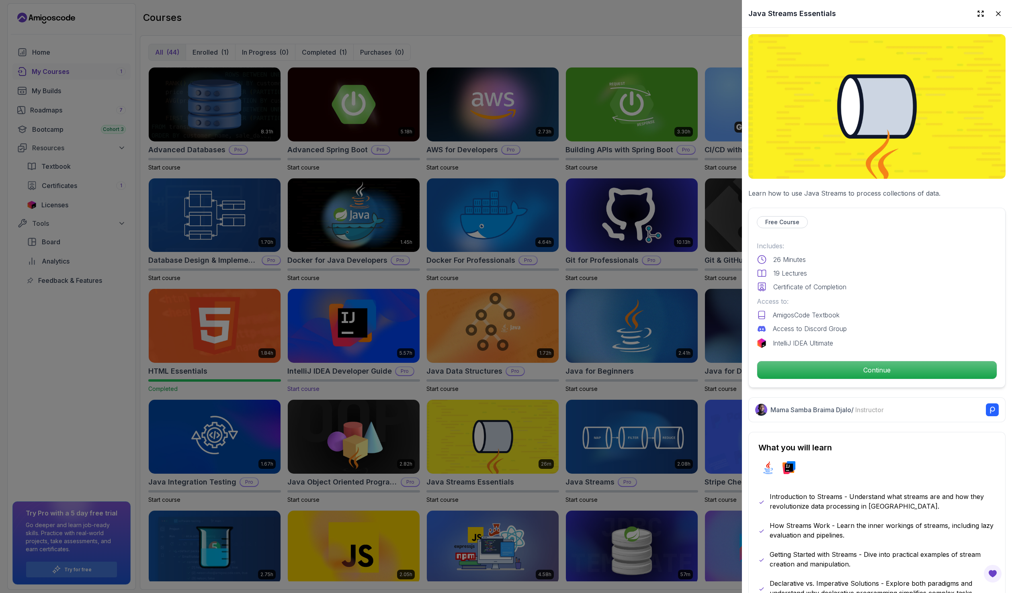
click at [389, 372] on div at bounding box center [506, 296] width 1012 height 593
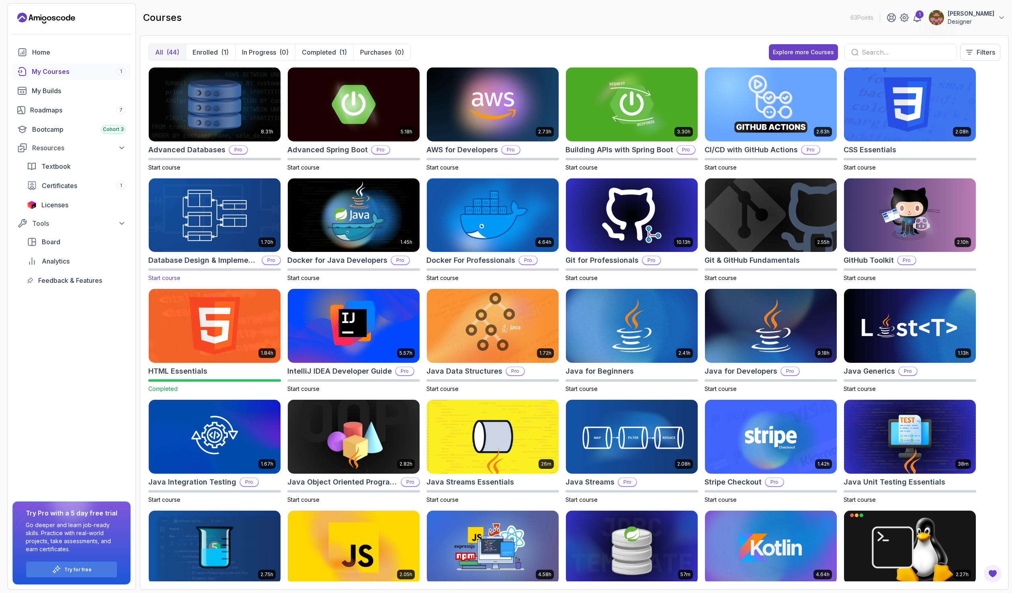
click at [202, 223] on img at bounding box center [215, 215] width 138 height 78
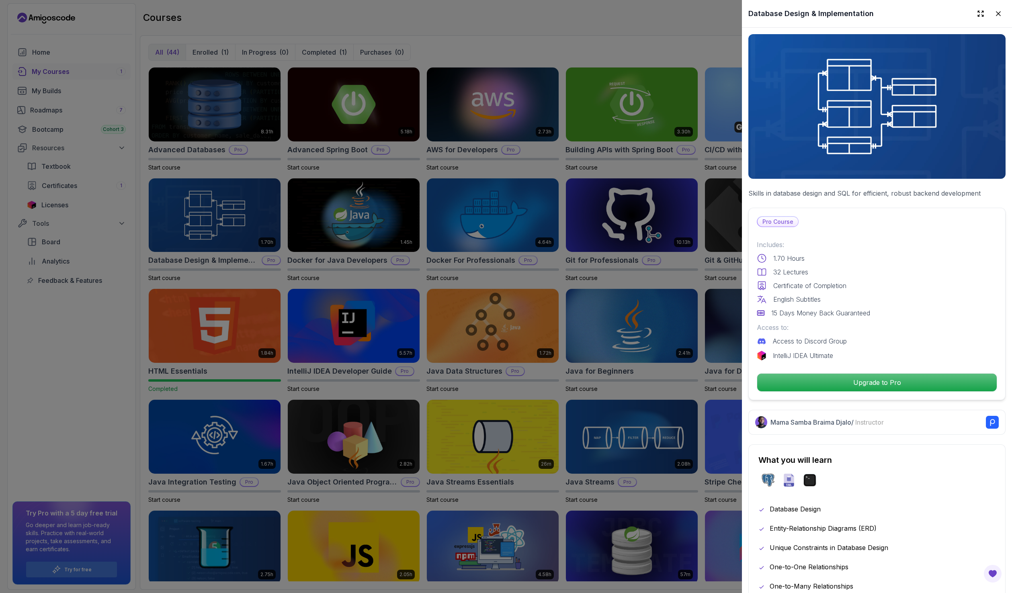
click at [191, 254] on div at bounding box center [506, 296] width 1012 height 593
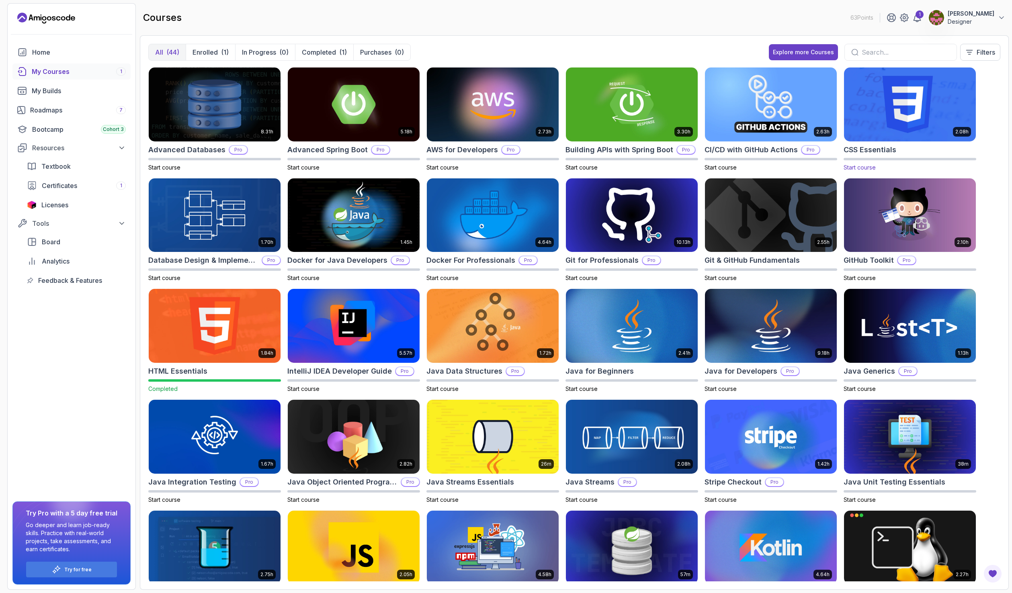
click at [905, 105] on img at bounding box center [910, 105] width 138 height 78
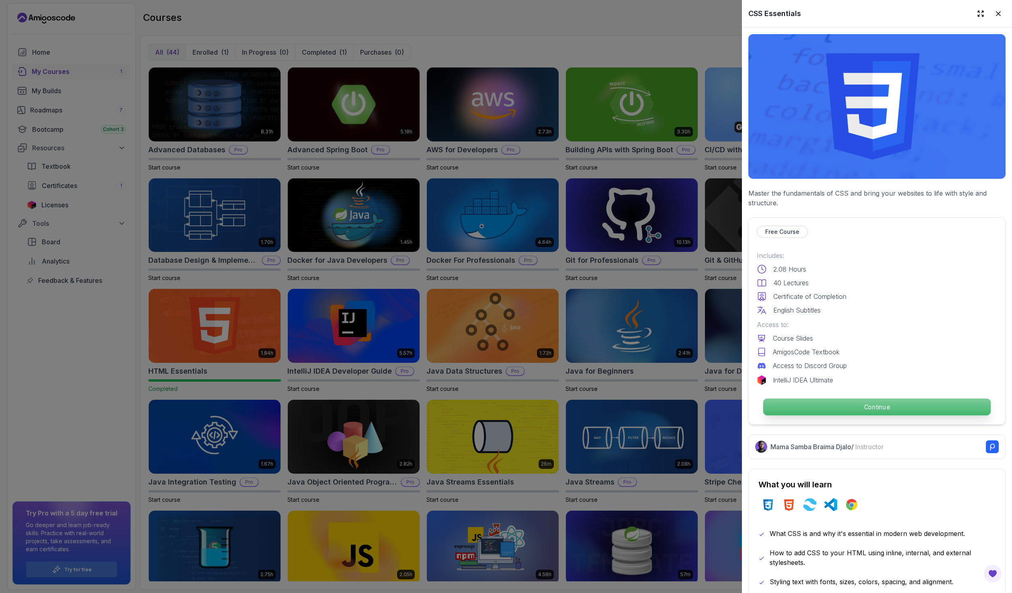
click at [851, 406] on p "Continue" at bounding box center [877, 407] width 228 height 17
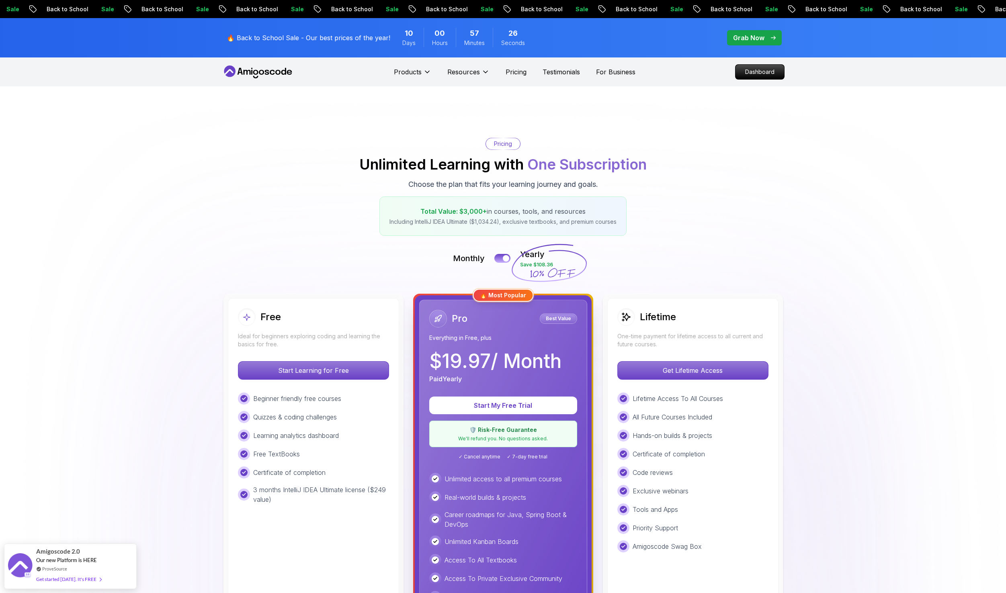
drag, startPoint x: 176, startPoint y: 372, endPoint x: 141, endPoint y: 255, distance: 121.9
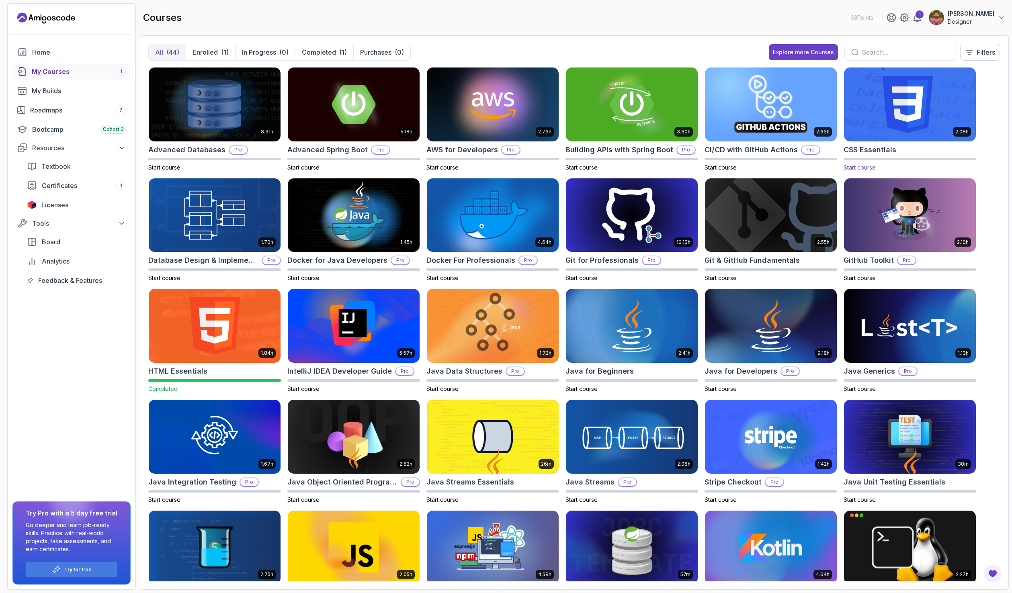
click at [913, 121] on img at bounding box center [910, 105] width 138 height 78
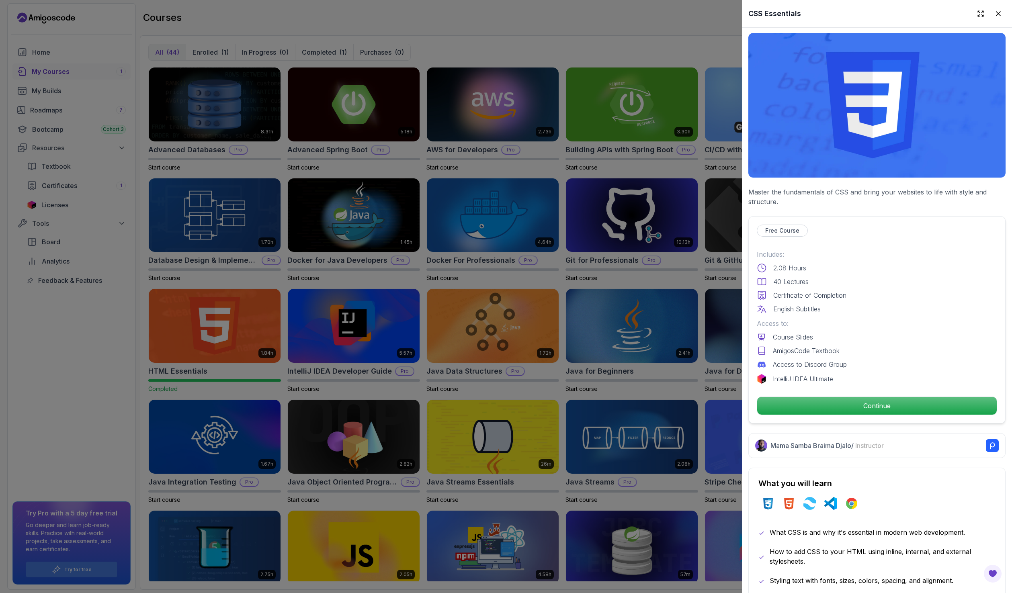
scroll to position [2, 0]
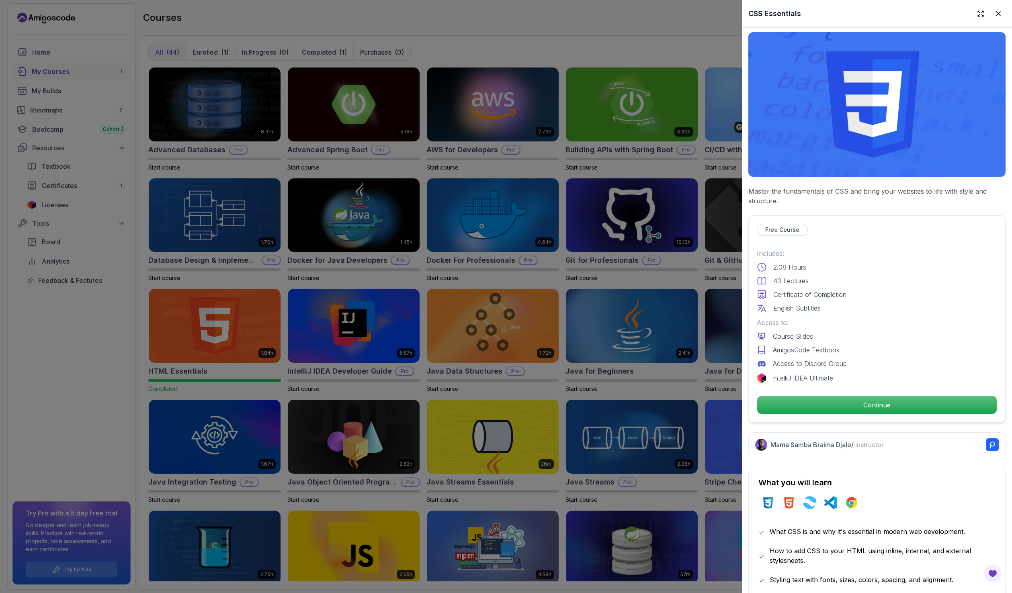
click at [798, 225] on div "Free Course" at bounding box center [782, 230] width 51 height 12
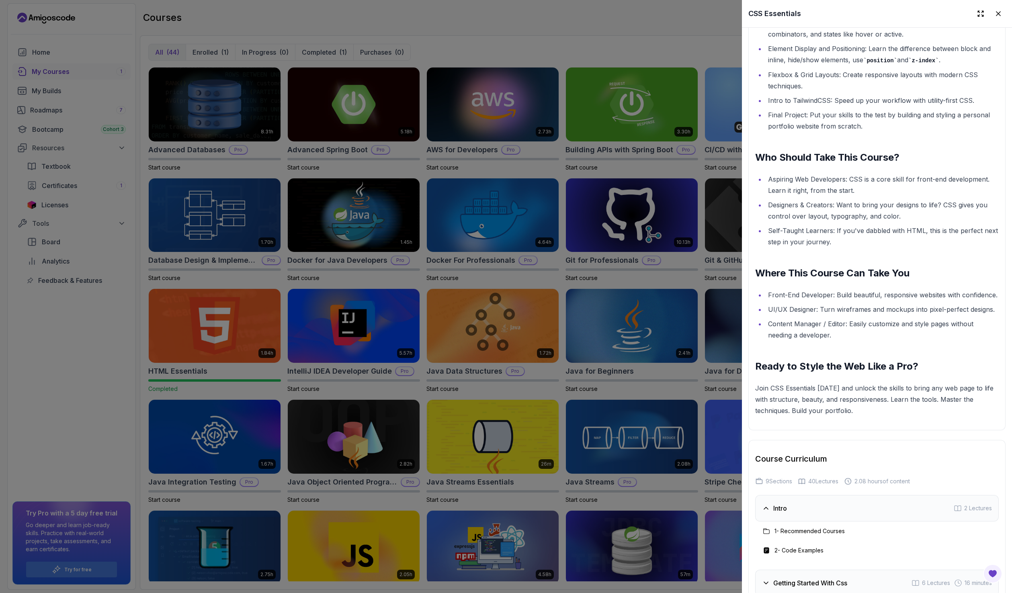
scroll to position [1248, 0]
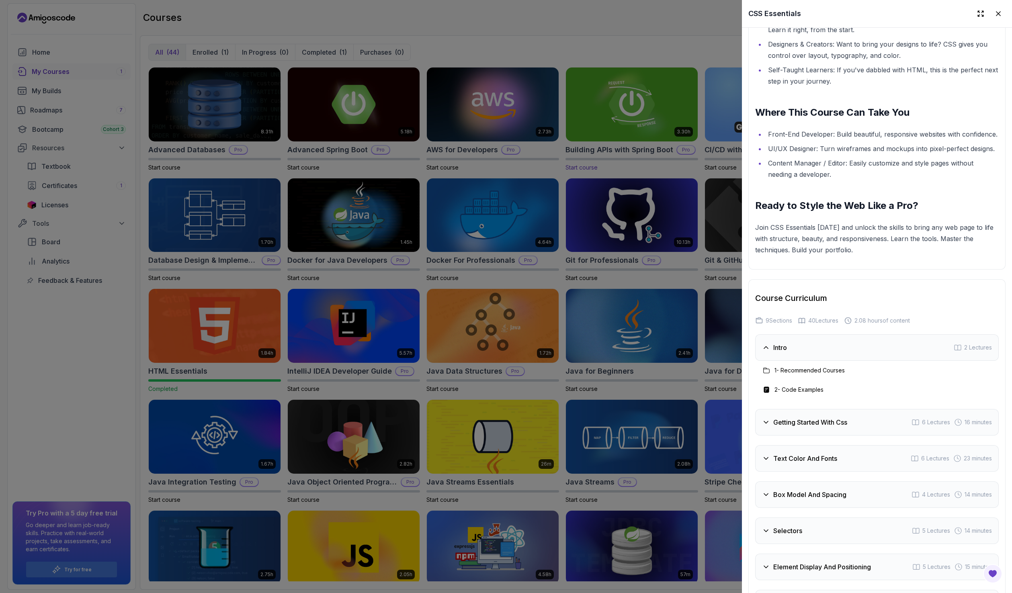
click at [634, 118] on div at bounding box center [506, 296] width 1012 height 593
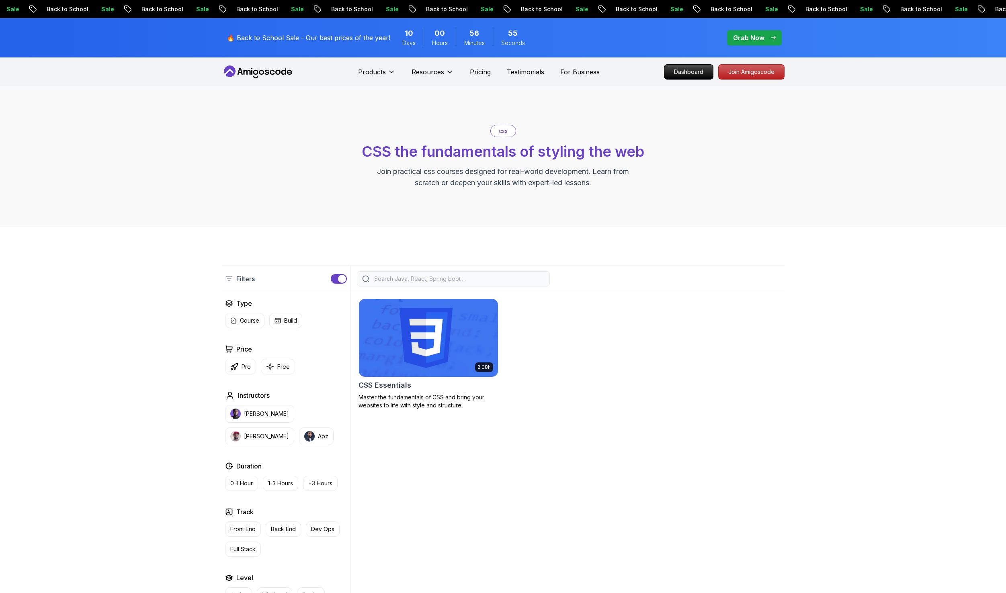
click at [425, 324] on img at bounding box center [428, 338] width 146 height 82
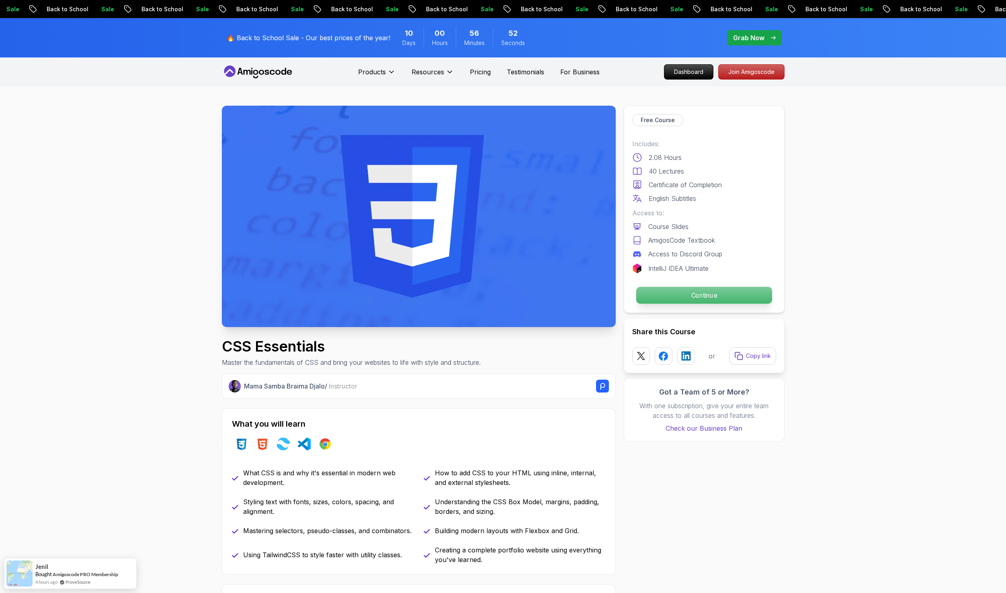
click at [691, 294] on p "Continue" at bounding box center [704, 295] width 136 height 17
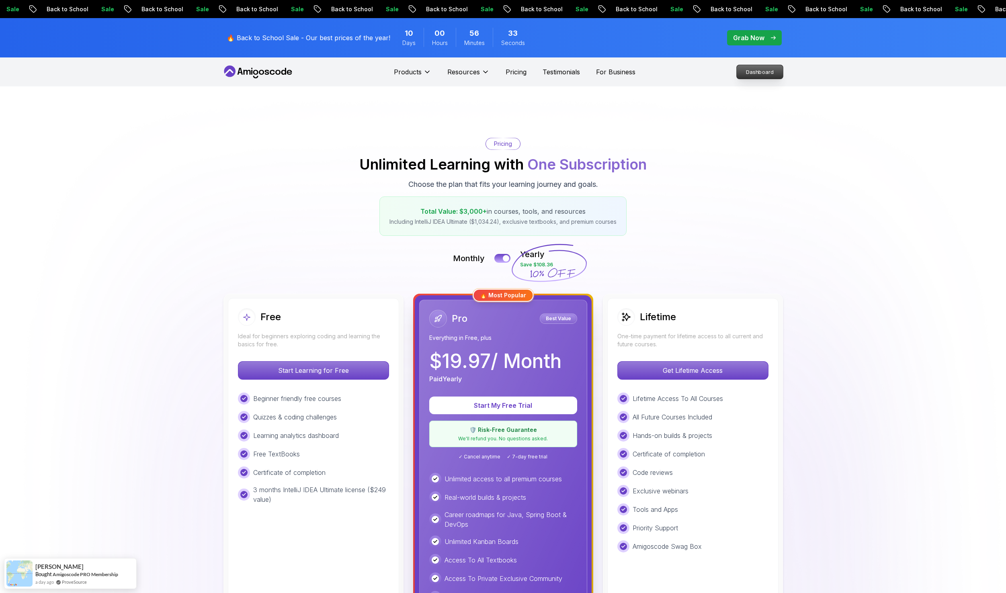
click at [767, 71] on p "Dashboard" at bounding box center [760, 72] width 46 height 14
click at [337, 370] on p "Start Learning for Free" at bounding box center [313, 370] width 143 height 17
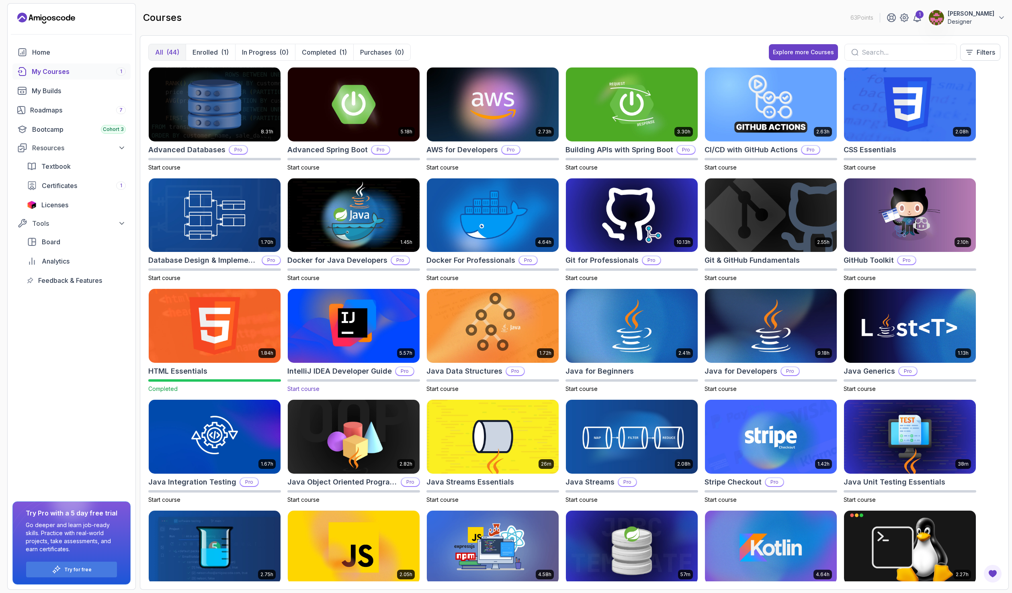
drag, startPoint x: 314, startPoint y: 319, endPoint x: 355, endPoint y: 292, distance: 48.8
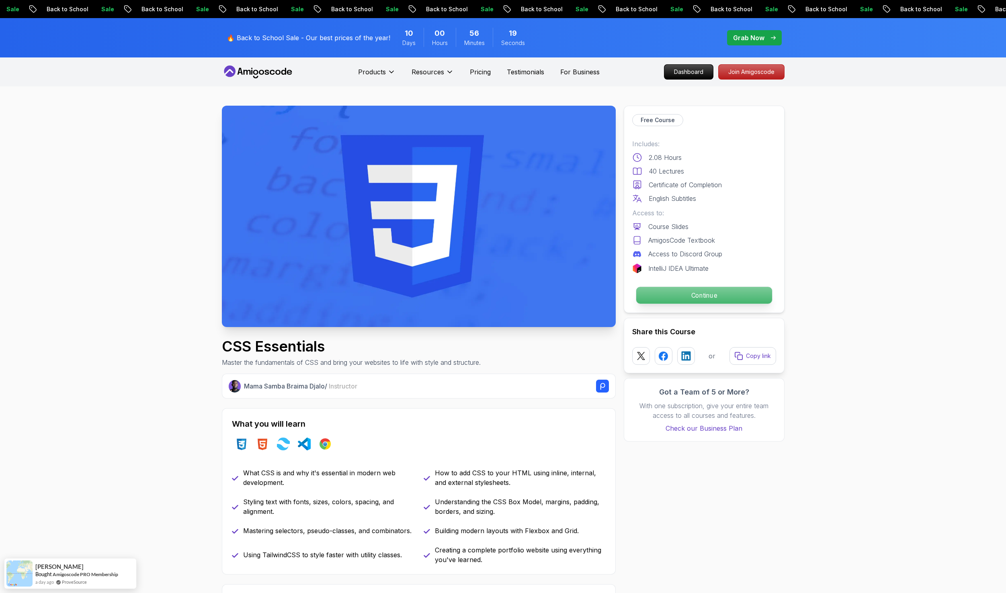
click at [715, 289] on p "Continue" at bounding box center [704, 295] width 136 height 17
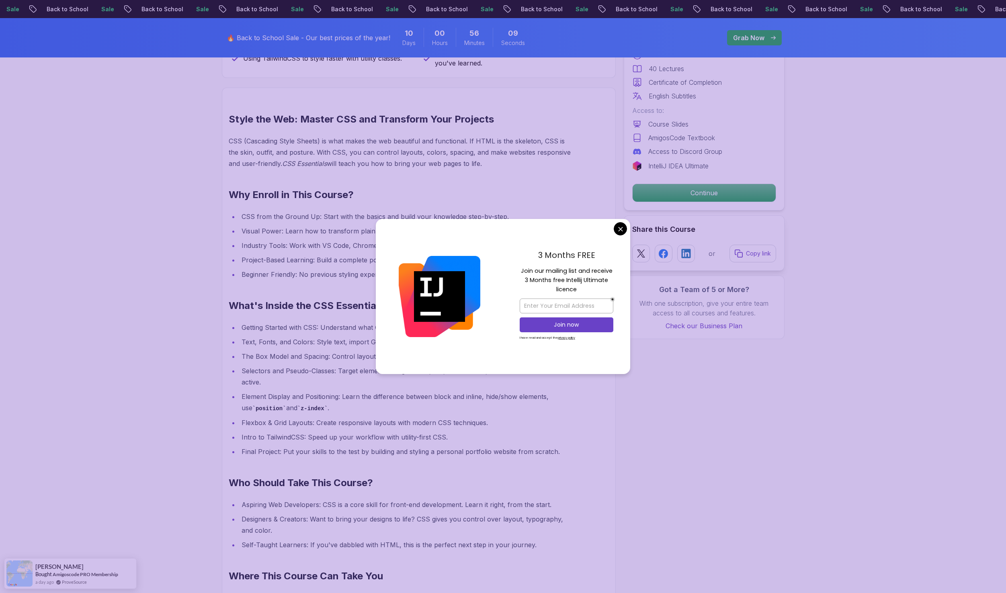
scroll to position [523, 0]
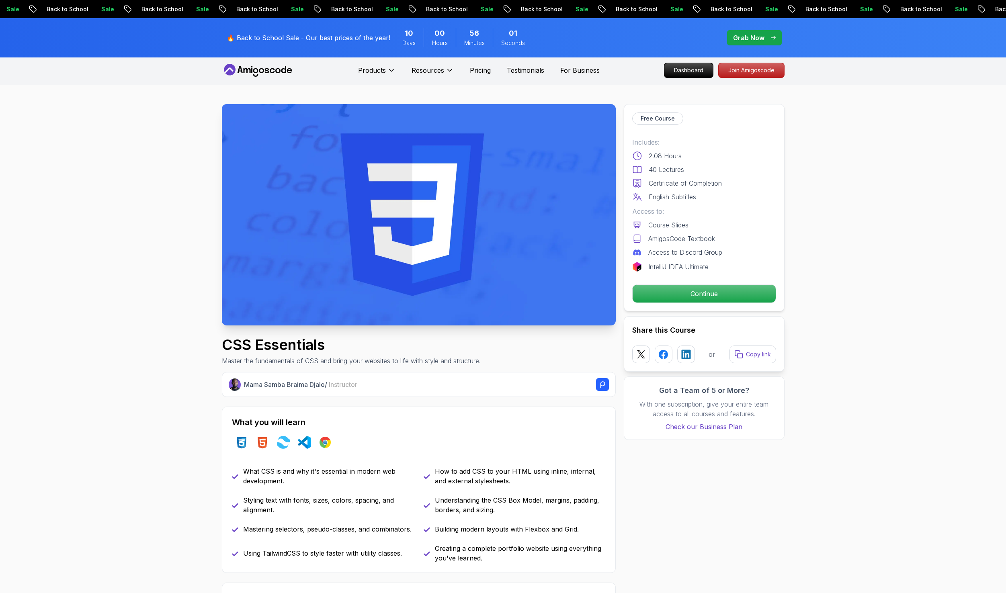
scroll to position [0, 0]
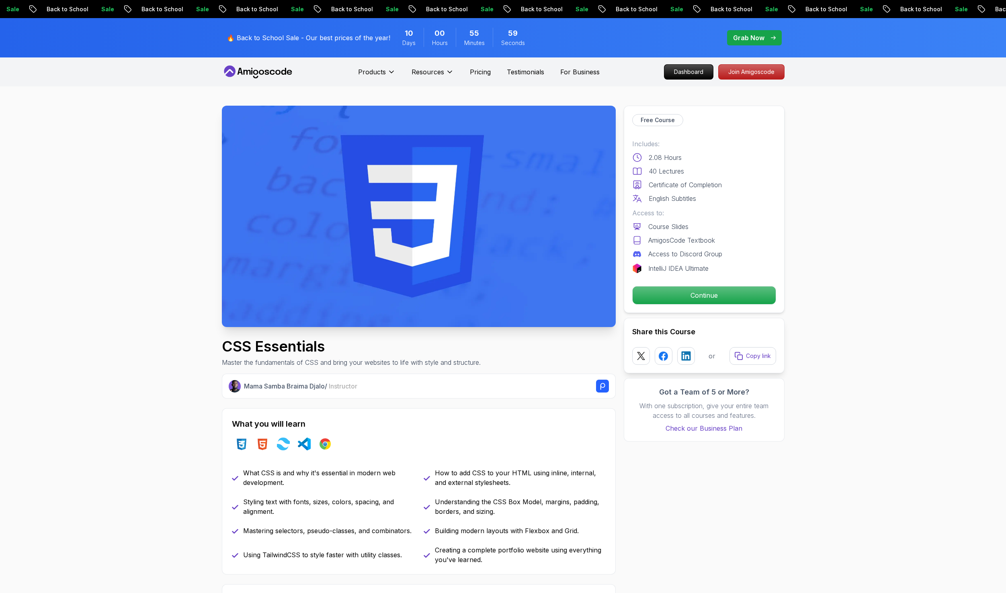
click at [419, 254] on img at bounding box center [419, 216] width 394 height 221
click at [661, 121] on p "Free Course" at bounding box center [658, 120] width 34 height 8
click at [708, 157] on div "2.08 Hours" at bounding box center [704, 158] width 144 height 10
click at [509, 163] on img at bounding box center [419, 216] width 394 height 221
click at [697, 174] on div "40 Lectures" at bounding box center [704, 171] width 144 height 10
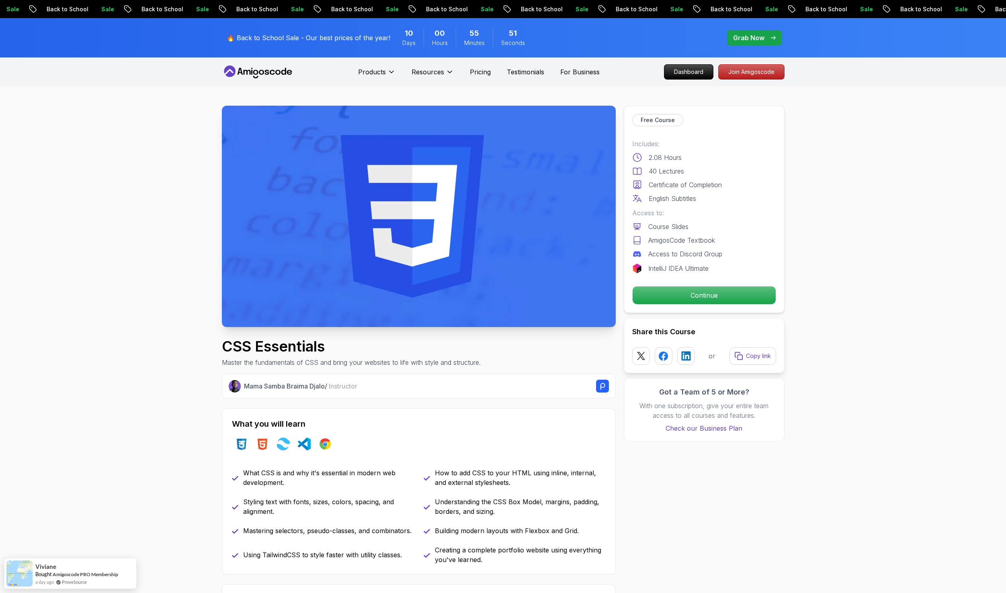
click at [533, 172] on img at bounding box center [419, 216] width 394 height 221
click at [691, 290] on p "Continue" at bounding box center [704, 295] width 136 height 17
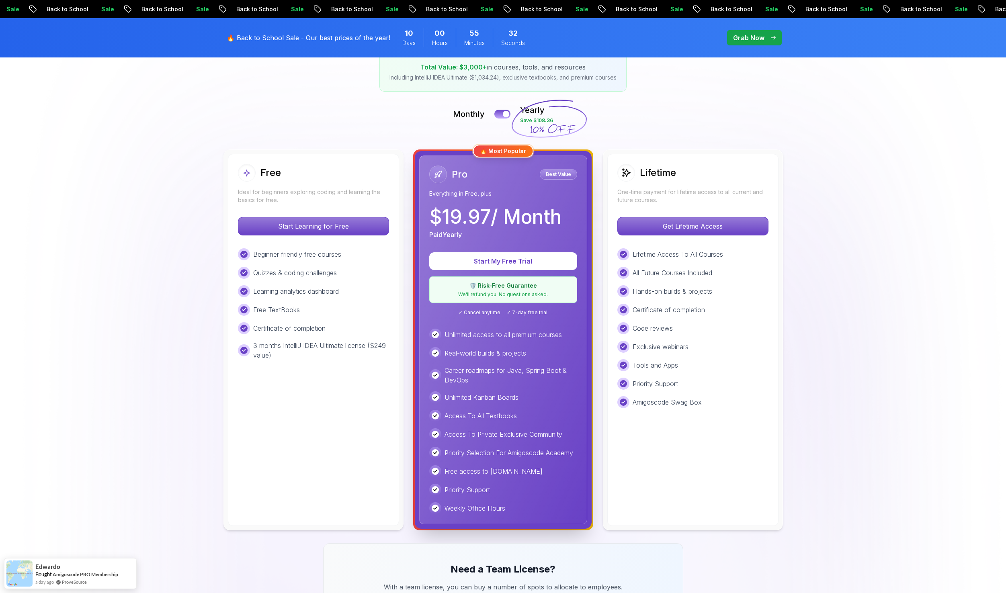
scroll to position [161, 0]
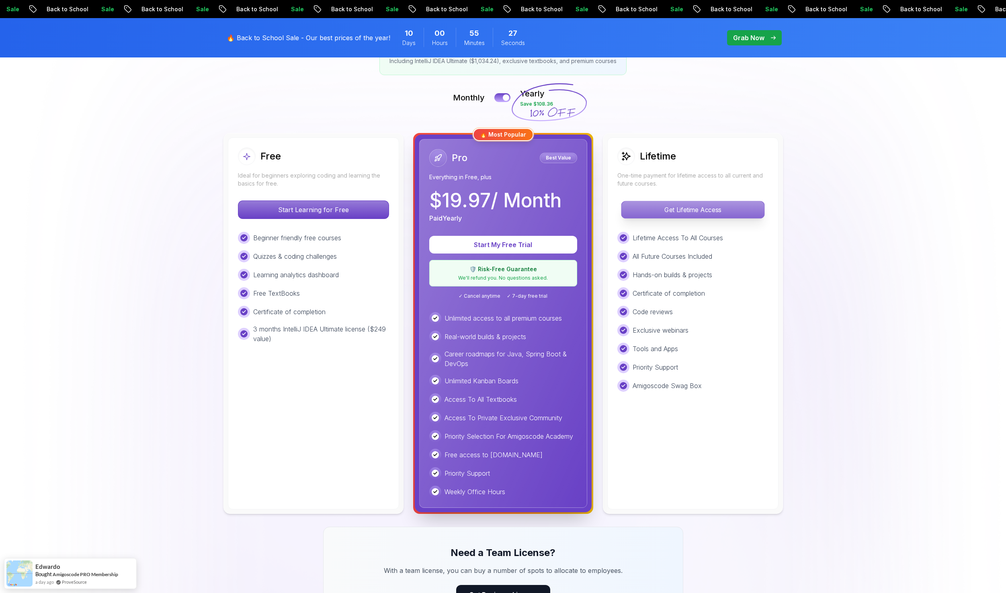
click at [679, 215] on p "Get Lifetime Access" at bounding box center [692, 209] width 143 height 17
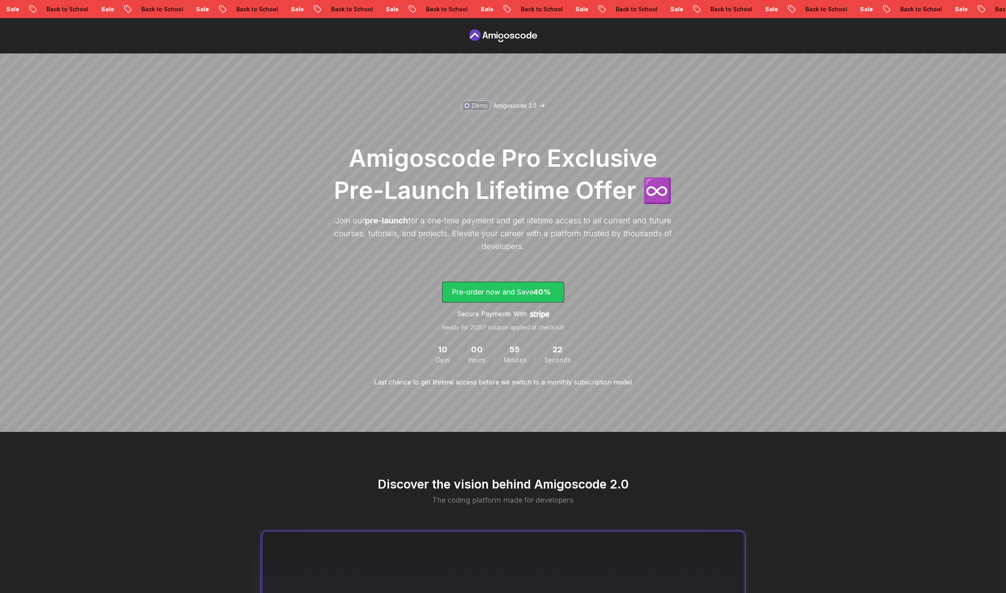
click at [531, 291] on p "Pre-order now and Save 40%" at bounding box center [503, 292] width 103 height 11
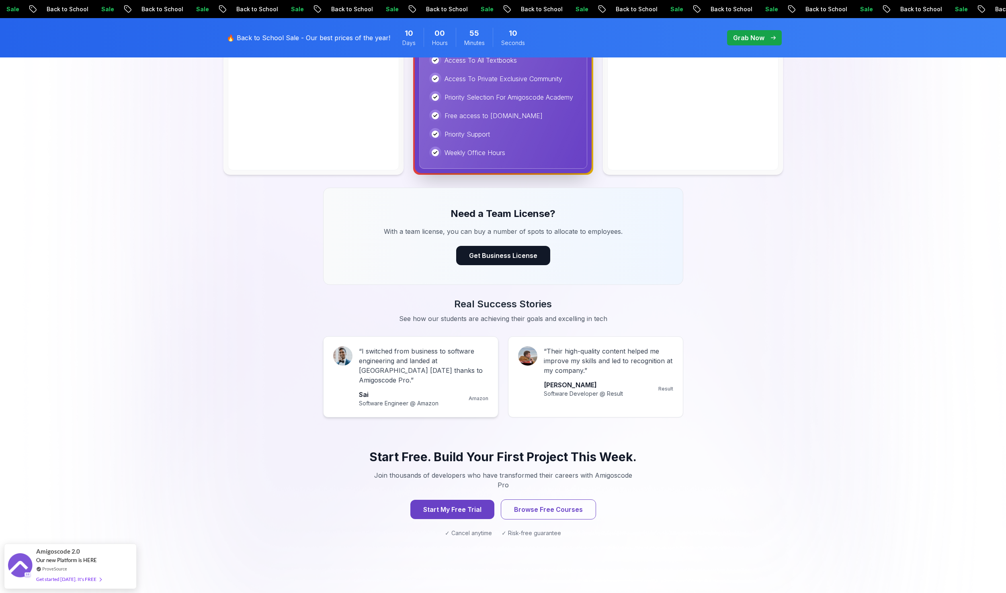
scroll to position [563, 0]
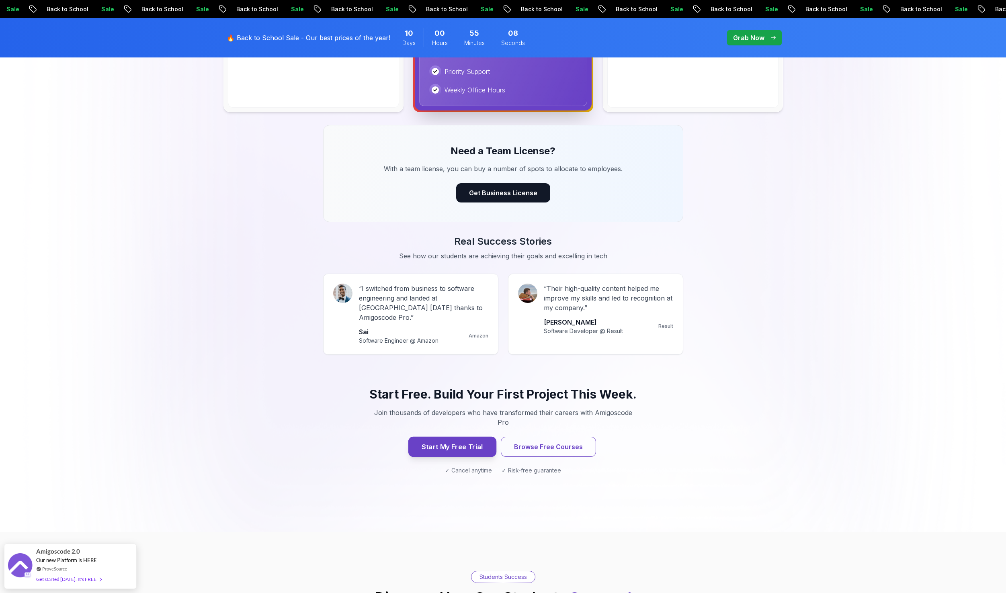
click at [451, 437] on button "Start My Free Trial" at bounding box center [452, 447] width 88 height 20
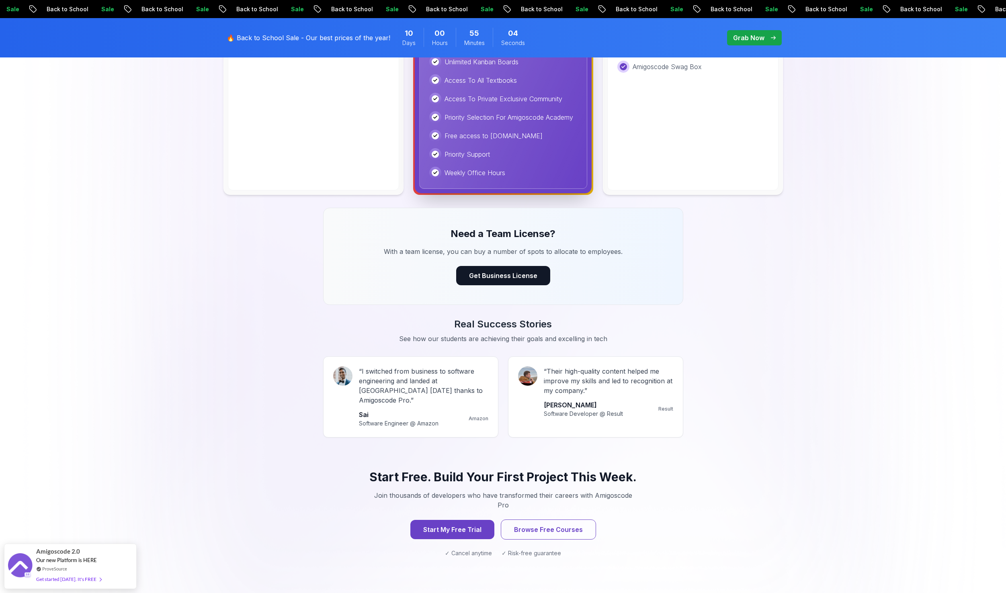
scroll to position [523, 0]
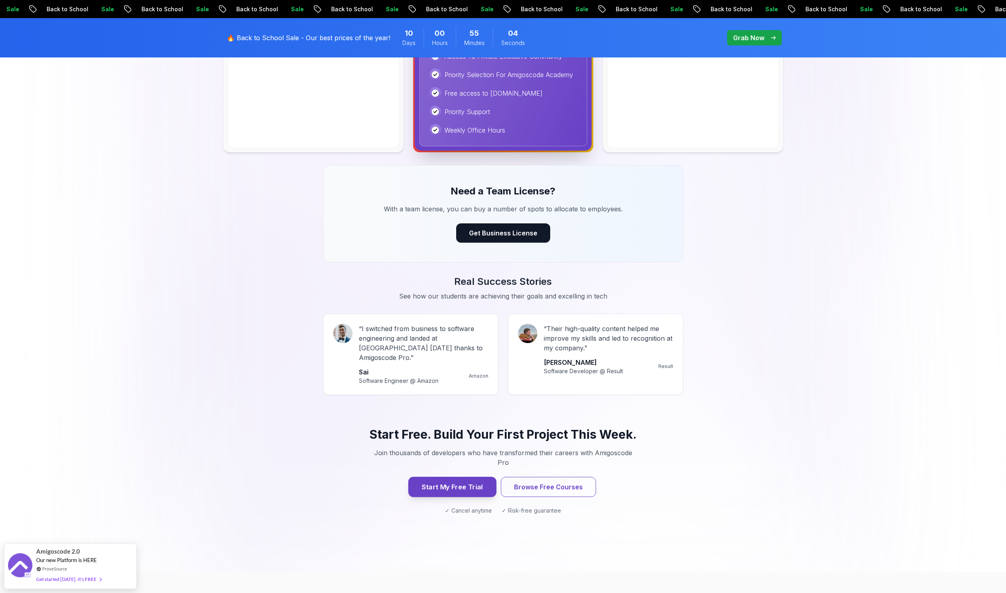
click at [465, 477] on button "Start My Free Trial" at bounding box center [452, 487] width 88 height 20
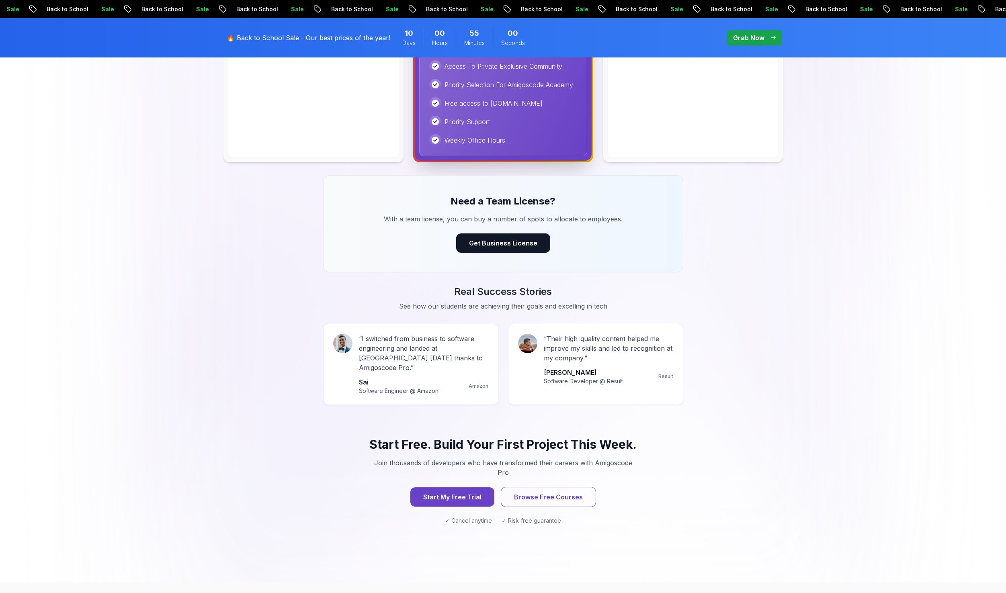
scroll to position [523, 0]
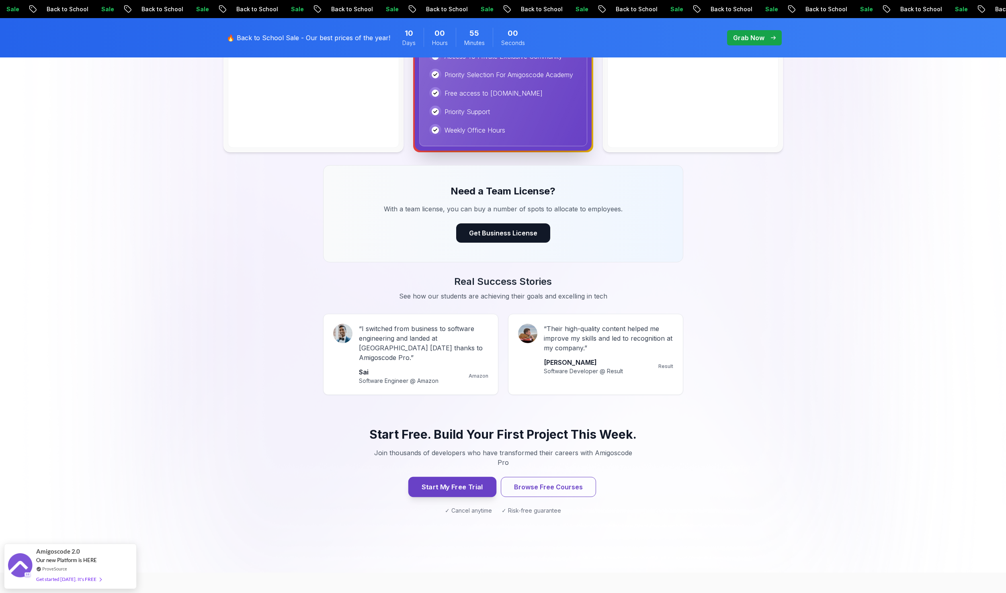
click at [446, 477] on button "Start My Free Trial" at bounding box center [452, 487] width 88 height 20
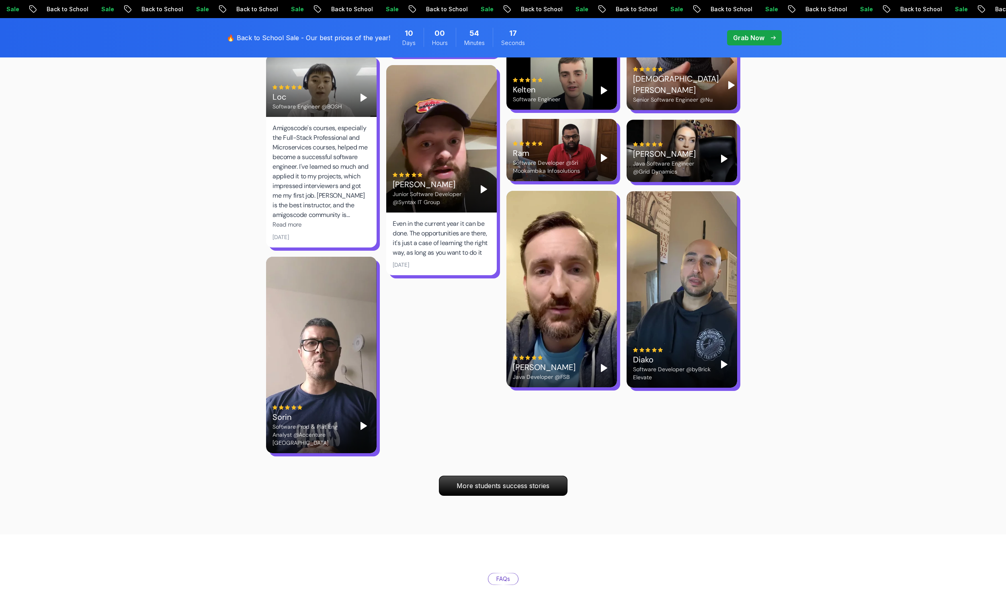
scroll to position [2613, 0]
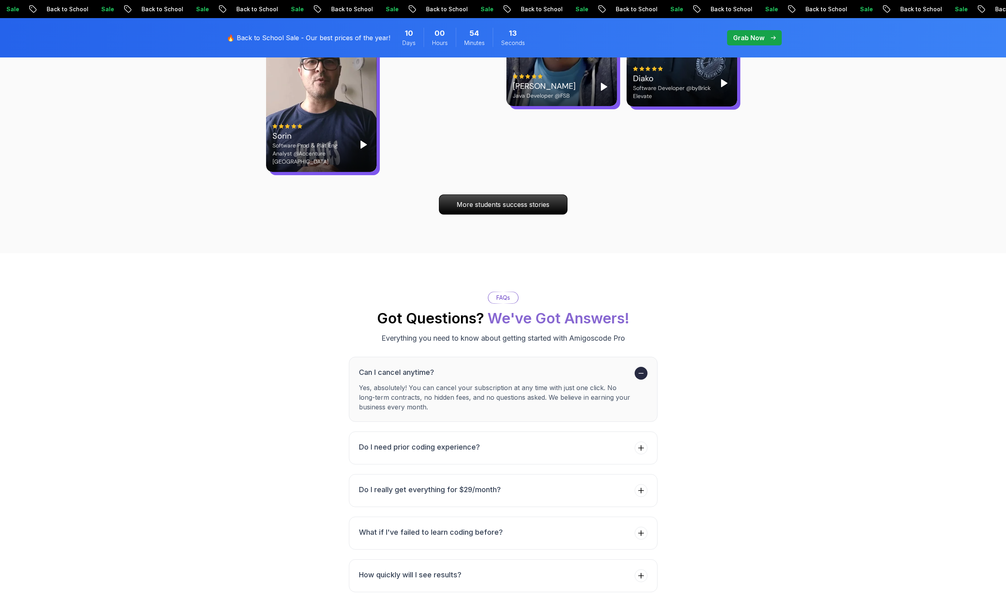
click at [456, 367] on h3 "Can I cancel anytime?" at bounding box center [495, 372] width 273 height 11
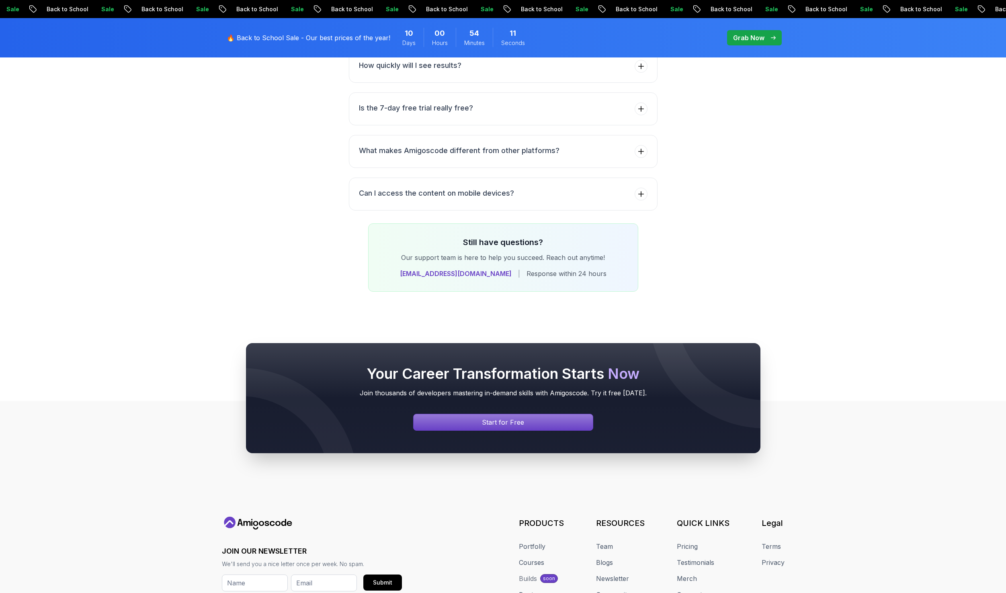
scroll to position [3095, 0]
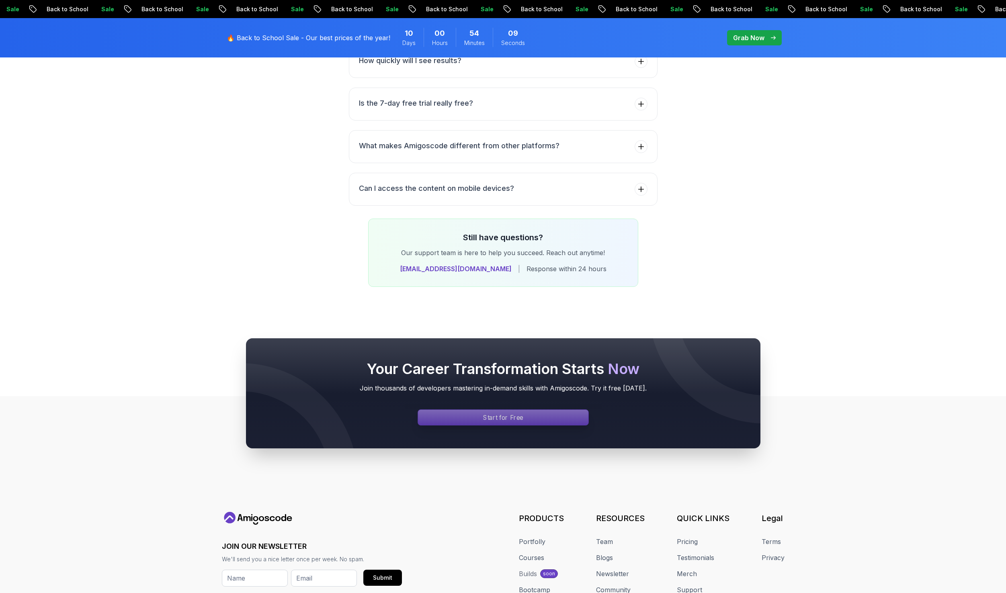
click at [502, 413] on p "Start for Free" at bounding box center [503, 417] width 40 height 9
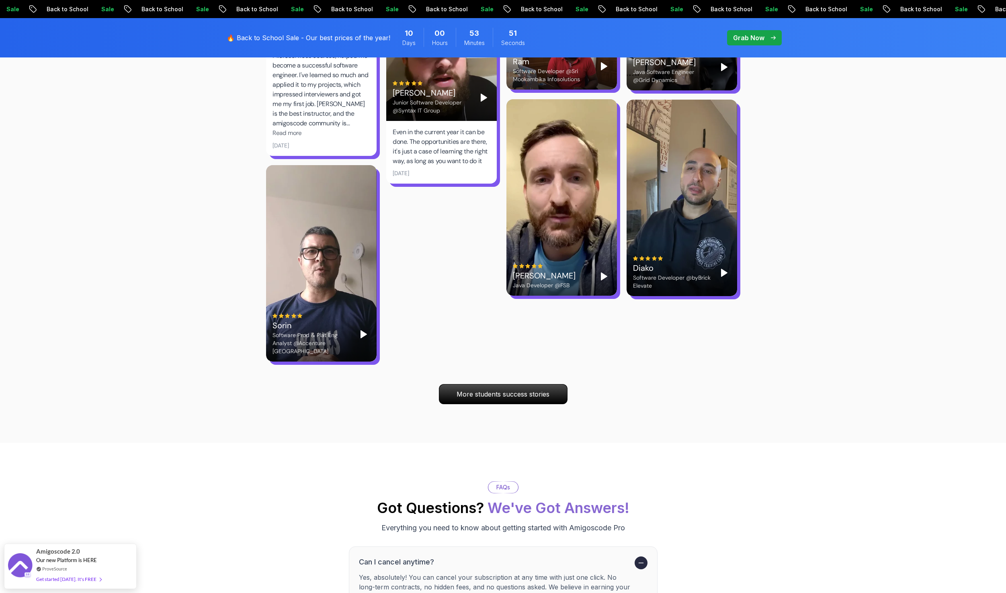
scroll to position [2308, 0]
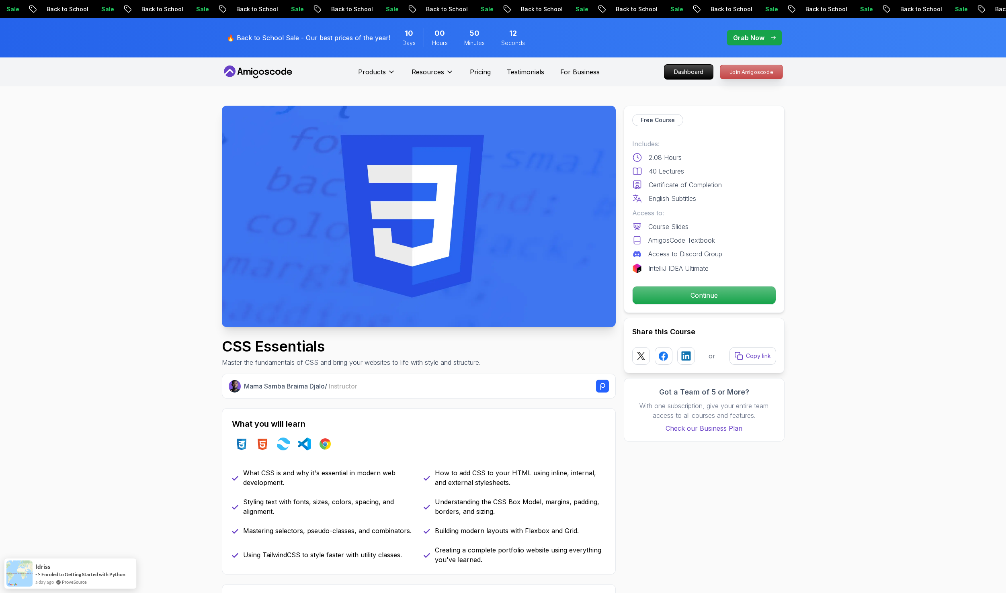
click at [726, 76] on p "Join Amigoscode" at bounding box center [751, 72] width 62 height 14
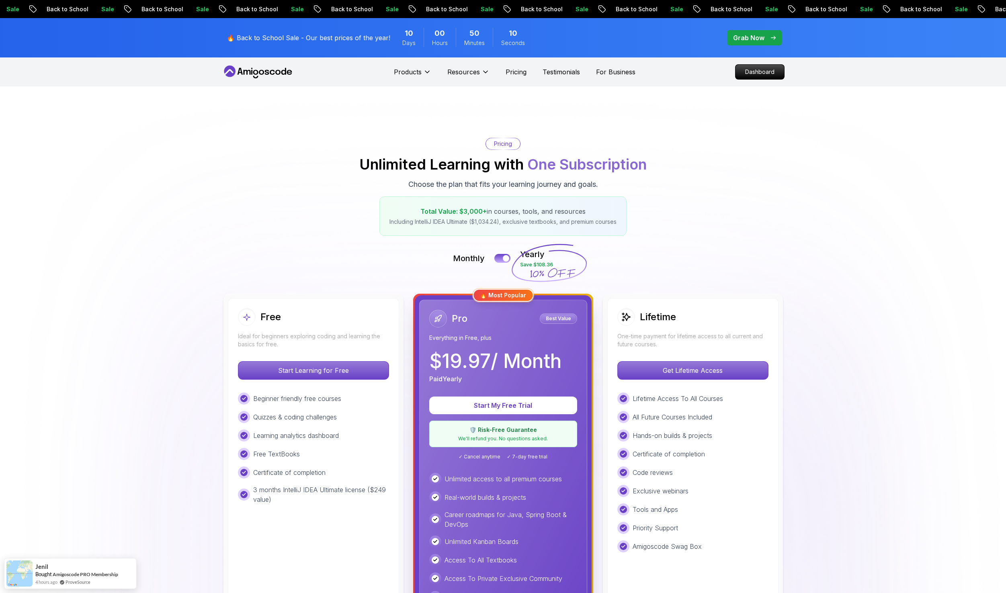
drag, startPoint x: 900, startPoint y: 131, endPoint x: 974, endPoint y: 68, distance: 97.0
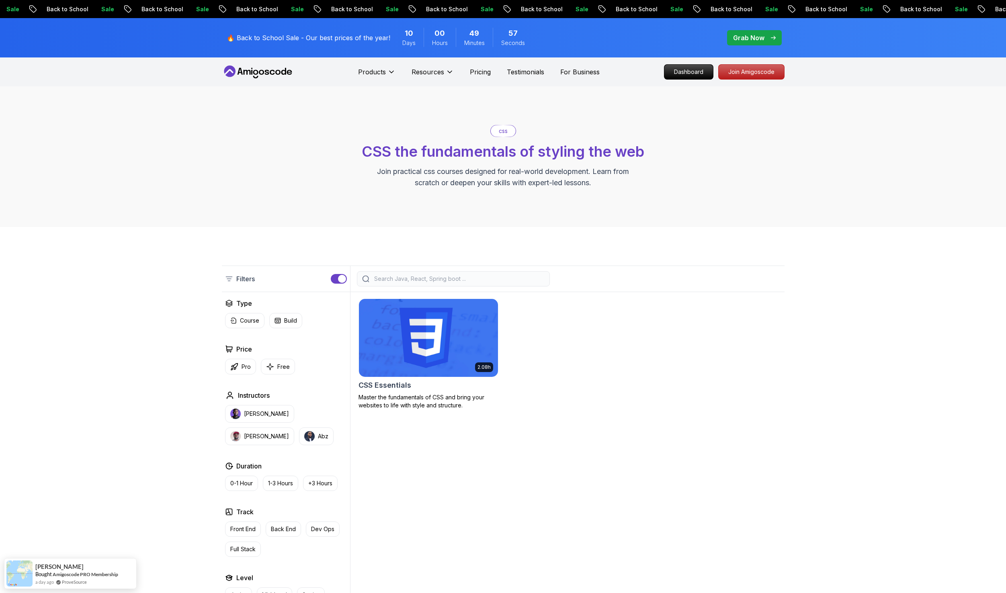
click at [414, 351] on img at bounding box center [428, 338] width 146 height 82
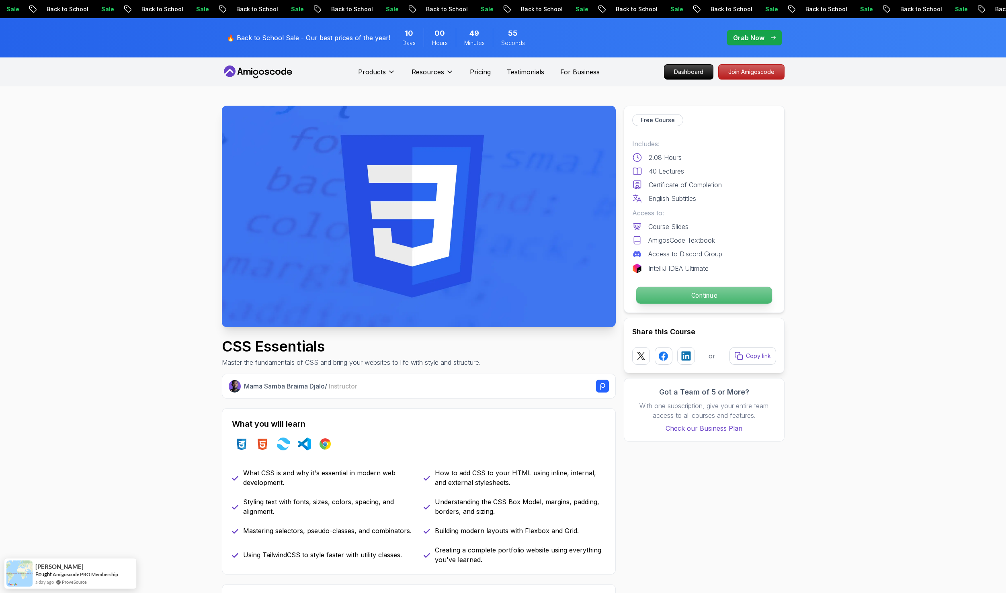
click at [738, 296] on p "Continue" at bounding box center [704, 295] width 136 height 17
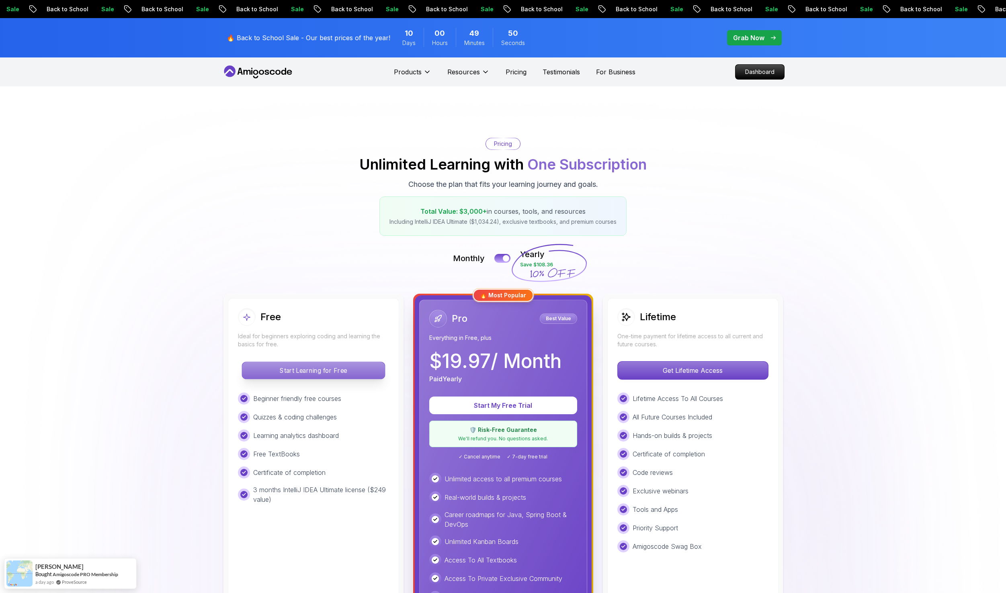
click at [324, 370] on p "Start Learning for Free" at bounding box center [313, 370] width 143 height 17
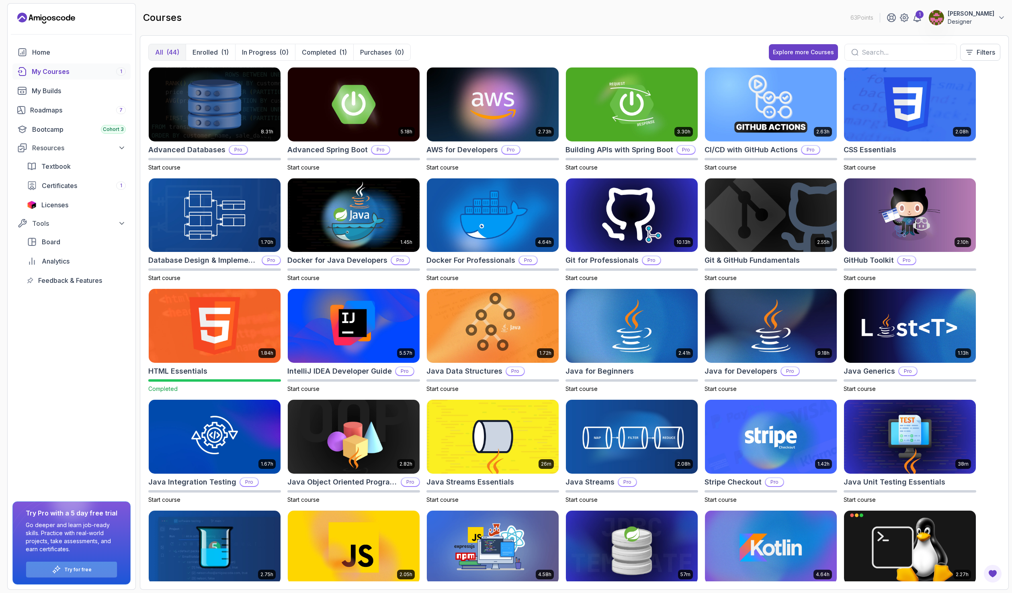
click at [100, 574] on div "Try for free" at bounding box center [71, 570] width 91 height 16
click at [102, 565] on div "Try for free" at bounding box center [71, 570] width 91 height 16
click at [76, 569] on p "Try for free" at bounding box center [77, 570] width 27 height 6
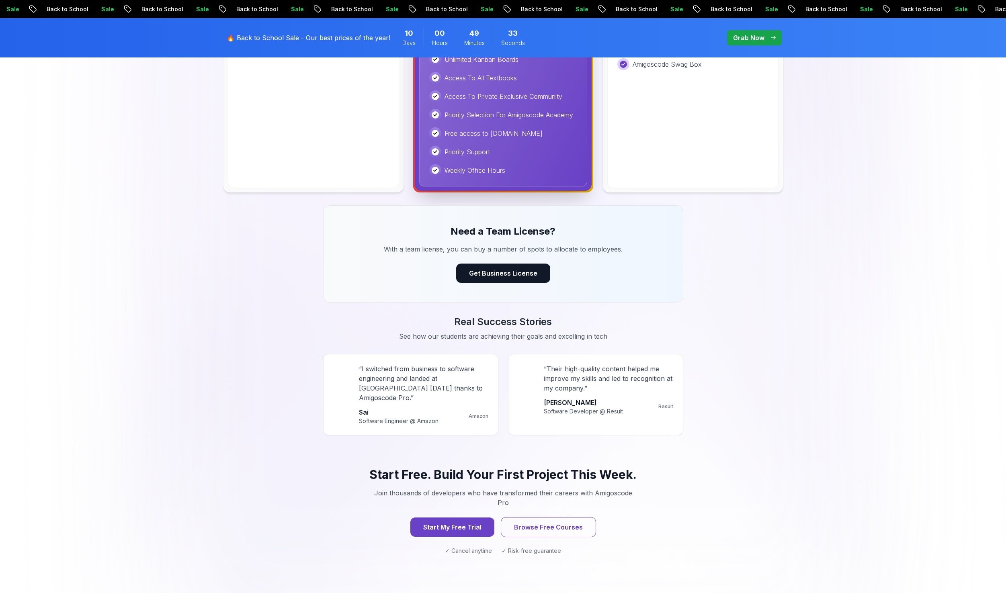
scroll to position [724, 0]
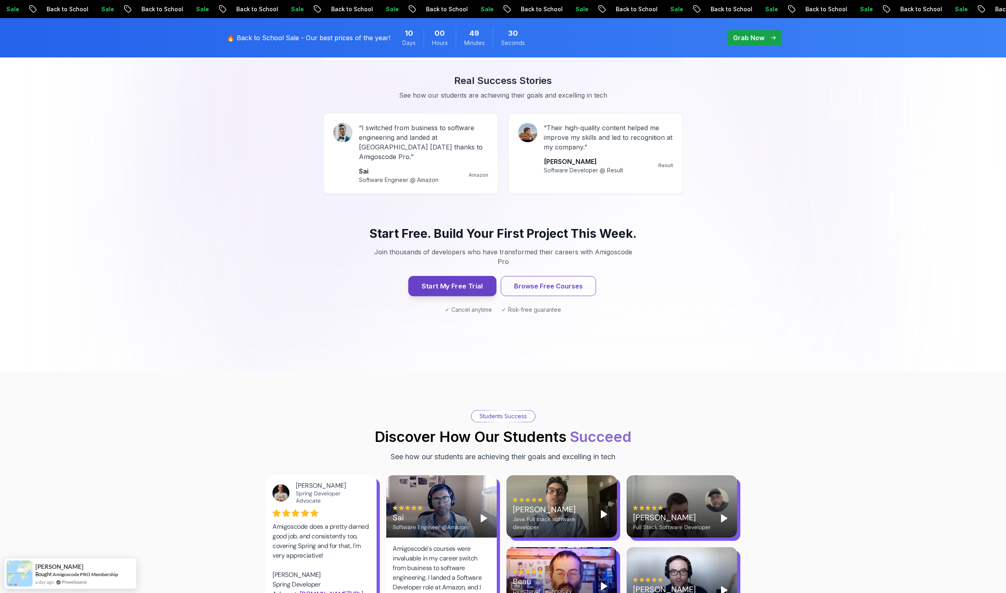
click at [461, 276] on button "Start My Free Trial" at bounding box center [452, 286] width 88 height 20
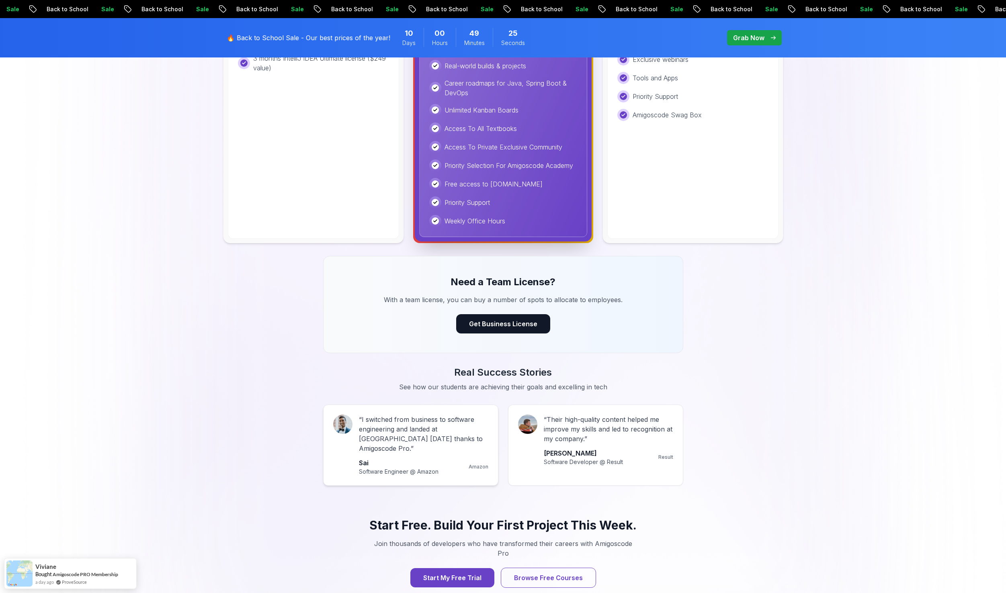
scroll to position [442, 0]
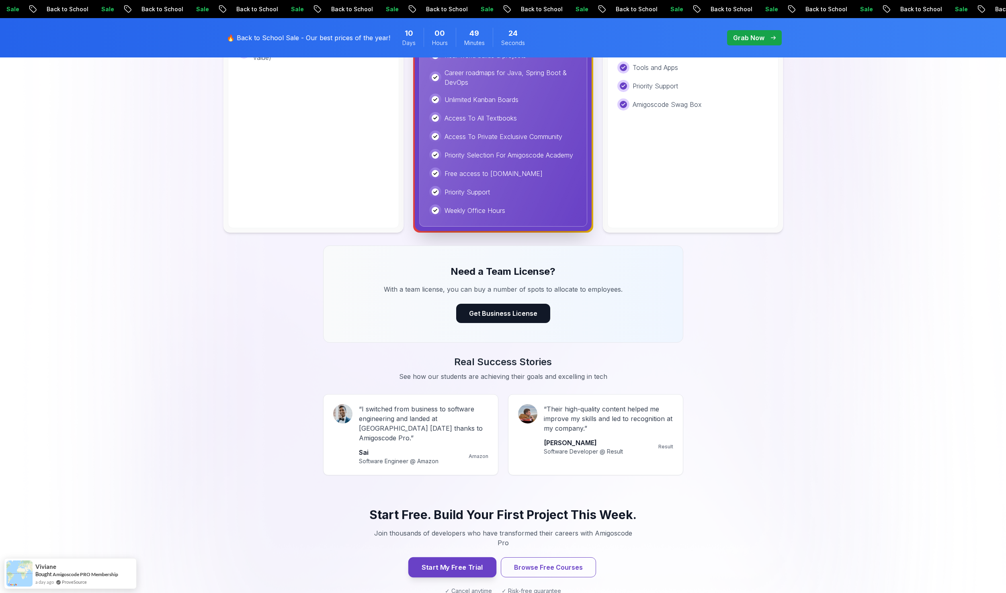
click at [472, 558] on button "Start My Free Trial" at bounding box center [452, 568] width 88 height 20
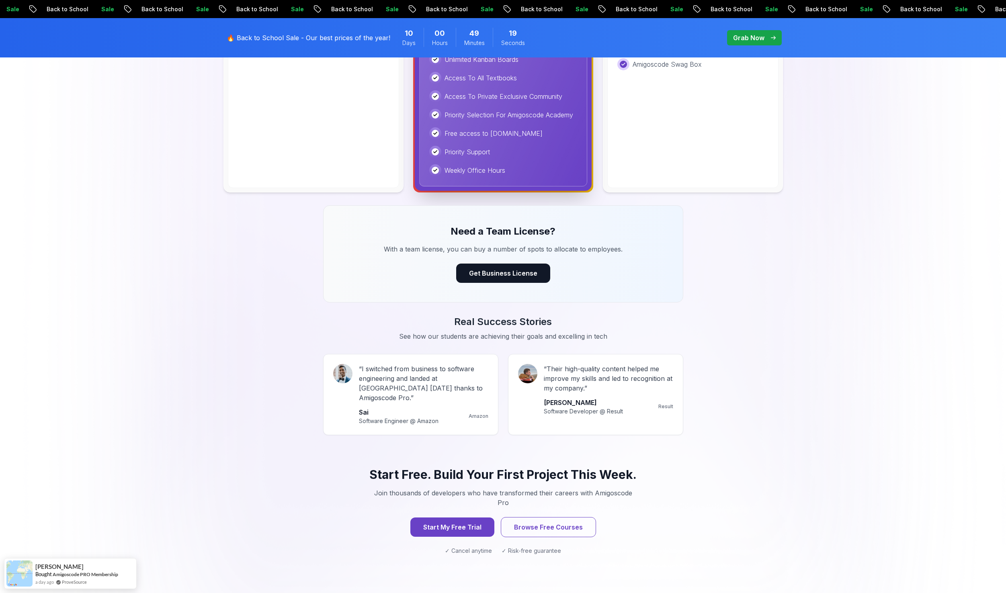
scroll to position [643, 0]
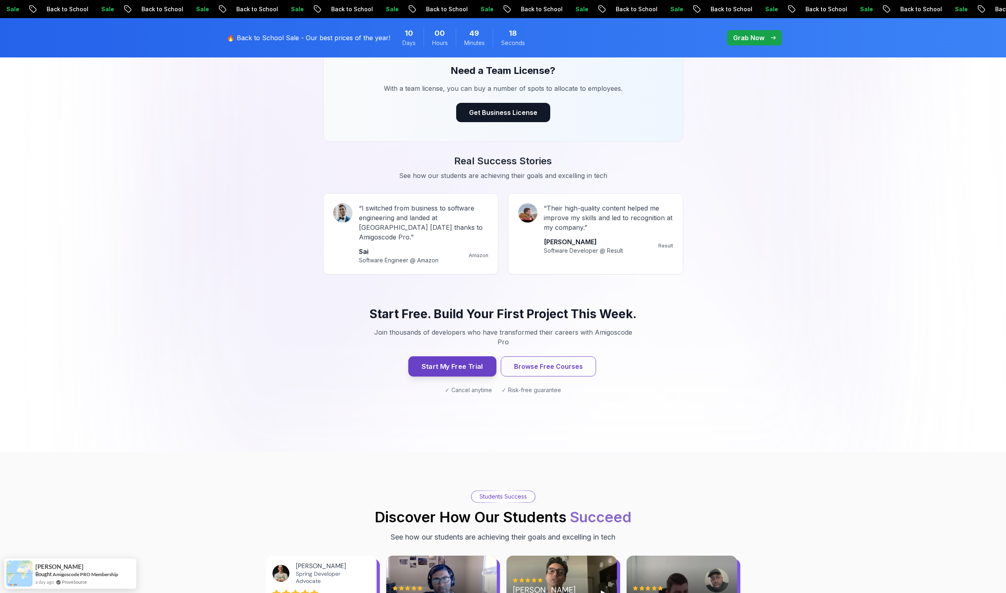
click at [453, 357] on button "Start My Free Trial" at bounding box center [452, 367] width 88 height 20
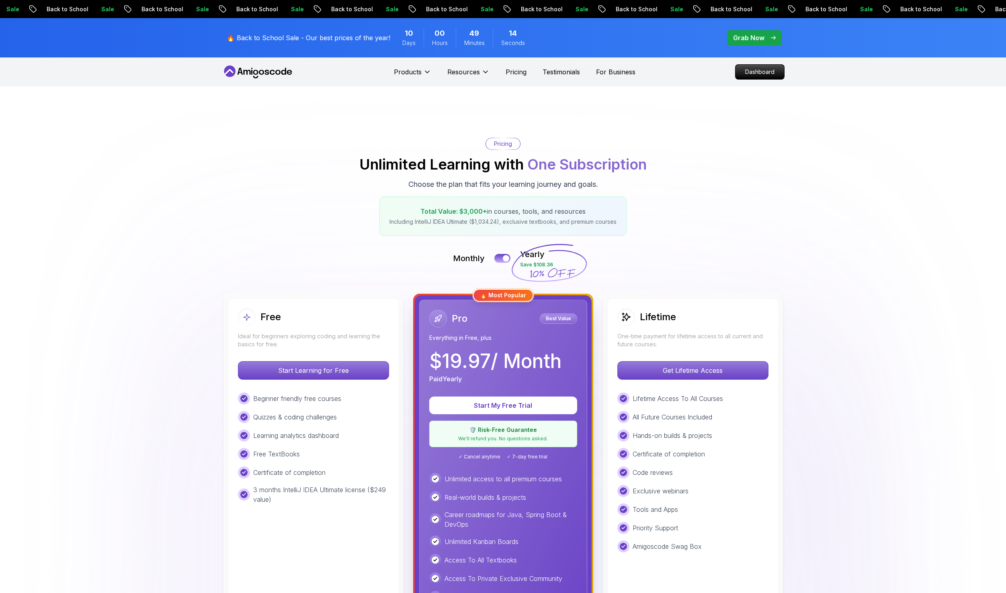
click at [78, 119] on img at bounding box center [503, 590] width 1006 height 1009
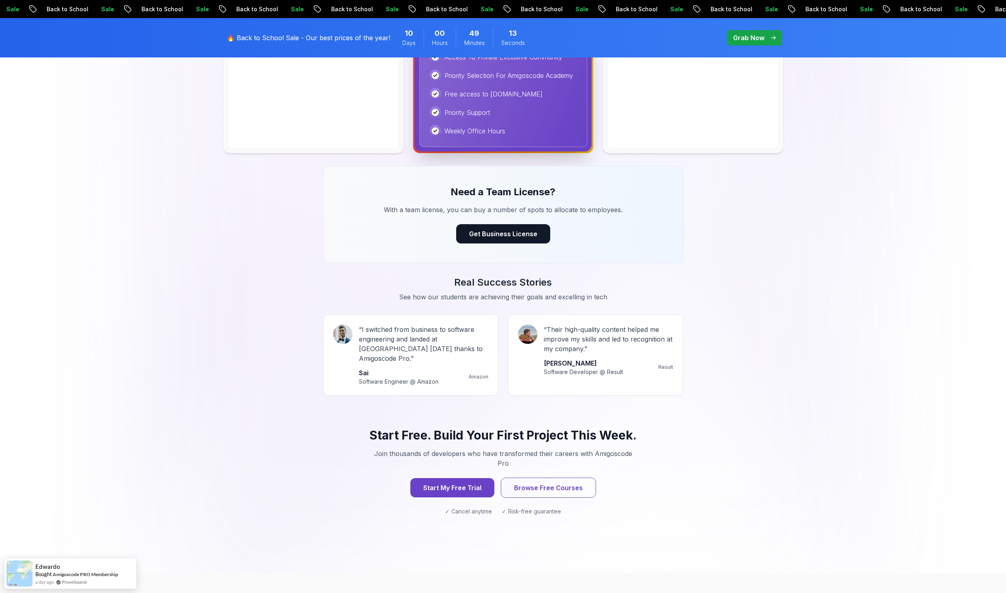
scroll to position [523, 0]
click at [451, 477] on button "Start My Free Trial" at bounding box center [452, 487] width 88 height 20
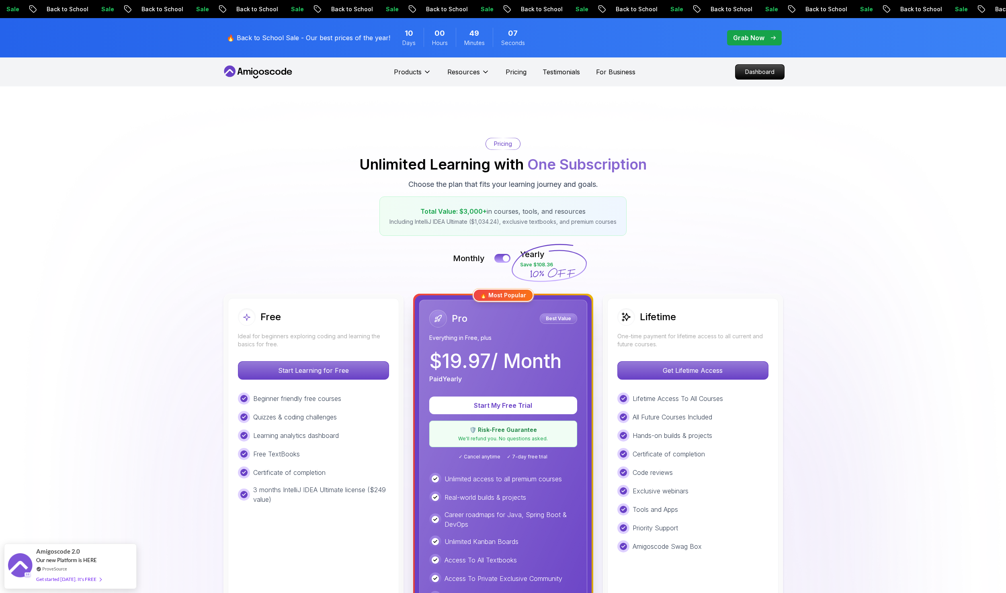
click at [158, 214] on img at bounding box center [503, 590] width 1006 height 1009
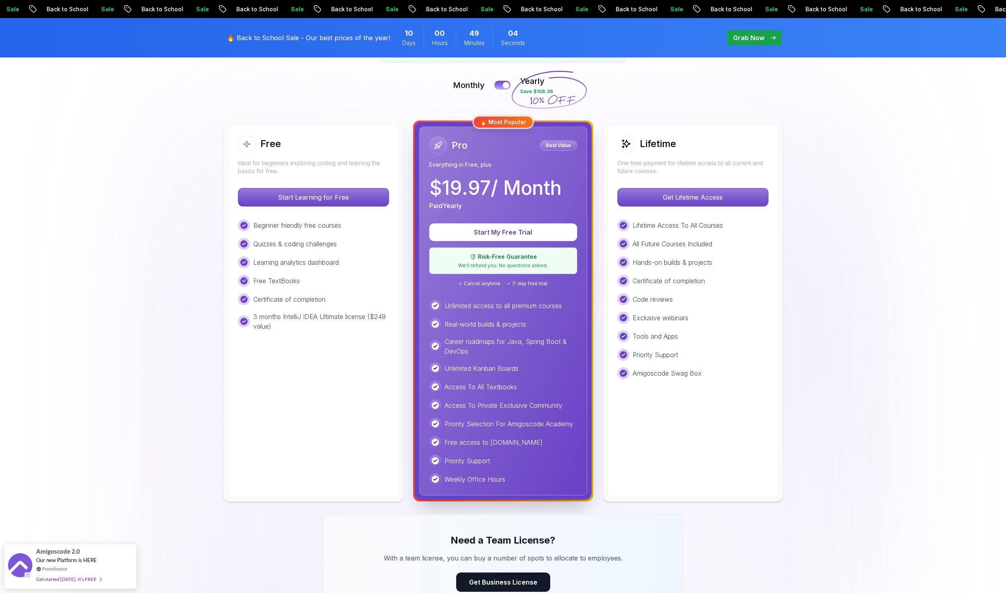
scroll to position [161, 0]
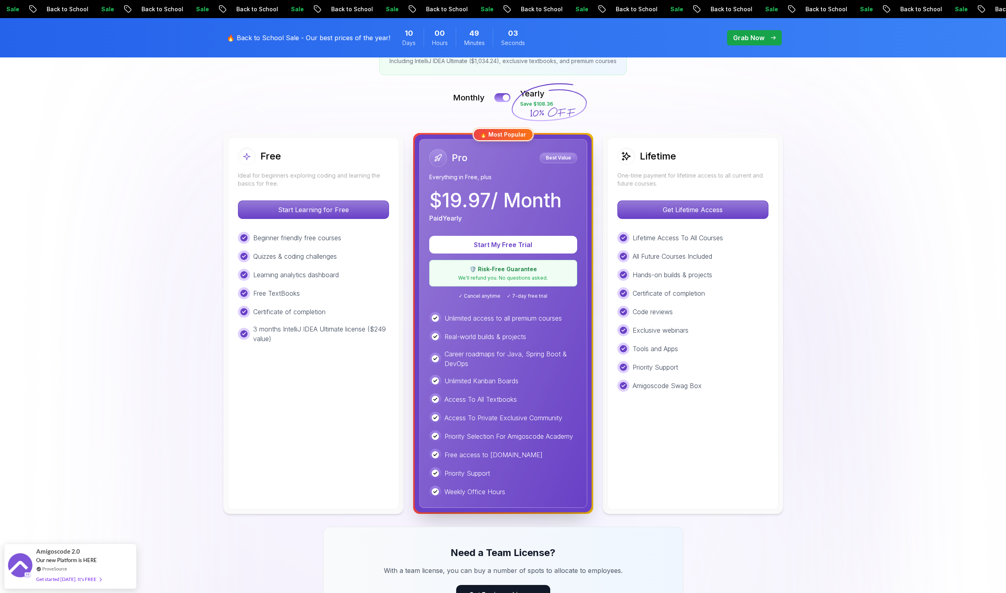
click at [751, 33] on p "Grab Now" at bounding box center [748, 38] width 31 height 10
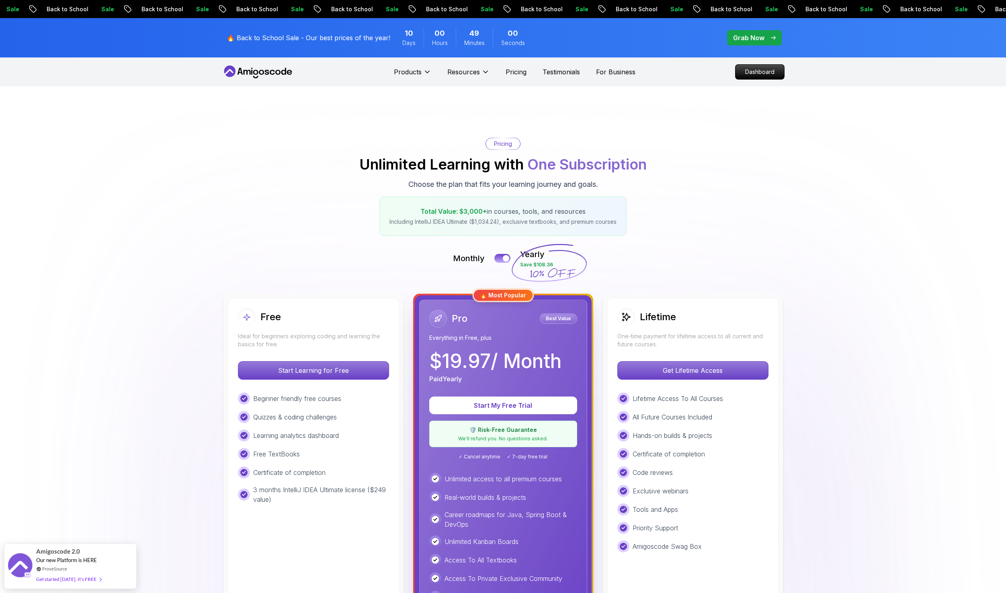
drag, startPoint x: 467, startPoint y: 136, endPoint x: 462, endPoint y: 130, distance: 8.0
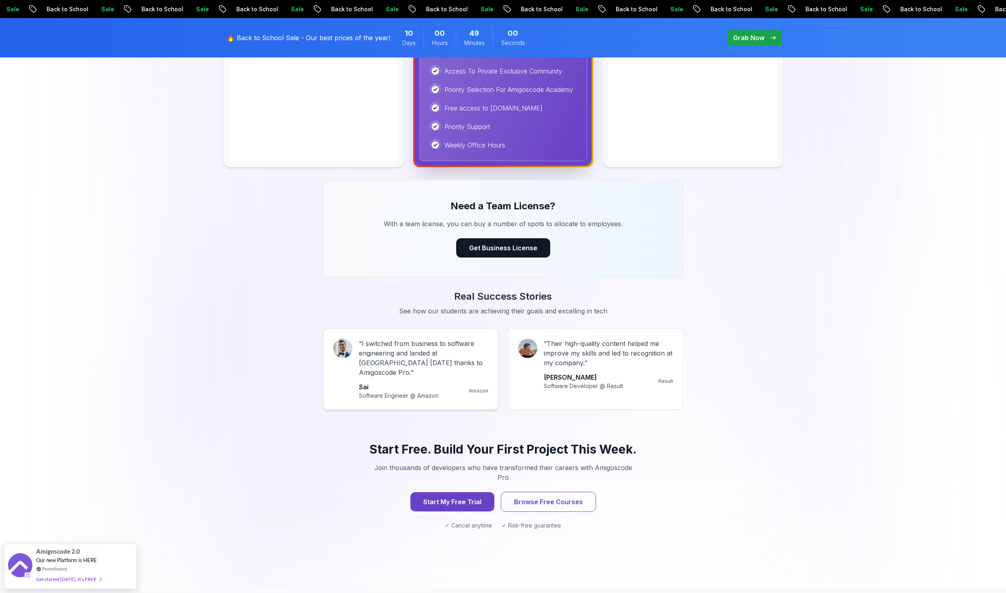
scroll to position [523, 0]
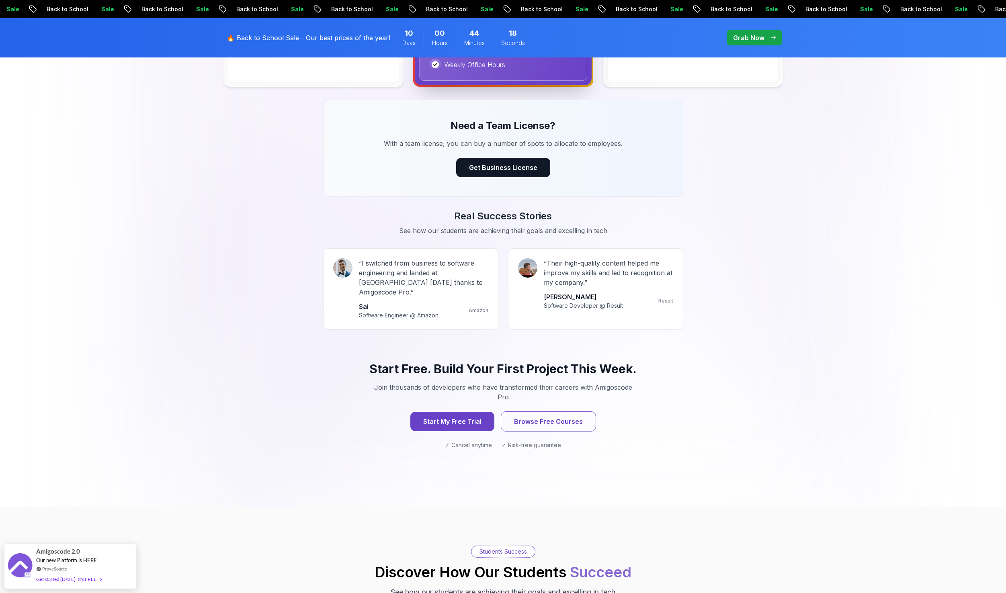
scroll to position [603, 0]
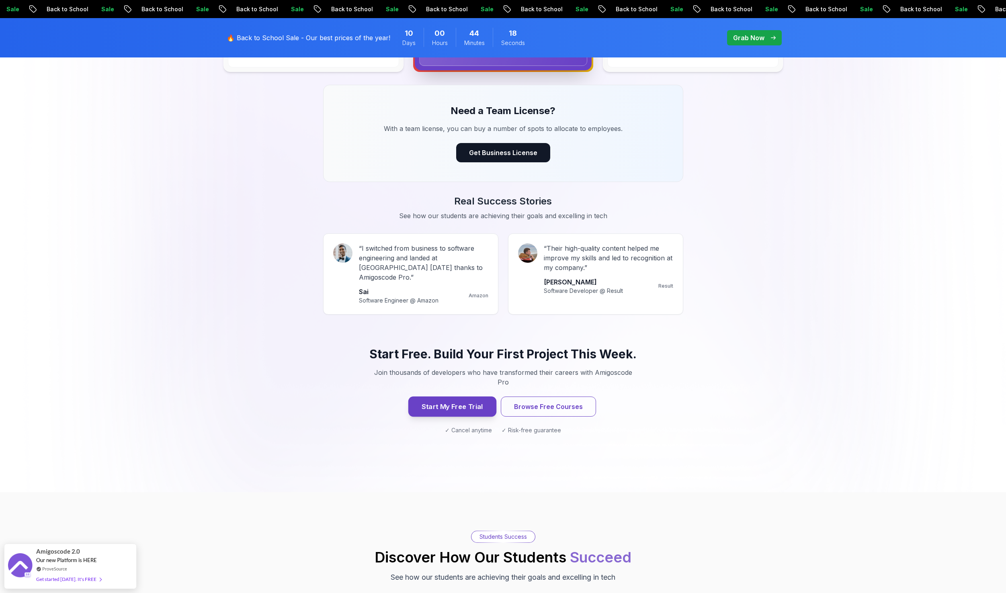
click at [459, 397] on button "Start My Free Trial" at bounding box center [452, 407] width 88 height 20
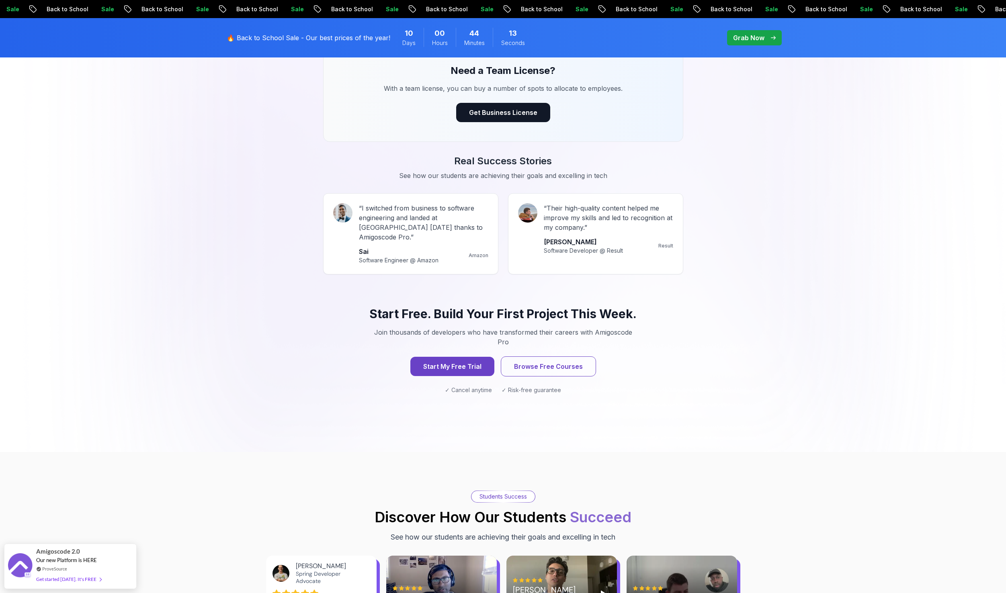
drag, startPoint x: 267, startPoint y: 257, endPoint x: 261, endPoint y: 253, distance: 7.2
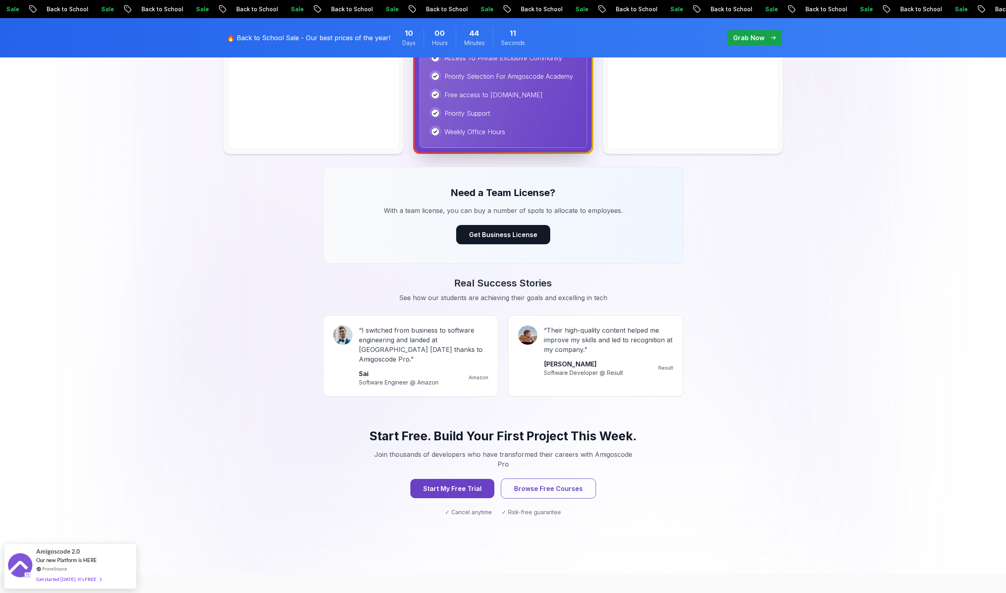
scroll to position [462, 0]
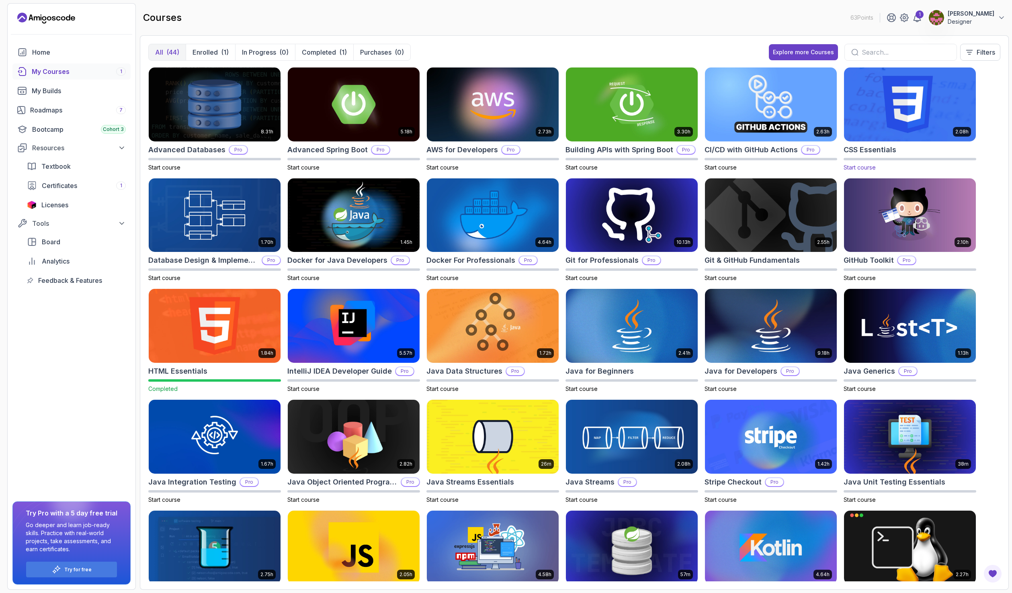
click at [884, 107] on img at bounding box center [910, 105] width 138 height 78
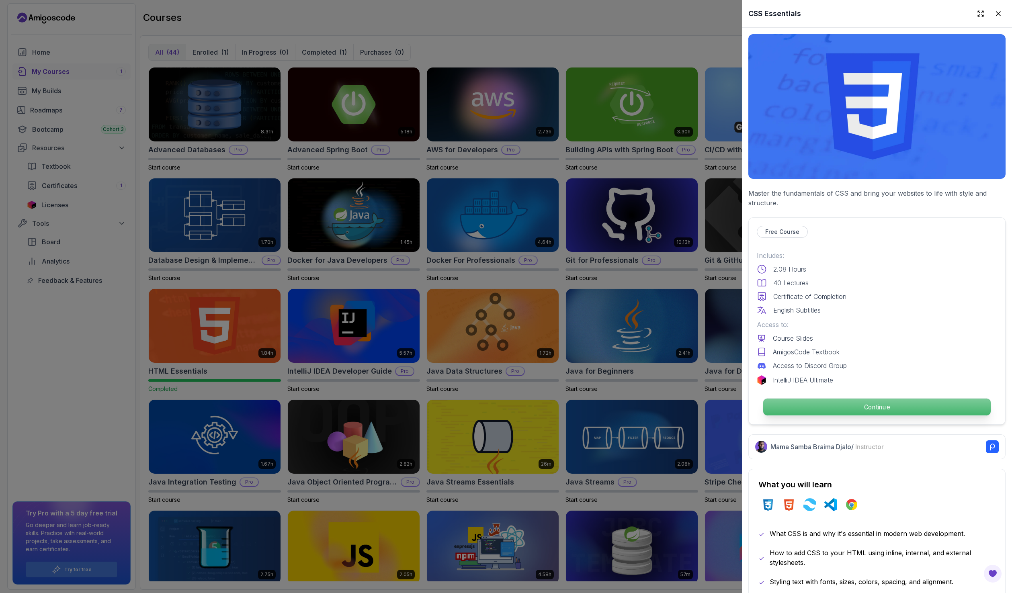
click at [857, 401] on p "Continue" at bounding box center [877, 407] width 228 height 17
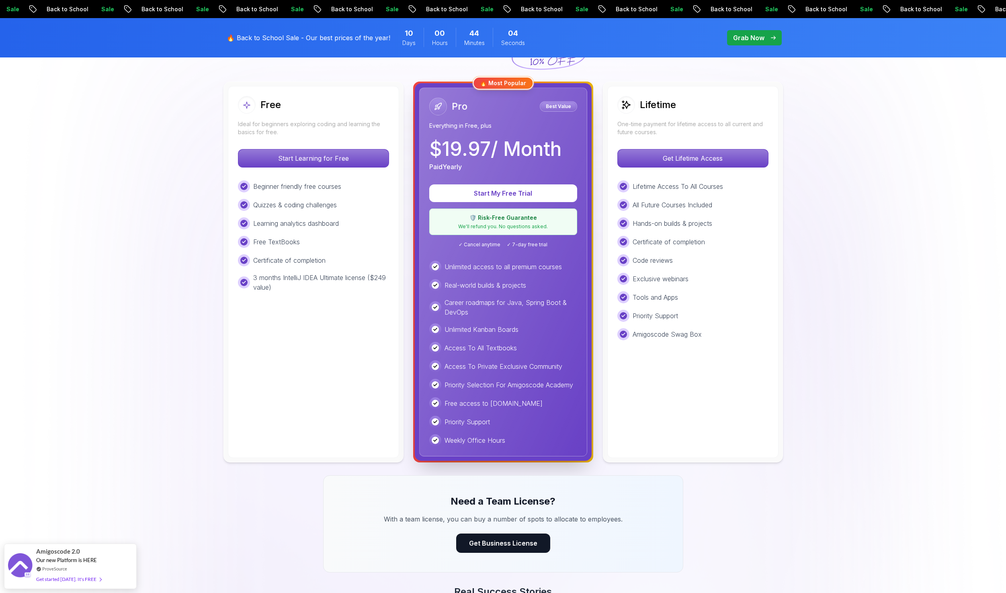
scroll to position [241, 0]
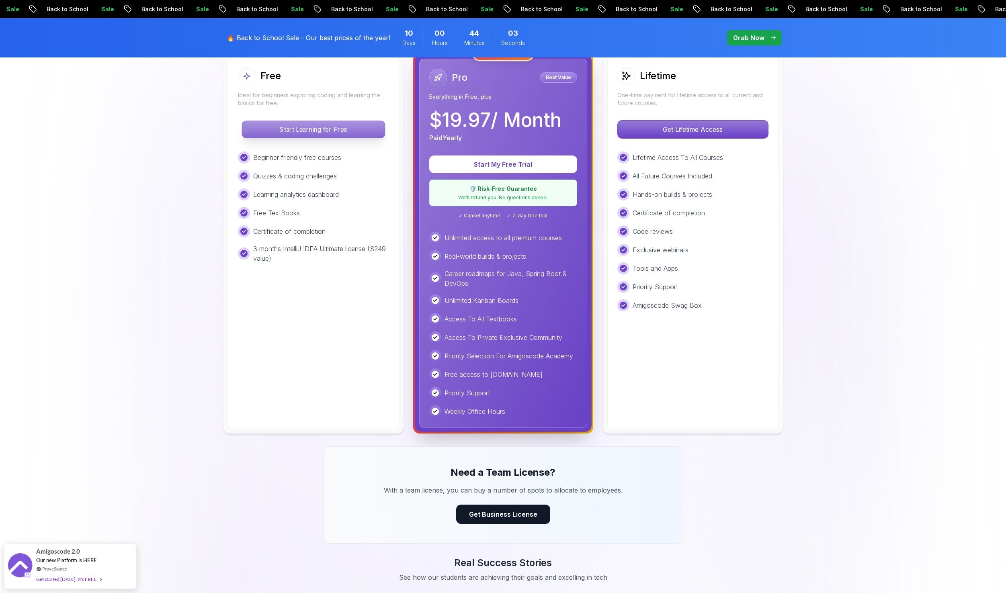
click at [328, 131] on p "Start Learning for Free" at bounding box center [313, 129] width 143 height 17
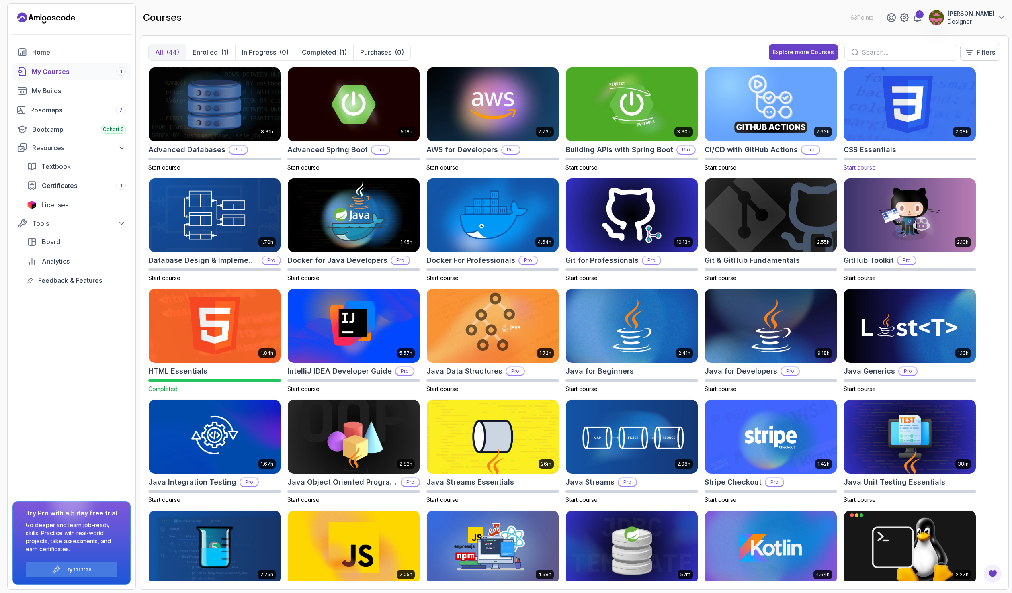
click at [931, 110] on img at bounding box center [910, 105] width 138 height 78
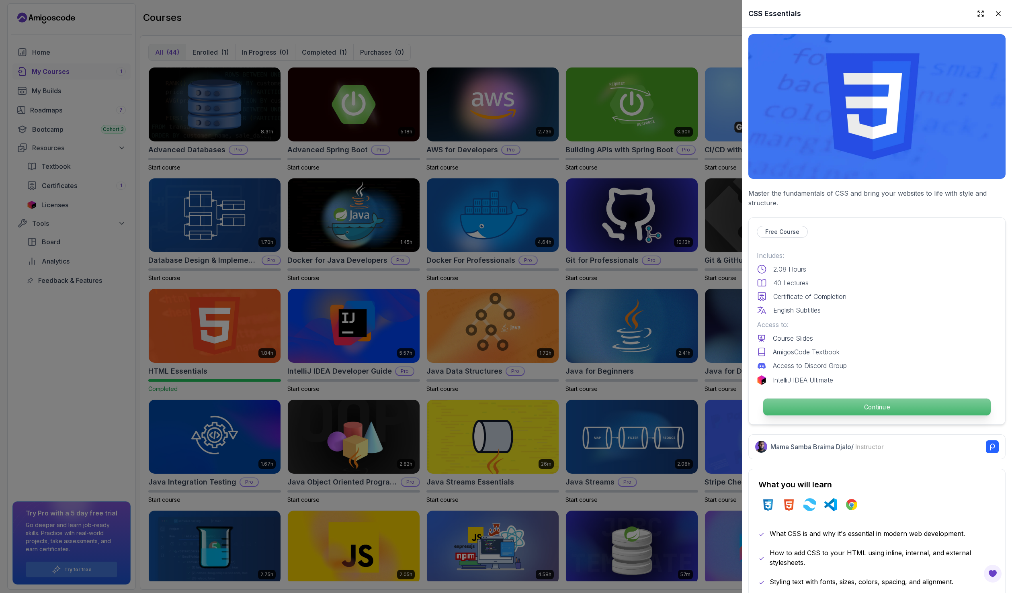
click at [857, 402] on p "Continue" at bounding box center [877, 407] width 228 height 17
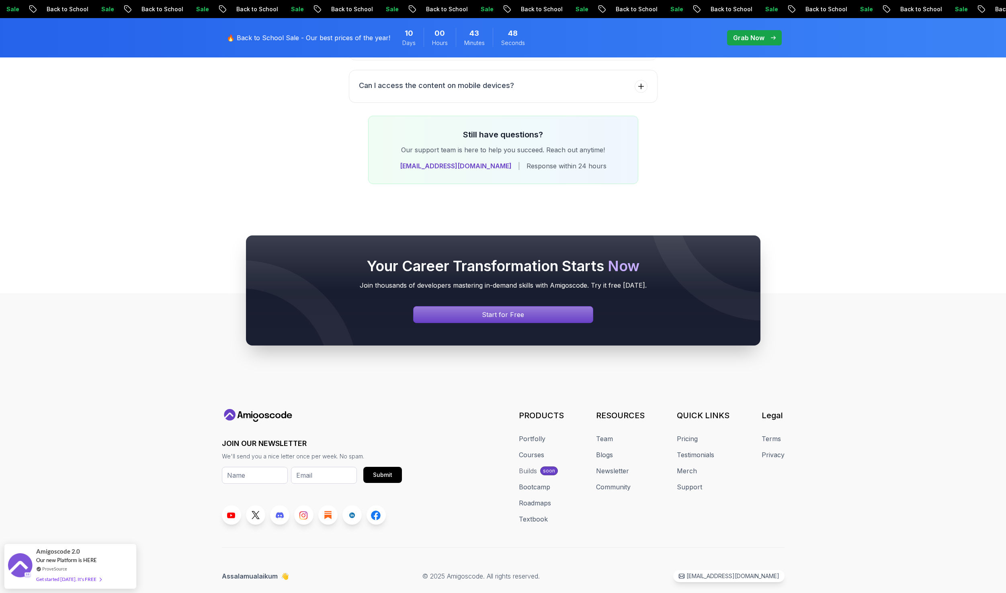
scroll to position [3232, 0]
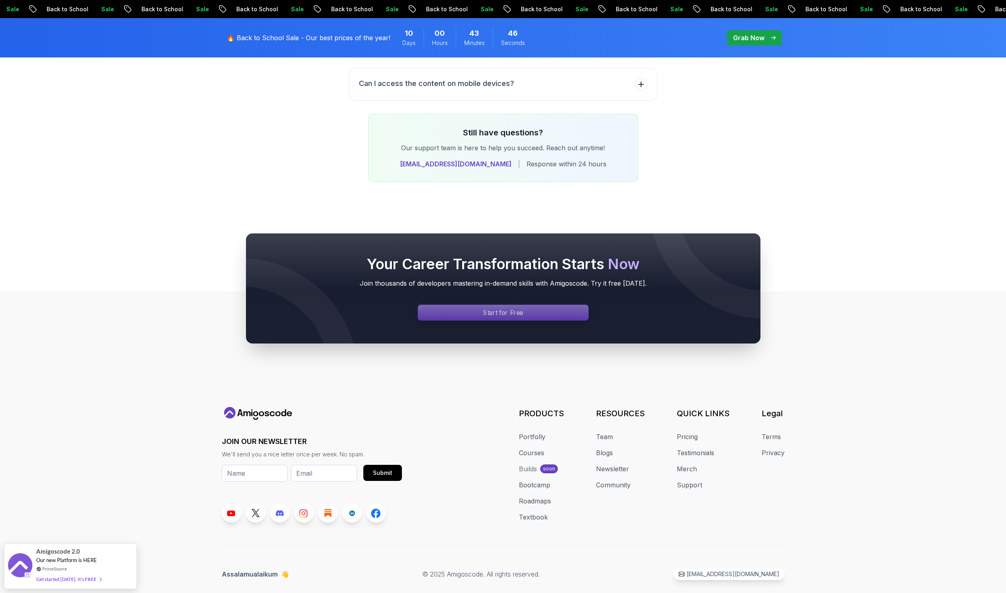
click at [507, 308] on p "Start for Free" at bounding box center [503, 312] width 40 height 9
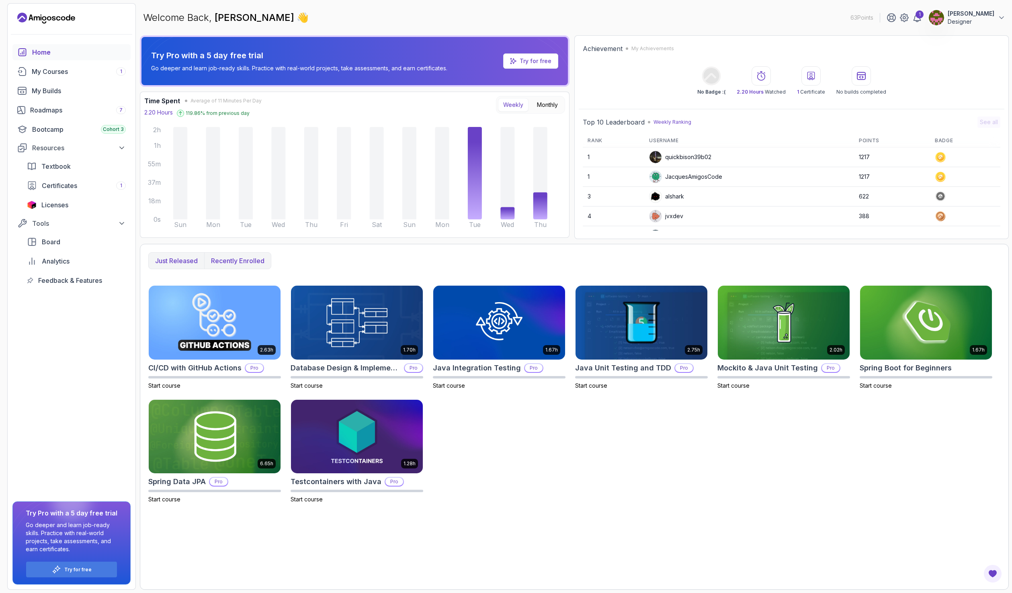
click at [248, 260] on p "Recently enrolled" at bounding box center [237, 261] width 53 height 10
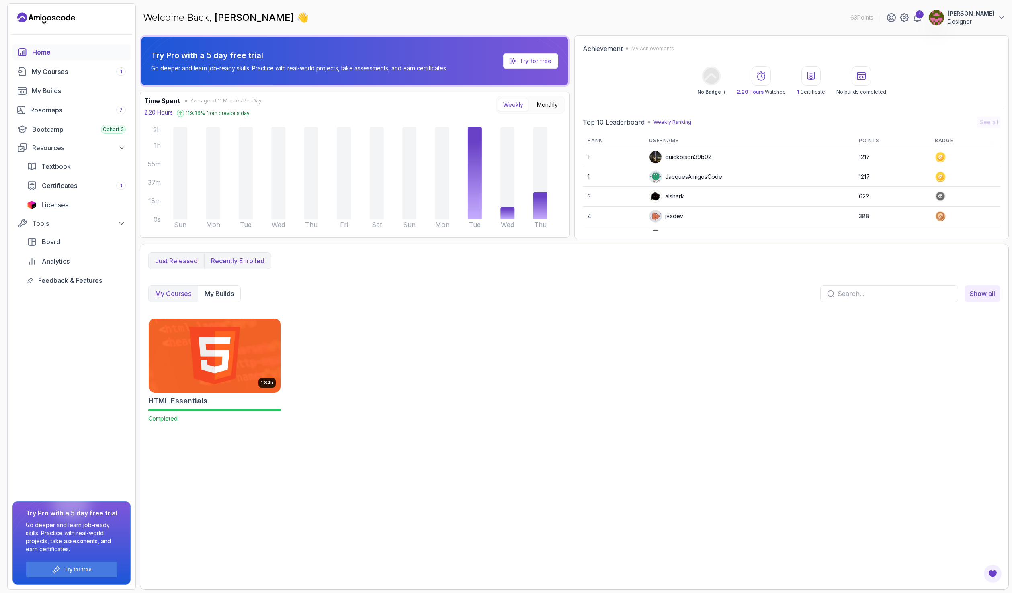
click at [177, 259] on p "Just released" at bounding box center [176, 261] width 43 height 10
